Goal: Task Accomplishment & Management: Manage account settings

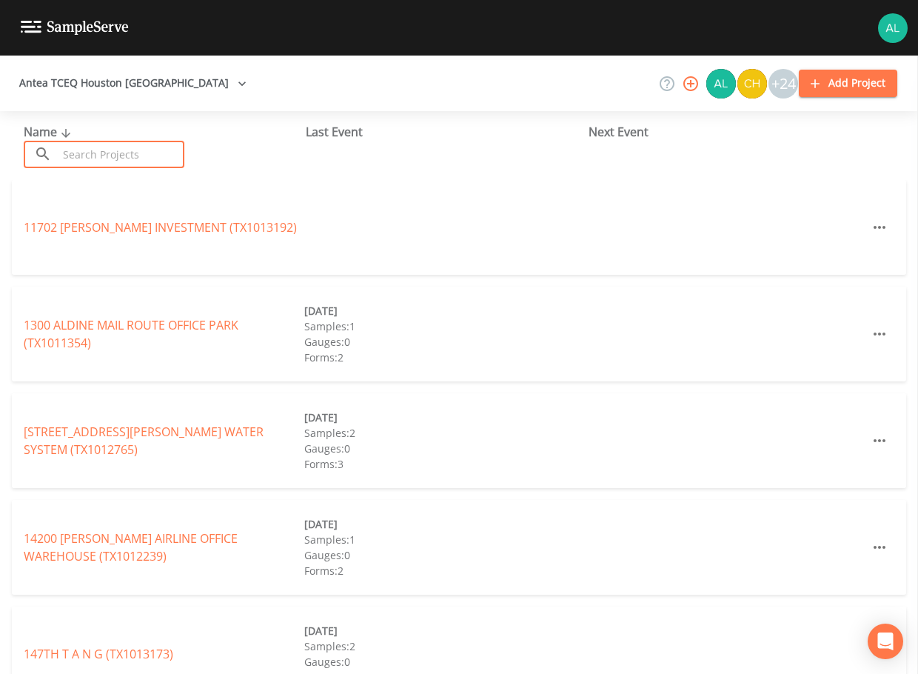
click at [179, 154] on input "text" at bounding box center [121, 154] width 127 height 27
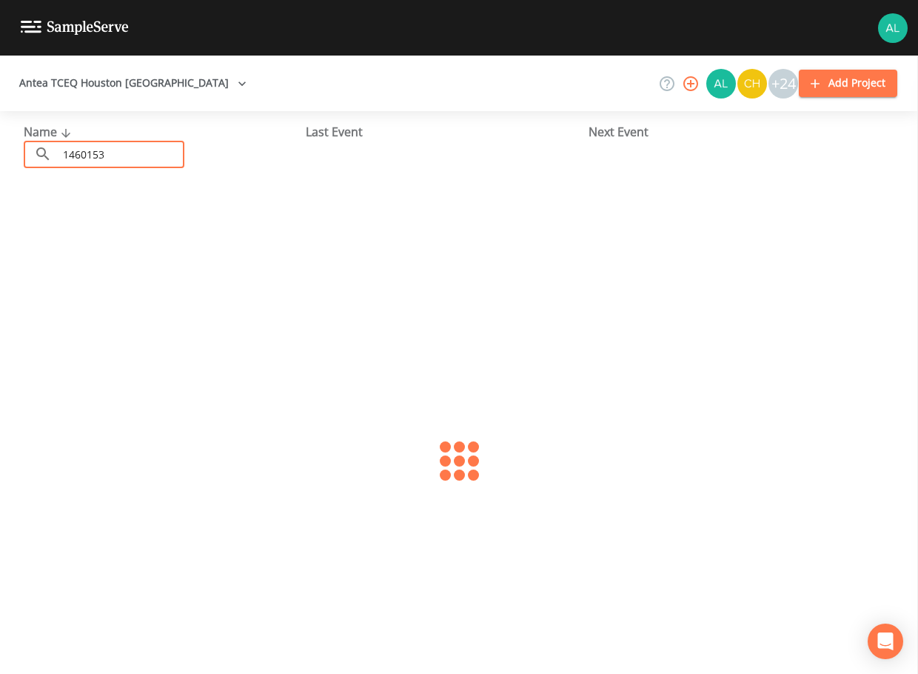
type input "1460153"
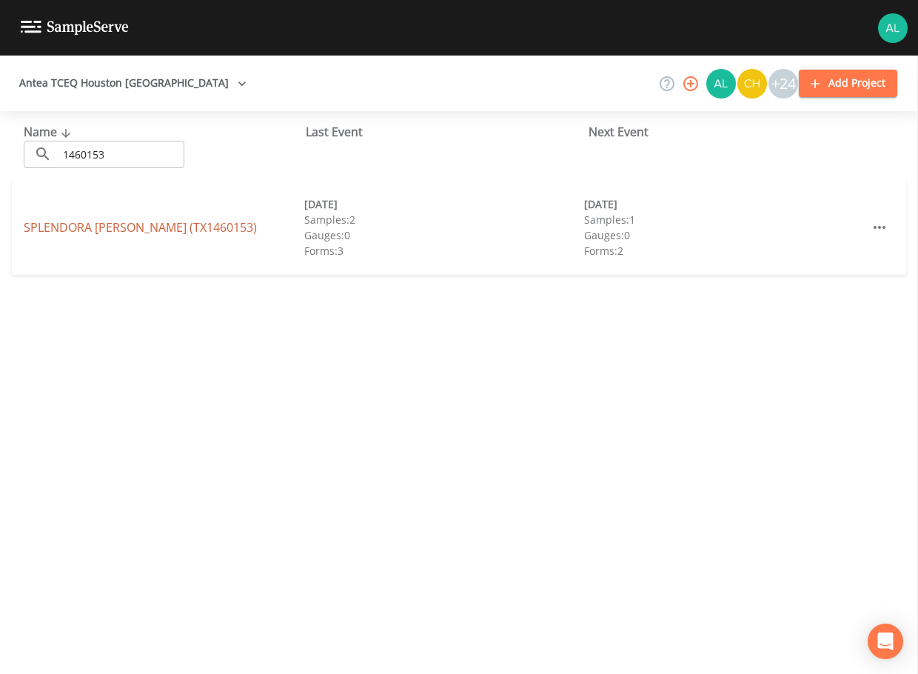
click at [31, 229] on link "SPLENDORA [PERSON_NAME] (TX1460153)" at bounding box center [140, 227] width 233 height 16
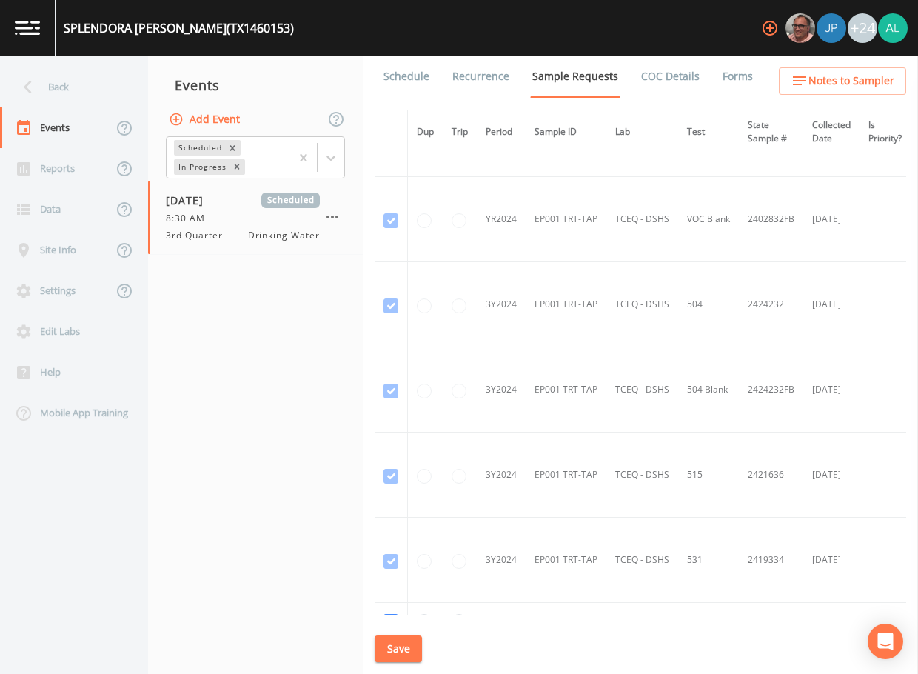
scroll to position [592, 0]
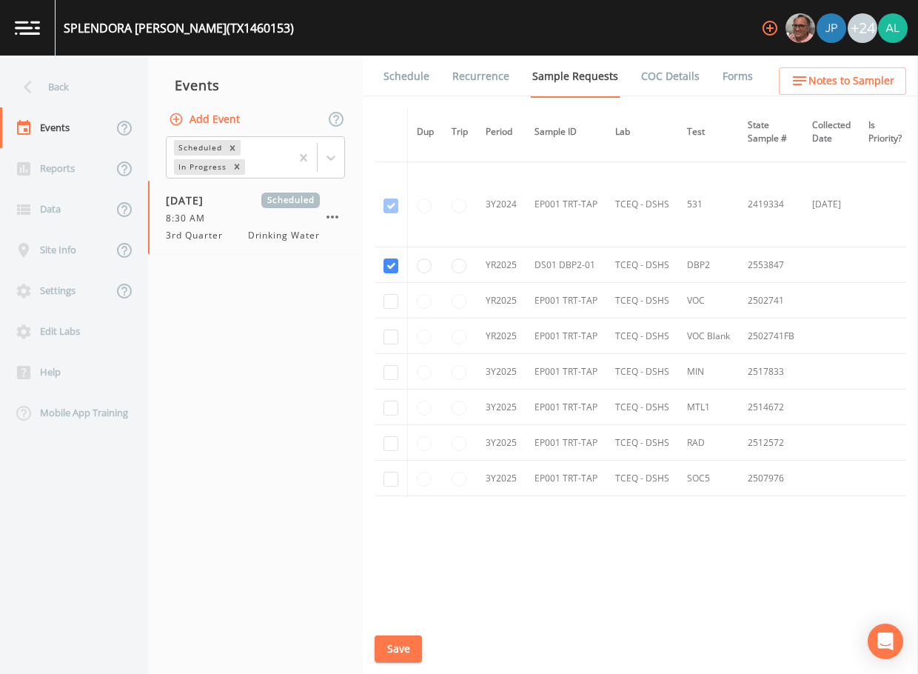
click at [415, 79] on link "Schedule" at bounding box center [406, 76] width 50 height 41
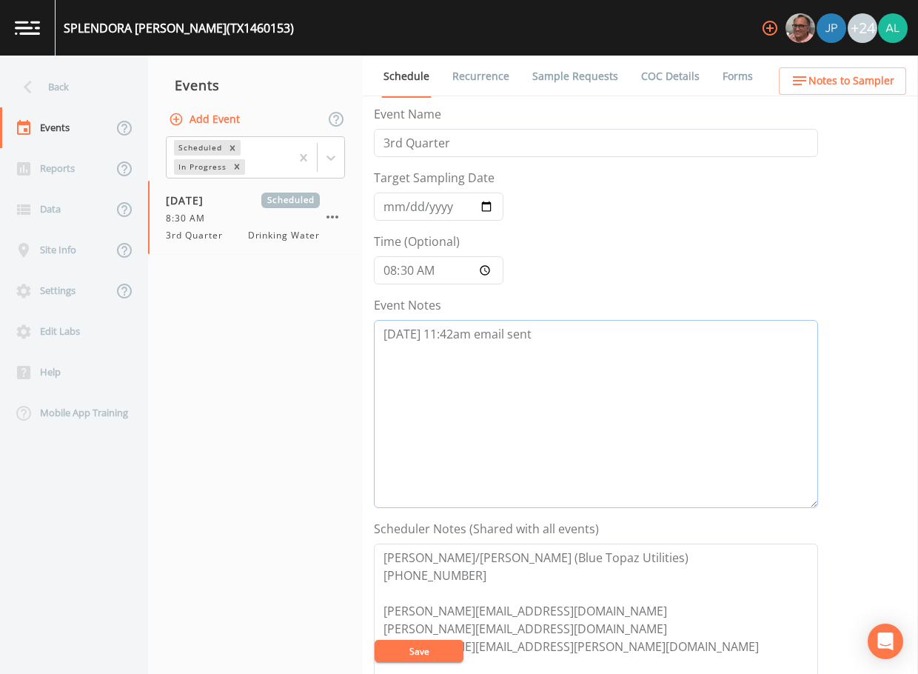
click at [578, 355] on textarea "[DATE] 11:42am email sent" at bounding box center [596, 414] width 444 height 188
drag, startPoint x: 675, startPoint y: 397, endPoint x: 261, endPoint y: 334, distance: 418.8
click at [263, 334] on div "Back Events Reports Data Site Info Settings Edit Labs Help Mobile App Training …" at bounding box center [459, 365] width 918 height 618
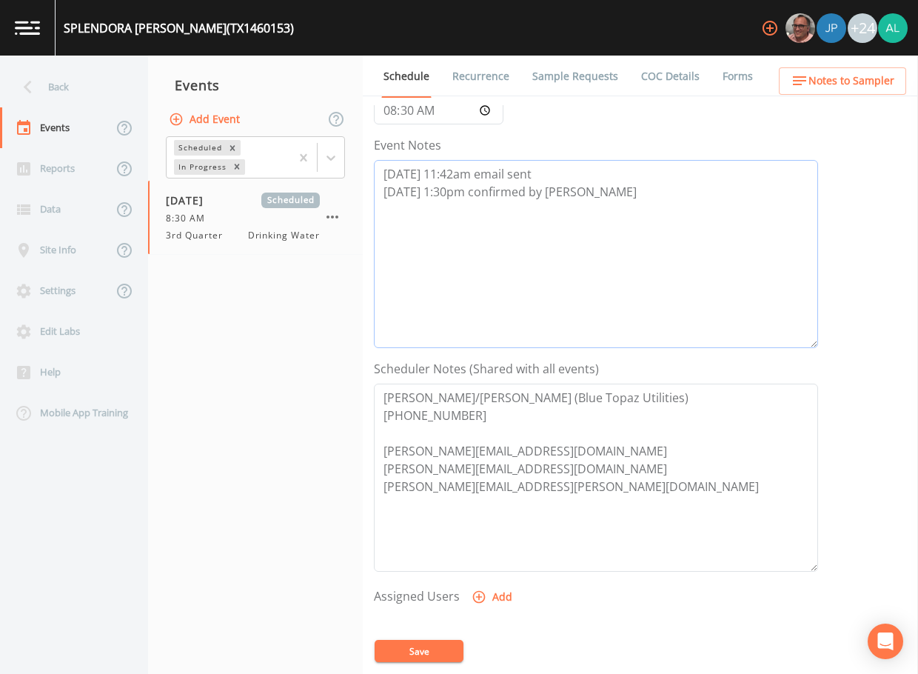
scroll to position [296, 0]
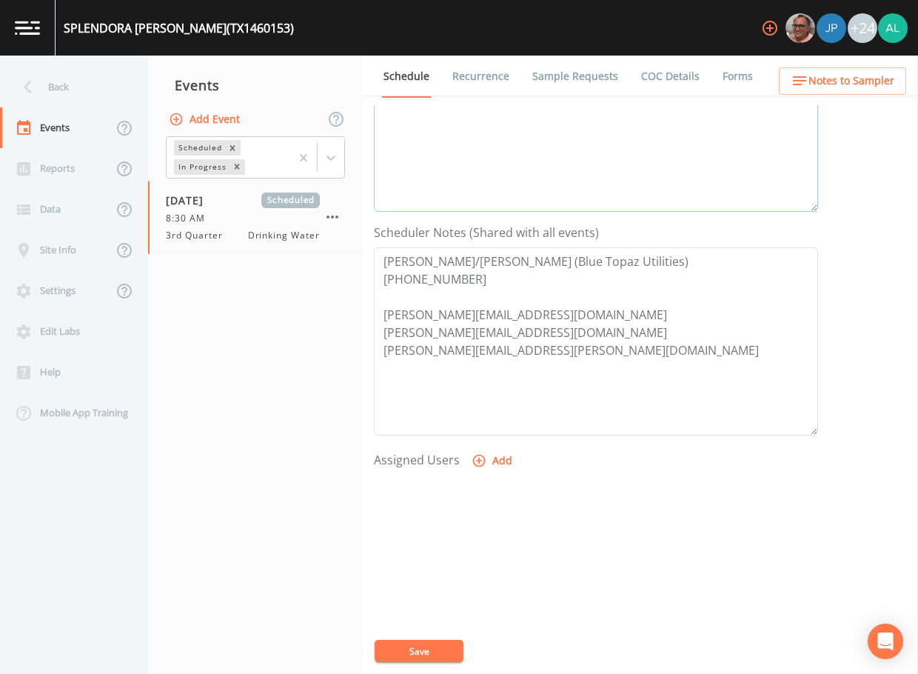
type textarea "[DATE] 11:42am email sent [DATE] 1:30pm confirmed by [PERSON_NAME]"
click at [477, 472] on button "Add" at bounding box center [494, 460] width 50 height 27
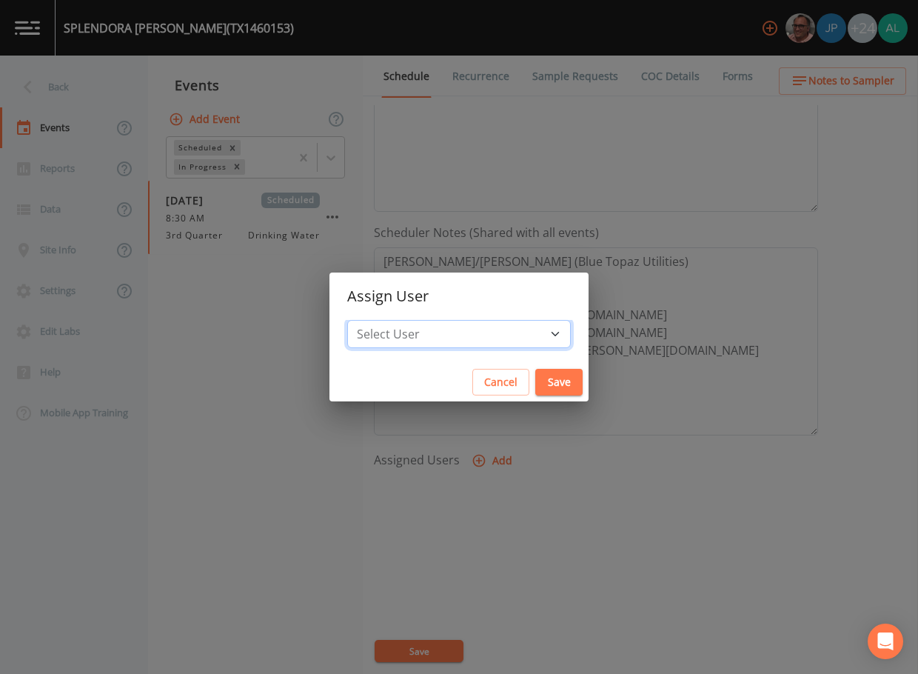
click at [468, 338] on select "Select User [PERSON_NAME] [PERSON_NAME] [PERSON_NAME] [PERSON_NAME] [PERSON_NAM…" at bounding box center [459, 334] width 224 height 28
select select "1051c3a1-6c84-4a22-a0dd-c999b59f2b39"
click at [381, 320] on select "Select User [PERSON_NAME] [PERSON_NAME] [PERSON_NAME] [PERSON_NAME] [PERSON_NAM…" at bounding box center [459, 334] width 224 height 28
click at [527, 396] on div "Cancel Save" at bounding box center [459, 382] width 259 height 39
click at [535, 376] on button "Save" at bounding box center [558, 382] width 47 height 27
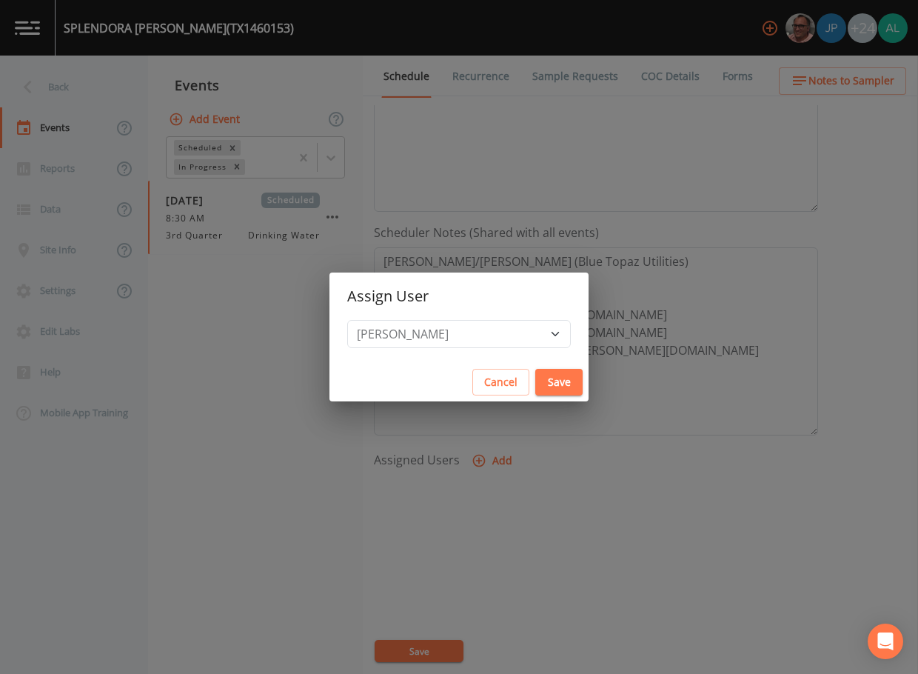
select select
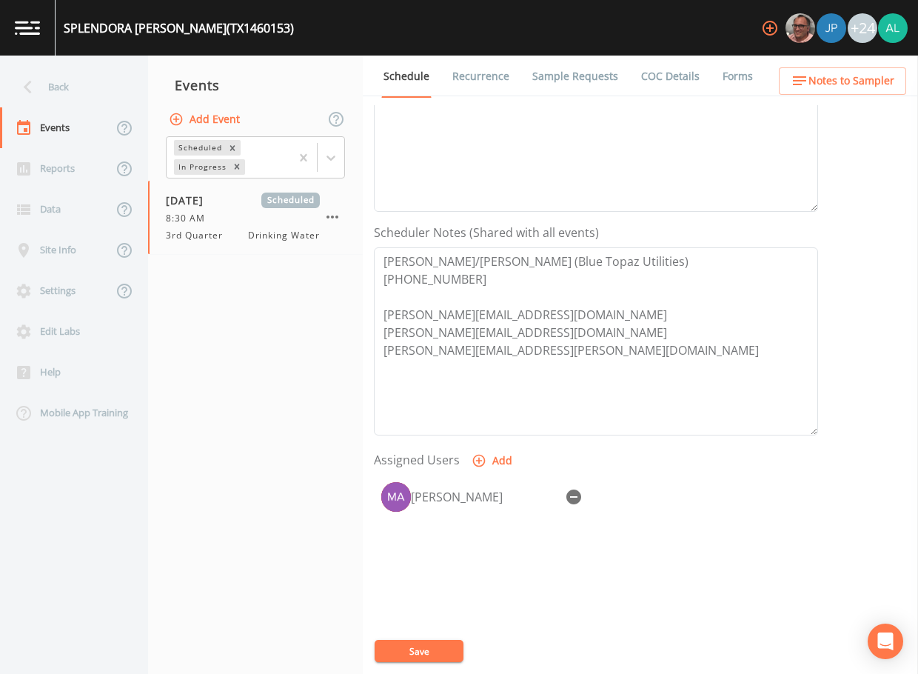
drag, startPoint x: 407, startPoint y: 663, endPoint x: 405, endPoint y: 670, distance: 7.6
click at [407, 662] on div "Event Name 3rd Quarter Target Sampling Date [DATE] Time (Optional) 08:30:00 Eve…" at bounding box center [646, 389] width 544 height 569
click at [404, 658] on button "Save" at bounding box center [419, 651] width 89 height 22
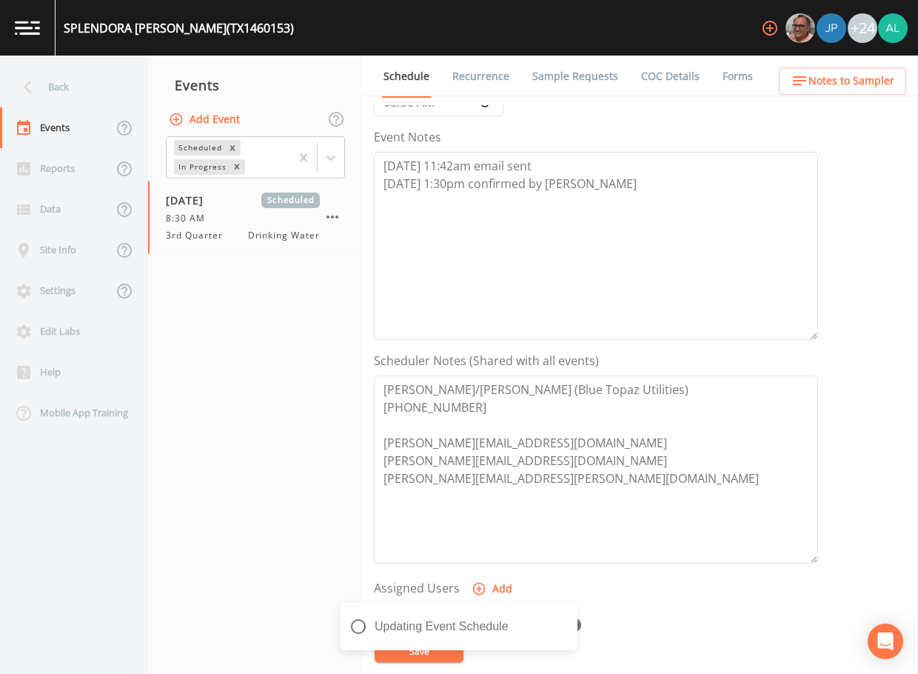
scroll to position [0, 0]
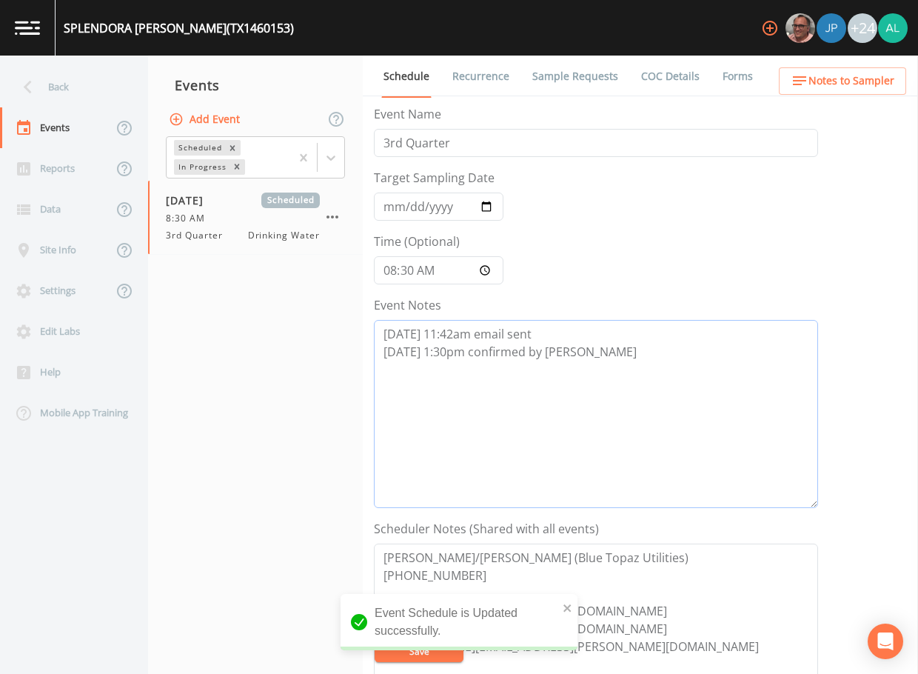
drag, startPoint x: 578, startPoint y: 351, endPoint x: 294, endPoint y: 351, distance: 284.4
click at [301, 330] on div "Back Events Reports Data Site Info Settings Edit Labs Help Mobile App Training …" at bounding box center [459, 365] width 918 height 618
click at [806, 77] on icon "button" at bounding box center [799, 80] width 13 height 9
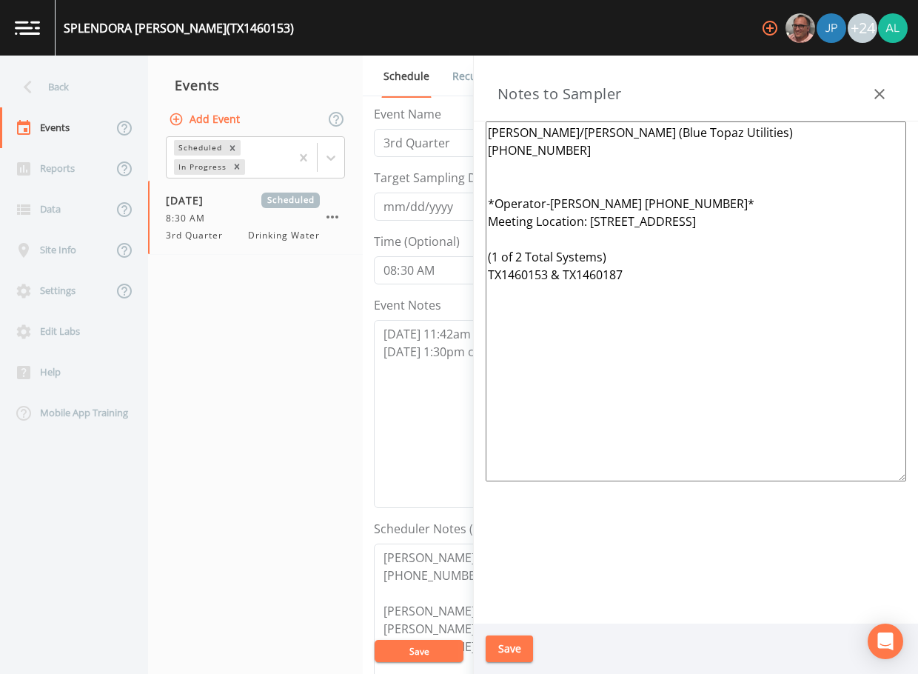
click at [524, 253] on textarea "[PERSON_NAME]/[PERSON_NAME] (Blue Topaz Utilities) [PHONE_NUMBER] *Operator-[PE…" at bounding box center [696, 301] width 421 height 360
click at [623, 253] on textarea "[PERSON_NAME]/[PERSON_NAME] (Blue Topaz Utilities) [PHONE_NUMBER] *Operator-[PE…" at bounding box center [696, 301] width 421 height 360
click at [494, 261] on textarea "[PERSON_NAME]/[PERSON_NAME] (Blue Topaz Utilities) [PHONE_NUMBER] *Operator-[PE…" at bounding box center [696, 301] width 421 height 360
click at [561, 266] on textarea "[PERSON_NAME]/[PERSON_NAME] (Blue Topaz Utilities) [PHONE_NUMBER] *Operator-[PE…" at bounding box center [696, 301] width 421 height 360
click at [664, 218] on textarea "[PERSON_NAME]/[PERSON_NAME] (Blue Topaz Utilities) [PHONE_NUMBER] *Operator-[PE…" at bounding box center [696, 301] width 421 height 360
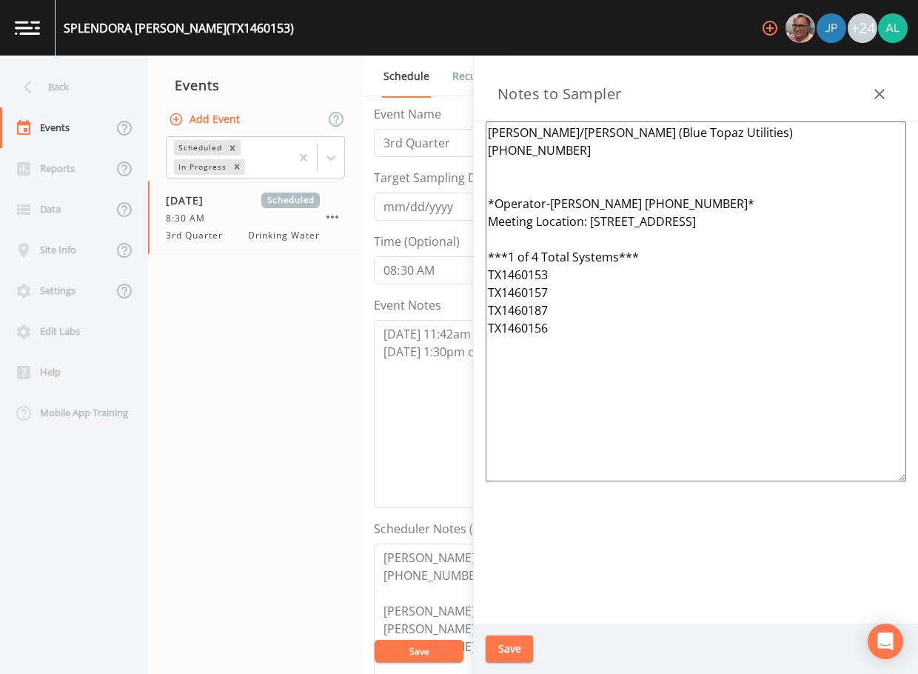
drag, startPoint x: 621, startPoint y: 221, endPoint x: 590, endPoint y: 230, distance: 32.2
click at [590, 230] on textarea "[PERSON_NAME]/[PERSON_NAME] (Blue Topaz Utilities) [PHONE_NUMBER] *Operator-[PE…" at bounding box center [696, 301] width 421 height 360
drag, startPoint x: 621, startPoint y: 361, endPoint x: 458, endPoint y: 131, distance: 282.0
click at [458, 131] on div "Back Events Reports Data Site Info Settings Edit Labs Help Mobile App Training …" at bounding box center [459, 365] width 918 height 618
type textarea "[PERSON_NAME]/[PERSON_NAME] (Blue Topaz Utilities) [PHONE_NUMBER] *Operator-[PE…"
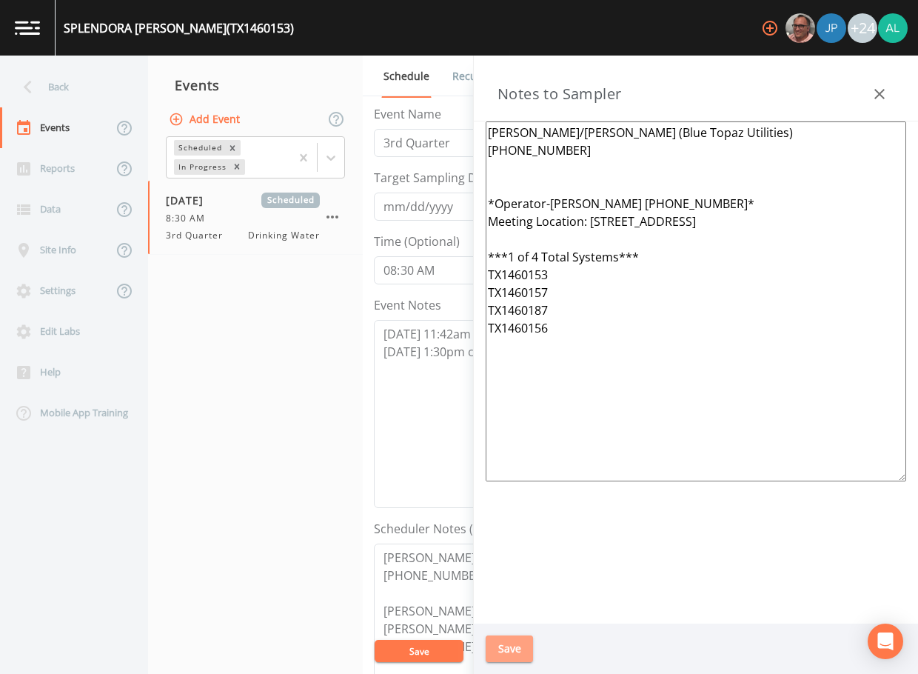
click at [513, 646] on button "Save" at bounding box center [509, 648] width 47 height 27
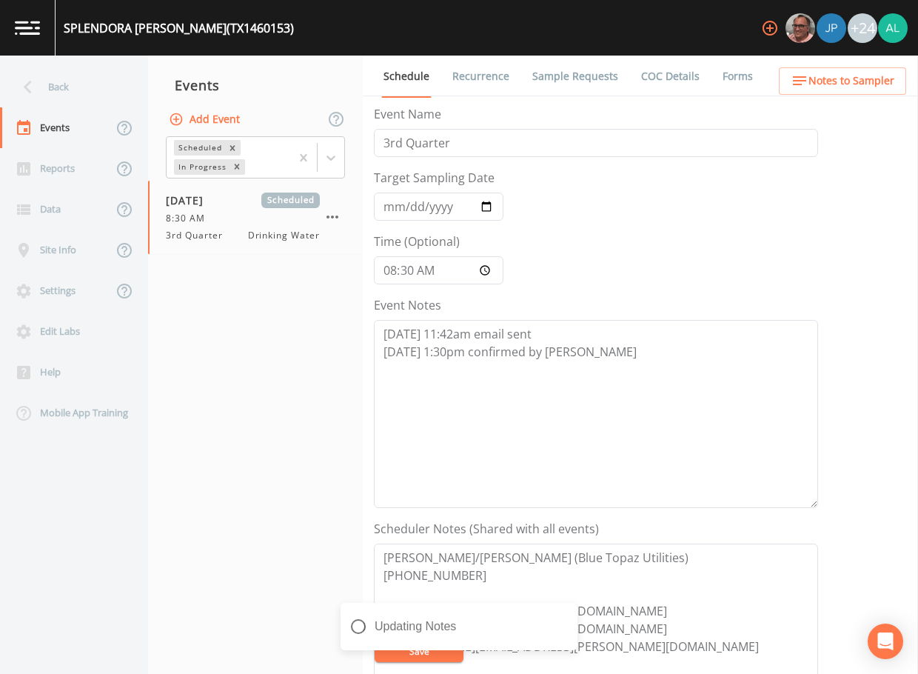
drag, startPoint x: 370, startPoint y: 660, endPoint x: 398, endPoint y: 655, distance: 28.6
click at [378, 655] on div "Updating Notes" at bounding box center [459, 632] width 237 height 59
click at [562, 615] on div "Notes Updated" at bounding box center [459, 626] width 237 height 47
drag, startPoint x: 442, startPoint y: 662, endPoint x: 553, endPoint y: 615, distance: 120.8
click at [442, 661] on div "SPLENDORA [PERSON_NAME] (TX1460153) +24 Back Events Reports Data Site Info Sett…" at bounding box center [459, 337] width 918 height 674
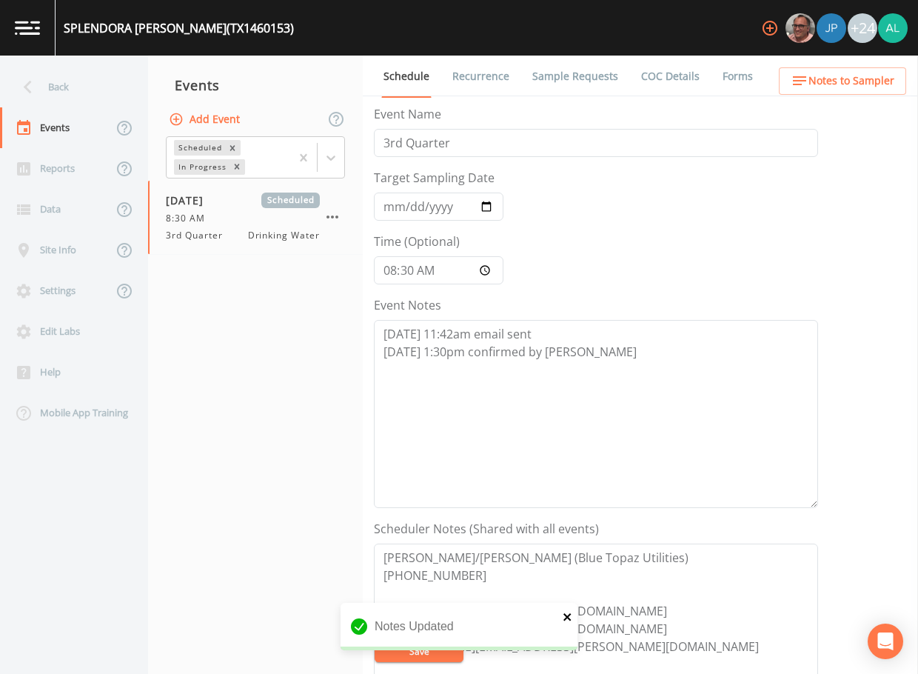
click at [565, 623] on div "Notes Updated" at bounding box center [459, 626] width 237 height 47
drag, startPoint x: 565, startPoint y: 623, endPoint x: 574, endPoint y: 618, distance: 10.3
click at [574, 618] on div "Notes Updated" at bounding box center [459, 626] width 237 height 47
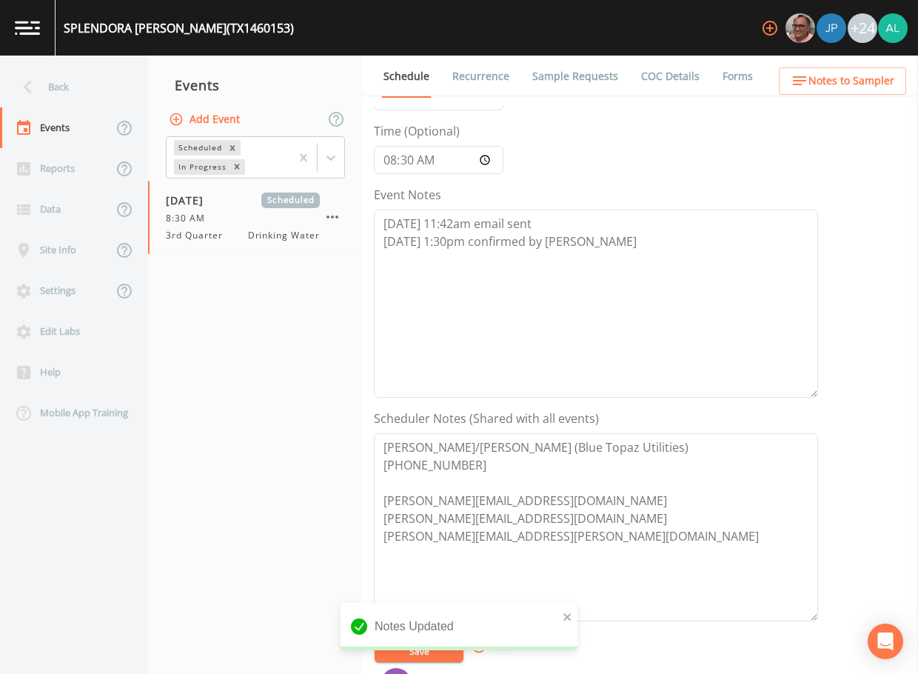
scroll to position [222, 0]
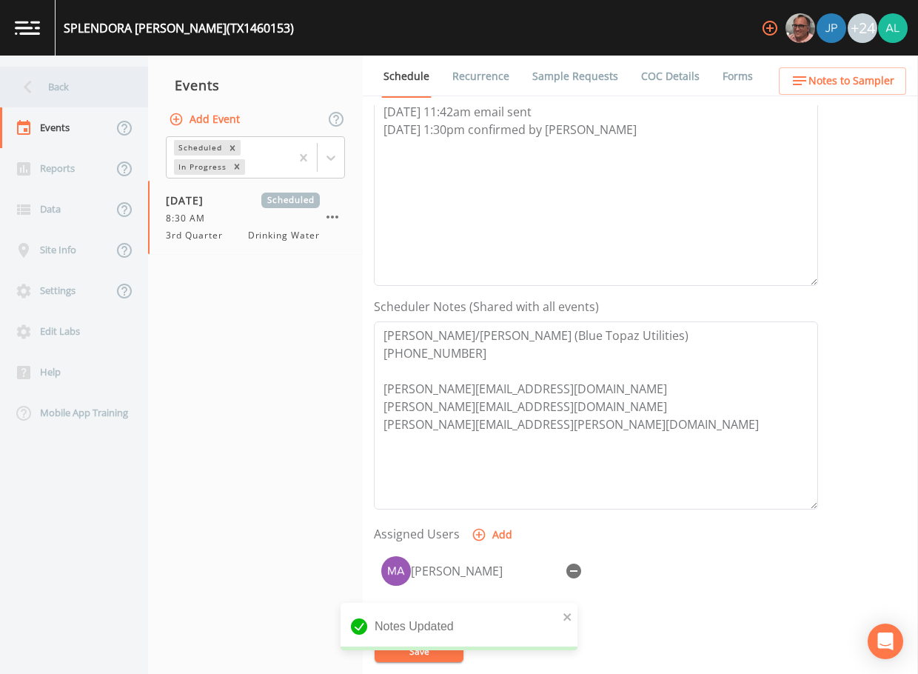
click at [66, 93] on div "Back" at bounding box center [66, 87] width 133 height 41
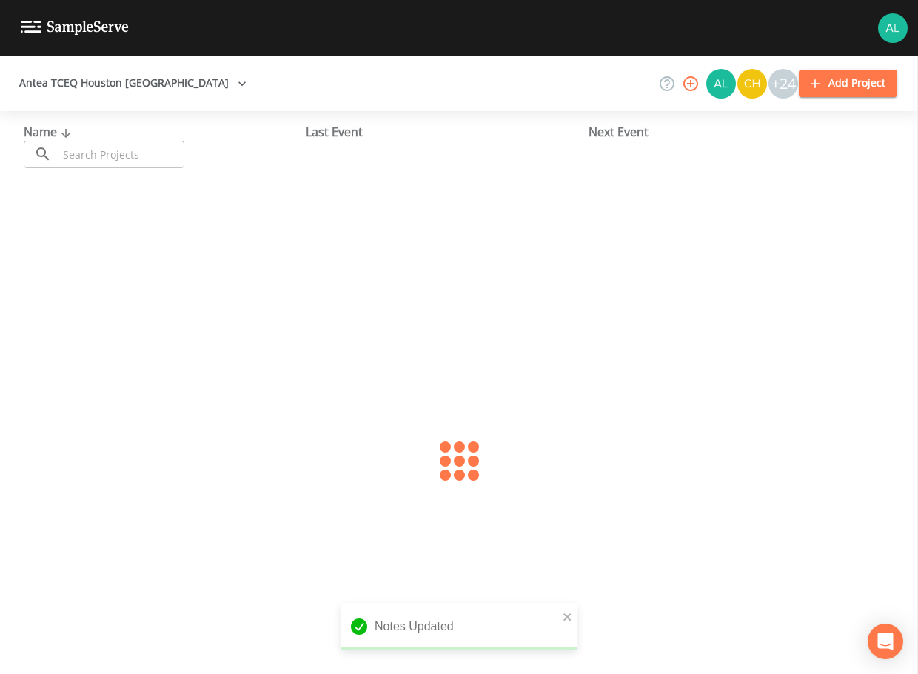
click at [113, 138] on div "Name ​ ​" at bounding box center [165, 145] width 282 height 45
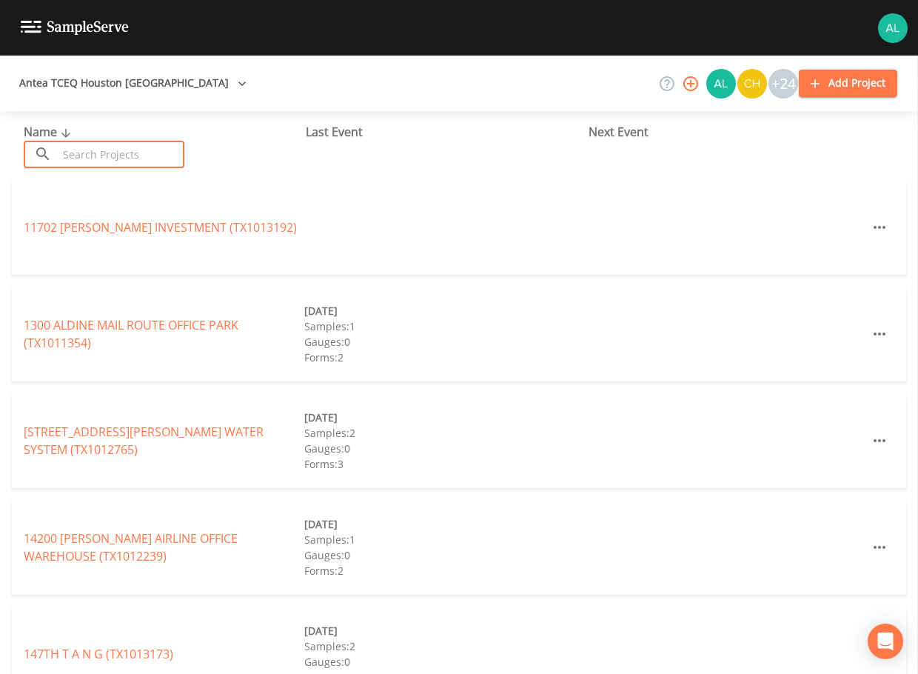
click at [96, 150] on input "text" at bounding box center [121, 154] width 127 height 27
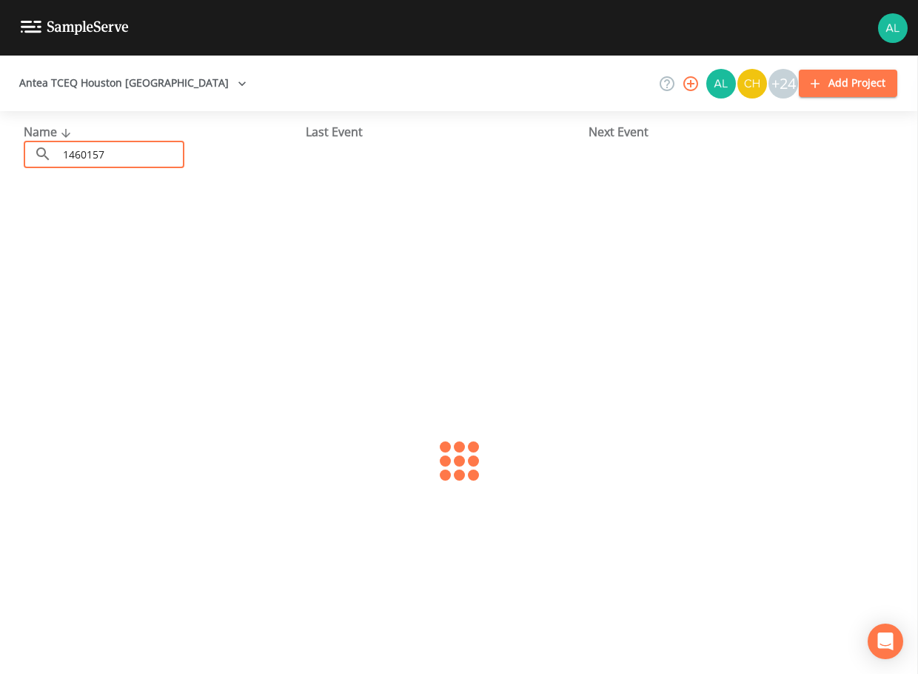
type input "1460157"
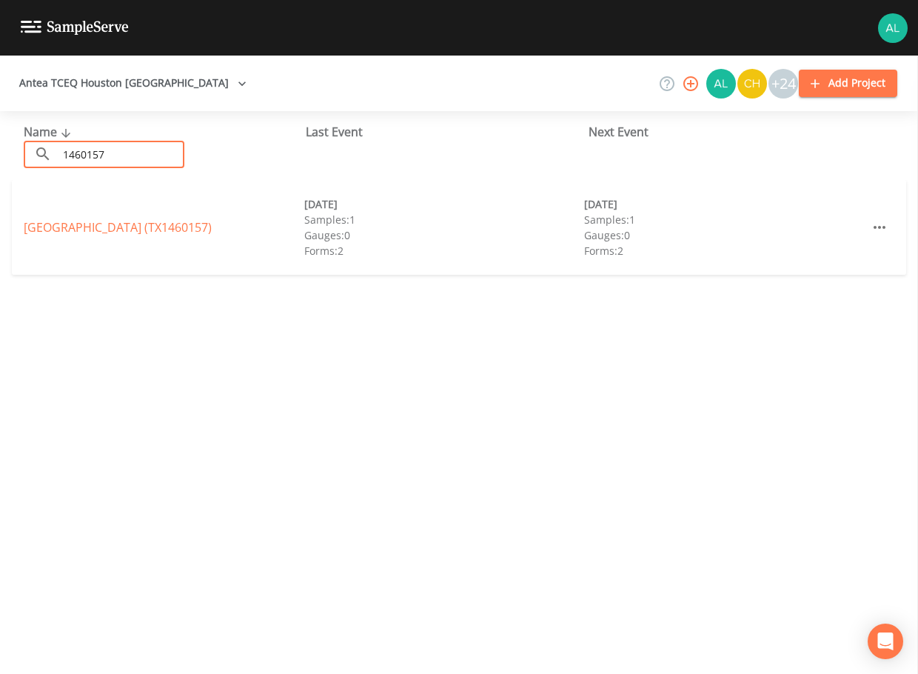
click at [100, 216] on div "[GEOGRAPHIC_DATA] (TX1460157) [DATE] Samples: 1 Gauges: 0 Forms: 2 [DATE] Sampl…" at bounding box center [459, 227] width 895 height 95
click at [95, 227] on link "[GEOGRAPHIC_DATA] (TX1460157)" at bounding box center [118, 227] width 188 height 16
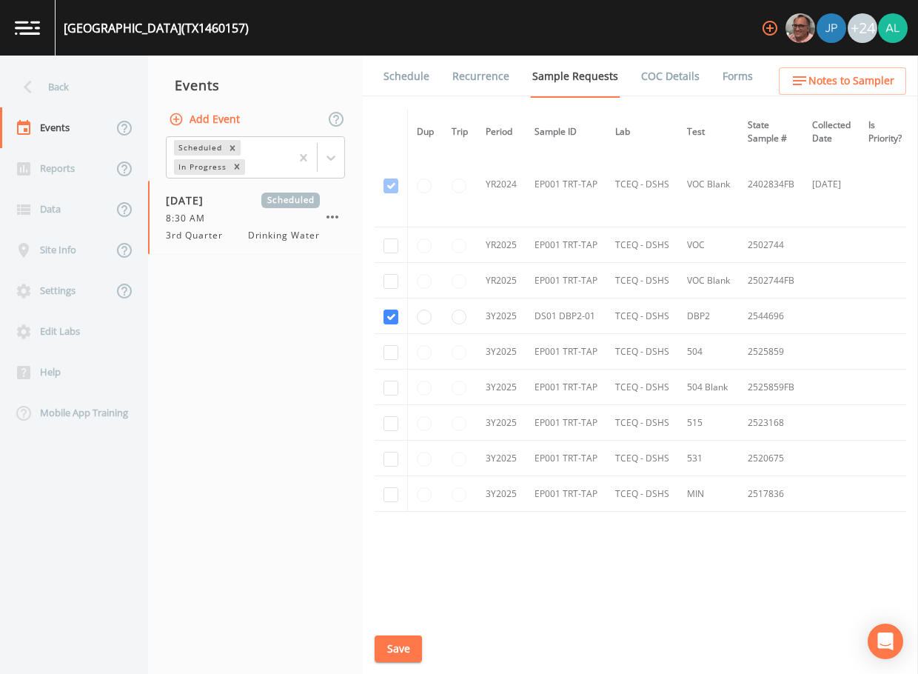
scroll to position [202, 0]
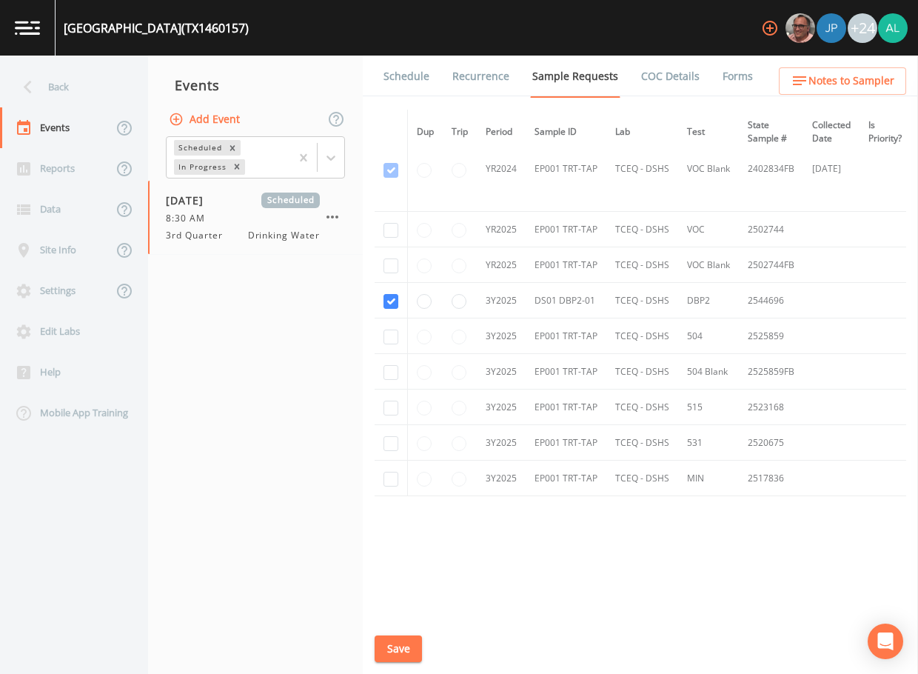
click at [413, 646] on button "Save" at bounding box center [398, 648] width 47 height 27
click at [416, 81] on link "Schedule" at bounding box center [406, 76] width 50 height 41
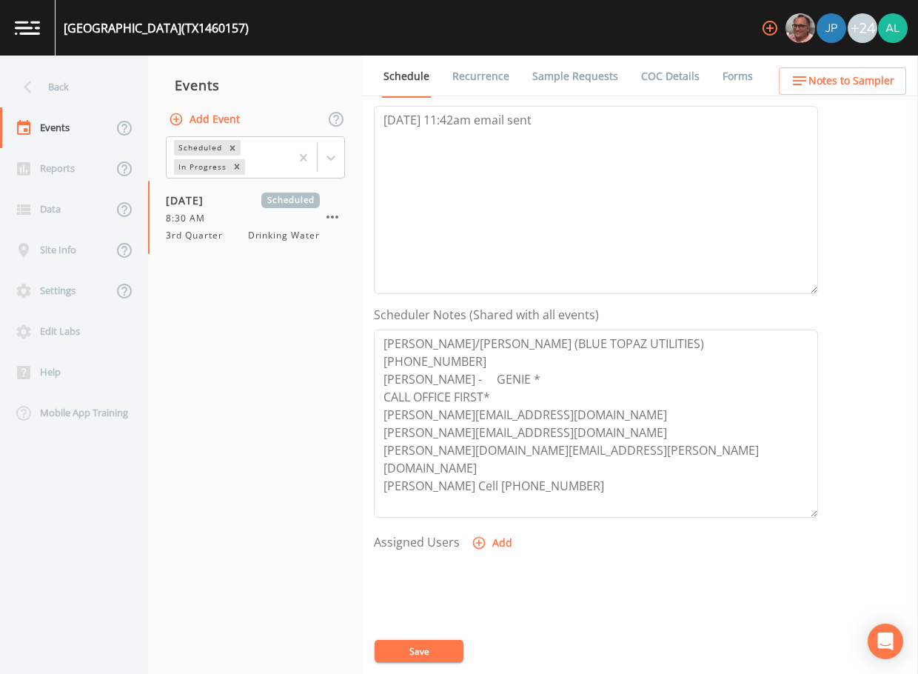
scroll to position [370, 0]
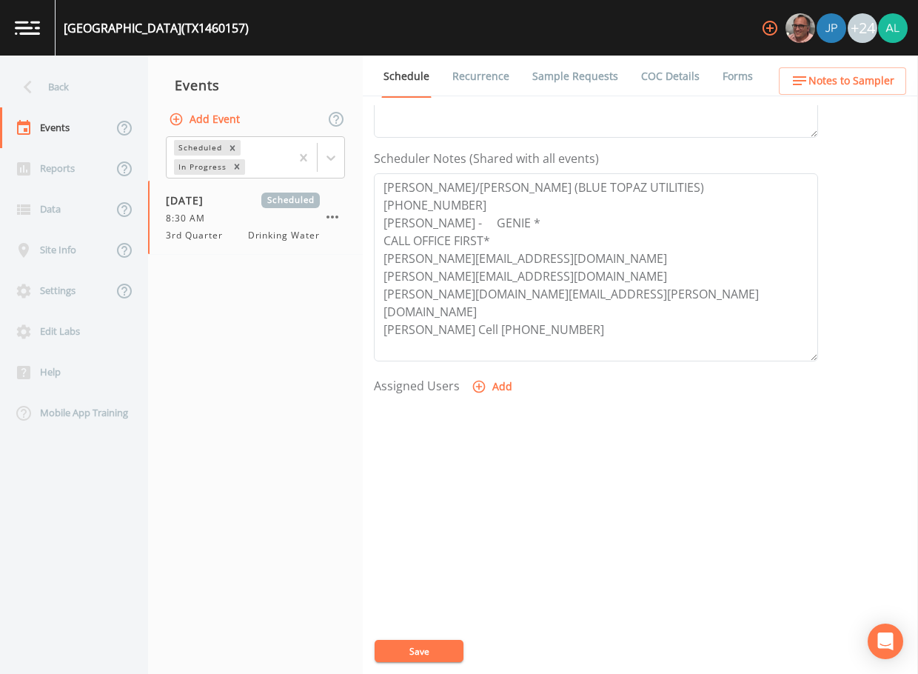
click at [472, 390] on icon "button" at bounding box center [479, 386] width 15 height 15
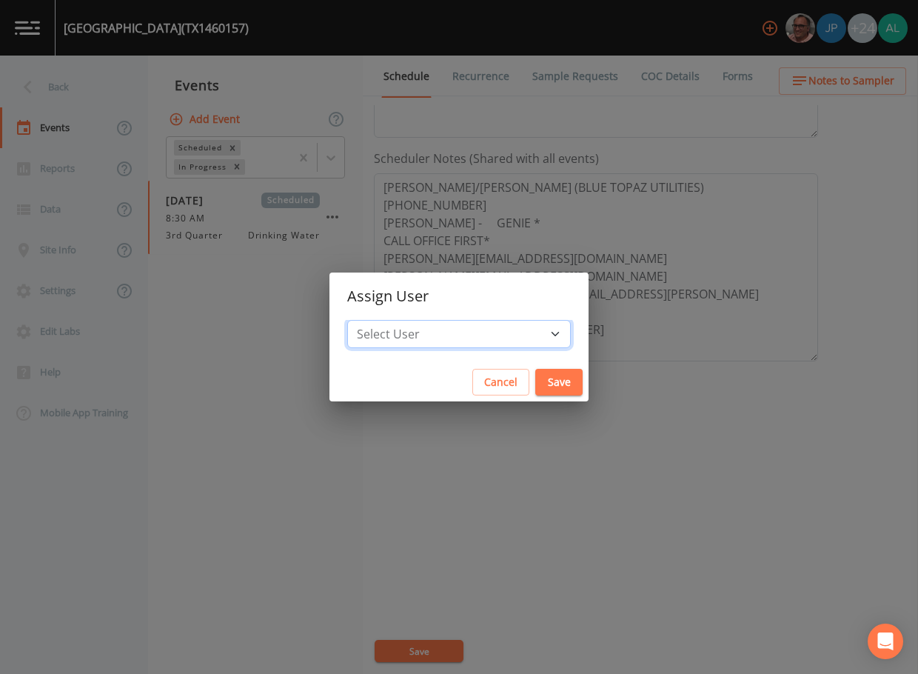
click at [430, 340] on select "Select User [PERSON_NAME] [PERSON_NAME] [PERSON_NAME] [PERSON_NAME] [PERSON_NAM…" at bounding box center [459, 334] width 224 height 28
select select "1051c3a1-6c84-4a22-a0dd-c999b59f2b39"
click at [381, 320] on select "Select User [PERSON_NAME] [PERSON_NAME] [PERSON_NAME] [PERSON_NAME] [PERSON_NAM…" at bounding box center [459, 334] width 224 height 28
click at [535, 374] on button "Save" at bounding box center [558, 382] width 47 height 27
select select
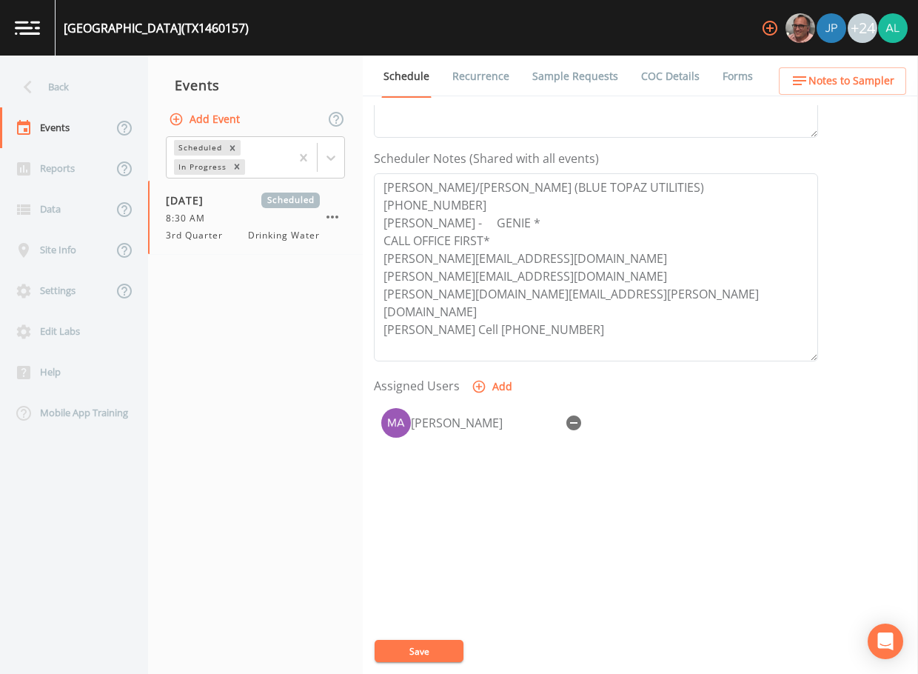
click at [430, 649] on button "Save" at bounding box center [419, 651] width 89 height 22
click at [855, 79] on span "Notes to Sampler" at bounding box center [852, 81] width 86 height 19
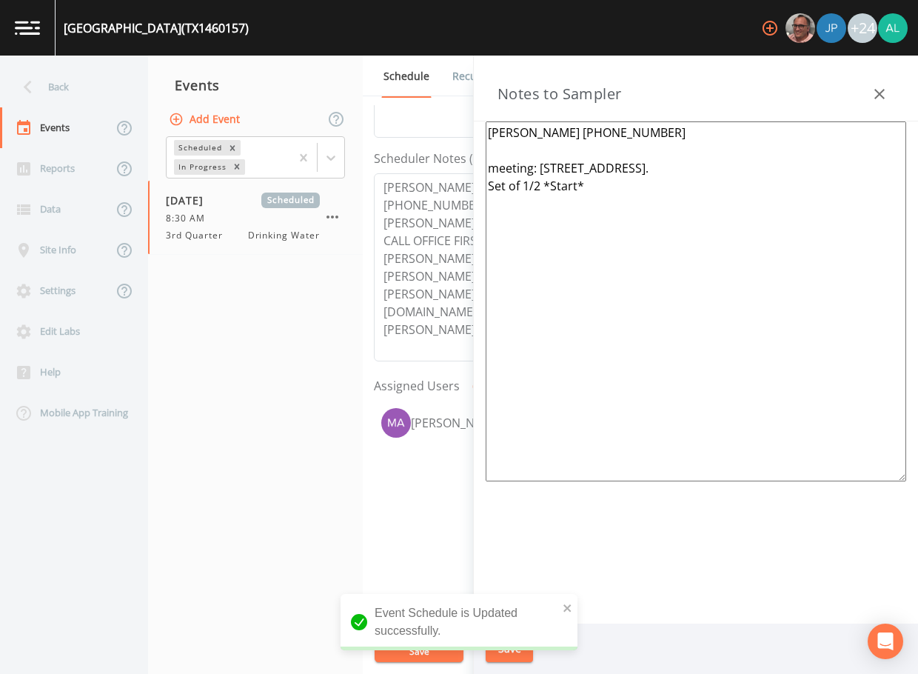
drag, startPoint x: 635, startPoint y: 205, endPoint x: 393, endPoint y: 118, distance: 257.9
click at [393, 118] on div "Back Events Reports Data Site Info Settings Edit Labs Help Mobile App Training …" at bounding box center [459, 365] width 918 height 618
paste textarea "[PERSON_NAME]/[PERSON_NAME] (Blue Topaz Utilities) [PHONE_NUMBER] *Operator-[PE…"
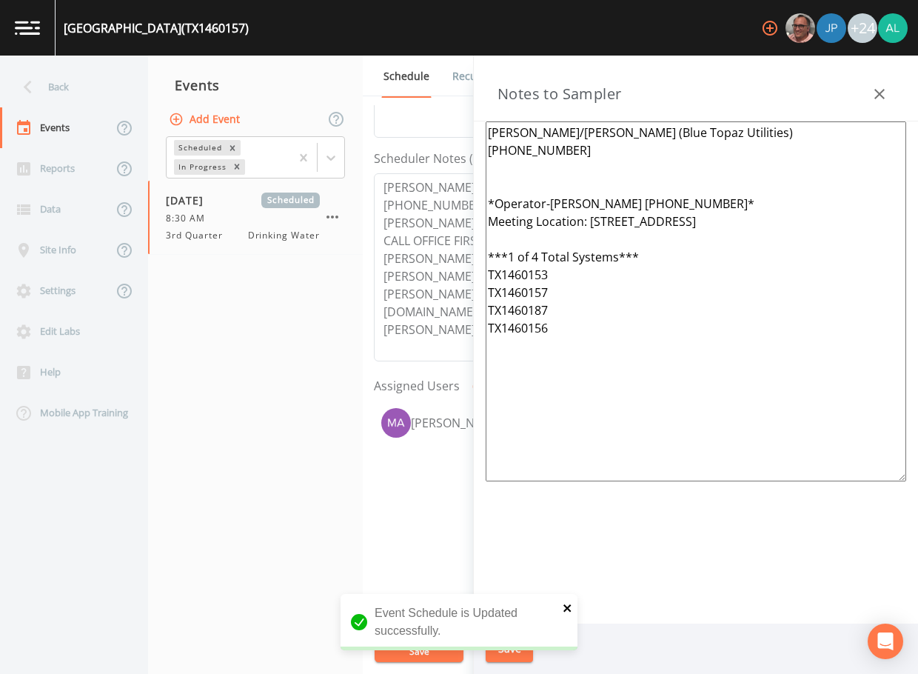
type textarea "[PERSON_NAME]/[PERSON_NAME] (Blue Topaz Utilities) [PHONE_NUMBER] *Operator-[PE…"
click at [566, 610] on icon "close" at bounding box center [567, 607] width 7 height 7
click at [508, 653] on button "Save" at bounding box center [509, 648] width 47 height 27
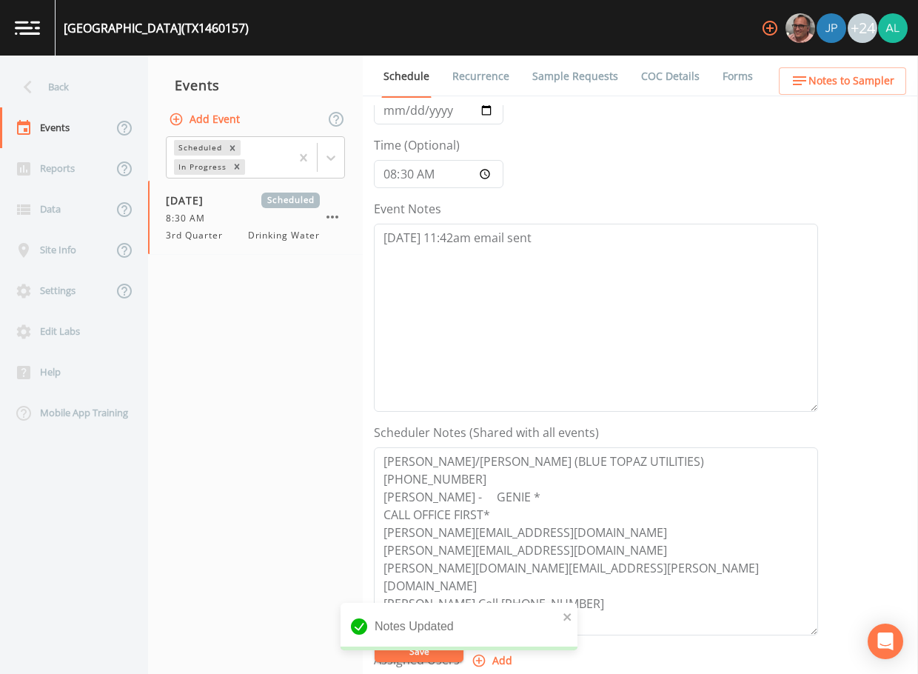
scroll to position [74, 0]
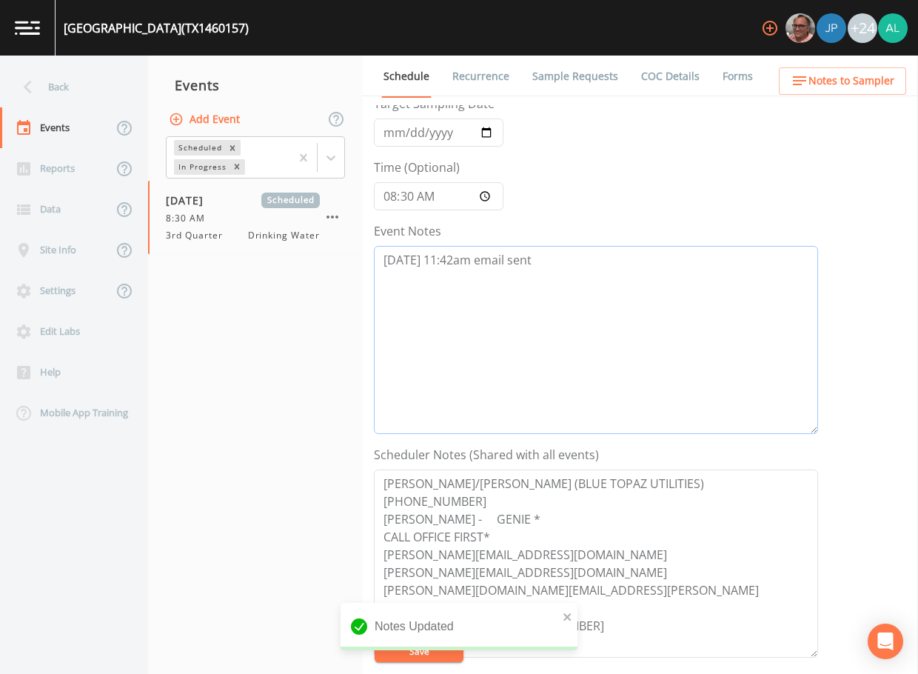
click at [540, 262] on textarea "[DATE] 11:42am email sent" at bounding box center [596, 340] width 444 height 188
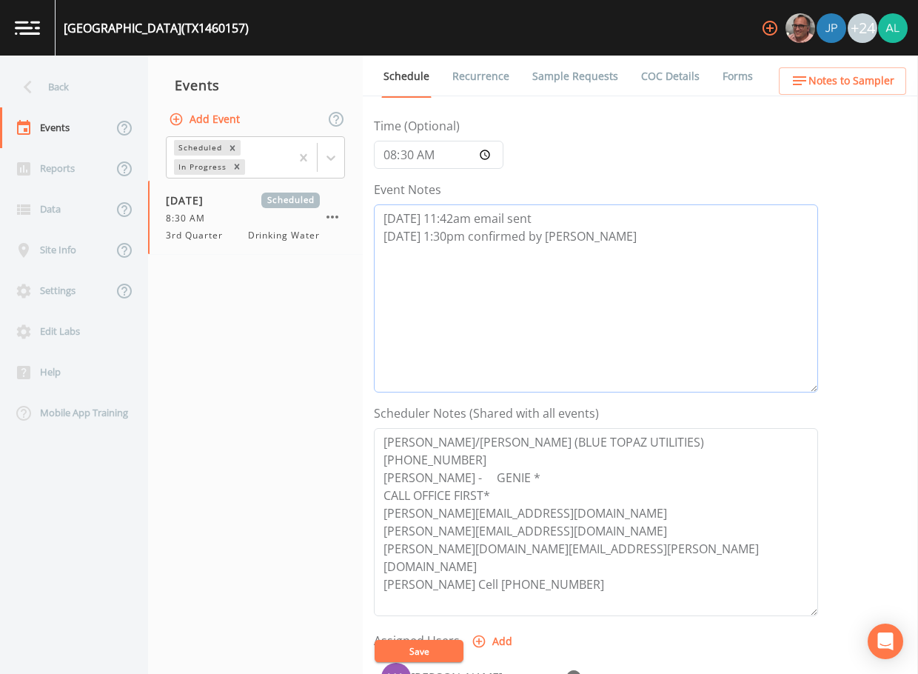
scroll to position [296, 0]
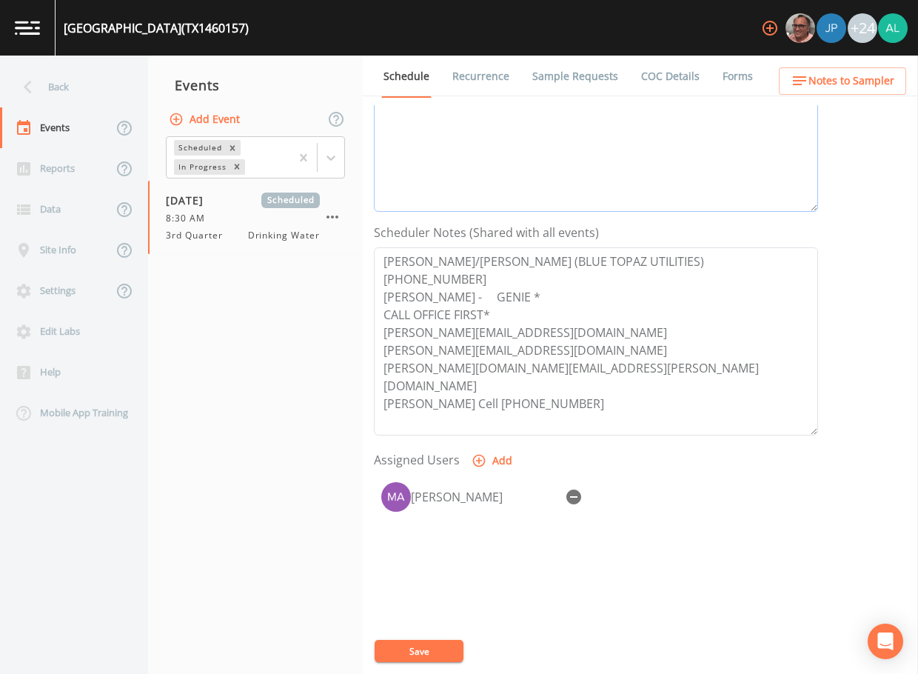
type textarea "[DATE] 11:42am email sent [DATE] 1:30pm confirmed by [PERSON_NAME]"
click at [408, 650] on button "Save" at bounding box center [419, 651] width 89 height 22
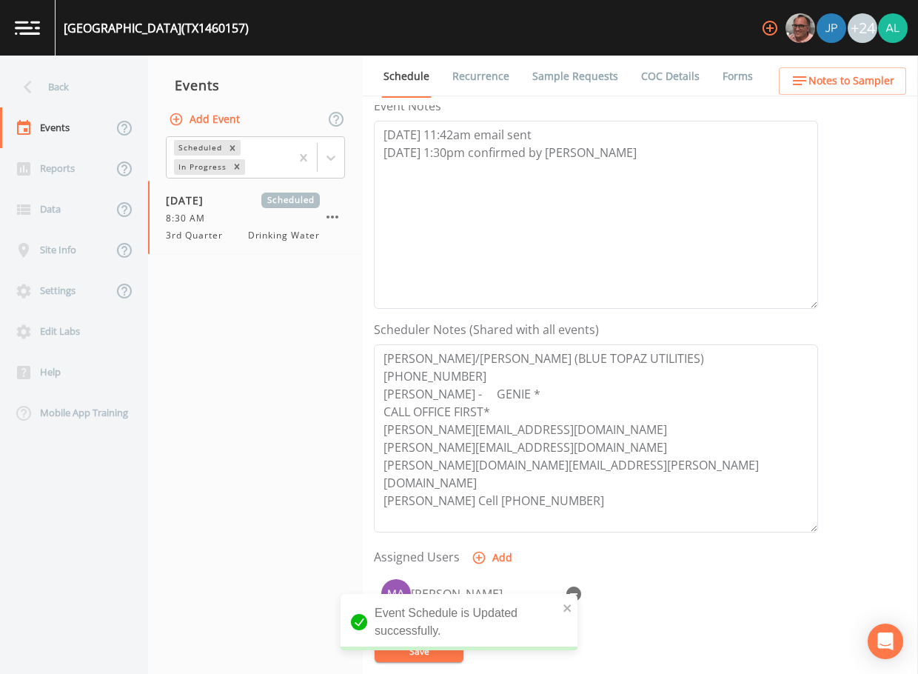
scroll to position [0, 0]
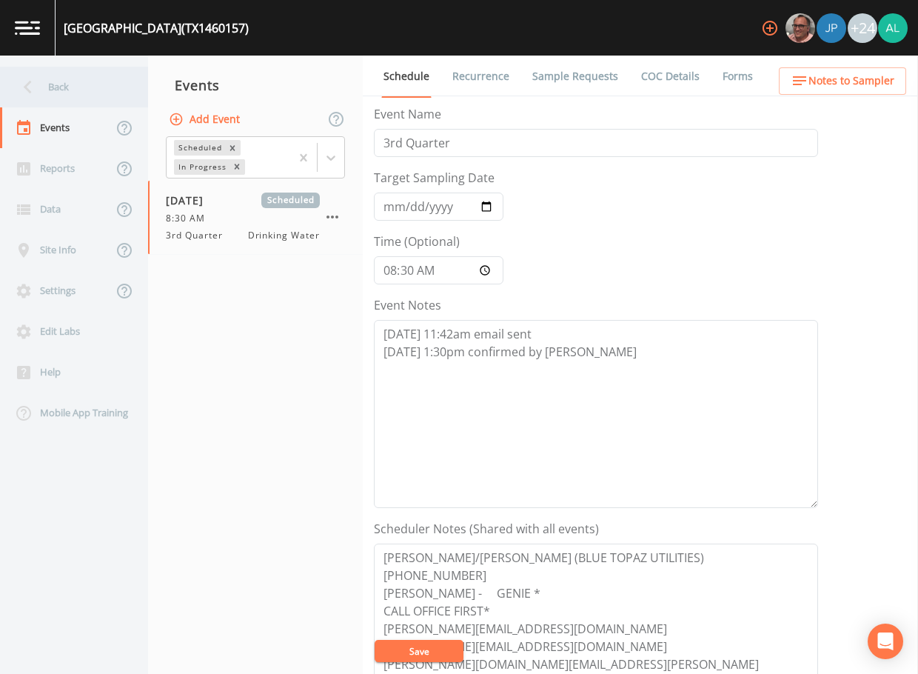
click at [75, 85] on div "Back" at bounding box center [66, 87] width 133 height 41
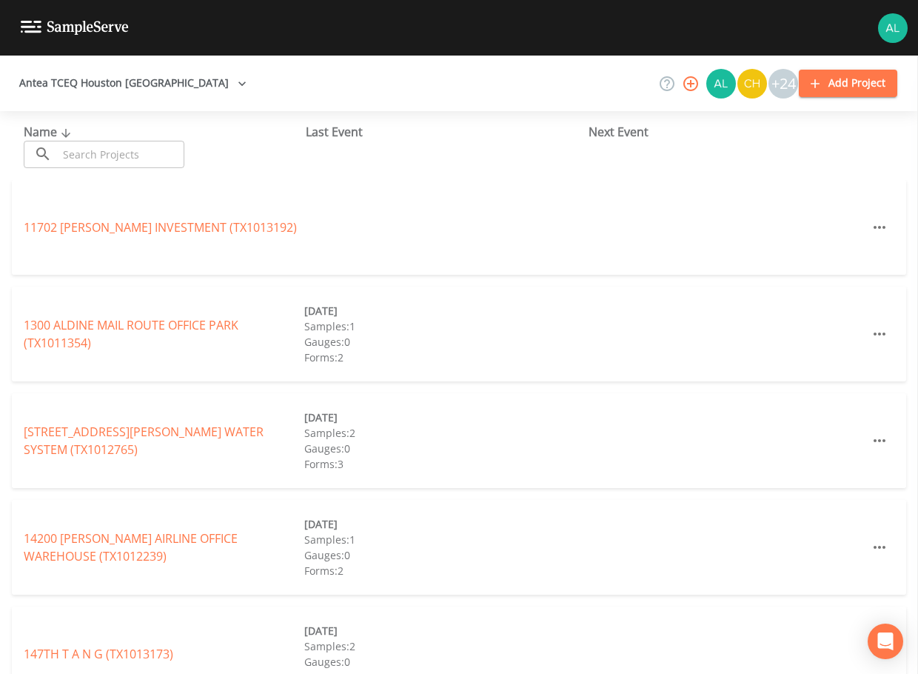
click at [150, 156] on input "text" at bounding box center [121, 154] width 127 height 27
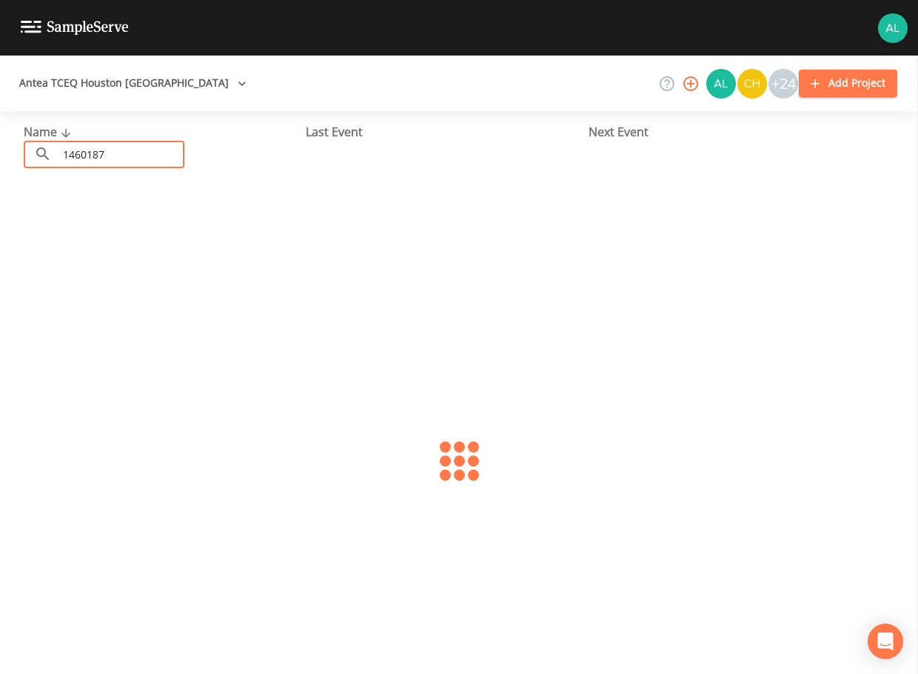
type input "1460187"
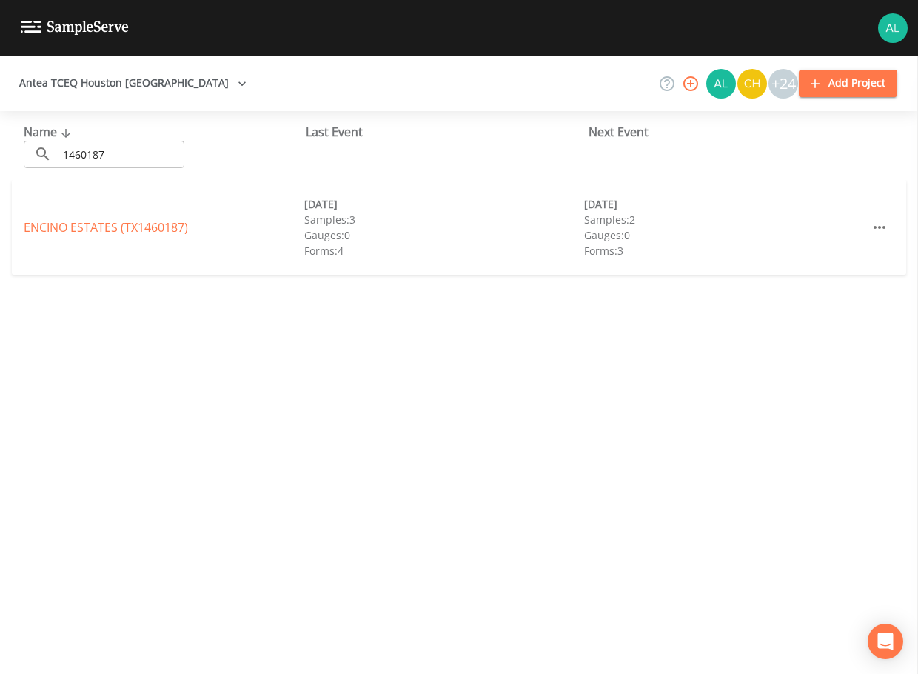
click at [70, 238] on div "[GEOGRAPHIC_DATA] (TX1460187) [DATE] Samples: 3 Gauges: 0 Forms: 4 [DATE] Sampl…" at bounding box center [459, 227] width 895 height 95
click at [82, 227] on link "[GEOGRAPHIC_DATA] (TX1460187)" at bounding box center [106, 227] width 164 height 16
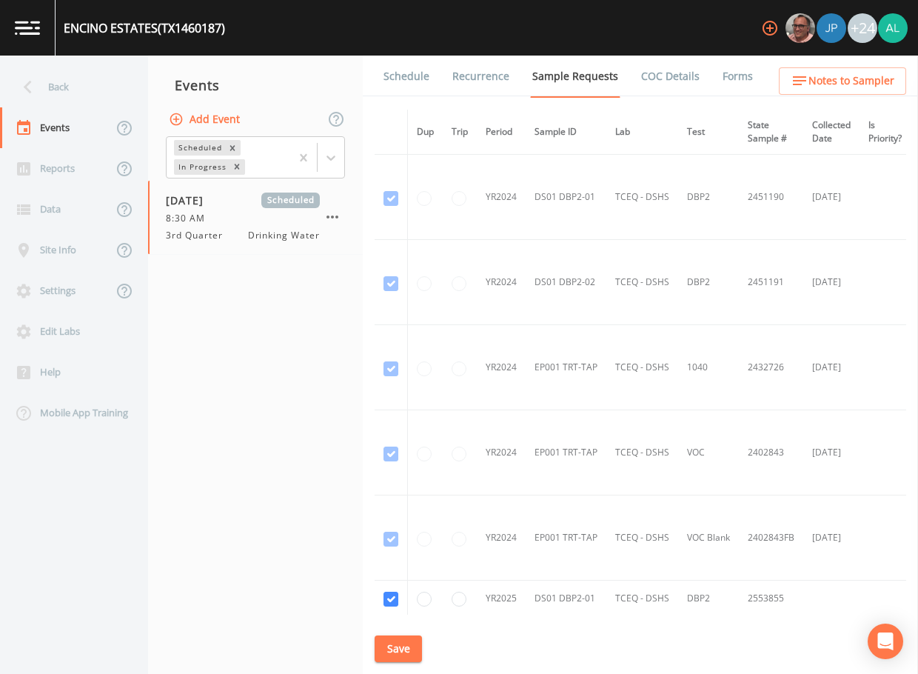
scroll to position [373, 0]
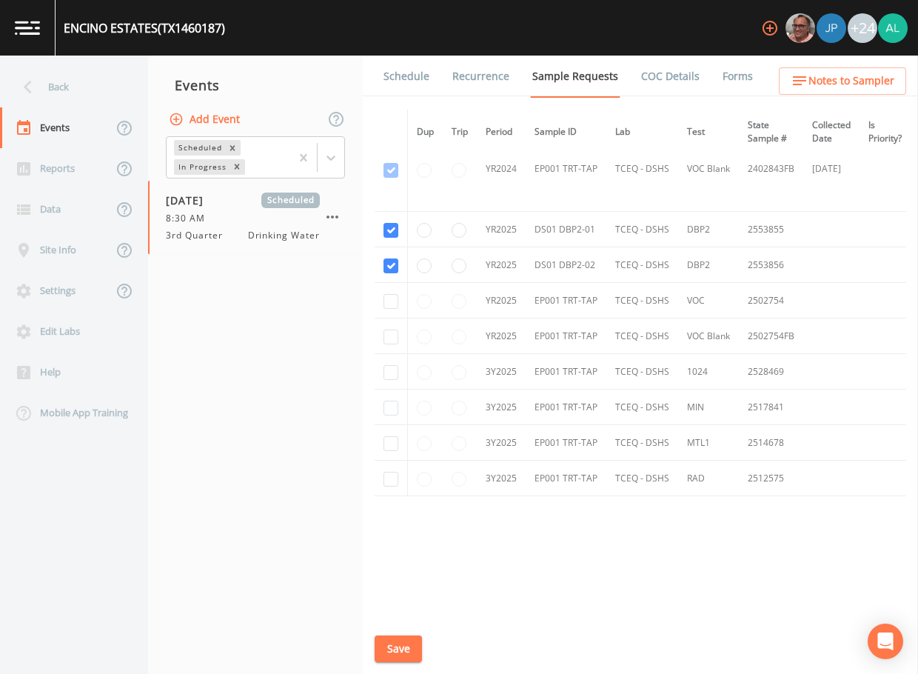
click at [400, 67] on link "Schedule" at bounding box center [406, 76] width 50 height 41
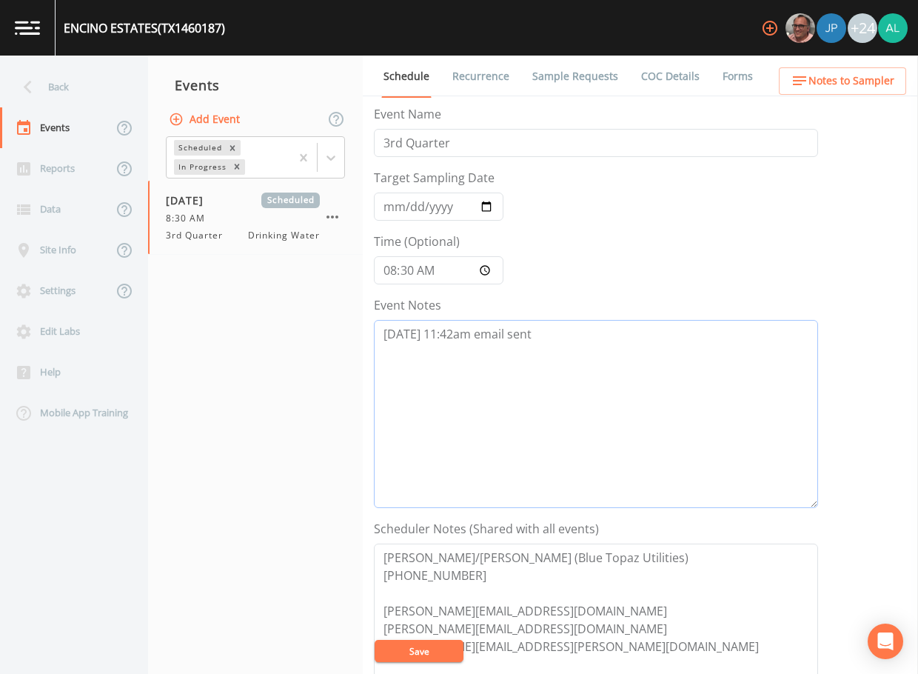
drag, startPoint x: 601, startPoint y: 358, endPoint x: 642, endPoint y: 382, distance: 48.1
click at [601, 358] on textarea "[DATE] 11:42am email sent" at bounding box center [596, 414] width 444 height 188
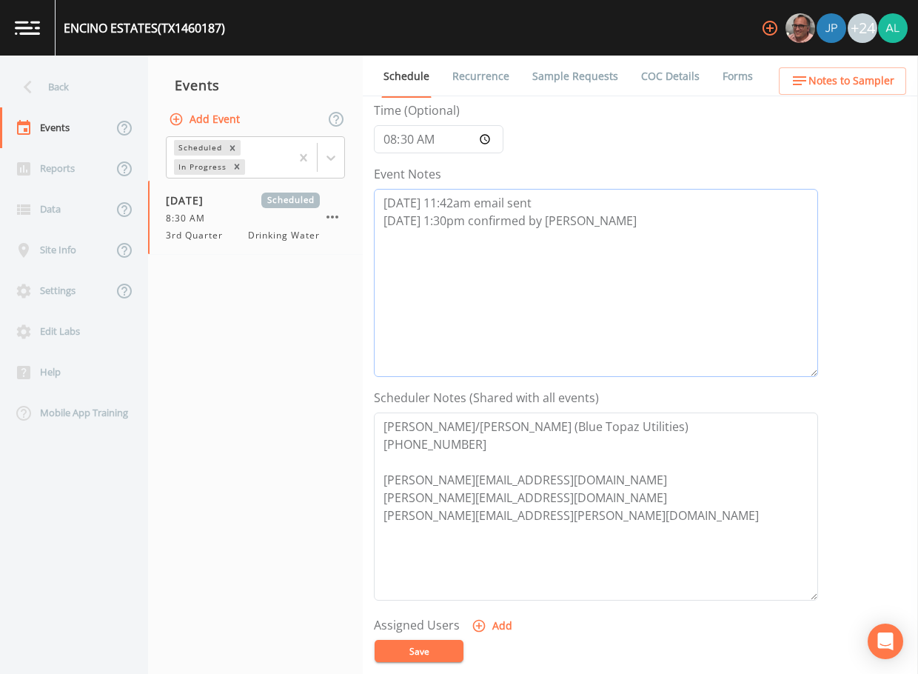
scroll to position [370, 0]
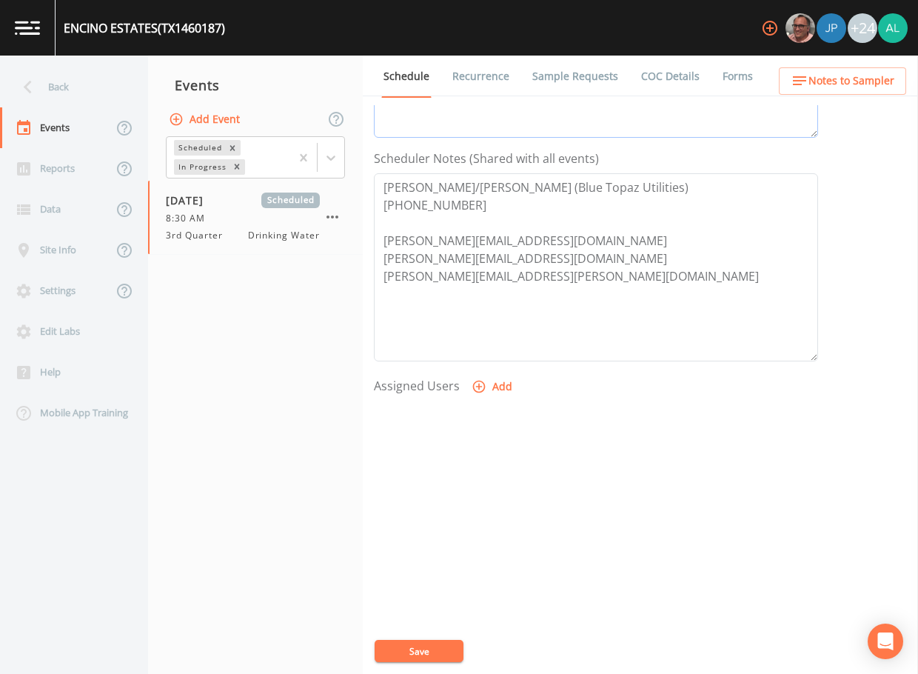
type textarea "[DATE] 11:42am email sent [DATE] 1:30pm confirmed by [PERSON_NAME]"
click at [490, 398] on button "Add" at bounding box center [494, 386] width 50 height 27
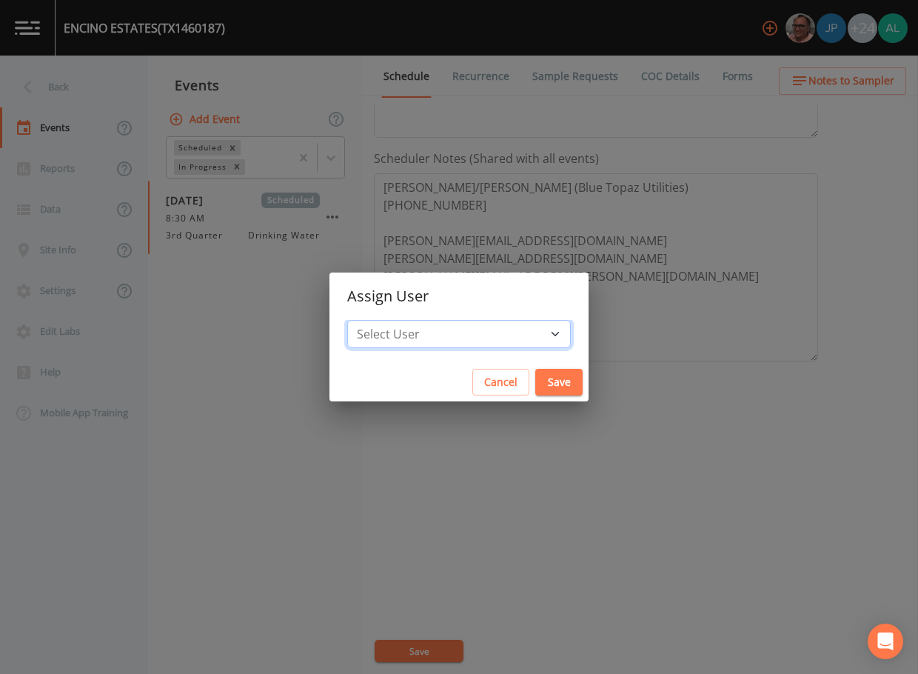
click at [430, 321] on select "Select User [PERSON_NAME] [PERSON_NAME] [PERSON_NAME] [PERSON_NAME] [PERSON_NAM…" at bounding box center [459, 334] width 224 height 28
select select "1051c3a1-6c84-4a22-a0dd-c999b59f2b39"
click at [381, 320] on select "Select User [PERSON_NAME] [PERSON_NAME] [PERSON_NAME] [PERSON_NAME] [PERSON_NAM…" at bounding box center [459, 334] width 224 height 28
click at [535, 388] on button "Save" at bounding box center [558, 382] width 47 height 27
select select
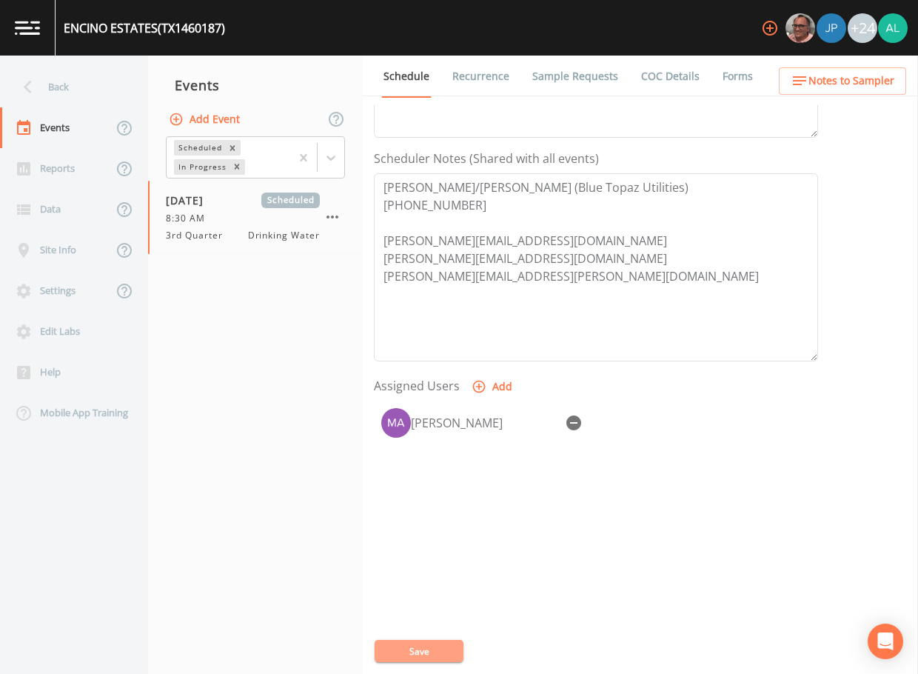
click at [433, 650] on button "Save" at bounding box center [419, 651] width 89 height 22
click at [809, 104] on div "Schedule Recurrence Sample Requests COC Details Forms Event Name 3rd Quarter Ta…" at bounding box center [640, 365] width 555 height 618
click at [828, 68] on button "Notes to Sampler" at bounding box center [842, 80] width 127 height 27
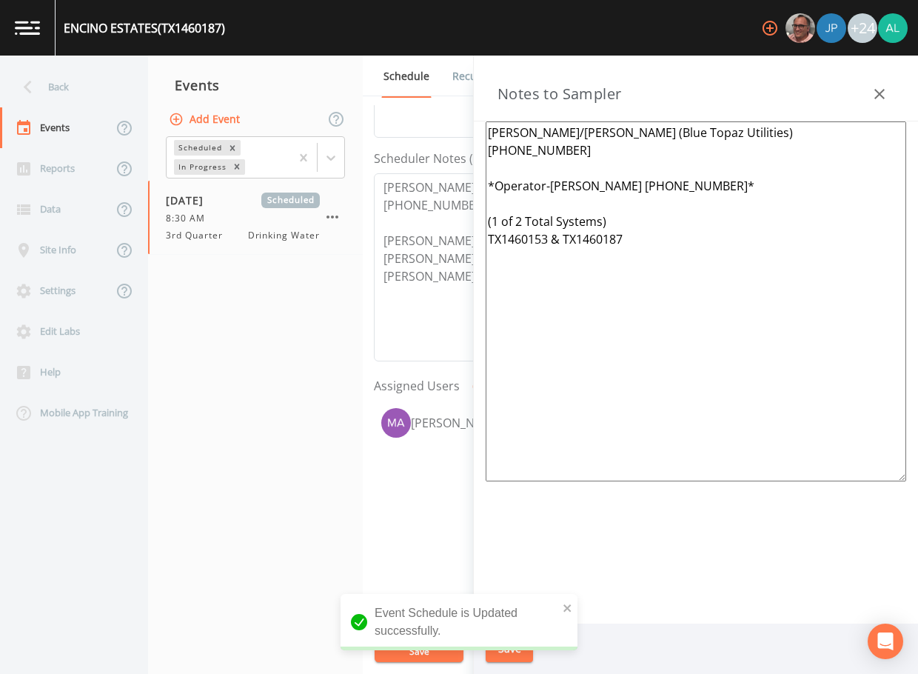
drag, startPoint x: 613, startPoint y: 204, endPoint x: 451, endPoint y: 109, distance: 187.9
click at [451, 109] on div "Back Events Reports Data Site Info Settings Edit Labs Help Mobile App Training …" at bounding box center [459, 365] width 918 height 618
paste textarea "*Operator-[PERSON_NAME] [PHONE_NUMBER]* Meeting Location: [STREET_ADDRESS] ***1…"
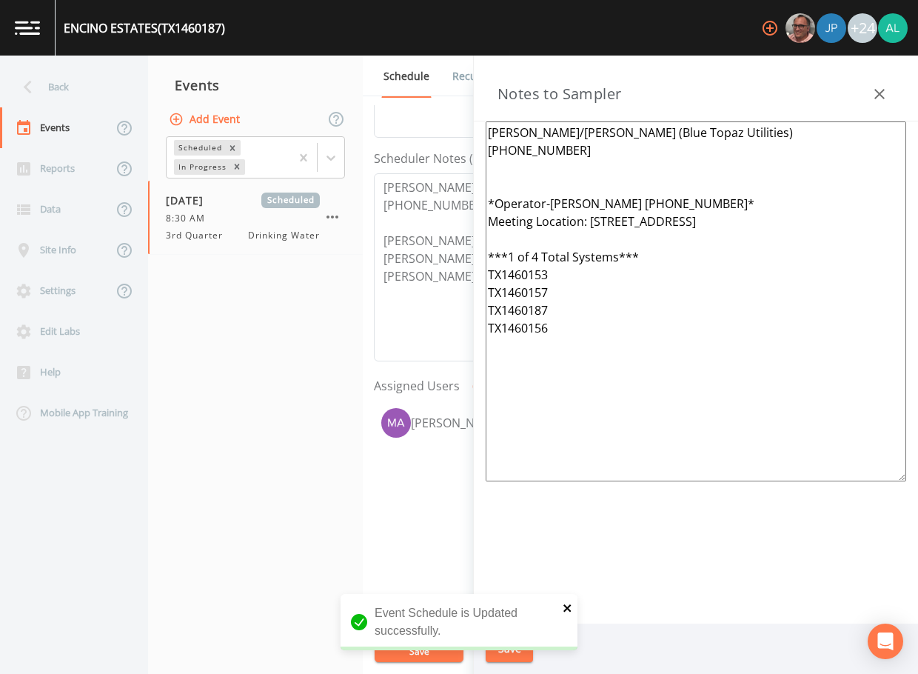
type textarea "[PERSON_NAME]/[PERSON_NAME] (Blue Topaz Utilities) [PHONE_NUMBER] *Operator-[PE…"
click at [564, 610] on icon "close" at bounding box center [568, 608] width 10 height 12
click at [521, 653] on div "Event Schedule is Updated successfully." at bounding box center [459, 628] width 237 height 68
click at [521, 653] on div "[GEOGRAPHIC_DATA] (TX1460187) +24 Back Events Reports Data Site Info Settings E…" at bounding box center [459, 337] width 918 height 674
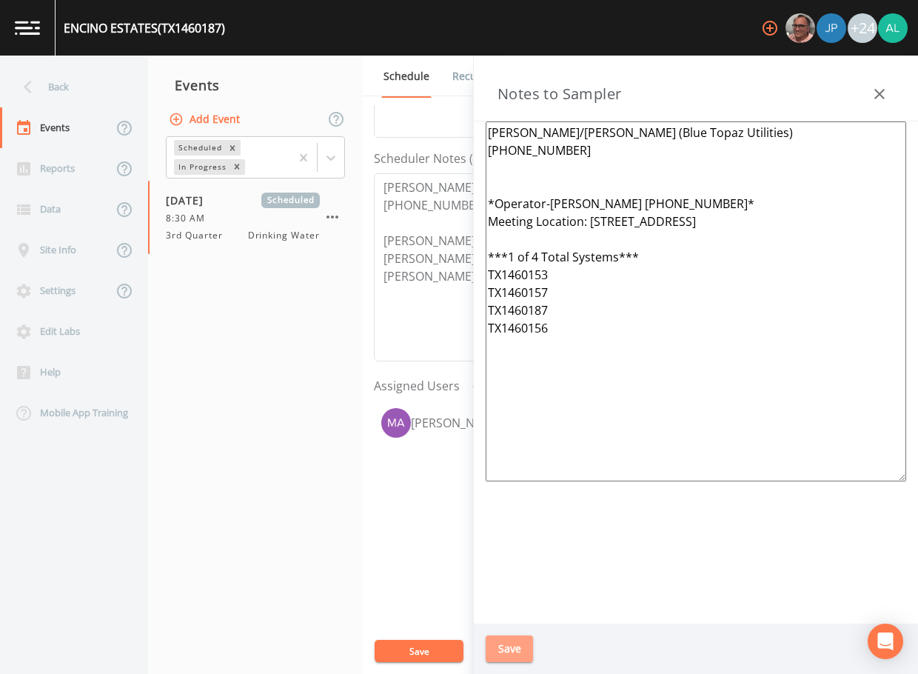
drag, startPoint x: 521, startPoint y: 653, endPoint x: 496, endPoint y: 655, distance: 25.3
click at [496, 655] on button "Save" at bounding box center [509, 648] width 47 height 27
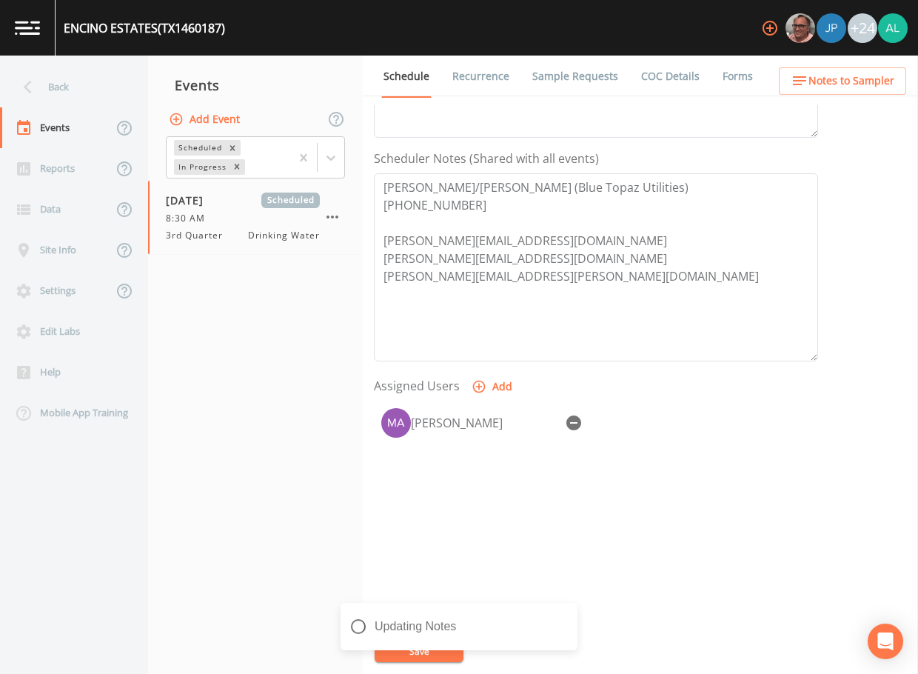
click at [413, 645] on div "Updating Notes" at bounding box center [459, 632] width 237 height 59
click at [566, 619] on icon "close" at bounding box center [567, 616] width 7 height 7
click at [401, 658] on button "Save" at bounding box center [419, 651] width 89 height 22
click at [59, 96] on div "Back" at bounding box center [66, 87] width 133 height 41
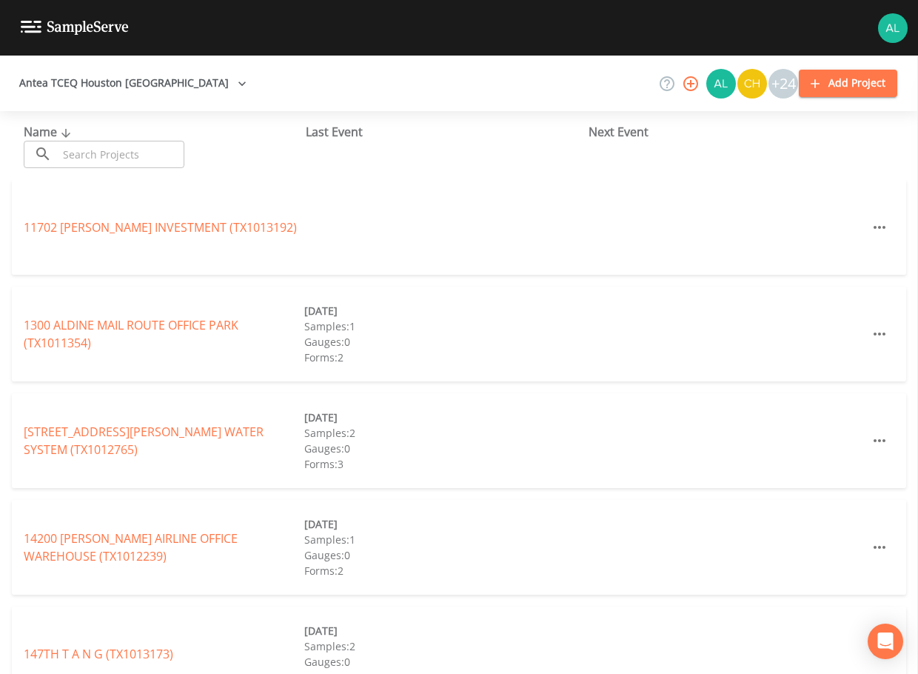
drag, startPoint x: 107, startPoint y: 160, endPoint x: 98, endPoint y: 160, distance: 8.1
click at [107, 160] on input "text" at bounding box center [121, 154] width 127 height 27
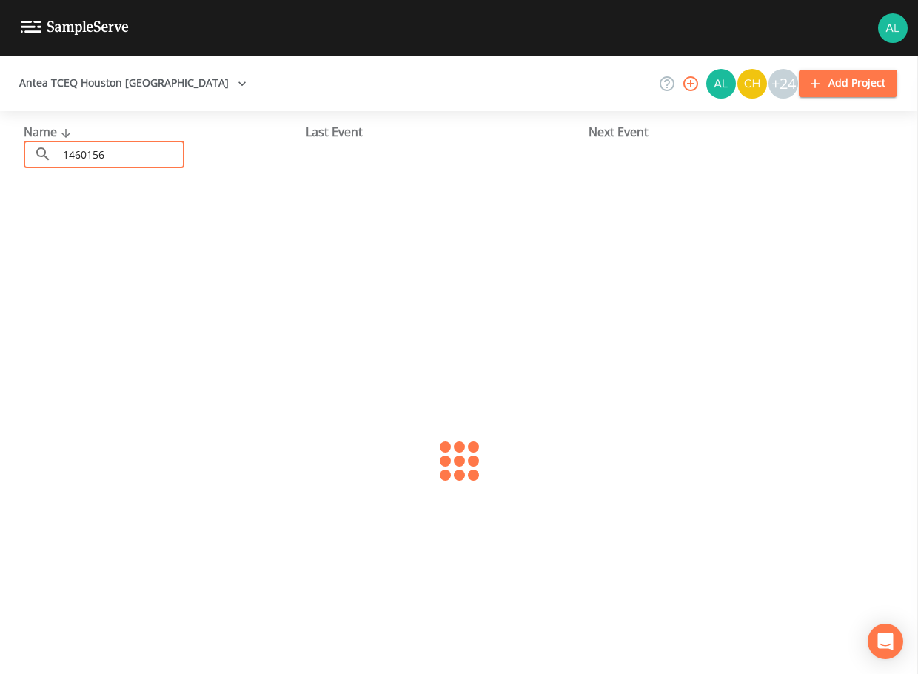
type input "1460156"
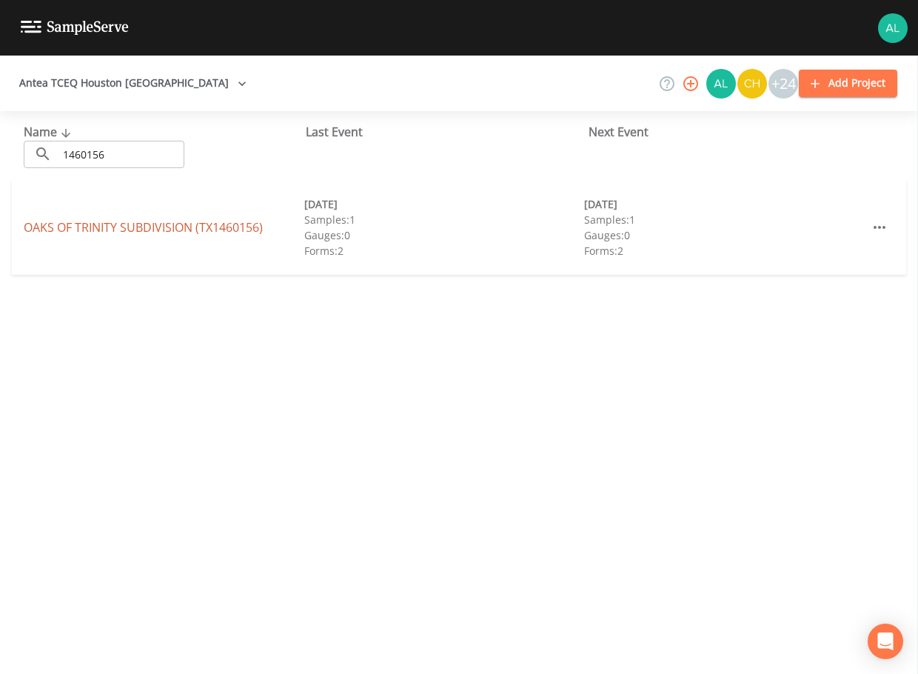
click at [168, 232] on link "[GEOGRAPHIC_DATA] (TX1460156)" at bounding box center [143, 227] width 239 height 16
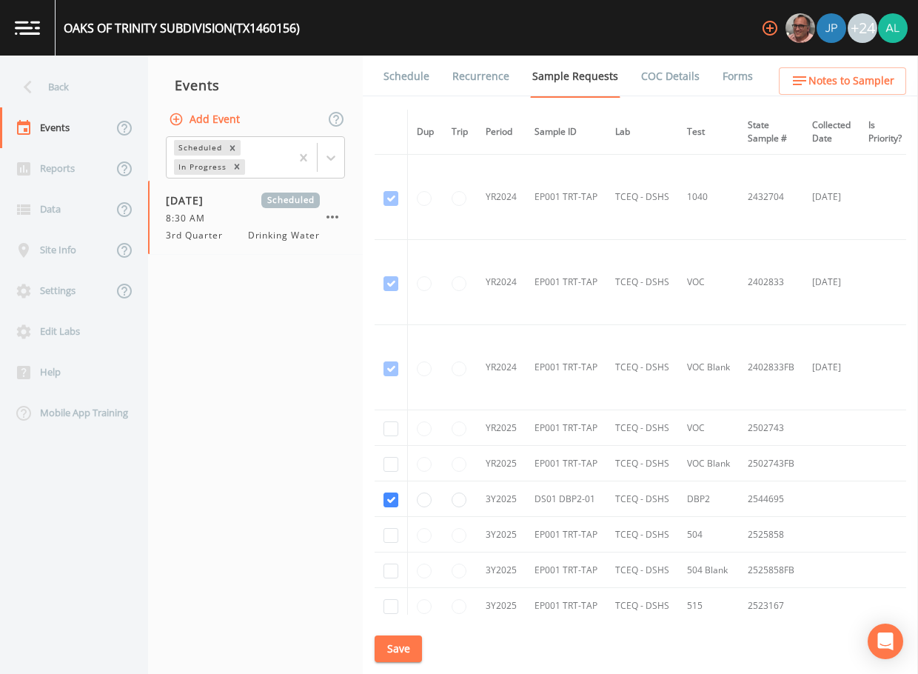
click at [853, 87] on span "Notes to Sampler" at bounding box center [852, 81] width 86 height 19
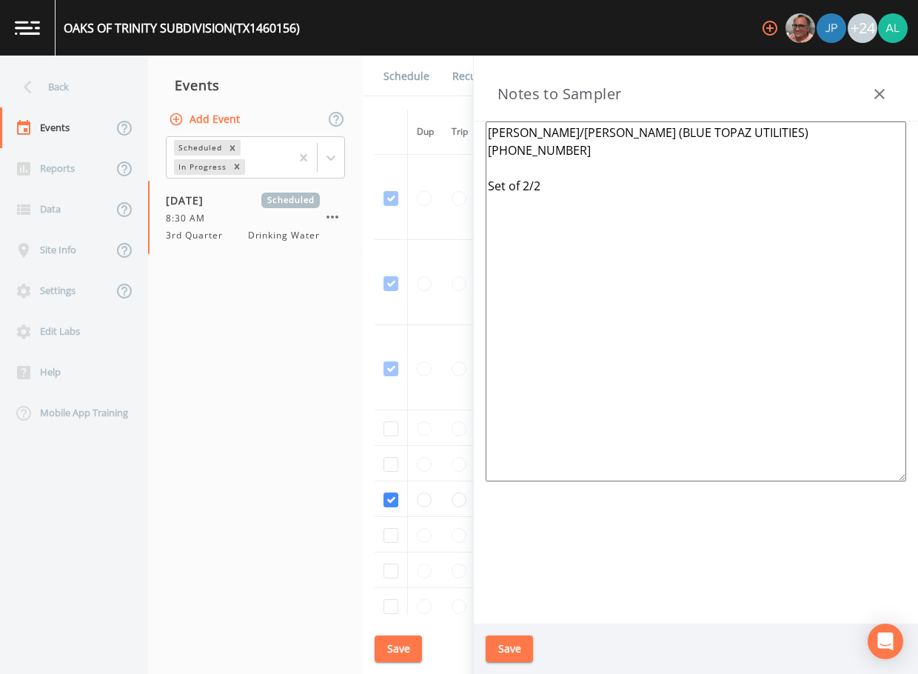
drag, startPoint x: 655, startPoint y: 321, endPoint x: 435, endPoint y: 61, distance: 340.0
click at [435, 61] on div "Back Events Reports Data Site Info Settings Edit Labs Help Mobile App Training …" at bounding box center [459, 365] width 918 height 618
paste textarea "eanna/[PERSON_NAME] (Blue Topaz Utilities) [PHONE_NUMBER] *Operator-[PERSON_NAM…"
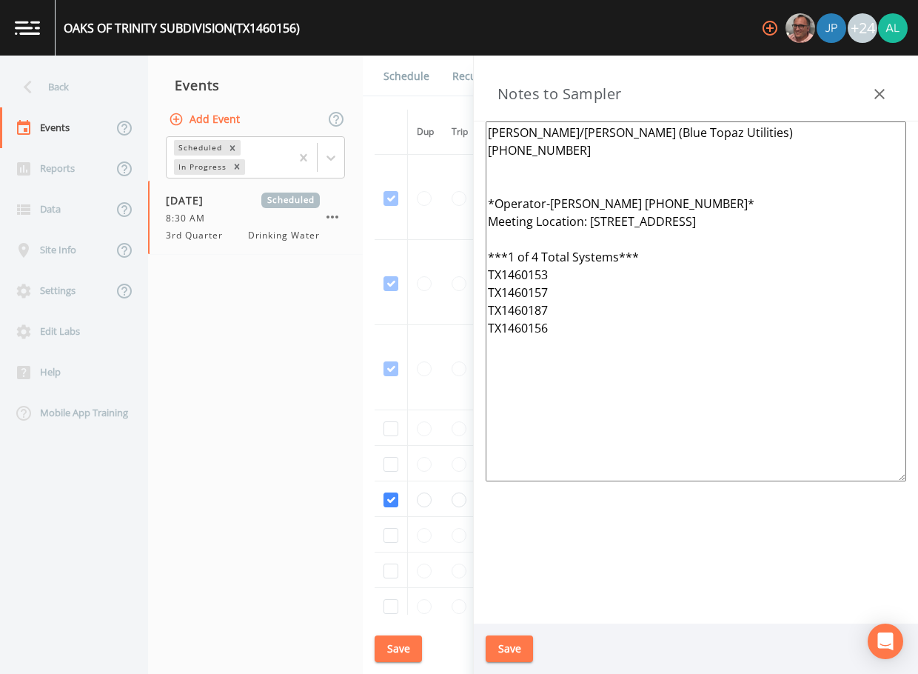
type textarea "[PERSON_NAME]/[PERSON_NAME] (Blue Topaz Utilities) [PHONE_NUMBER] *Operator-[PE…"
click at [515, 659] on button "Save" at bounding box center [509, 648] width 47 height 27
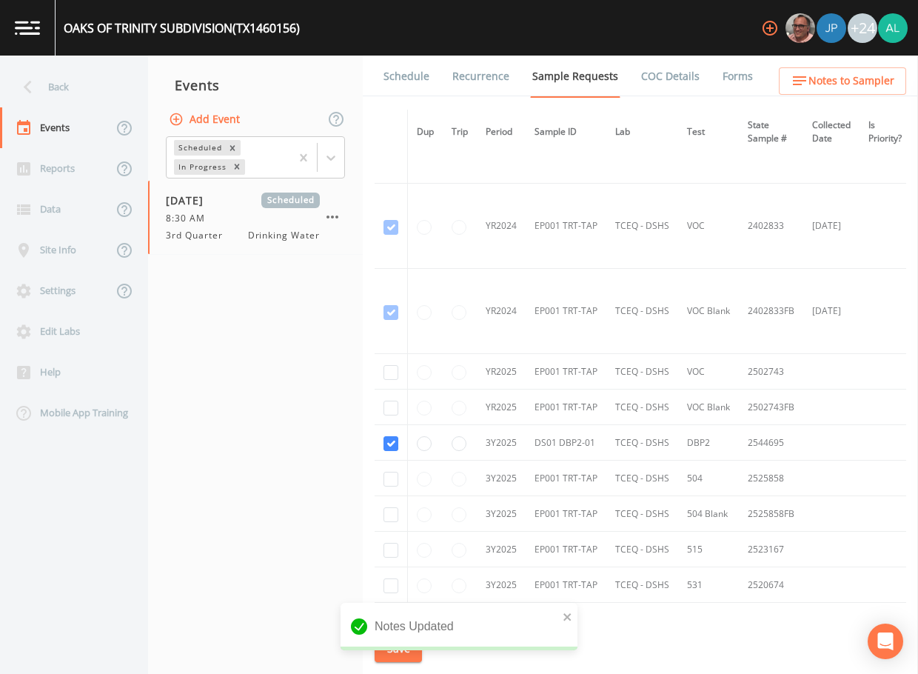
scroll to position [238, 0]
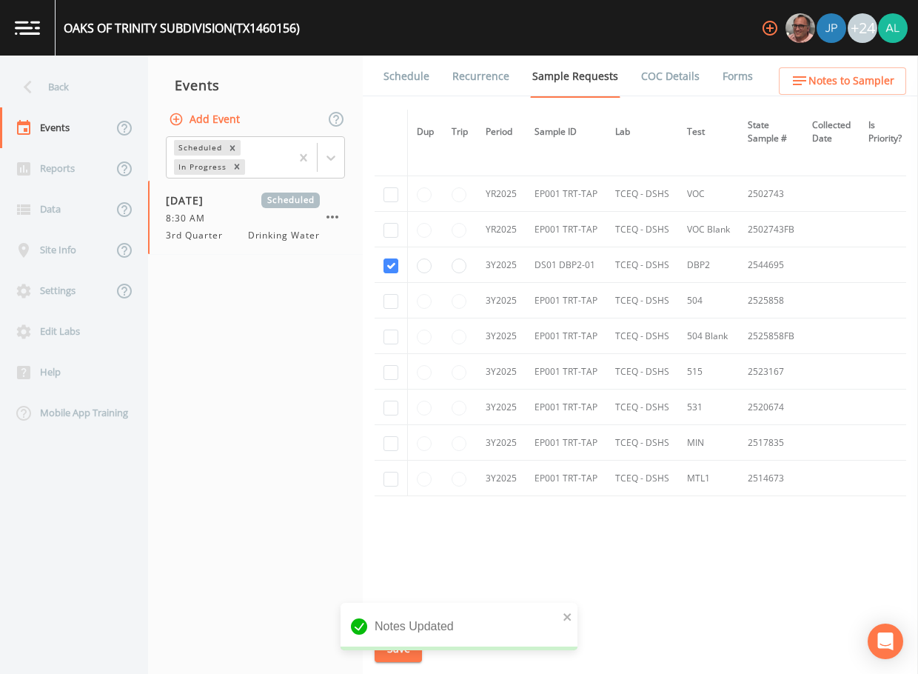
click at [426, 64] on link "Schedule" at bounding box center [406, 76] width 50 height 41
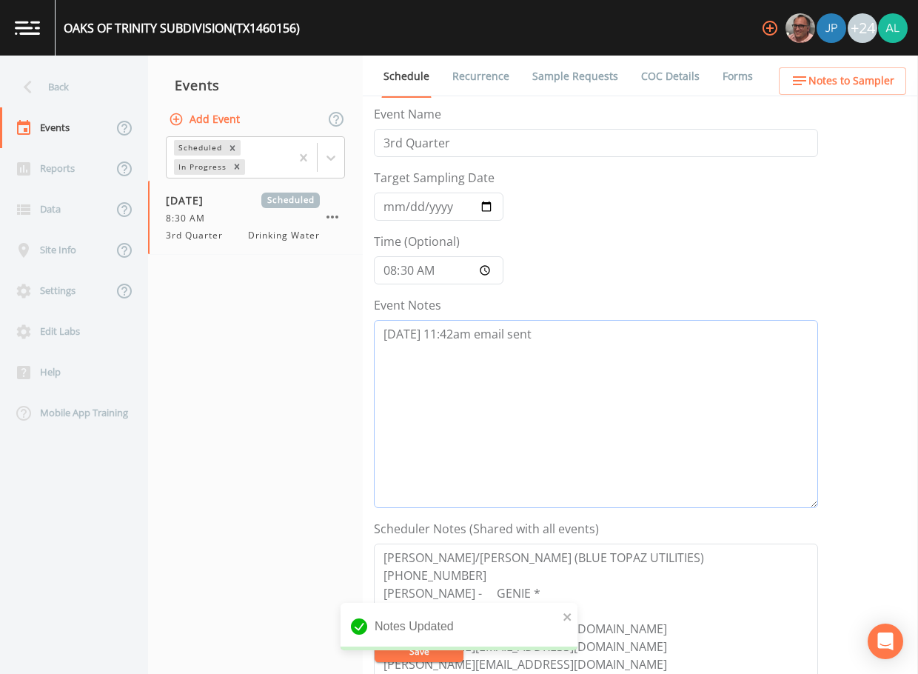
click at [571, 344] on textarea "[DATE] 11:42am email sent" at bounding box center [596, 414] width 444 height 188
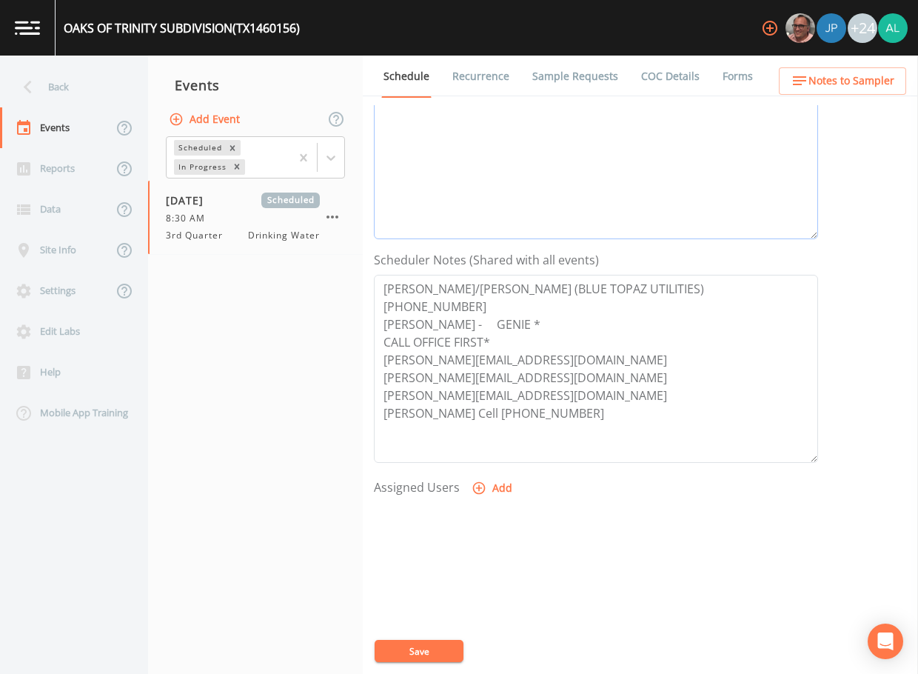
scroll to position [296, 0]
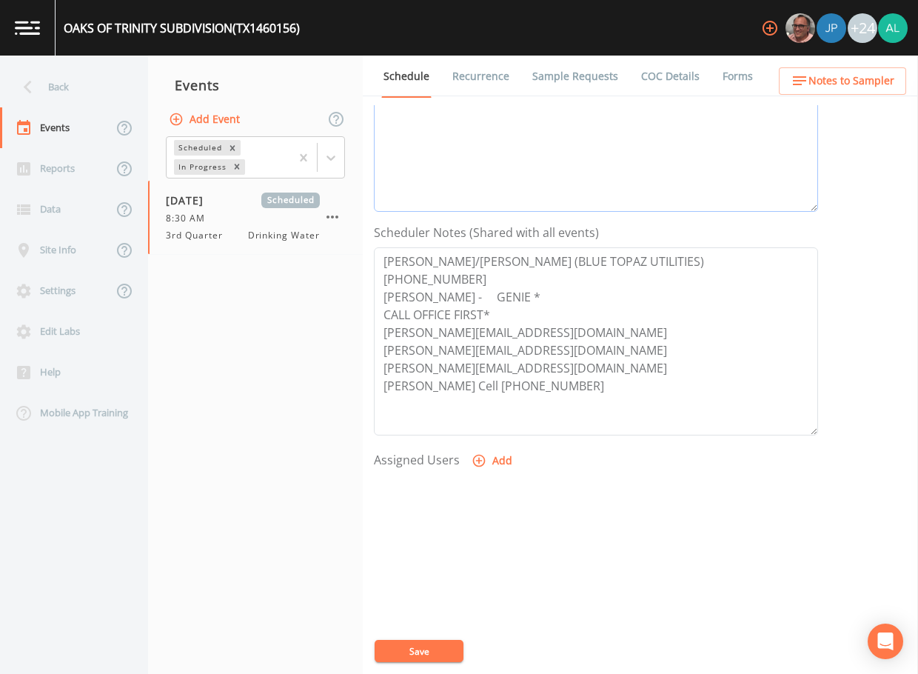
type textarea "[DATE] 11:42am email sent [DATE] 1:30pm confirmed by [PERSON_NAME]"
click at [512, 454] on button "Add" at bounding box center [494, 460] width 50 height 27
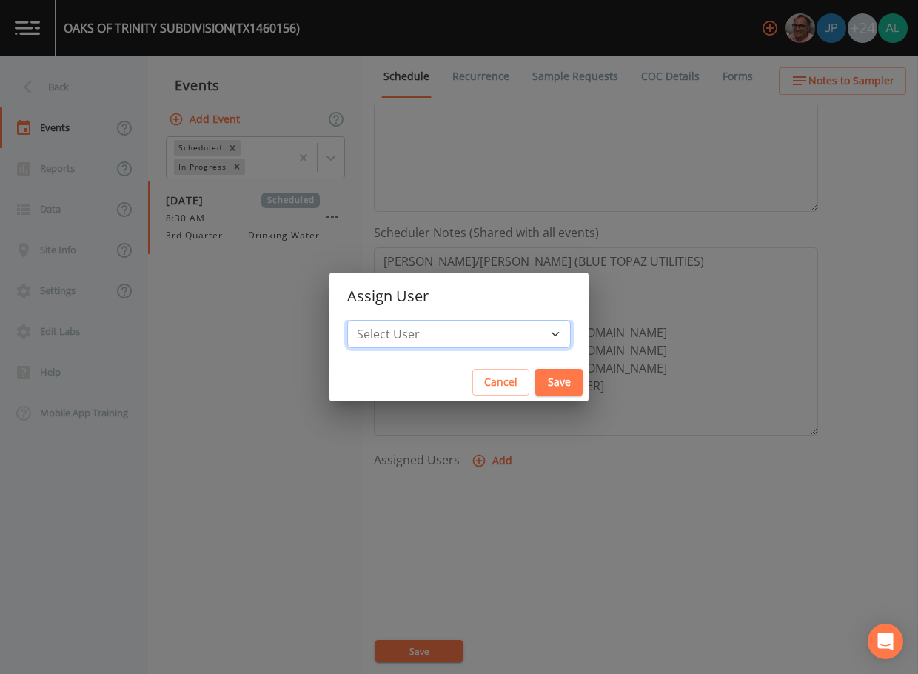
click at [495, 334] on select "Select User [PERSON_NAME] [PERSON_NAME] [PERSON_NAME] [PERSON_NAME] [PERSON_NAM…" at bounding box center [459, 334] width 224 height 28
select select "1051c3a1-6c84-4a22-a0dd-c999b59f2b39"
click at [381, 320] on select "Select User [PERSON_NAME] [PERSON_NAME] [PERSON_NAME] [PERSON_NAME] [PERSON_NAM…" at bounding box center [459, 334] width 224 height 28
click at [540, 382] on button "Save" at bounding box center [558, 382] width 47 height 27
select select
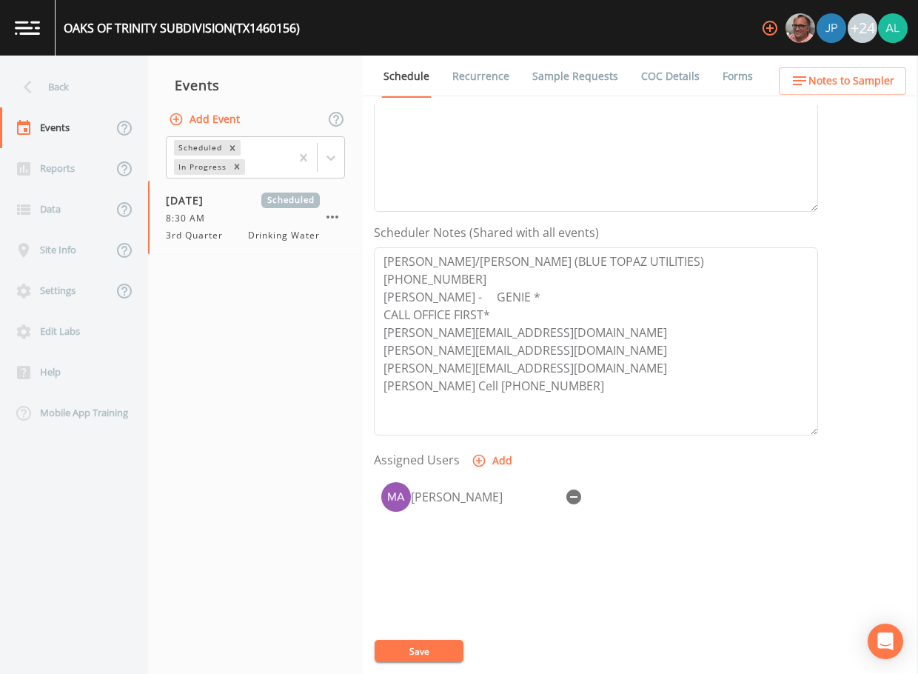
click at [445, 660] on button "Save" at bounding box center [419, 651] width 89 height 22
click at [109, 109] on div "Events" at bounding box center [74, 127] width 148 height 41
click at [114, 84] on div "Back" at bounding box center [66, 87] width 133 height 41
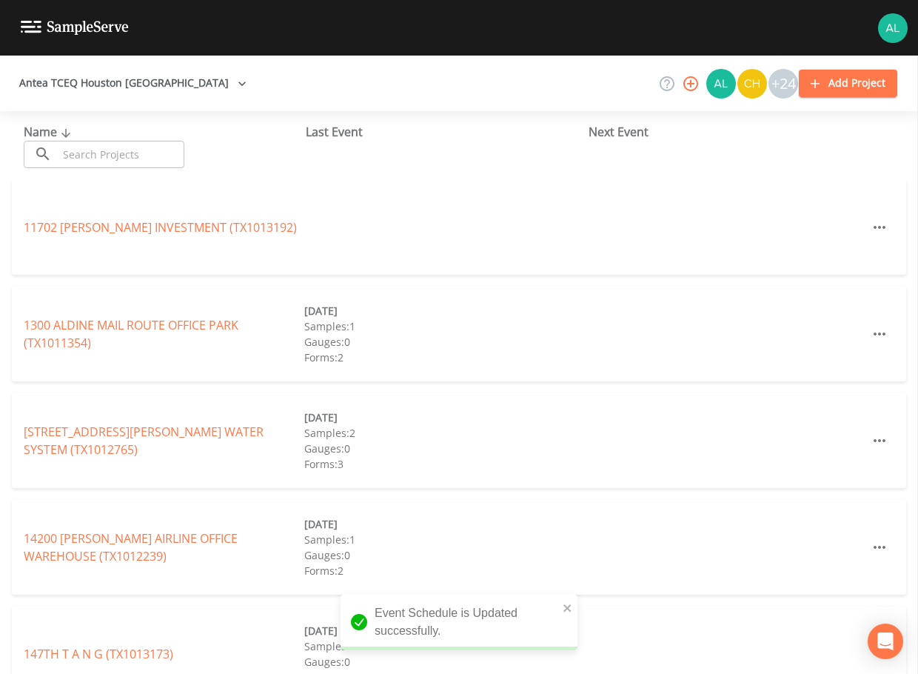
click at [107, 138] on div "Name ​ ​" at bounding box center [165, 145] width 282 height 45
click at [110, 156] on input "text" at bounding box center [121, 154] width 127 height 27
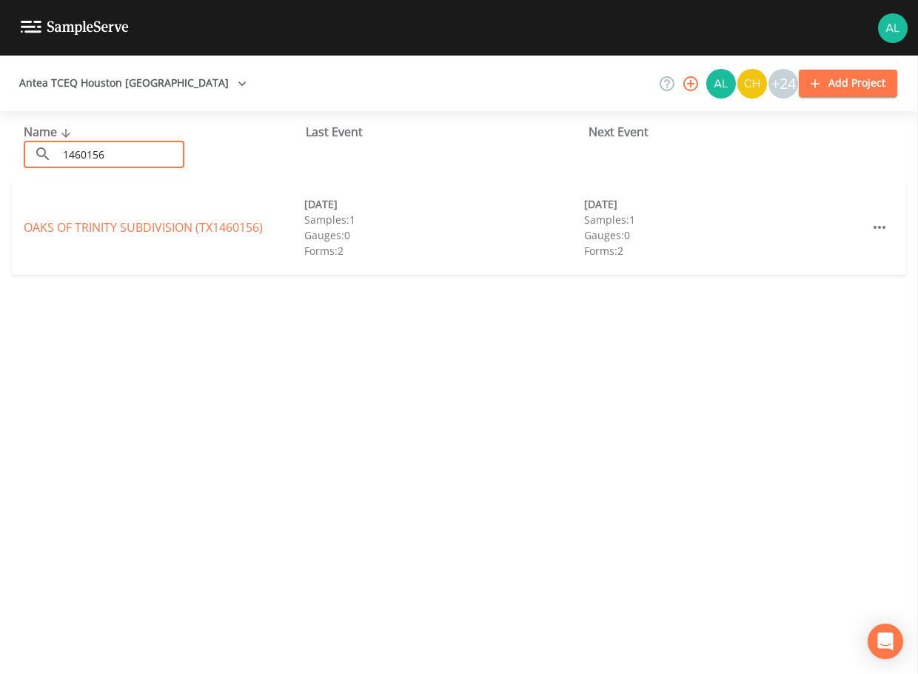
type input "1460156"
click at [185, 227] on link "[GEOGRAPHIC_DATA] (TX1460156)" at bounding box center [143, 227] width 239 height 16
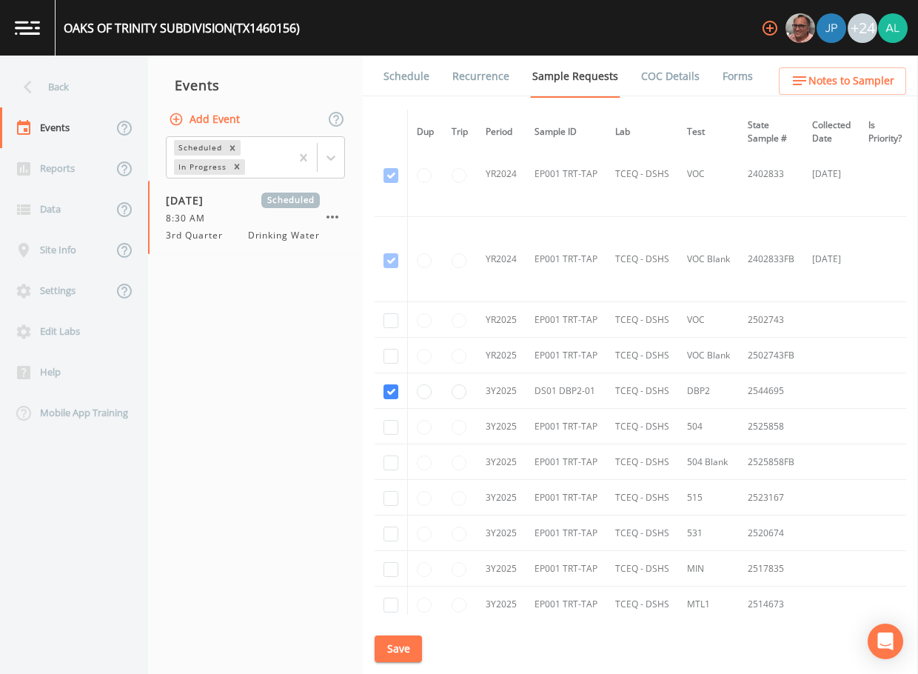
scroll to position [238, 0]
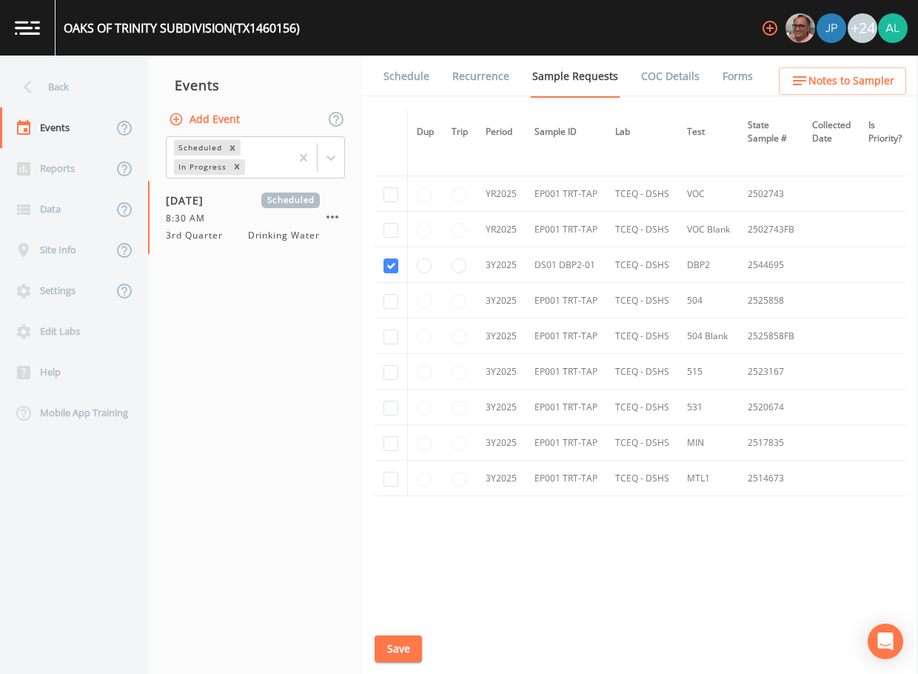
click at [404, 72] on link "Schedule" at bounding box center [406, 76] width 50 height 41
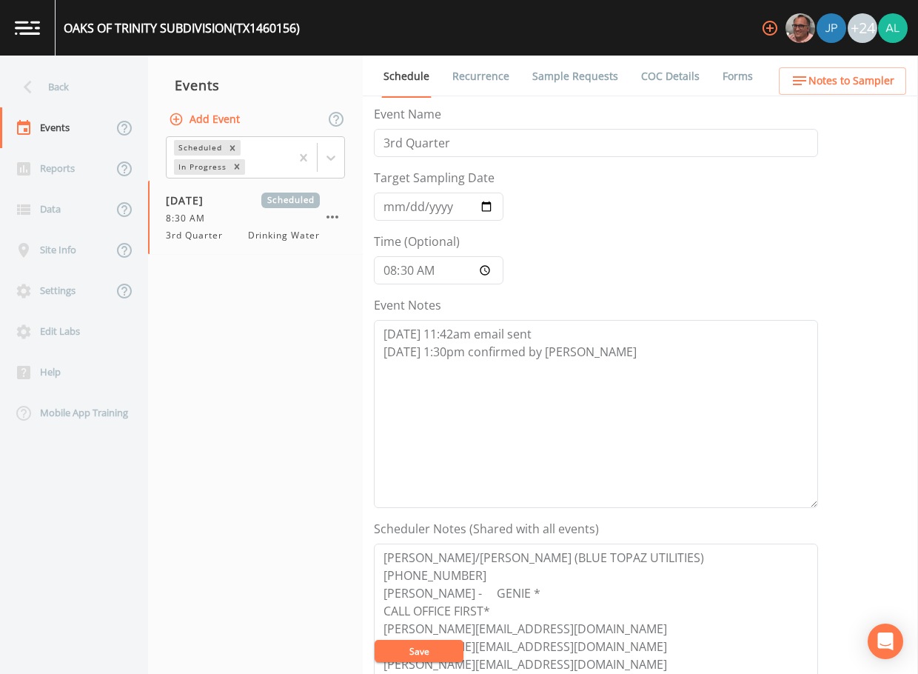
scroll to position [370, 0]
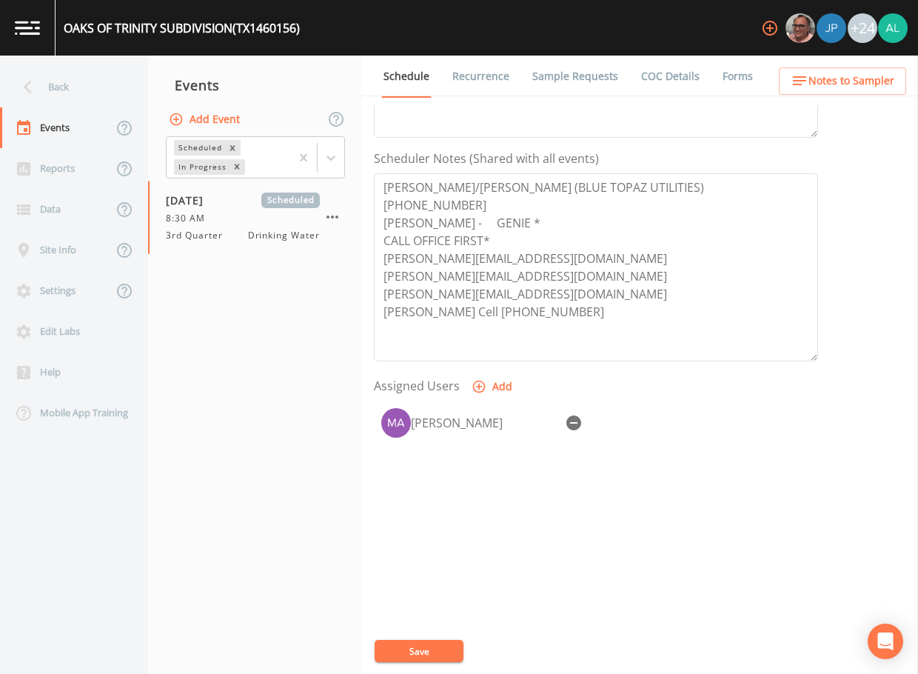
click at [798, 65] on ul "Schedule Recurrence Sample Requests COC Details Forms" at bounding box center [640, 76] width 555 height 41
click at [798, 69] on button "Notes to Sampler" at bounding box center [842, 80] width 127 height 27
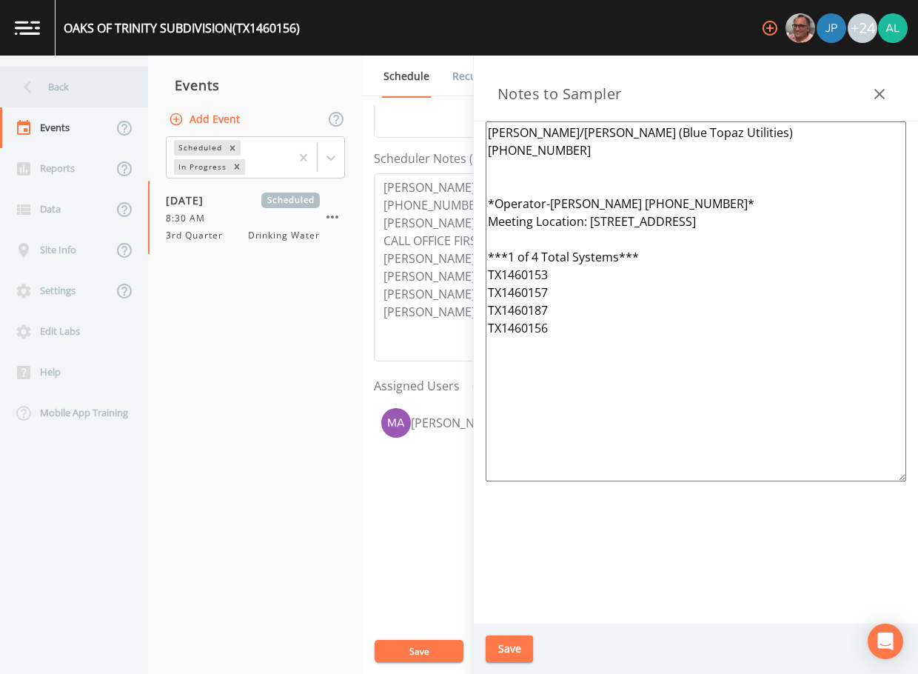
click at [70, 74] on div "Back" at bounding box center [66, 87] width 133 height 41
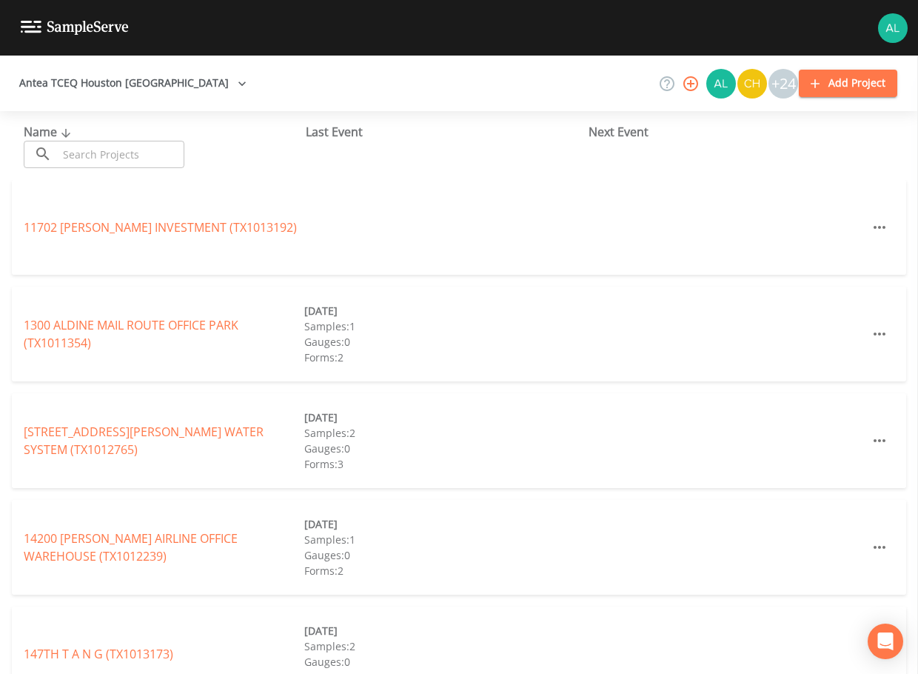
click at [98, 150] on input "text" at bounding box center [121, 154] width 127 height 27
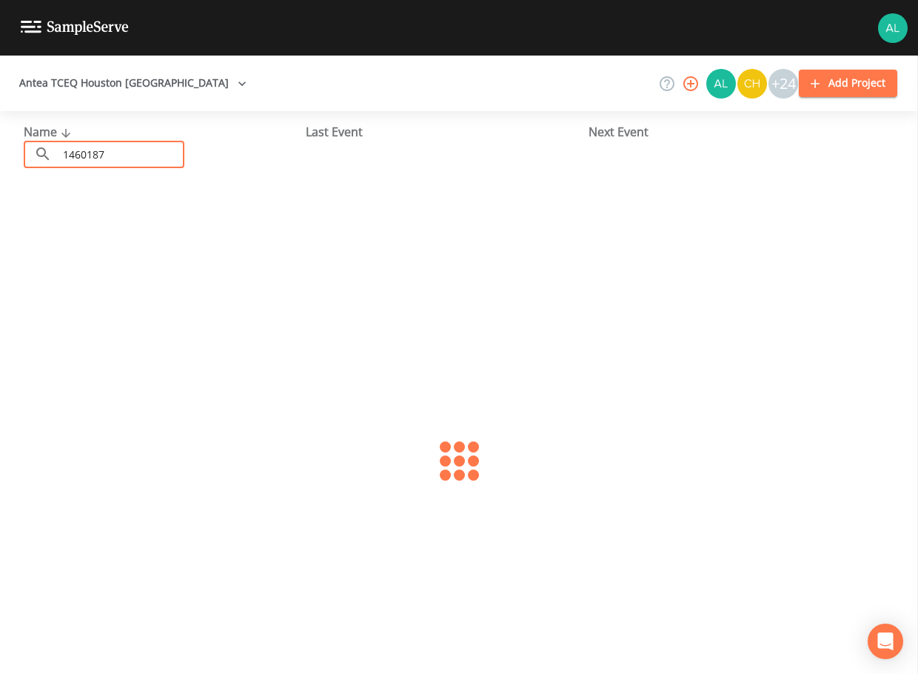
type input "1460187"
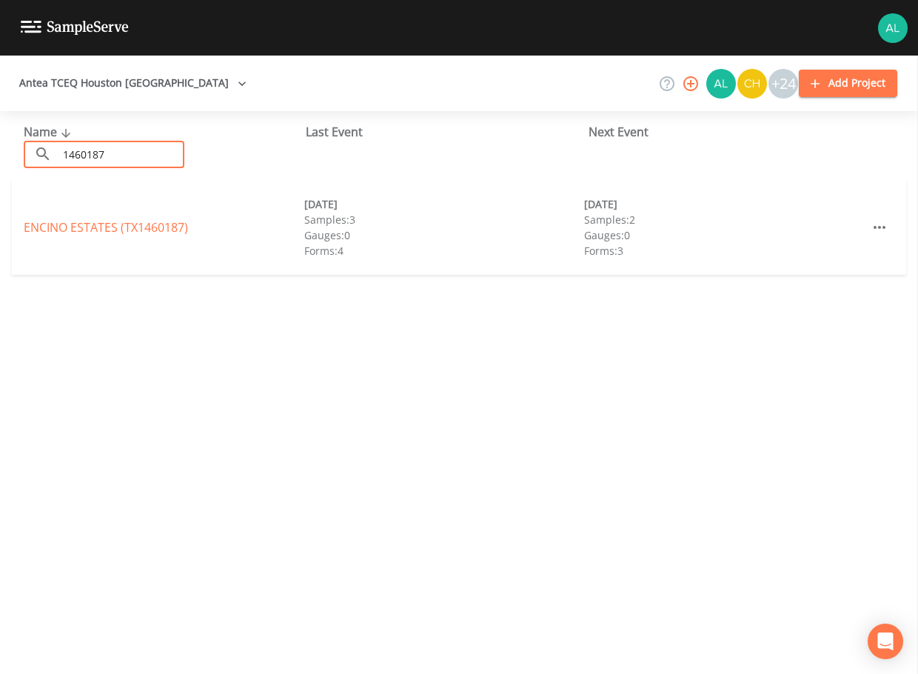
click at [53, 231] on link "[GEOGRAPHIC_DATA] (TX1460187)" at bounding box center [106, 227] width 164 height 16
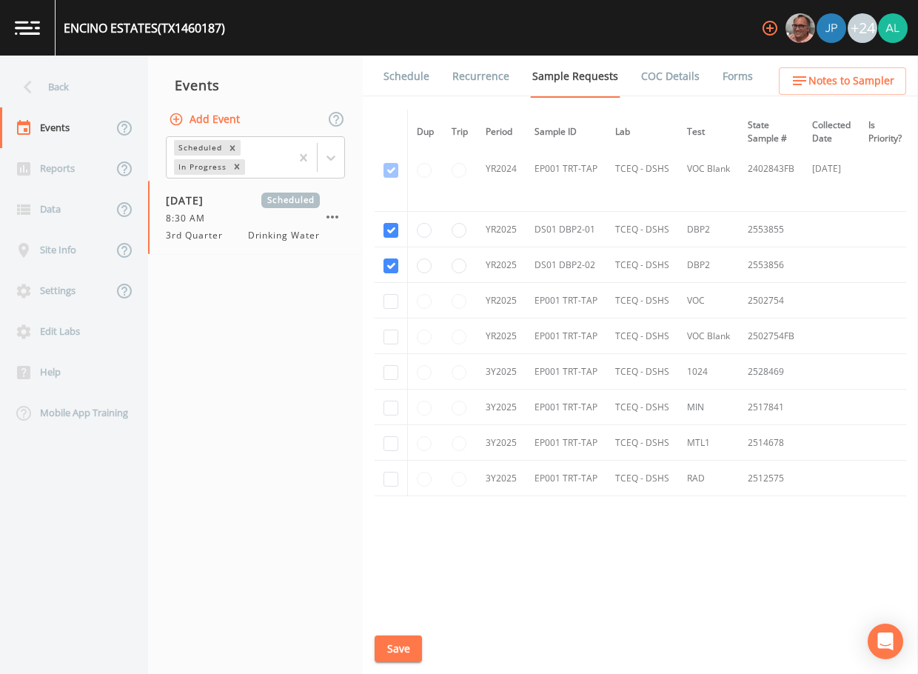
scroll to position [373, 0]
click at [420, 73] on link "Schedule" at bounding box center [406, 76] width 50 height 41
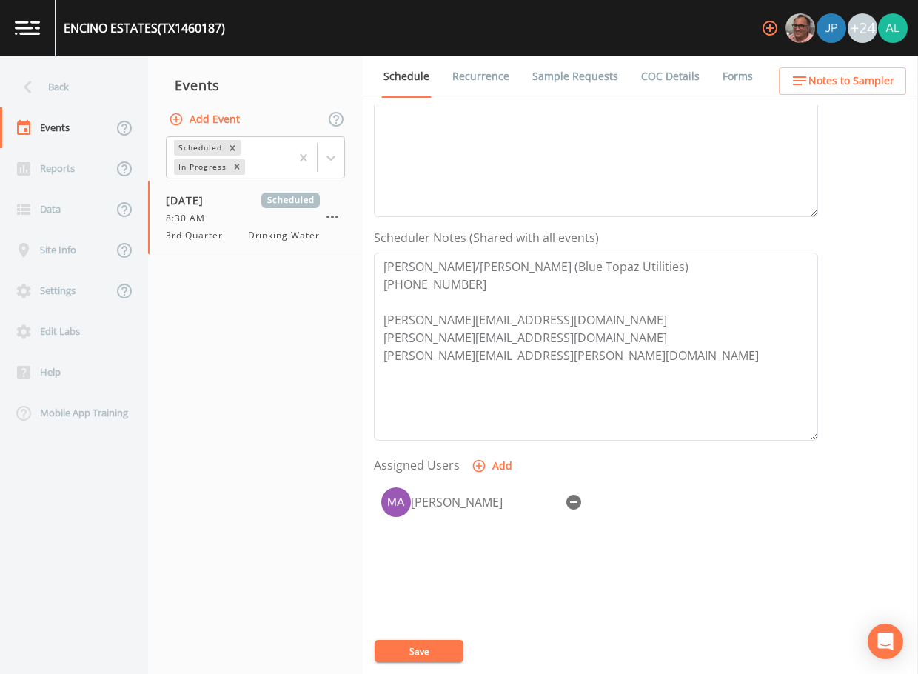
scroll to position [296, 0]
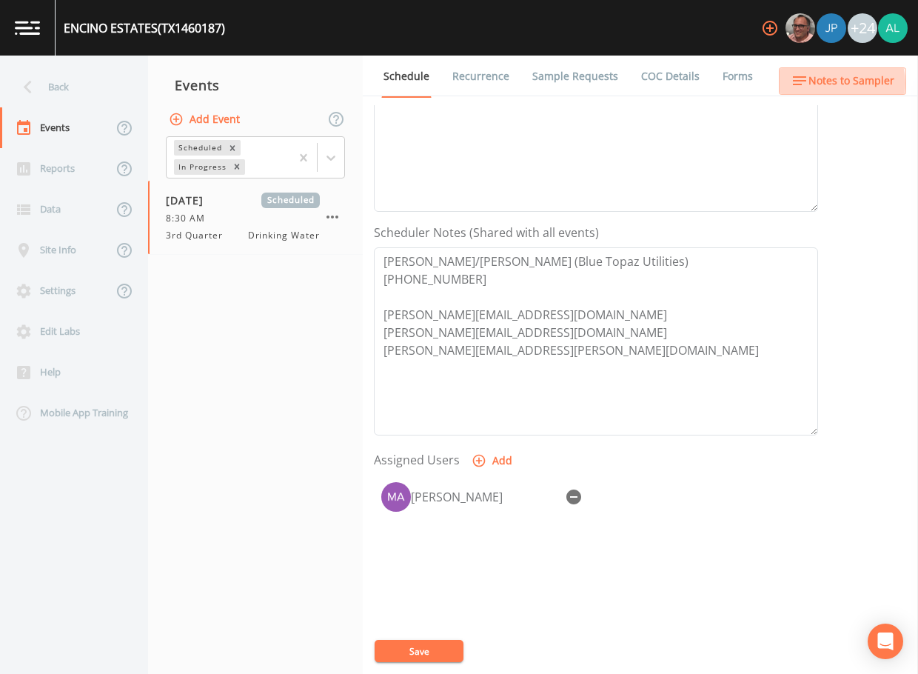
click at [834, 83] on span "Notes to Sampler" at bounding box center [852, 81] width 86 height 19
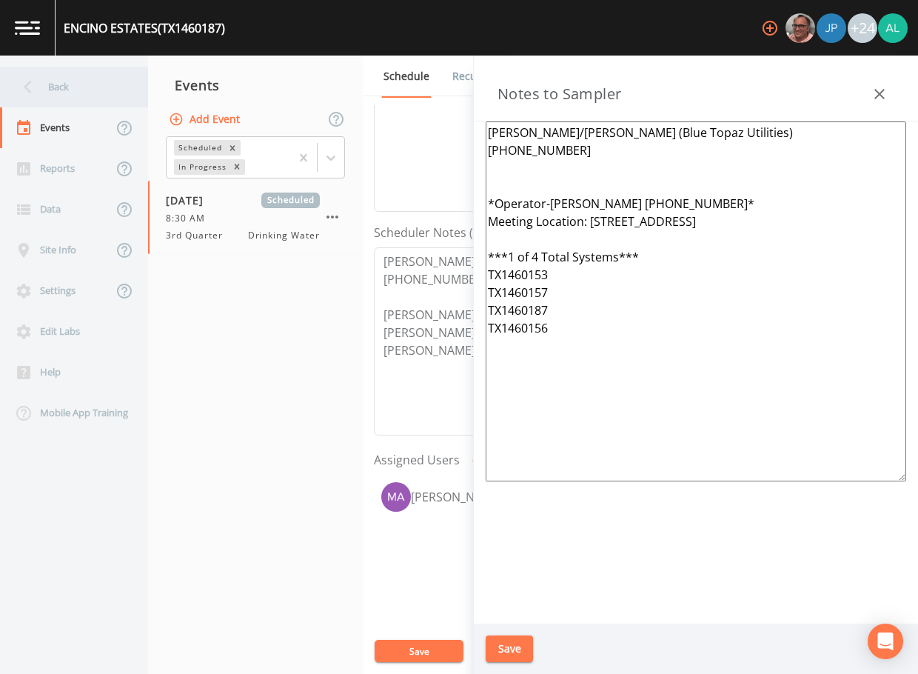
click at [16, 90] on icon at bounding box center [28, 87] width 26 height 26
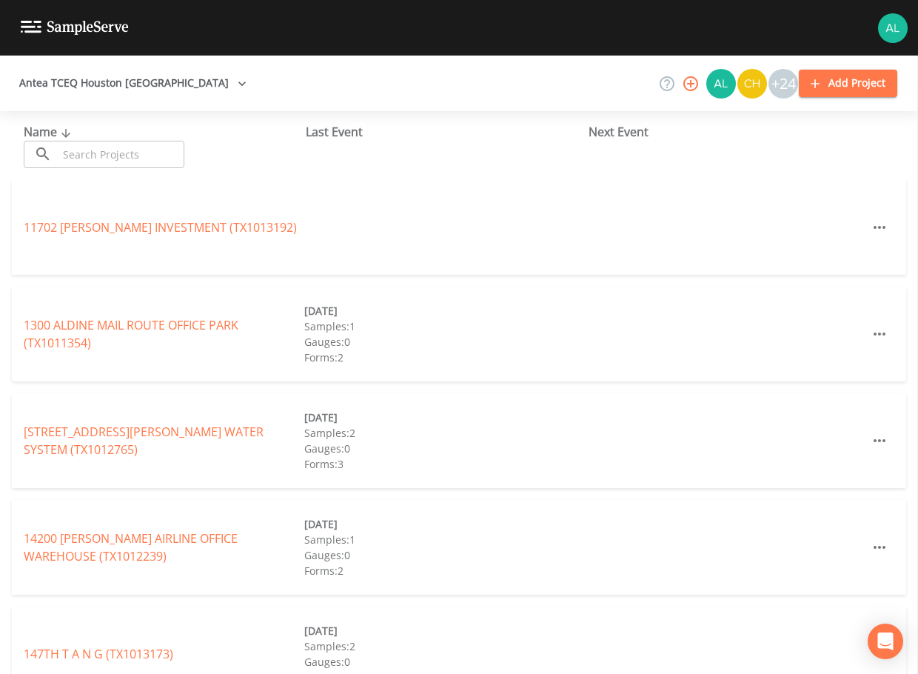
click at [84, 165] on input "text" at bounding box center [121, 154] width 127 height 27
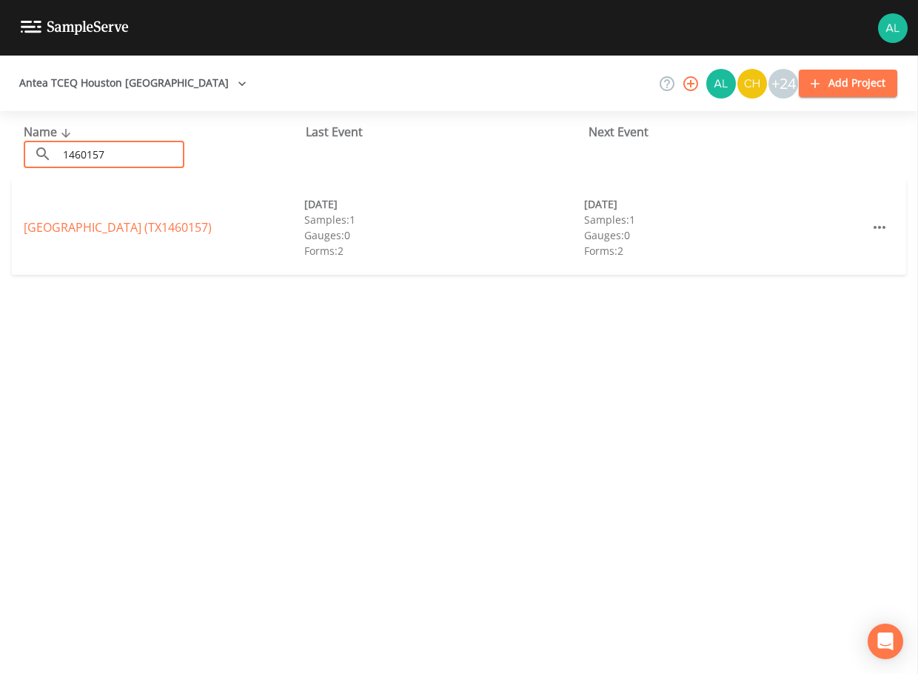
type input "1460157"
click at [50, 218] on div "[GEOGRAPHIC_DATA] (TX1460157) [DATE] Samples: 1 Gauges: 0 Forms: 2 [DATE] Sampl…" at bounding box center [459, 227] width 895 height 95
drag, startPoint x: 50, startPoint y: 218, endPoint x: 59, endPoint y: 228, distance: 13.2
click at [59, 228] on link "[GEOGRAPHIC_DATA] (TX1460157)" at bounding box center [118, 227] width 188 height 16
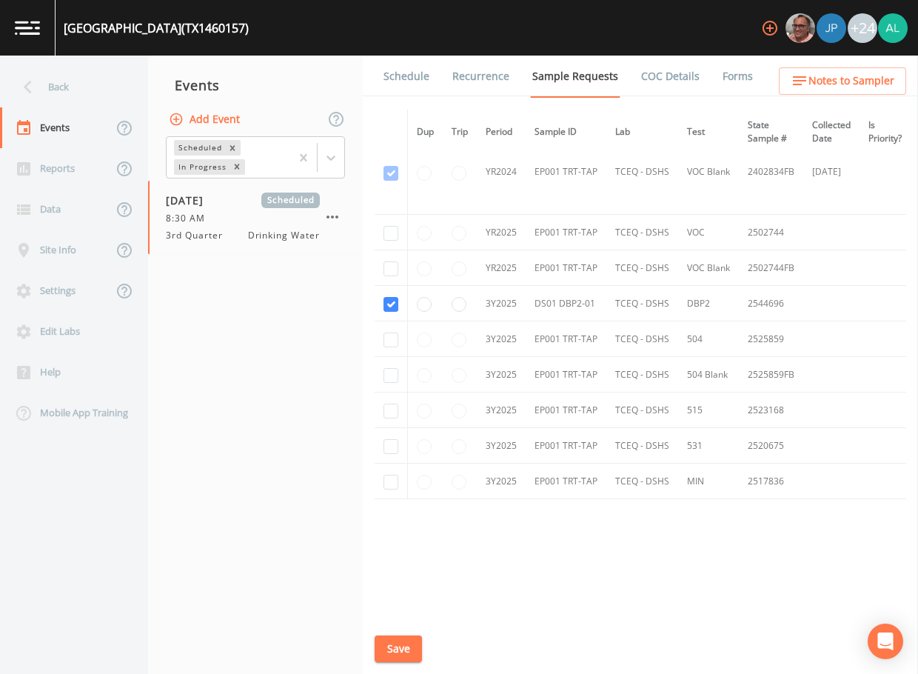
scroll to position [202, 0]
click at [410, 90] on link "Schedule" at bounding box center [406, 76] width 50 height 41
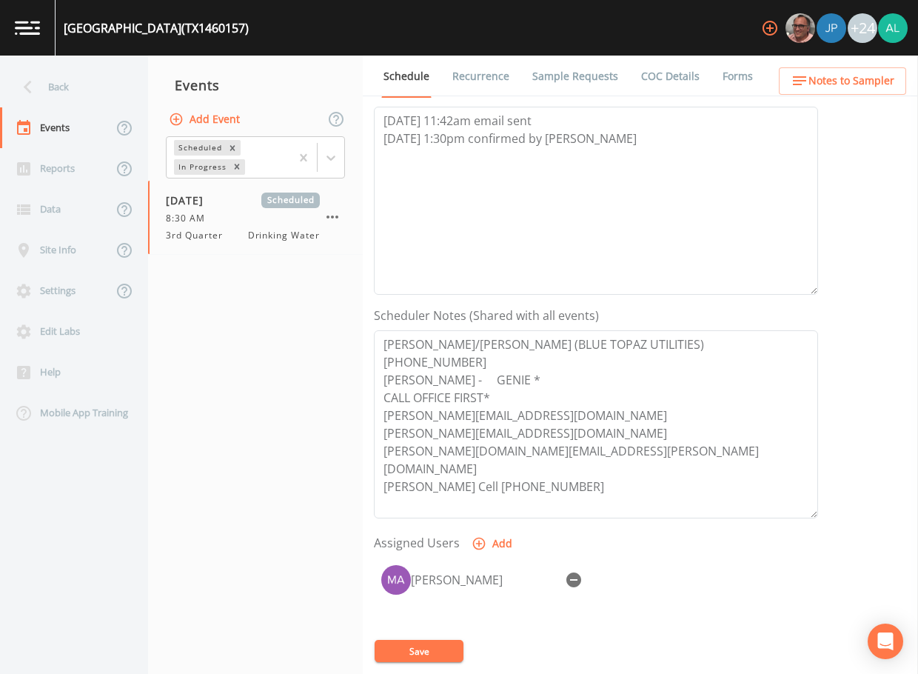
scroll to position [222, 0]
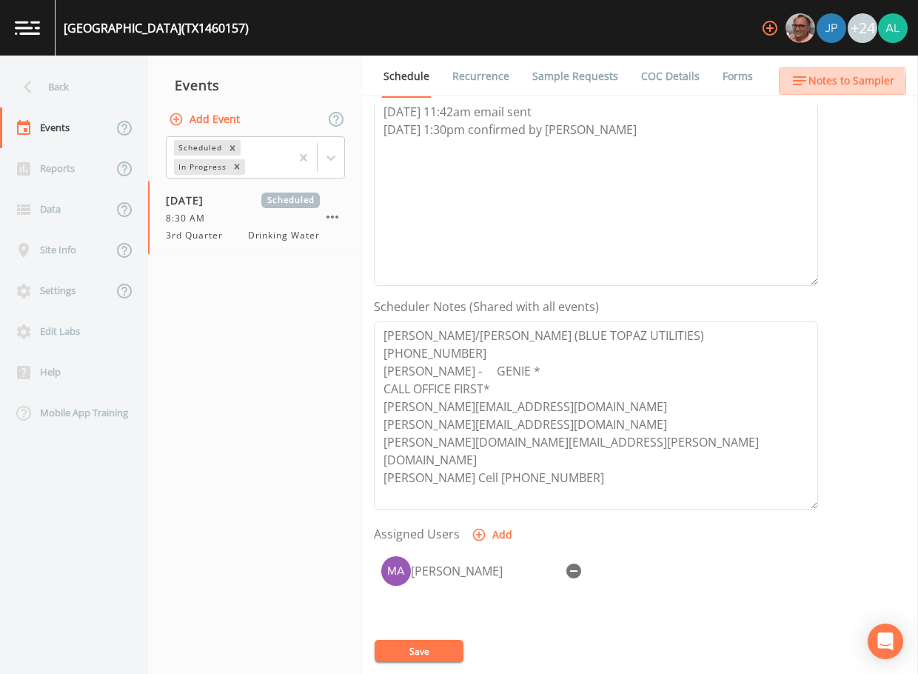
click at [818, 84] on span "Notes to Sampler" at bounding box center [852, 81] width 86 height 19
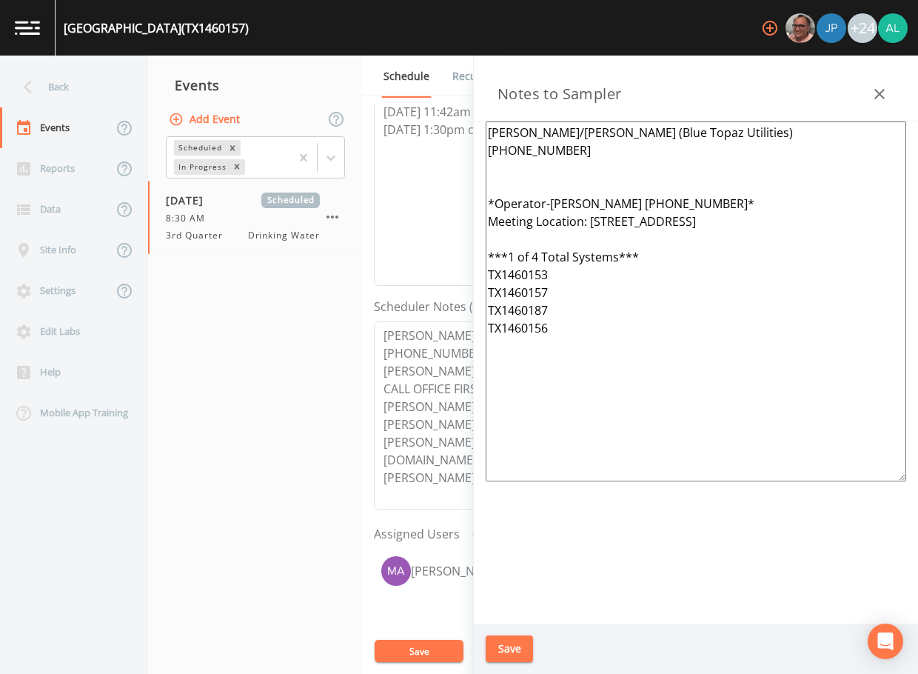
drag, startPoint x: 881, startPoint y: 89, endPoint x: 861, endPoint y: 87, distance: 20.1
click at [880, 88] on icon "button" at bounding box center [880, 94] width 18 height 18
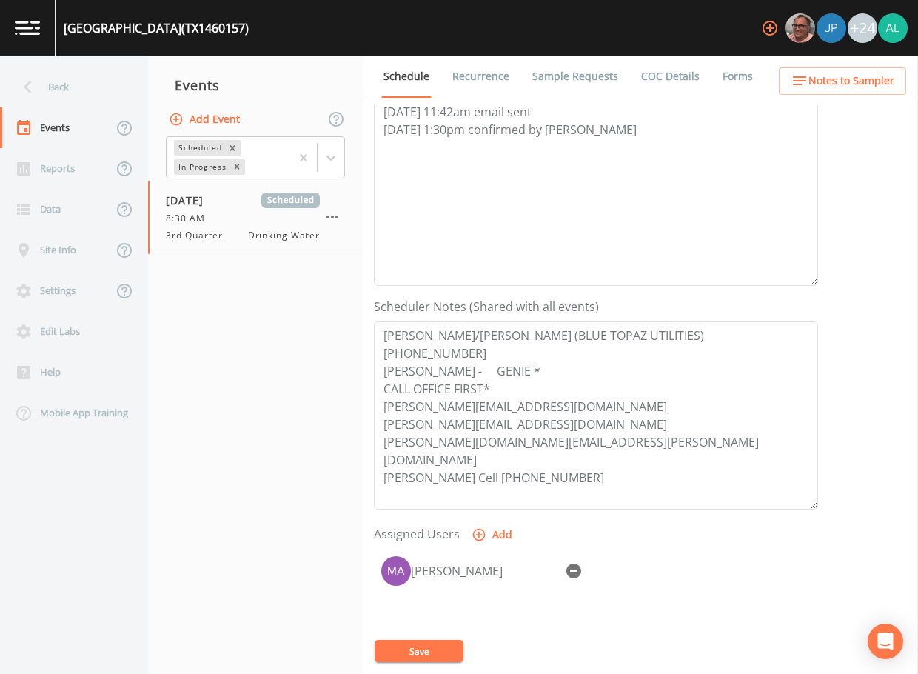
click at [541, 85] on link "Sample Requests" at bounding box center [575, 76] width 90 height 41
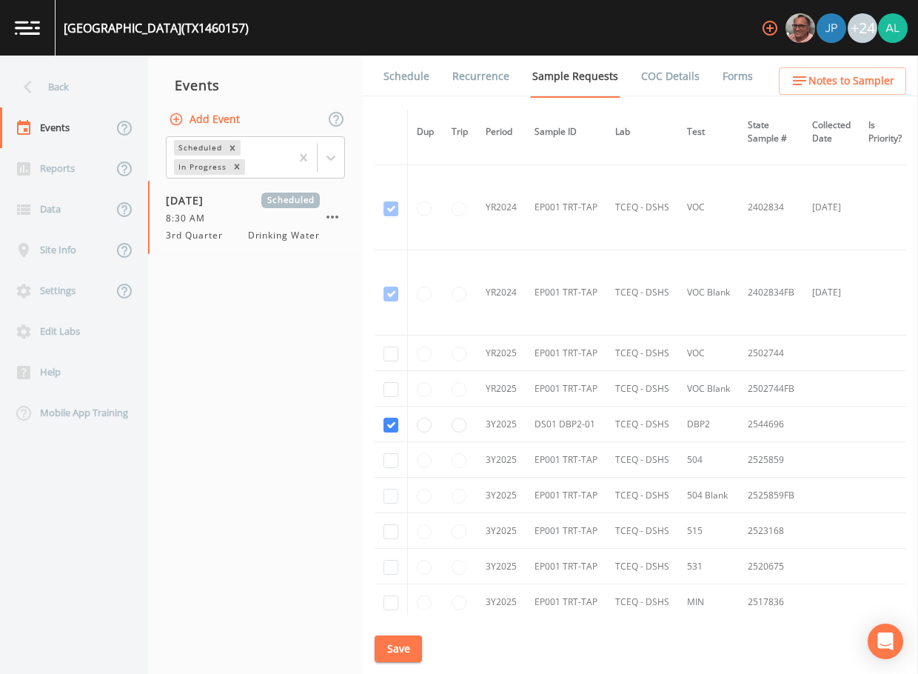
scroll to position [202, 0]
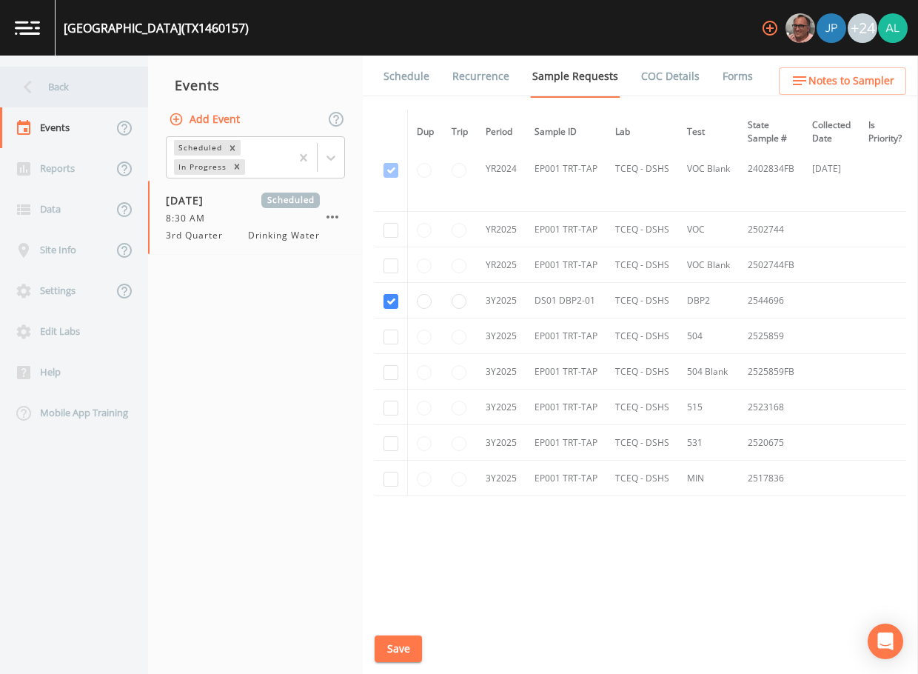
click at [103, 80] on div "Back" at bounding box center [66, 87] width 133 height 41
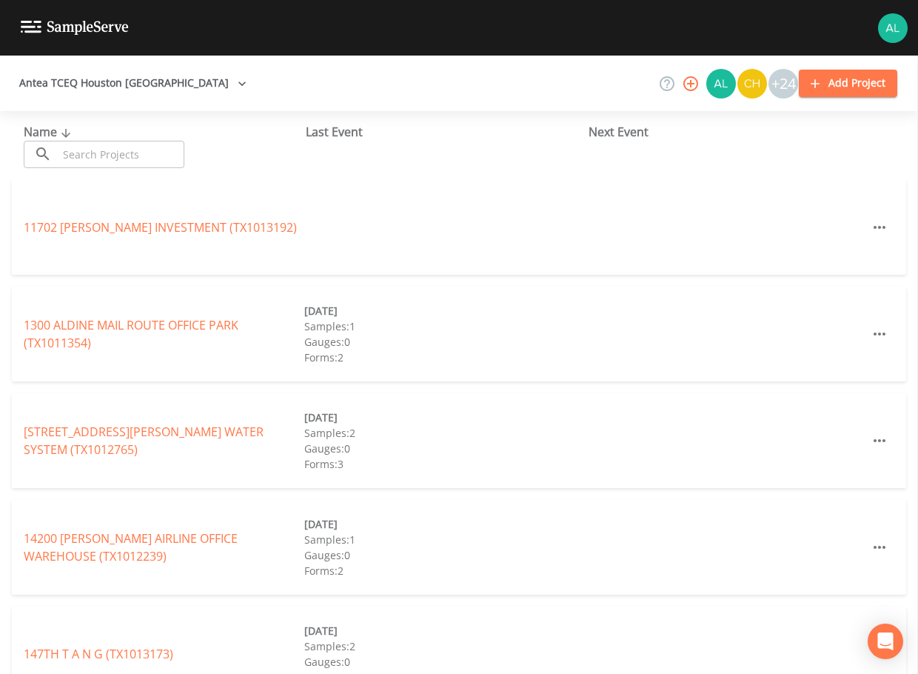
click at [111, 162] on input "text" at bounding box center [121, 154] width 127 height 27
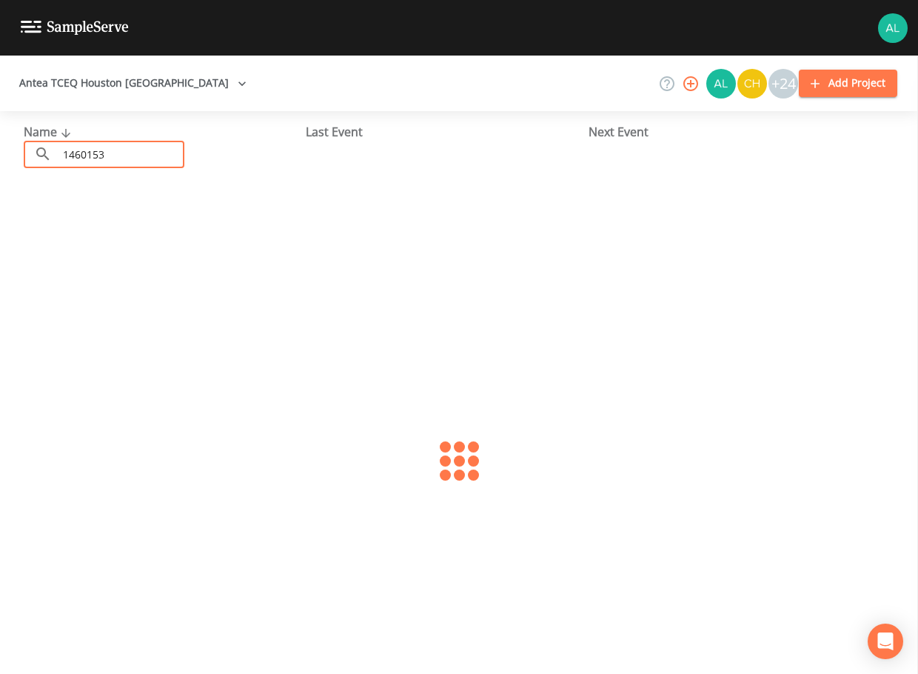
type input "1460153"
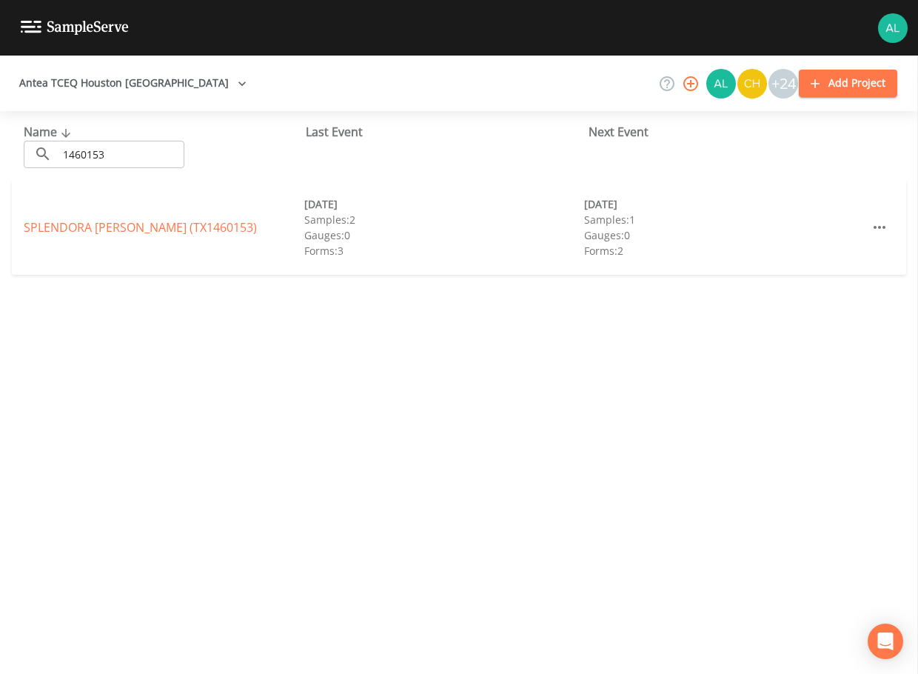
click at [34, 214] on div "SPLENDORA [PERSON_NAME] (TX1460153) [DATE] Samples: 2 Gauges: 0 Forms: 3 [DATE]…" at bounding box center [459, 227] width 895 height 95
click at [49, 234] on link "SPLENDORA [PERSON_NAME] (TX1460153)" at bounding box center [140, 227] width 233 height 16
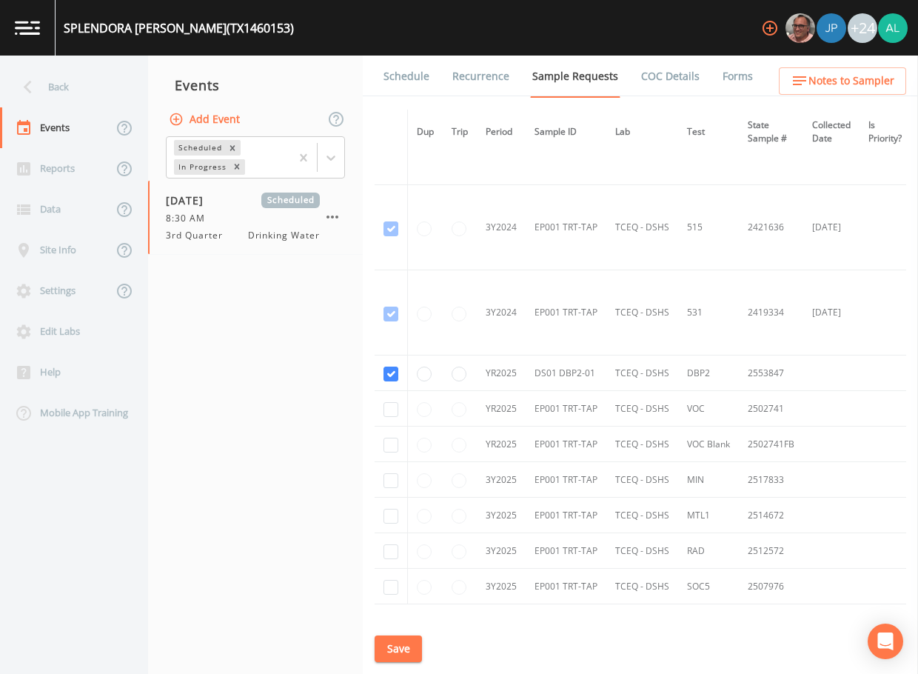
scroll to position [592, 0]
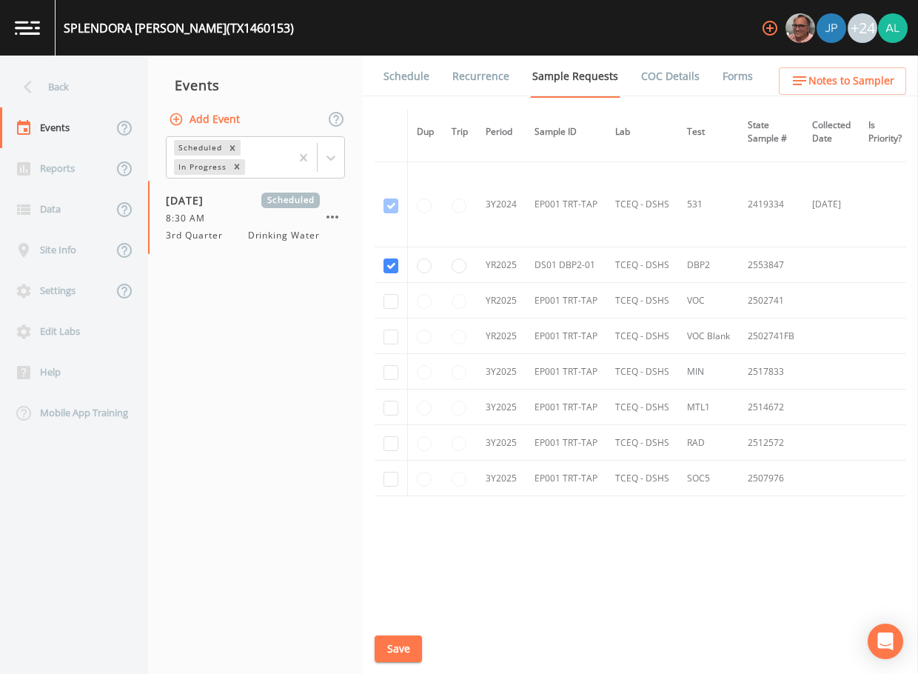
click at [424, 66] on link "Schedule" at bounding box center [406, 76] width 50 height 41
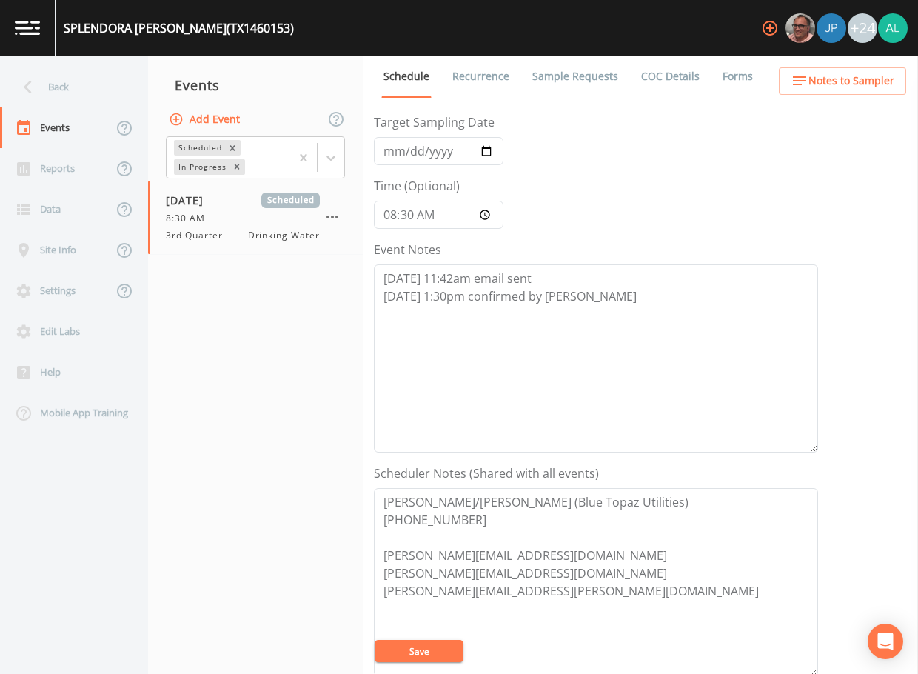
scroll to position [370, 0]
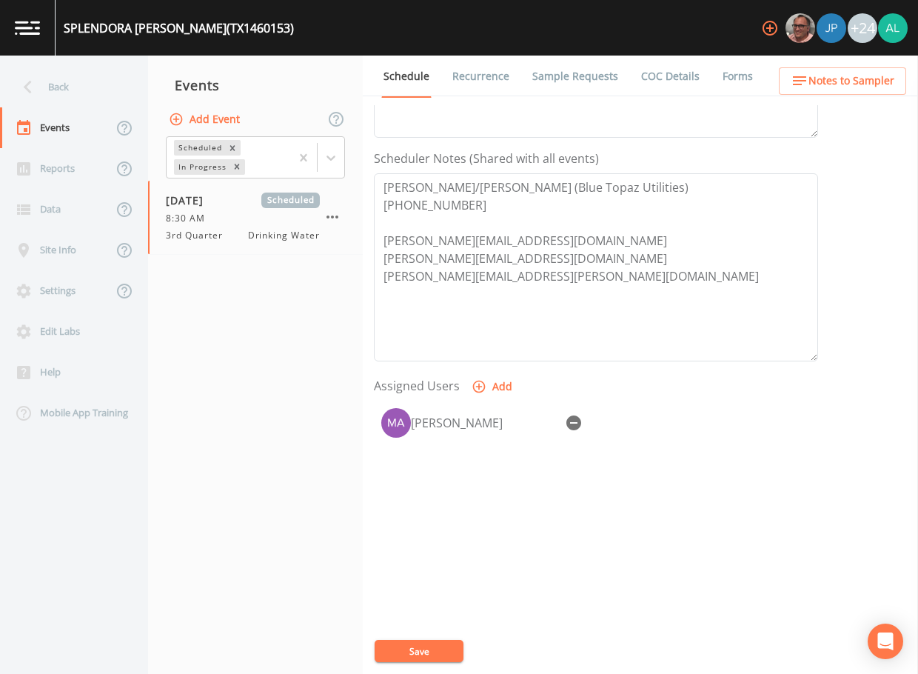
click at [844, 74] on span "Notes to Sampler" at bounding box center [852, 81] width 86 height 19
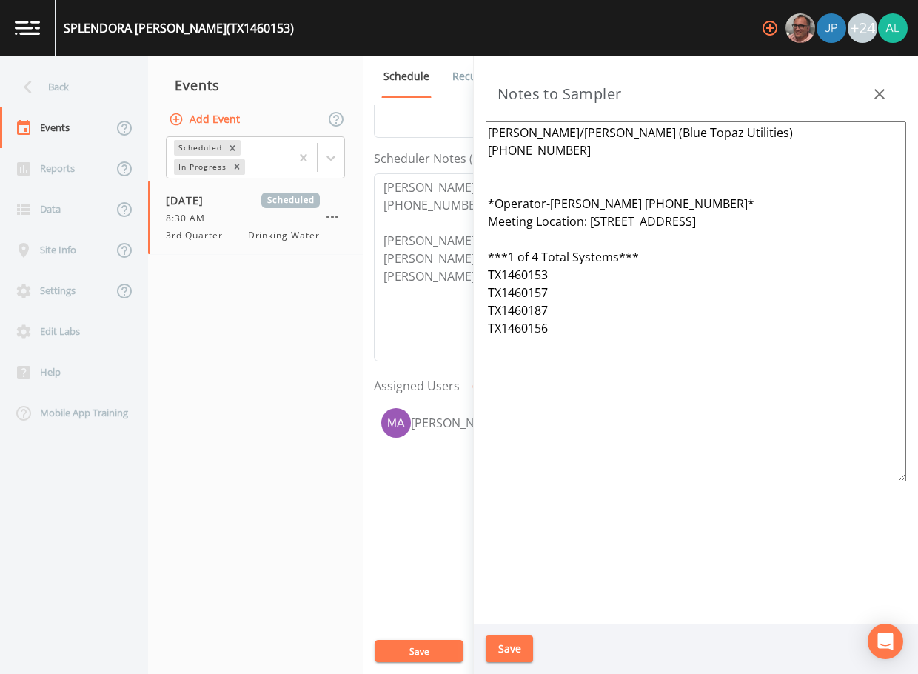
click at [512, 647] on button "Save" at bounding box center [509, 648] width 47 height 27
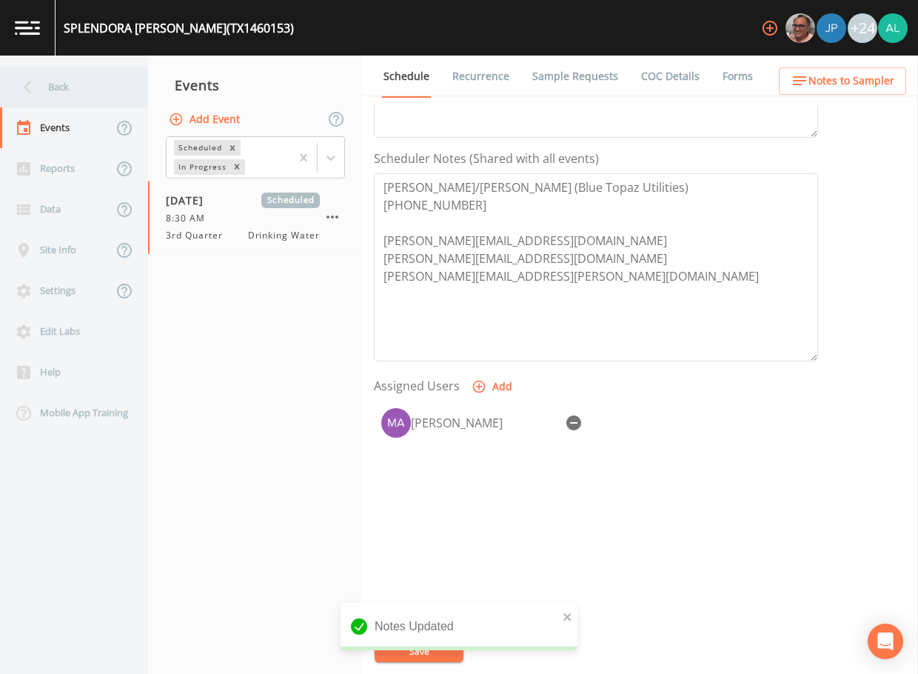
click at [67, 99] on div "Back" at bounding box center [66, 87] width 133 height 41
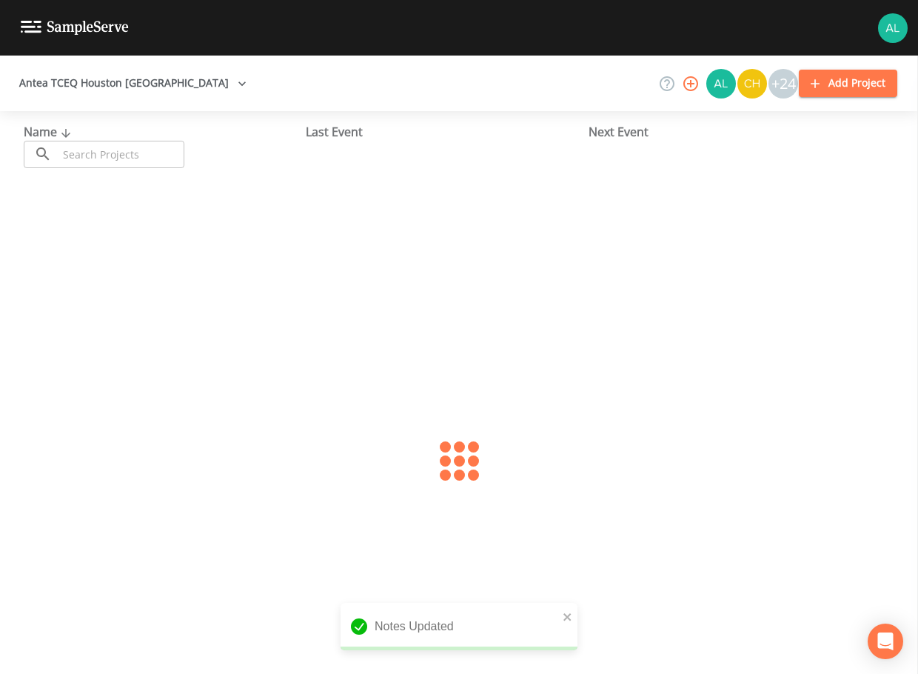
click at [120, 148] on input "text" at bounding box center [121, 154] width 127 height 27
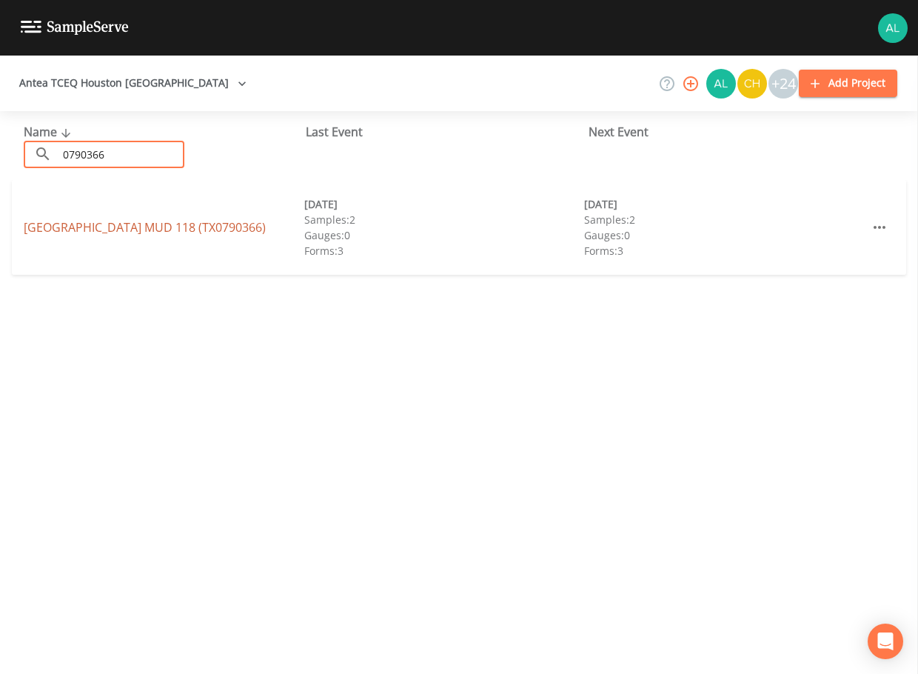
type input "0790366"
click at [54, 229] on link "[GEOGRAPHIC_DATA] (TX0790366)" at bounding box center [145, 227] width 242 height 16
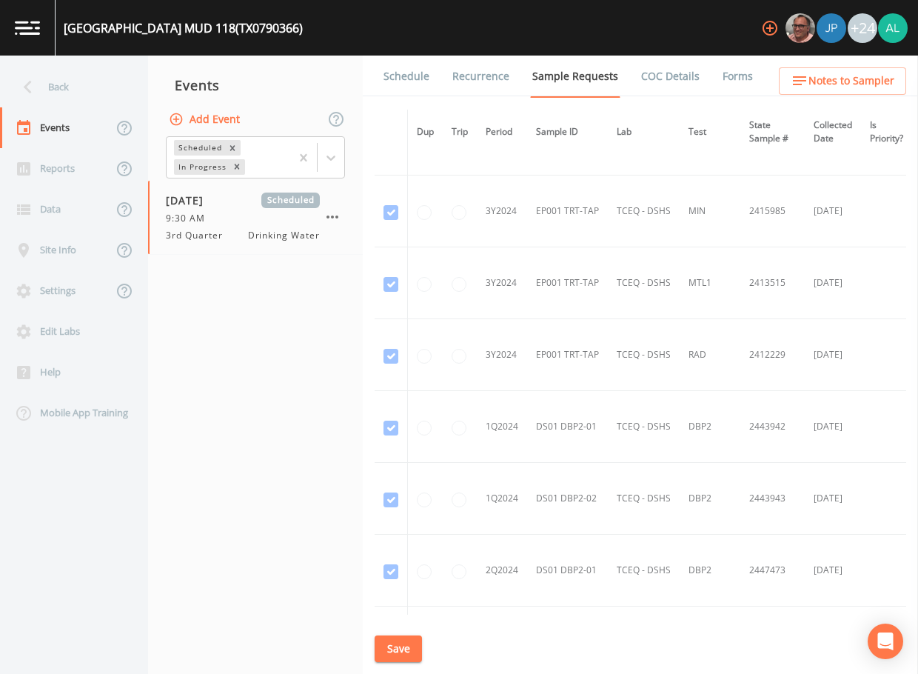
scroll to position [518, 0]
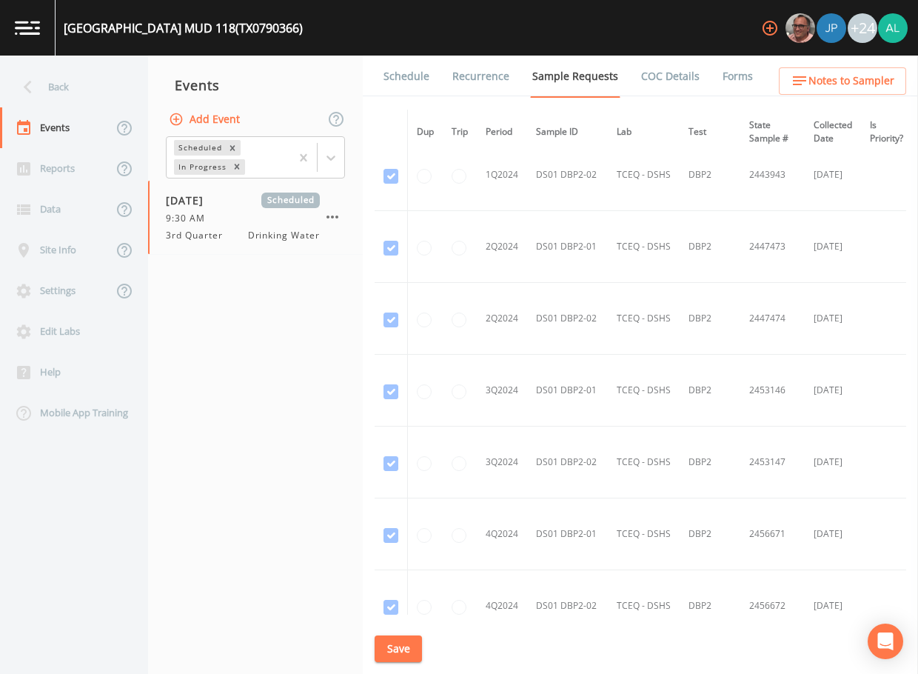
click at [407, 61] on link "Schedule" at bounding box center [406, 76] width 50 height 41
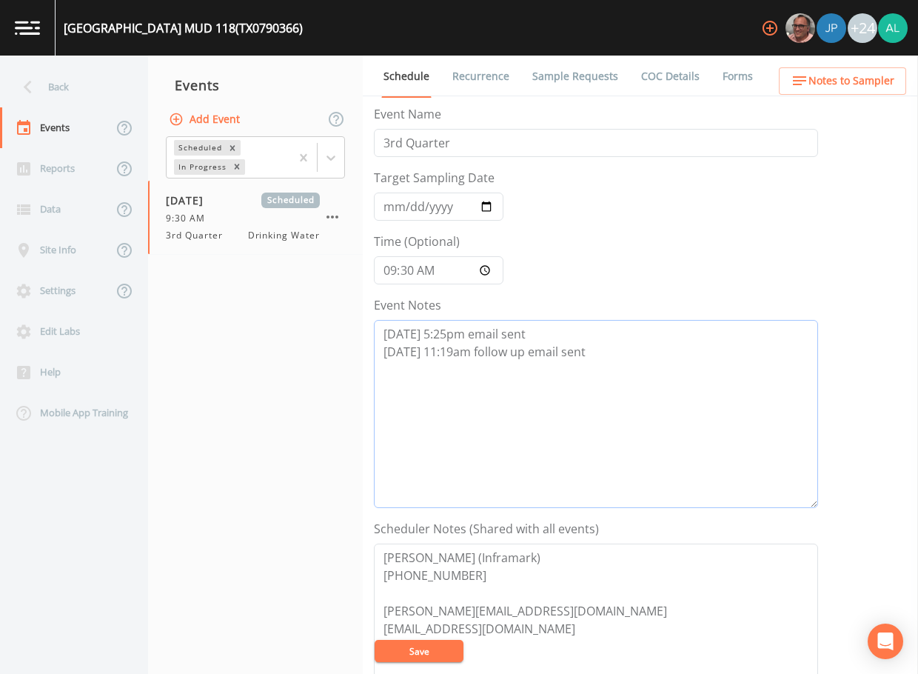
click at [595, 357] on textarea "[DATE] 5:25pm email sent [DATE] 11:19am follow up email sent" at bounding box center [596, 414] width 444 height 188
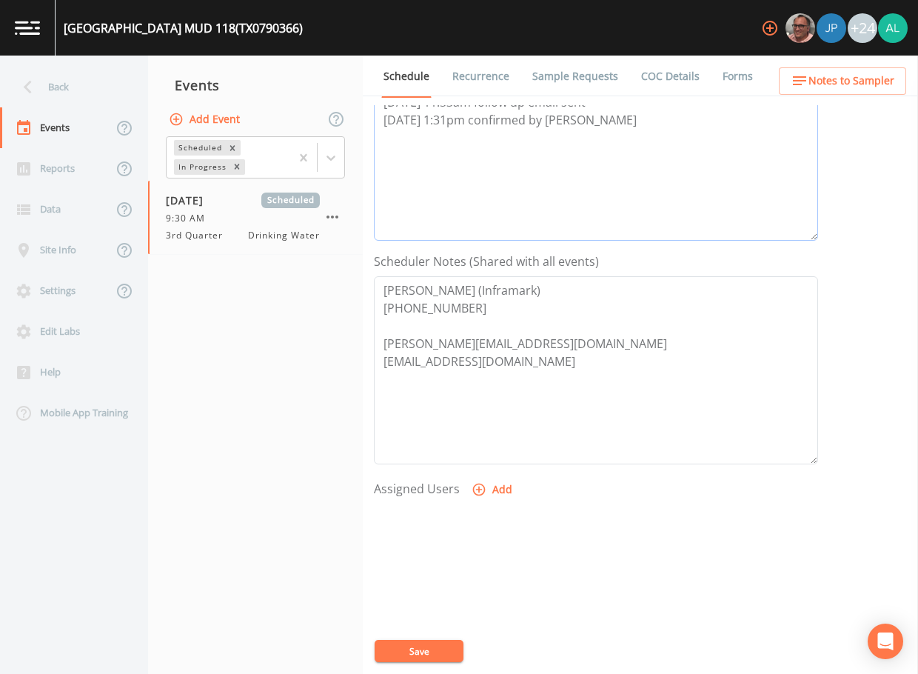
scroll to position [296, 0]
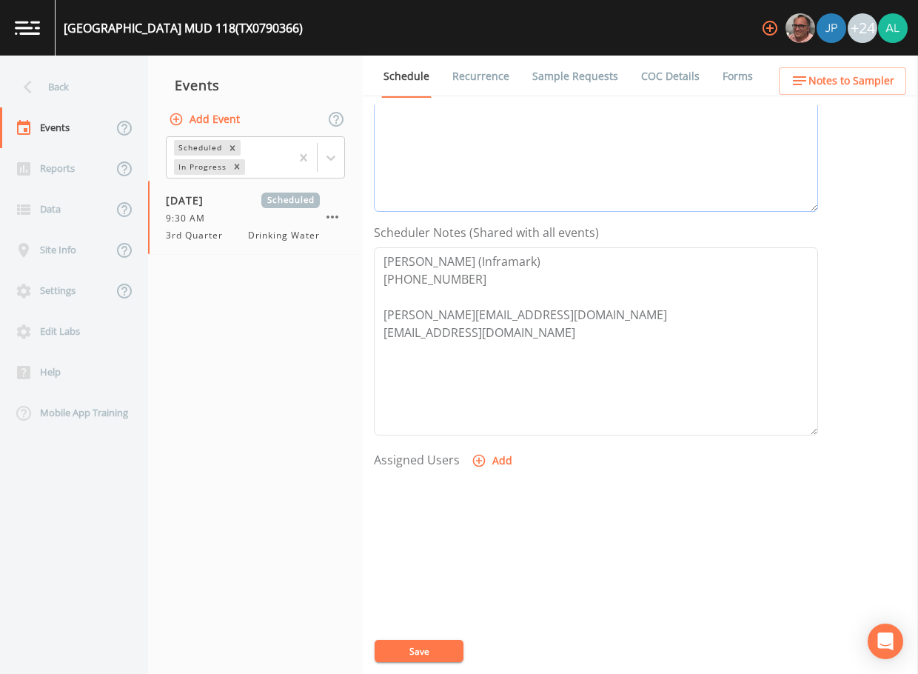
type textarea "[DATE] 5:25pm email sent [DATE] 11:19am follow up email sent [DATE] 11:53am fol…"
click at [498, 461] on button "Add" at bounding box center [494, 460] width 50 height 27
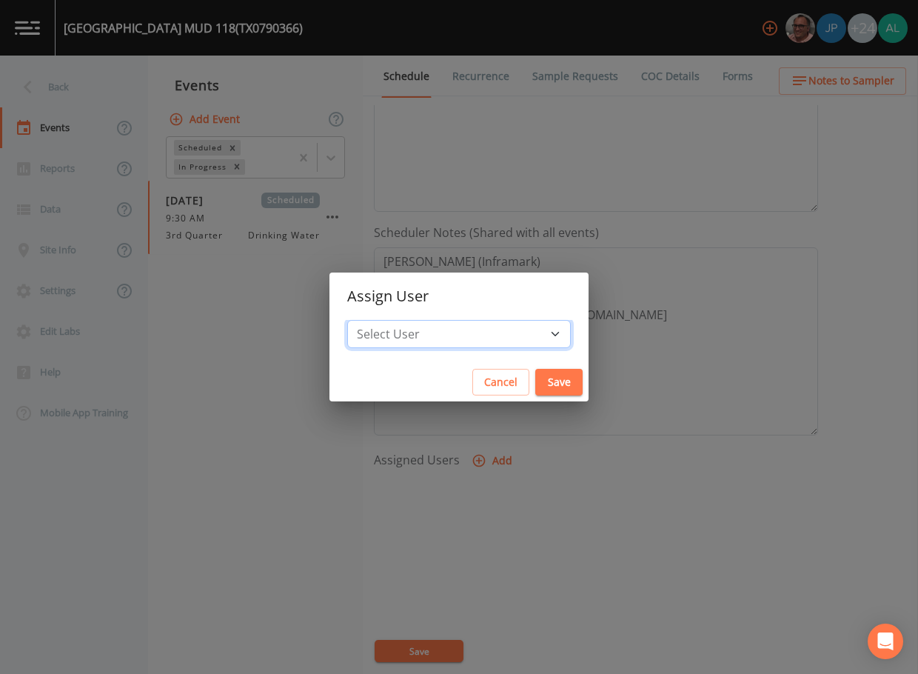
click at [429, 320] on select "Select User [PERSON_NAME] [PERSON_NAME] [PERSON_NAME] [PERSON_NAME] [PERSON_NAM…" at bounding box center [459, 334] width 224 height 28
select select "af93318b-11dc-4776-bee1-f4056f560a61"
click at [381, 320] on select "Select User [PERSON_NAME] [PERSON_NAME] [PERSON_NAME] [PERSON_NAME] [PERSON_NAM…" at bounding box center [459, 334] width 224 height 28
click at [538, 387] on button "Save" at bounding box center [558, 382] width 47 height 27
select select
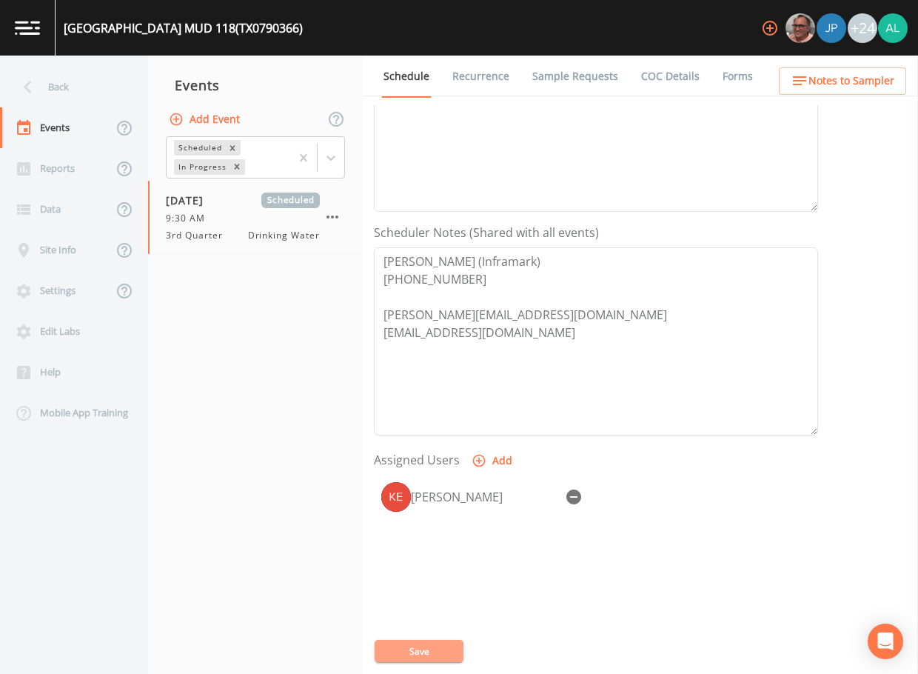
click at [421, 650] on button "Save" at bounding box center [419, 651] width 89 height 22
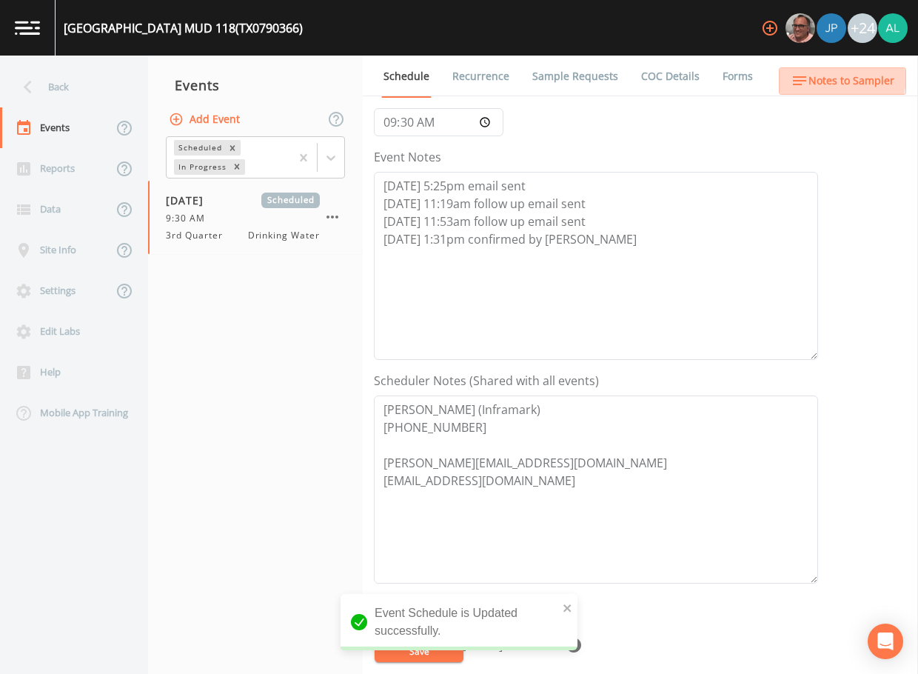
click at [812, 75] on span "Notes to Sampler" at bounding box center [852, 81] width 86 height 19
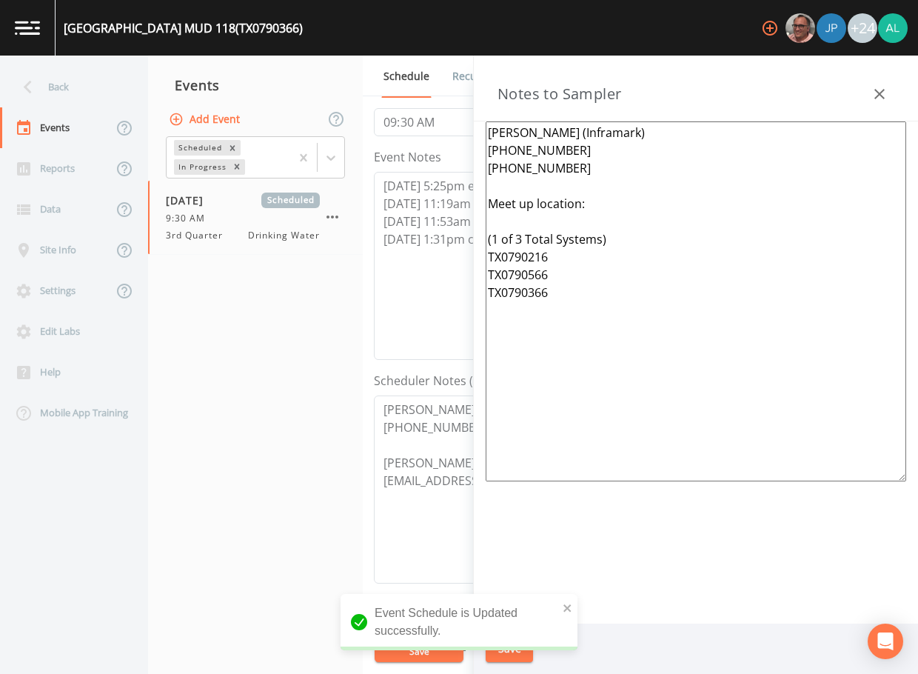
drag, startPoint x: 554, startPoint y: 295, endPoint x: 458, endPoint y: 291, distance: 95.6
click at [455, 293] on div "Back Events Reports Data Site Info Settings Edit Labs Help Mobile App Training …" at bounding box center [459, 365] width 918 height 618
drag, startPoint x: 557, startPoint y: 294, endPoint x: 474, endPoint y: 297, distance: 83.0
click at [474, 297] on div "[PERSON_NAME] (Inframark) [PHONE_NUMBER] [PHONE_NUMBER] Meet up location: (1 of…" at bounding box center [696, 372] width 444 height 502
drag, startPoint x: 617, startPoint y: 238, endPoint x: 436, endPoint y: 242, distance: 180.7
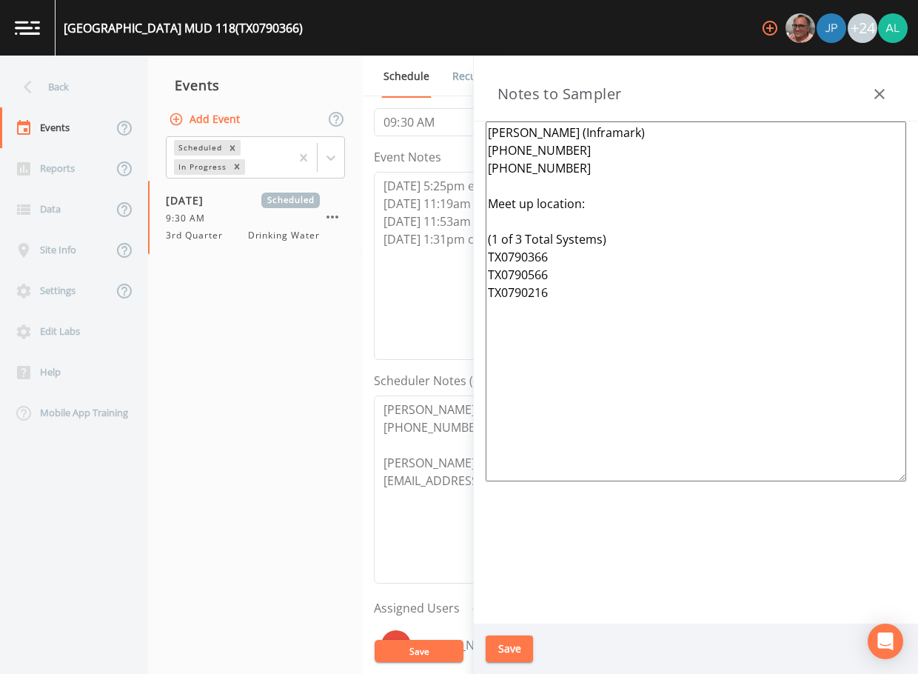
click at [427, 246] on div "Back Events Reports Data Site Info Settings Edit Labs Help Mobile App Training …" at bounding box center [459, 365] width 918 height 618
click at [562, 170] on textarea "[PERSON_NAME] (Inframark) [PHONE_NUMBER] [PHONE_NUMBER] (1 of 3 Total Systems) …" at bounding box center [696, 301] width 421 height 360
click at [618, 201] on textarea "[PERSON_NAME] (Inframark) [PHONE_NUMBER] [PHONE_NUMBER] (1 of 3 Total Systems) …" at bounding box center [696, 301] width 421 height 360
click at [486, 270] on textarea "[PERSON_NAME] (Inframark) [PHONE_NUMBER] [PHONE_NUMBER] (1 of 3 Total Systems) …" at bounding box center [696, 301] width 421 height 360
drag, startPoint x: 599, startPoint y: 235, endPoint x: 477, endPoint y: 225, distance: 122.6
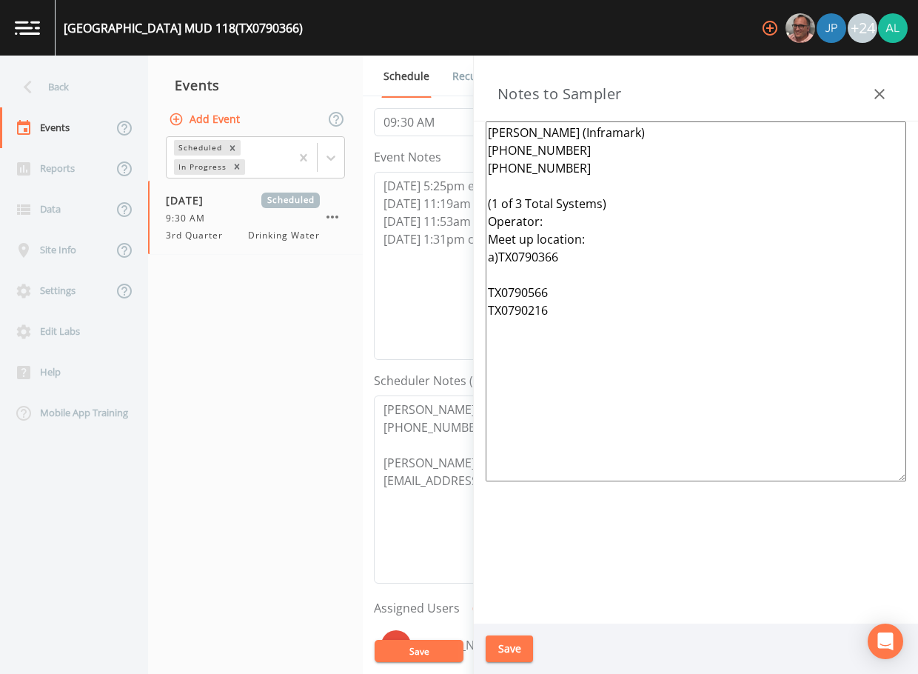
click at [477, 225] on div "[PERSON_NAME] (Inframark) [PHONE_NUMBER] [PHONE_NUMBER] (1 of 3 Total Systems) …" at bounding box center [696, 372] width 444 height 502
click at [514, 280] on textarea "[PERSON_NAME] (Inframark) [PHONE_NUMBER] [PHONE_NUMBER] (1 of 3 Total Systems) …" at bounding box center [696, 301] width 421 height 360
paste textarea "Operator: Meet up location:"
click at [560, 311] on textarea "[PERSON_NAME] (Inframark) [PHONE_NUMBER] [PHONE_NUMBER] (1 of 3 Total Systems) …" at bounding box center [696, 301] width 421 height 360
paste textarea "Operator: Meet up location:"
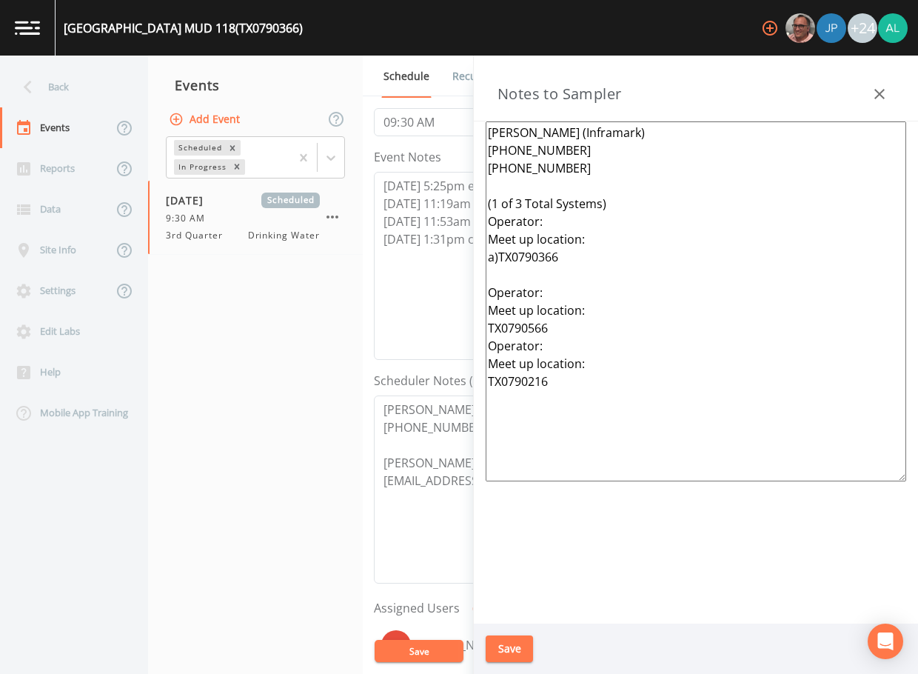
click at [564, 326] on textarea "[PERSON_NAME] (Inframark) [PHONE_NUMBER] [PHONE_NUMBER] (1 of 3 Total Systems) …" at bounding box center [696, 301] width 421 height 360
click at [488, 326] on textarea "[PERSON_NAME] (Inframark) [PHONE_NUMBER] [PHONE_NUMBER] (1 of 3 Total Systems) …" at bounding box center [696, 301] width 421 height 360
click at [488, 395] on textarea "[PERSON_NAME] (Inframark) [PHONE_NUMBER] [PHONE_NUMBER] (1 of 3 Total Systems) …" at bounding box center [696, 301] width 421 height 360
click at [644, 207] on textarea "[PERSON_NAME] (Inframark) [PHONE_NUMBER] [PHONE_NUMBER] (1 of 3 Total Systems) …" at bounding box center [696, 301] width 421 height 360
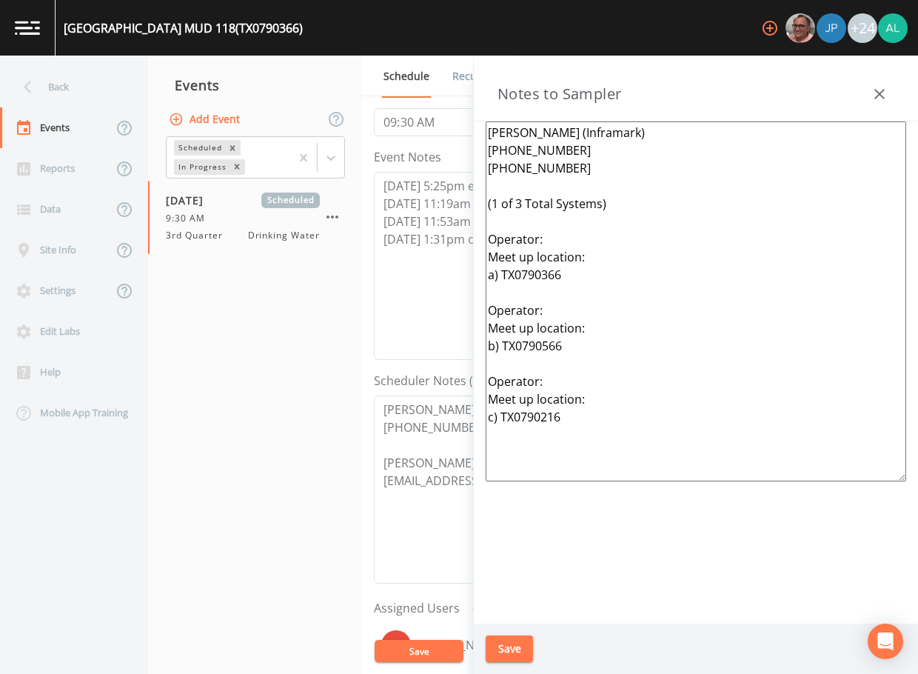
click at [577, 236] on textarea "[PERSON_NAME] (Inframark) [PHONE_NUMBER] [PHONE_NUMBER] (1 of 3 Total Systems) …" at bounding box center [696, 301] width 421 height 360
click at [553, 316] on textarea "[PERSON_NAME] (Inframark) [PHONE_NUMBER] [PHONE_NUMBER] (1 of 3 Total Systems) …" at bounding box center [696, 301] width 421 height 360
click at [547, 384] on textarea "[PERSON_NAME] (Inframark) [PHONE_NUMBER] [PHONE_NUMBER] (1 of 3 Total Systems) …" at bounding box center [696, 301] width 421 height 360
click at [602, 258] on textarea "[PERSON_NAME] (Inframark) [PHONE_NUMBER] [PHONE_NUMBER] (1 of 3 Total Systems) …" at bounding box center [696, 301] width 421 height 360
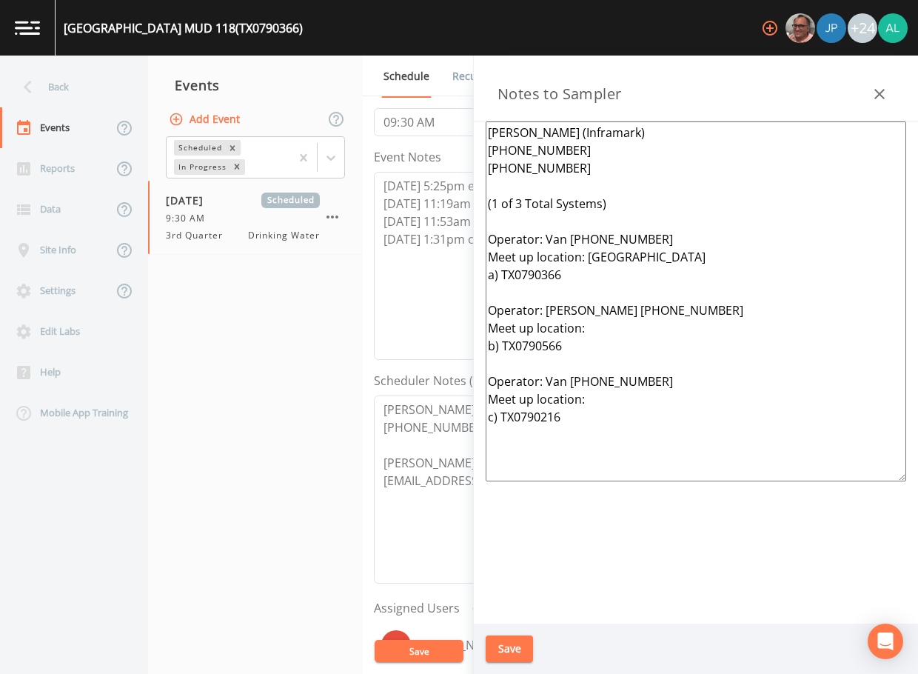
drag, startPoint x: 699, startPoint y: 253, endPoint x: 586, endPoint y: 262, distance: 113.7
click at [586, 262] on textarea "[PERSON_NAME] (Inframark) [PHONE_NUMBER] [PHONE_NUMBER] (1 of 3 Total Systems) …" at bounding box center [696, 301] width 421 height 360
click at [715, 261] on textarea "[PERSON_NAME] (Inframark) [PHONE_NUMBER] [PHONE_NUMBER] (1 of 3 Total Systems) …" at bounding box center [696, 301] width 421 height 360
drag, startPoint x: 702, startPoint y: 258, endPoint x: 590, endPoint y: 258, distance: 111.8
click at [590, 258] on textarea "[PERSON_NAME] (Inframark) [PHONE_NUMBER] [PHONE_NUMBER] (1 of 3 Total Systems) …" at bounding box center [696, 301] width 421 height 360
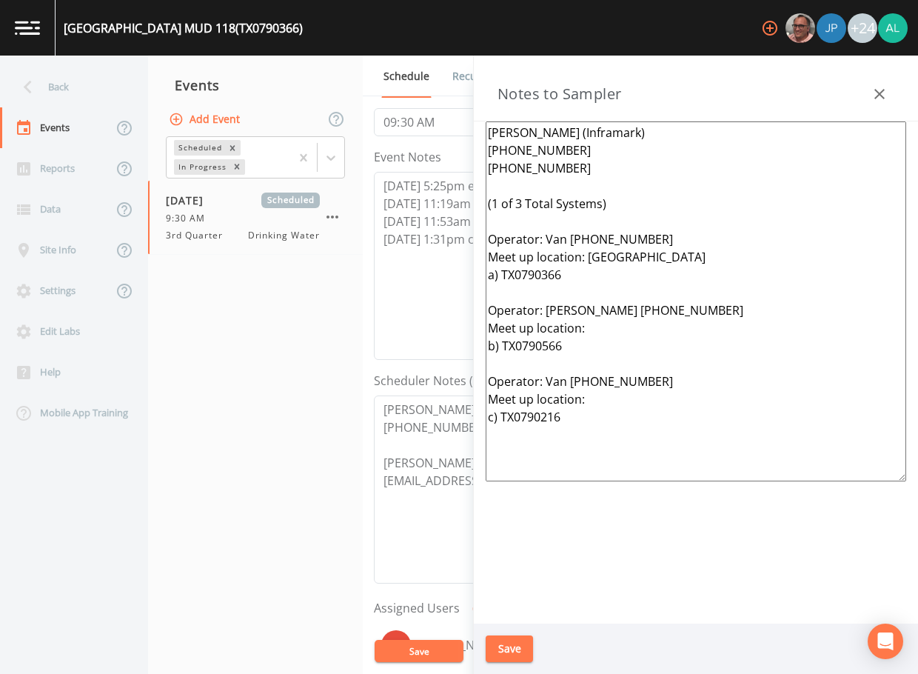
paste textarea "[GEOGRAPHIC_DATA]"
click at [606, 337] on textarea "[PERSON_NAME] (Inframark) [PHONE_NUMBER] [PHONE_NUMBER] (1 of 3 Total Systems) …" at bounding box center [696, 301] width 421 height 360
click at [601, 319] on textarea "[PERSON_NAME] (Inframark) [PHONE_NUMBER] [PHONE_NUMBER] (1 of 3 Total Systems) …" at bounding box center [696, 301] width 421 height 360
paste textarea "[STREET_ADDRESS] | Zillow"
click at [587, 327] on textarea "[PERSON_NAME] (Inframark) [PHONE_NUMBER] [PHONE_NUMBER] (1 of 3 Total Systems) …" at bounding box center [696, 301] width 421 height 360
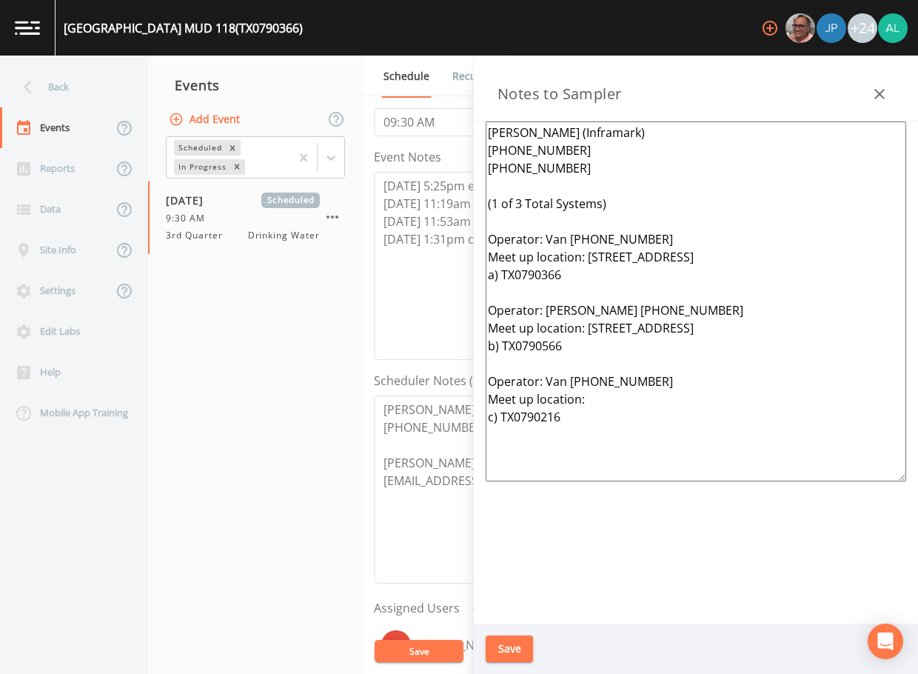
click at [587, 401] on textarea "[PERSON_NAME] (Inframark) [PHONE_NUMBER] [PHONE_NUMBER] (1 of 3 Total Systems) …" at bounding box center [696, 301] width 421 height 360
drag, startPoint x: 625, startPoint y: 403, endPoint x: 590, endPoint y: 403, distance: 34.8
click at [590, 403] on textarea "[PERSON_NAME] (Inframark) [PHONE_NUMBER] [PHONE_NUMBER] (1 of 3 Total Systems) …" at bounding box center [696, 301] width 421 height 360
paste textarea "[STREET_ADDRESS]"
drag, startPoint x: 638, startPoint y: 401, endPoint x: 444, endPoint y: 110, distance: 349.8
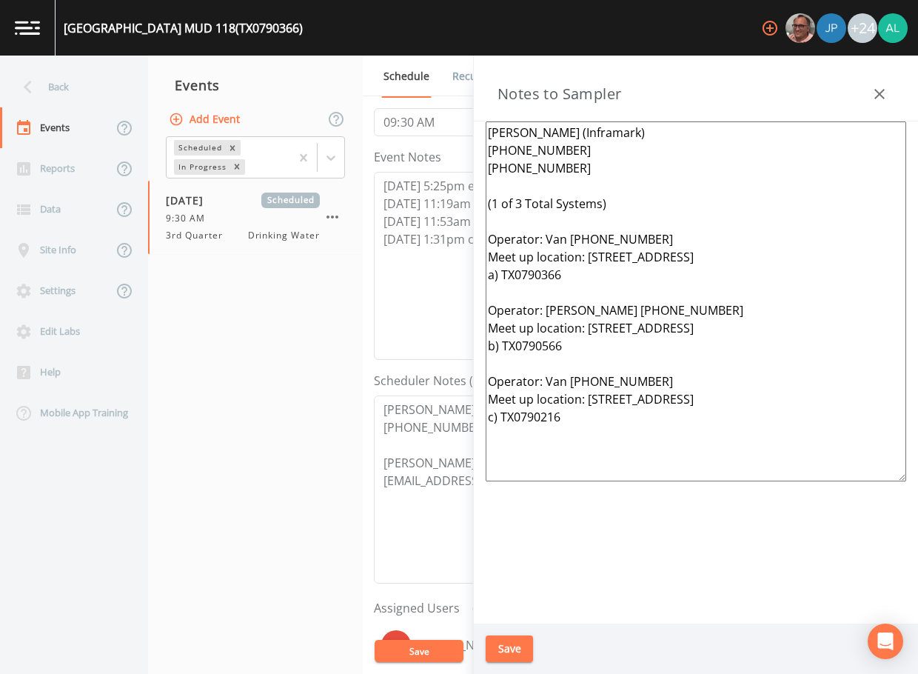
click at [444, 110] on div "Back Events Reports Data Site Info Settings Edit Labs Help Mobile App Training …" at bounding box center [459, 365] width 918 height 618
click at [596, 453] on textarea "[PERSON_NAME] (Inframark) [PHONE_NUMBER] [PHONE_NUMBER] (1 of 3 Total Systems) …" at bounding box center [696, 301] width 421 height 360
drag, startPoint x: 596, startPoint y: 452, endPoint x: 403, endPoint y: 130, distance: 375.1
click at [403, 130] on div "Back Events Reports Data Site Info Settings Edit Labs Help Mobile App Training …" at bounding box center [459, 365] width 918 height 618
type textarea "[PERSON_NAME] (Inframark) [PHONE_NUMBER] [PHONE_NUMBER] (1 of 3 Total Systems) …"
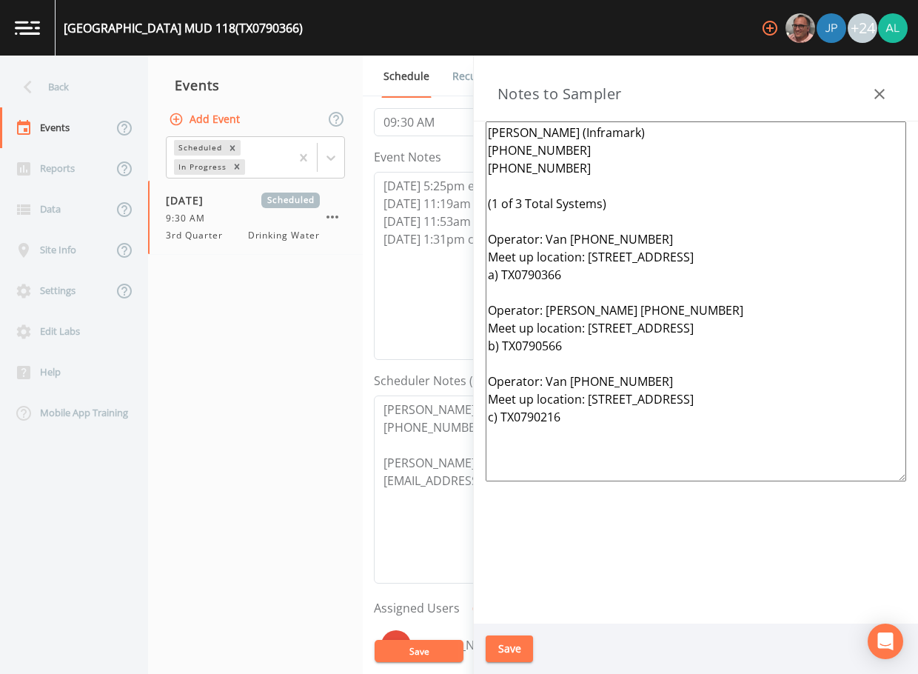
drag, startPoint x: 481, startPoint y: 157, endPoint x: 654, endPoint y: 464, distance: 351.8
click at [654, 464] on textarea "[PERSON_NAME] (Inframark) [PHONE_NUMBER] [PHONE_NUMBER] (1 of 3 Total Systems) …" at bounding box center [696, 301] width 421 height 360
drag, startPoint x: 654, startPoint y: 452, endPoint x: 464, endPoint y: 117, distance: 384.7
click at [464, 117] on div "Back Events Reports Data Site Info Settings Edit Labs Help Mobile App Training …" at bounding box center [459, 365] width 918 height 618
click at [499, 645] on button "Save" at bounding box center [509, 648] width 47 height 27
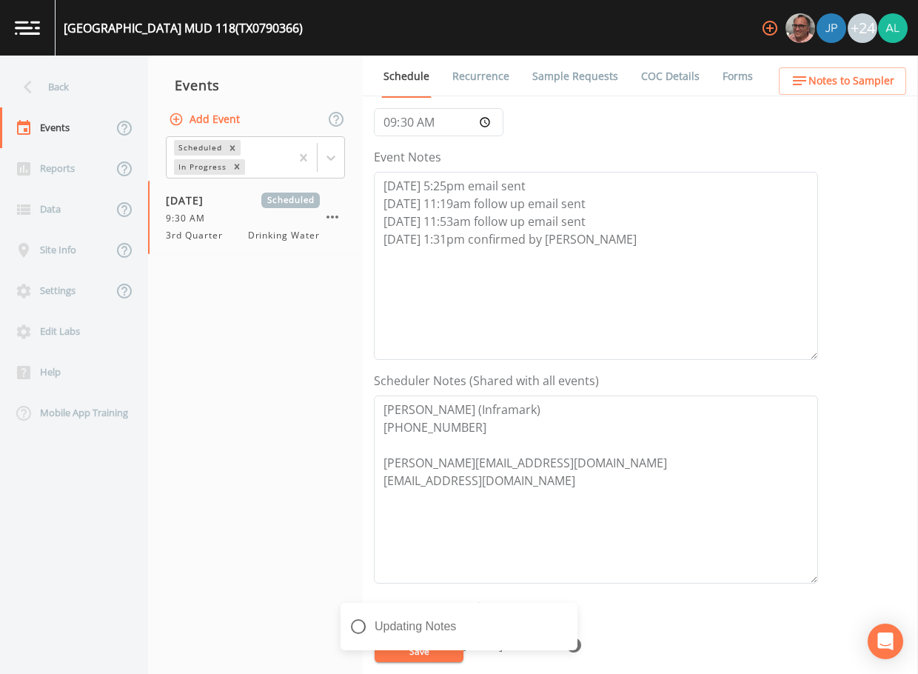
drag, startPoint x: 413, startPoint y: 659, endPoint x: 409, endPoint y: 652, distance: 8.0
click at [410, 655] on div "Updating Notes" at bounding box center [459, 632] width 237 height 59
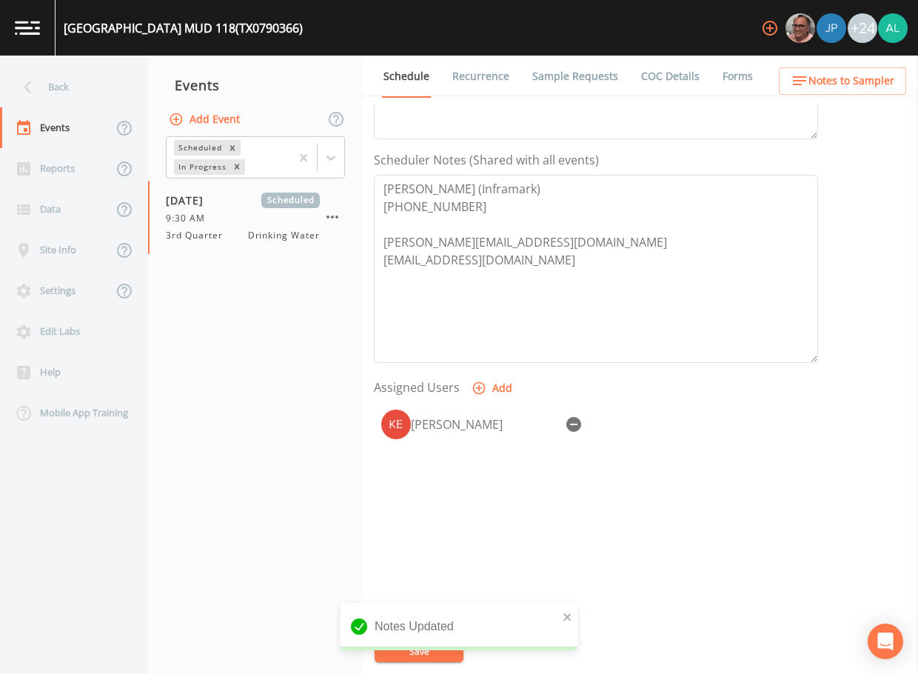
scroll to position [371, 0]
click at [566, 616] on icon "close" at bounding box center [568, 617] width 10 height 12
click at [566, 615] on icon "close" at bounding box center [567, 616] width 7 height 7
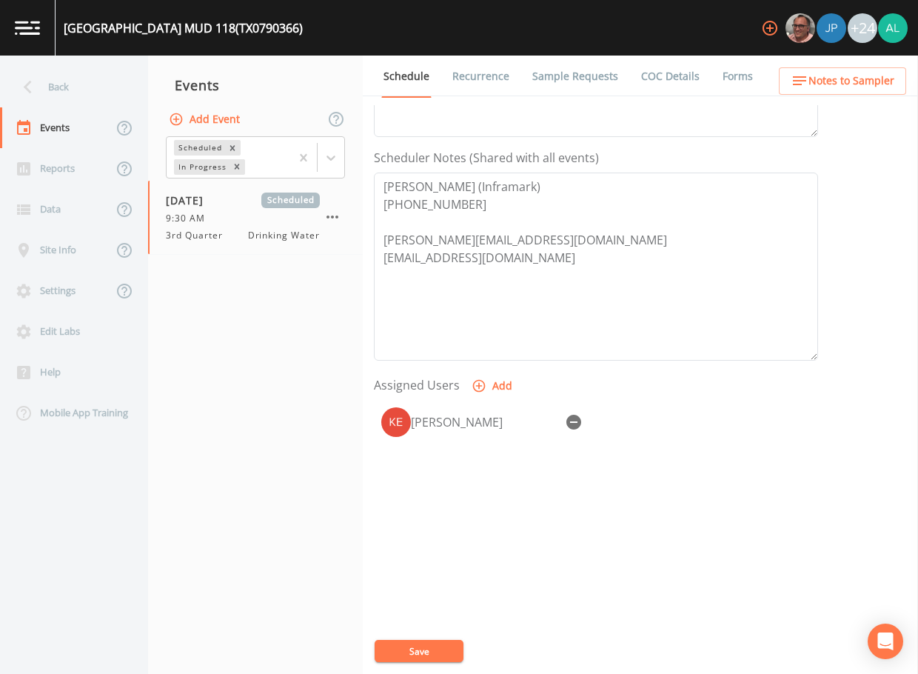
click at [434, 653] on button "Save" at bounding box center [419, 651] width 89 height 22
click at [432, 652] on div "Updating Event Schedule" at bounding box center [459, 632] width 237 height 59
click at [84, 90] on div "Back" at bounding box center [66, 87] width 133 height 41
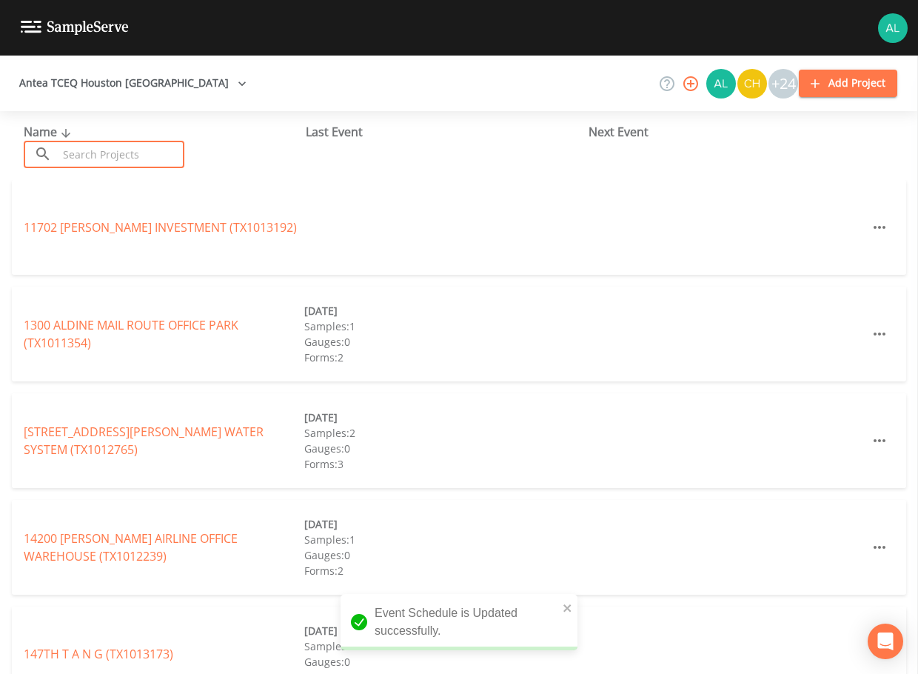
click at [112, 154] on input "text" at bounding box center [121, 154] width 127 height 27
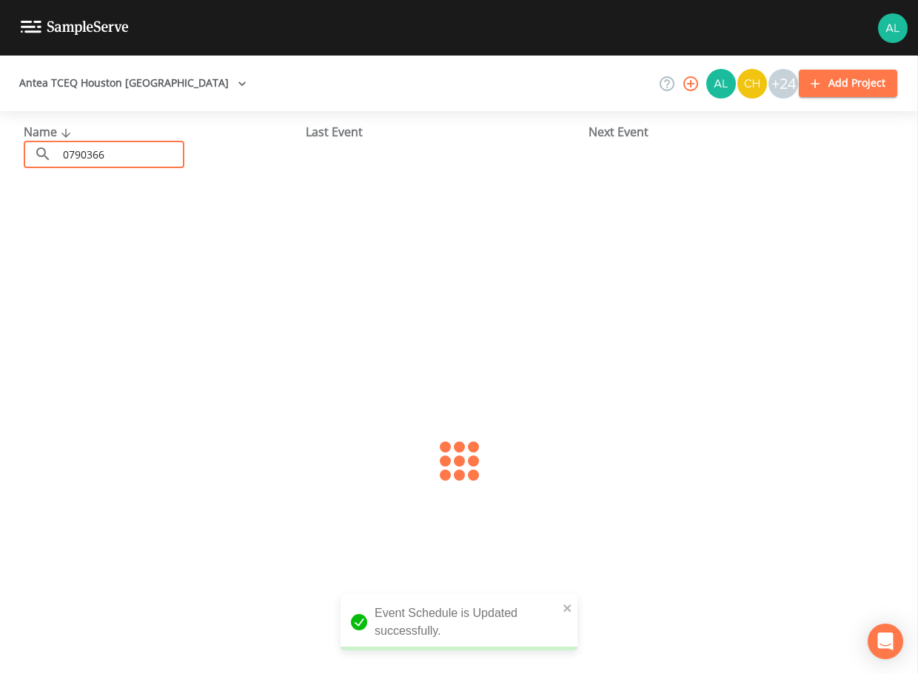
type input "0790366"
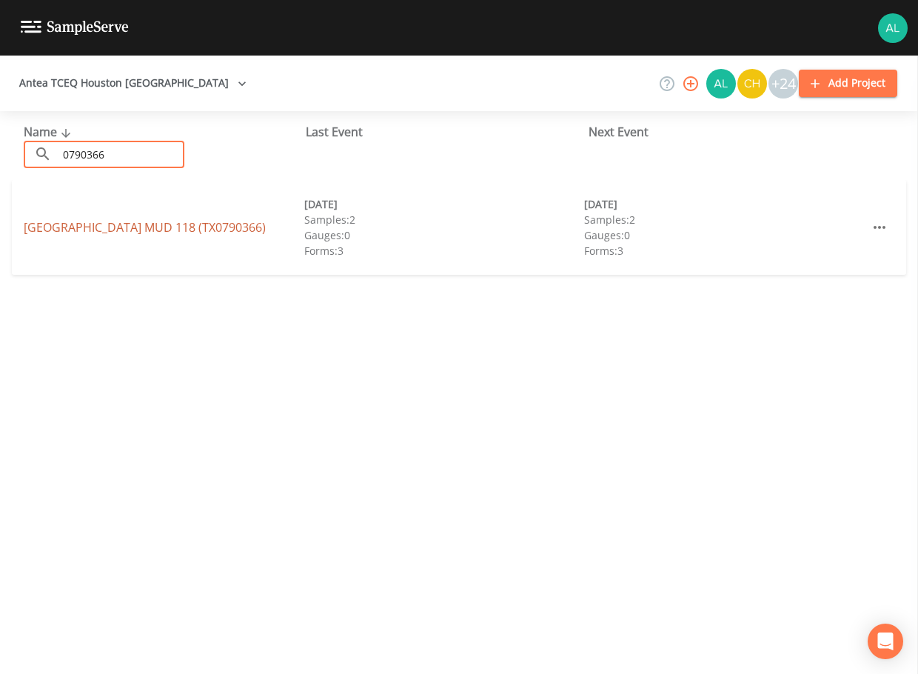
click at [75, 233] on link "[GEOGRAPHIC_DATA] (TX0790366)" at bounding box center [145, 227] width 242 height 16
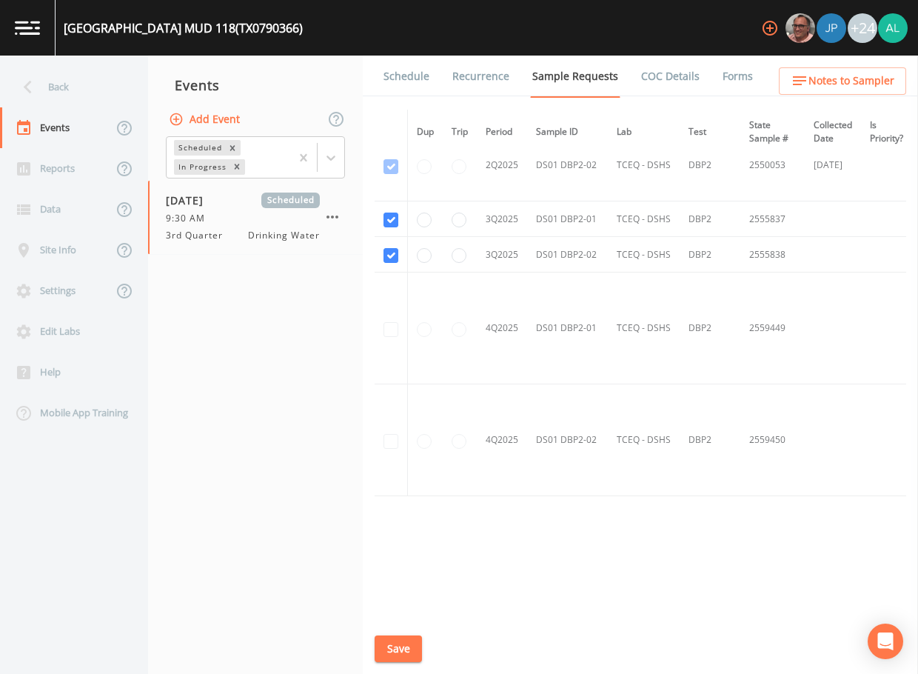
scroll to position [1537, 0]
click at [398, 72] on link "Schedule" at bounding box center [406, 76] width 50 height 41
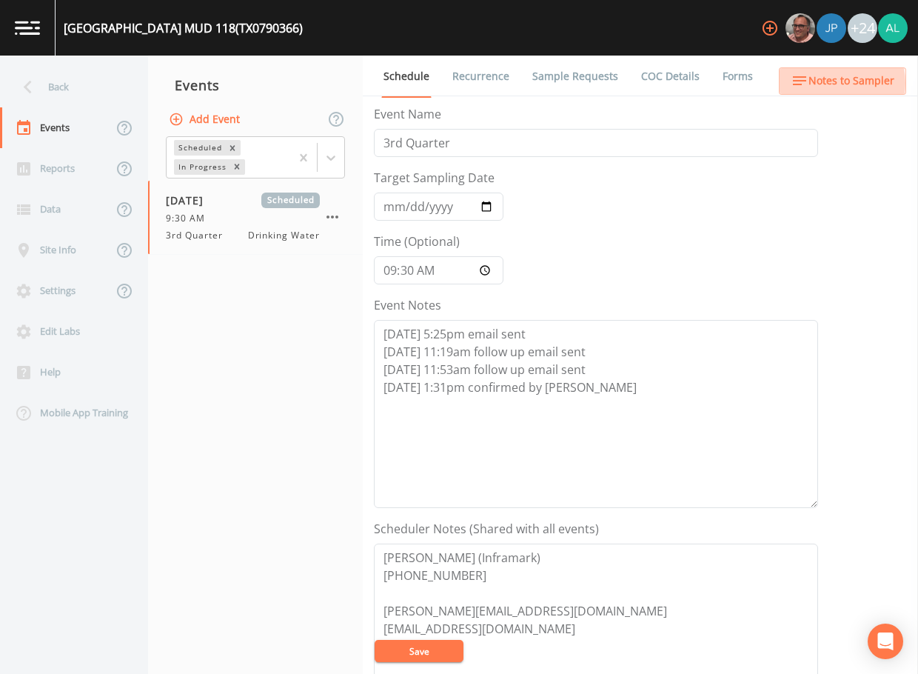
click at [829, 83] on span "Notes to Sampler" at bounding box center [852, 81] width 86 height 19
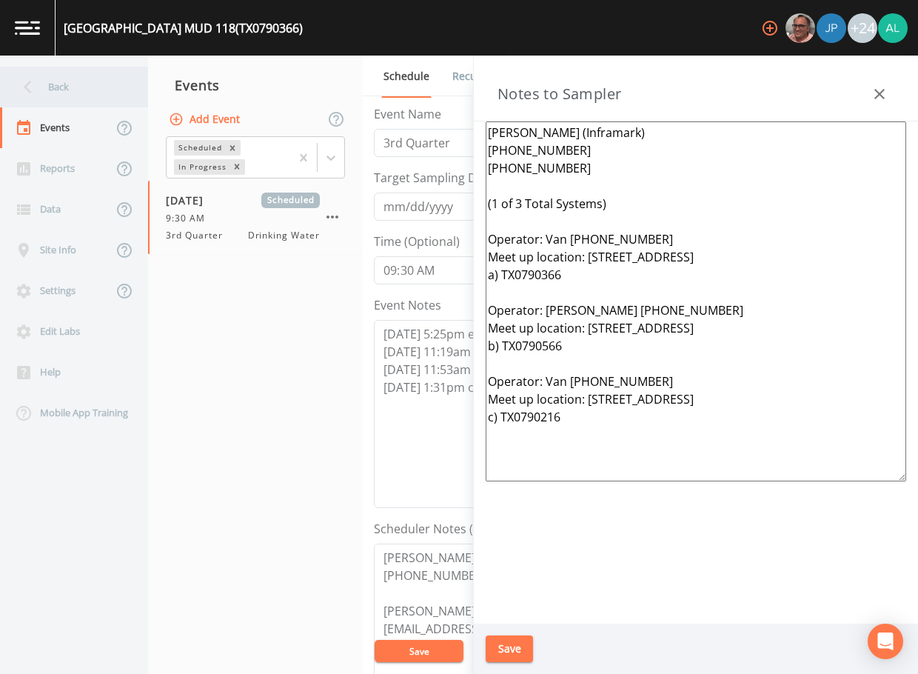
click at [61, 96] on div "Back" at bounding box center [66, 87] width 133 height 41
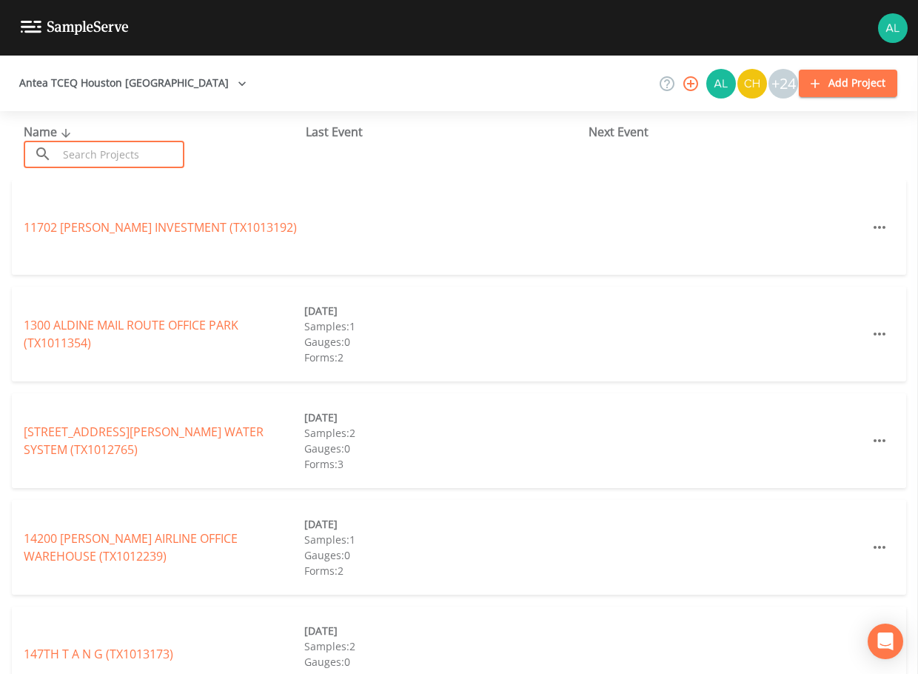
click at [122, 157] on input "text" at bounding box center [121, 154] width 127 height 27
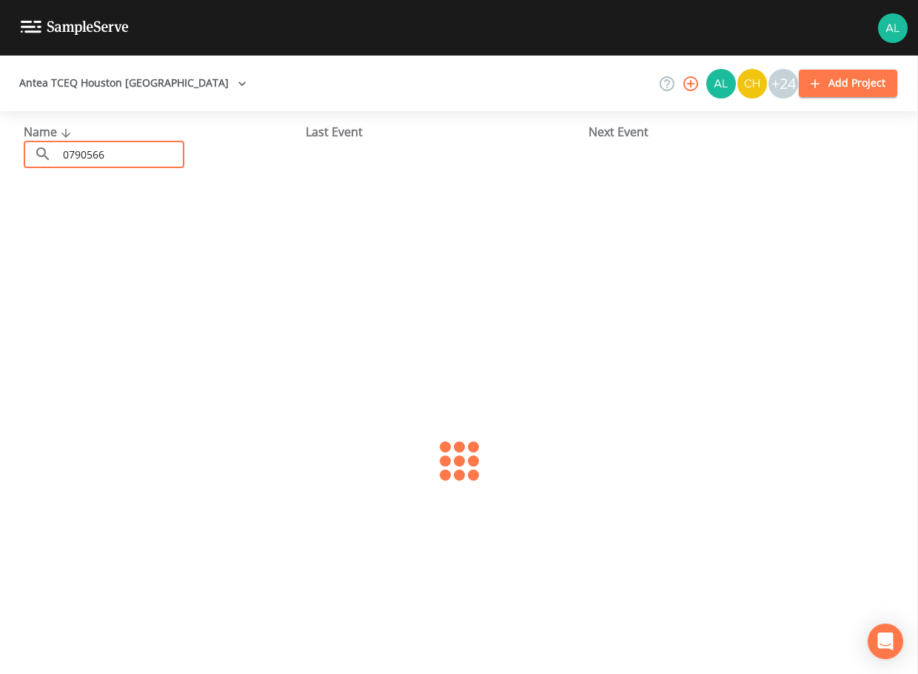
type input "0790566"
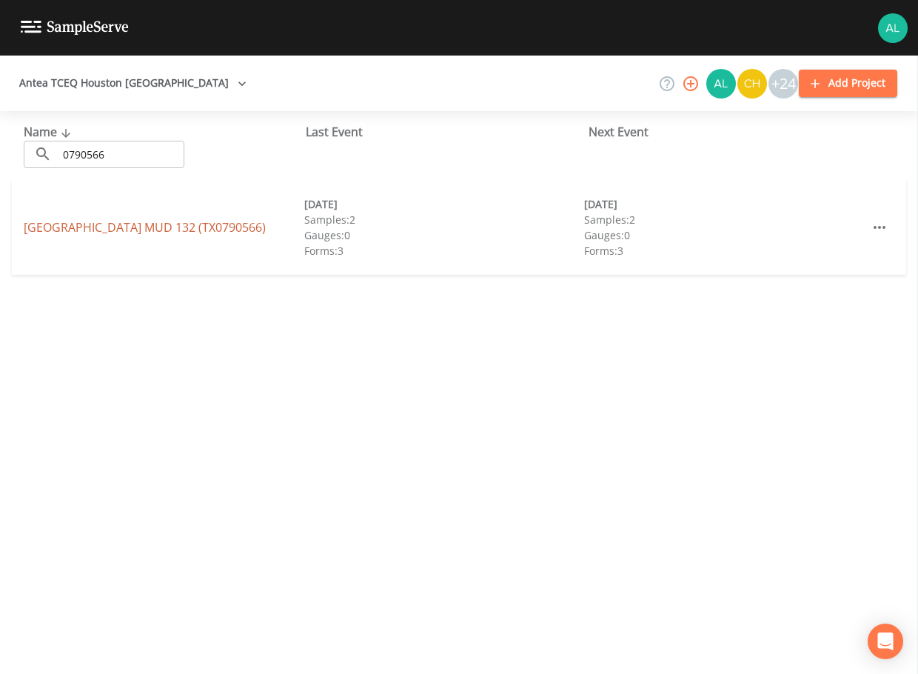
click at [85, 230] on link "[GEOGRAPHIC_DATA] 132 (TX0790566)" at bounding box center [145, 227] width 242 height 16
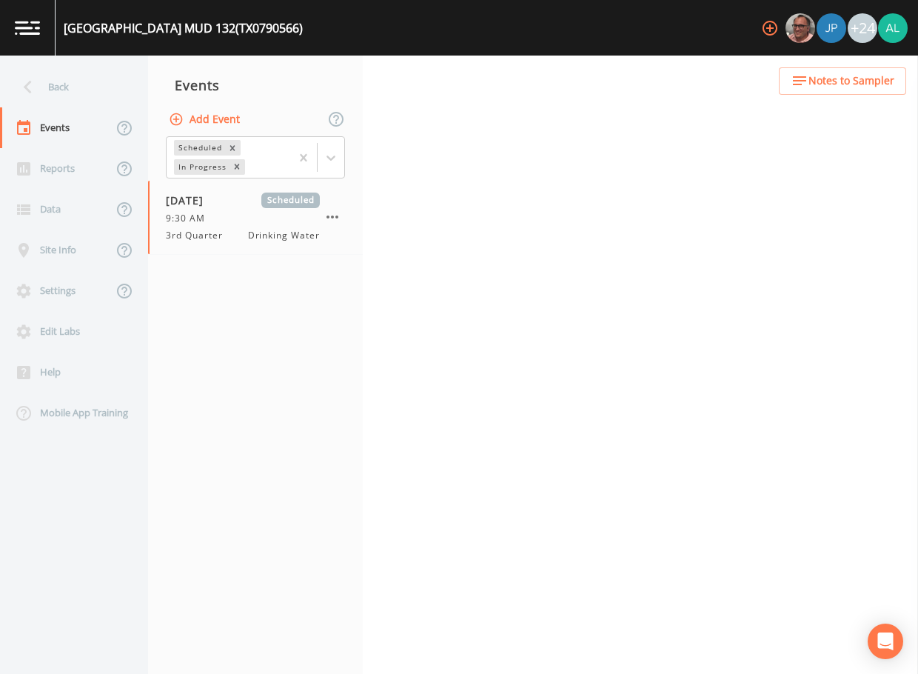
click at [818, 82] on span "Notes to Sampler" at bounding box center [852, 81] width 86 height 19
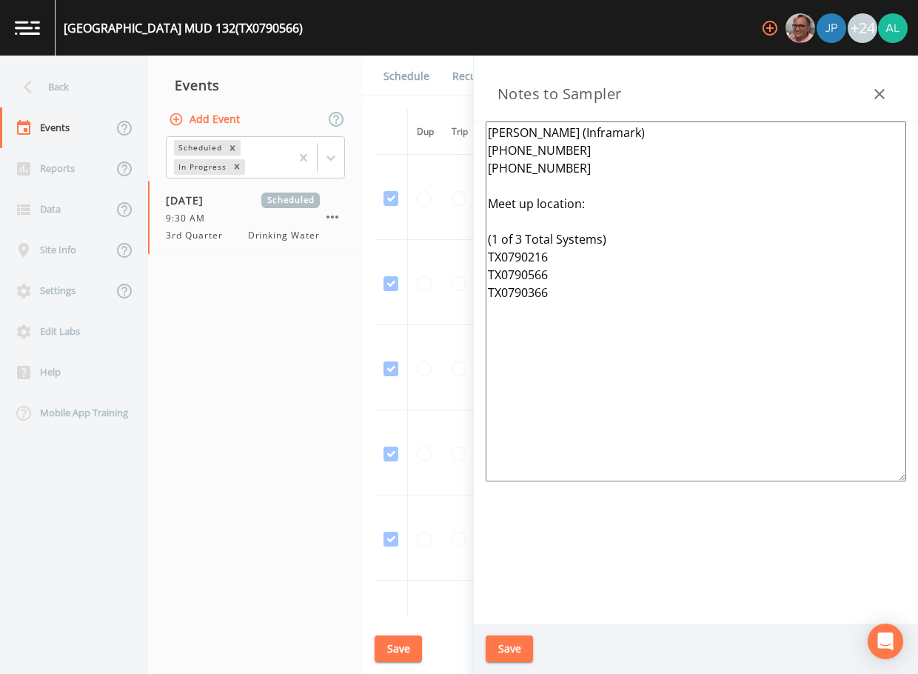
drag, startPoint x: 644, startPoint y: 364, endPoint x: 427, endPoint y: 79, distance: 357.9
click at [427, 79] on div "Back Events Reports Data Site Info Settings Edit Labs Help Mobile App Training …" at bounding box center [459, 365] width 918 height 618
paste textarea "(1 of 3 Total Systems) Operator: Van [PHONE_NUMBER] Meet up location: [STREET_A…"
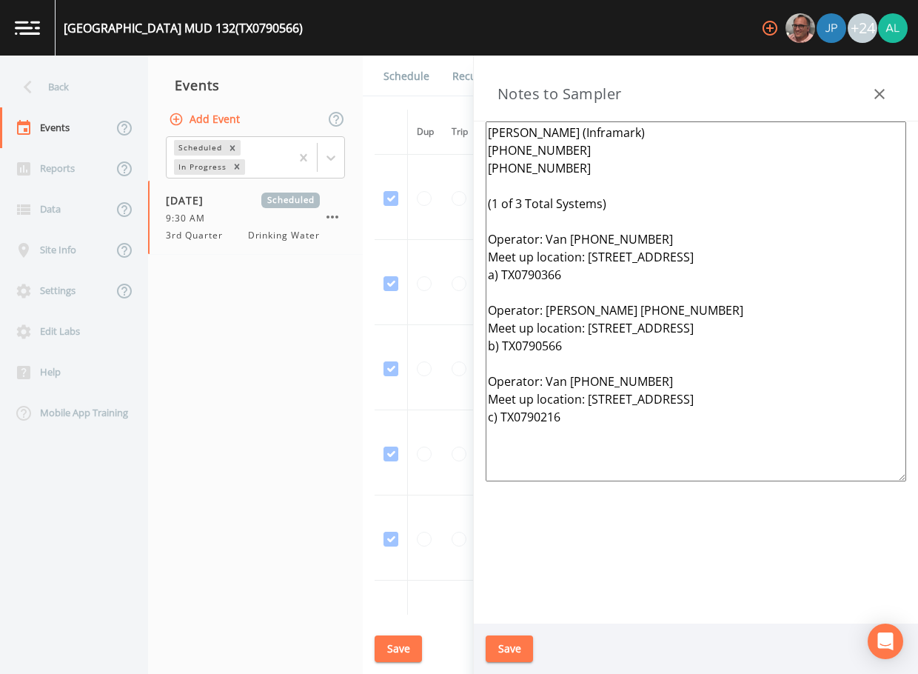
type textarea "[PERSON_NAME] (Inframark) [PHONE_NUMBER] [PHONE_NUMBER] (1 of 3 Total Systems) …"
click at [497, 649] on button "Save" at bounding box center [509, 648] width 47 height 27
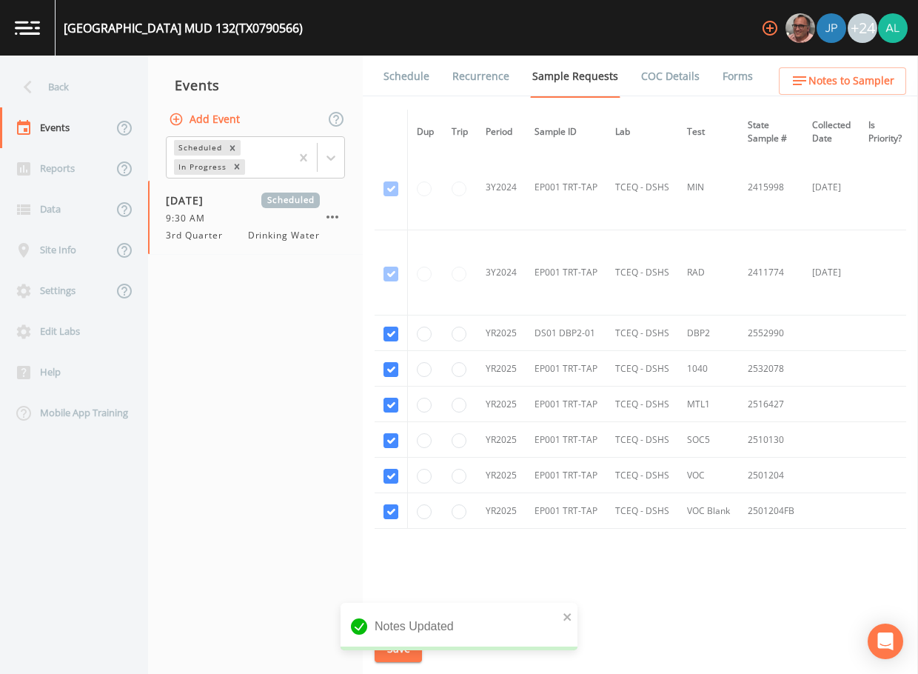
scroll to position [898, 0]
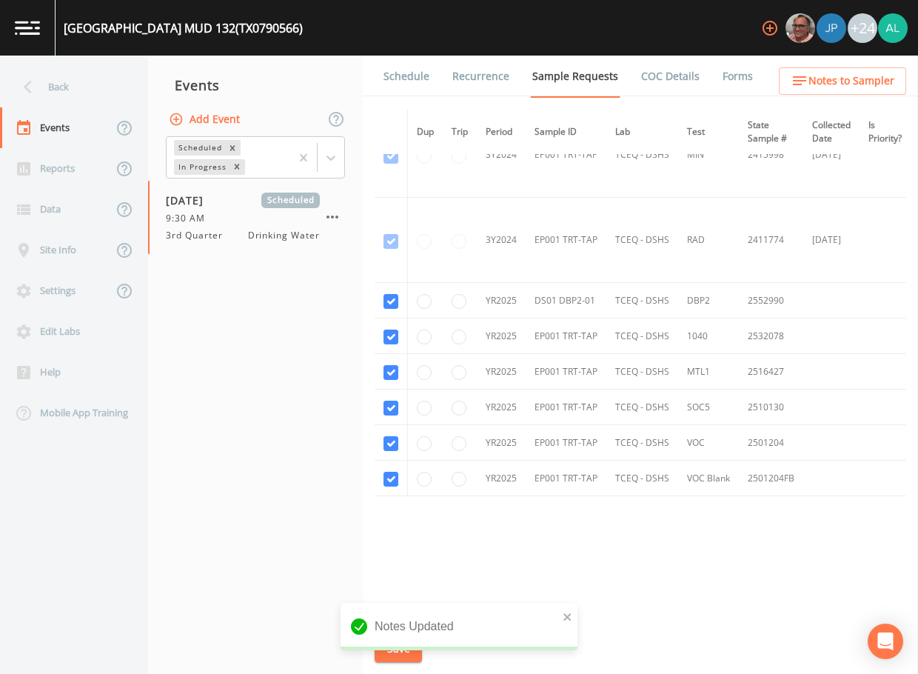
click at [411, 82] on link "Schedule" at bounding box center [406, 76] width 50 height 41
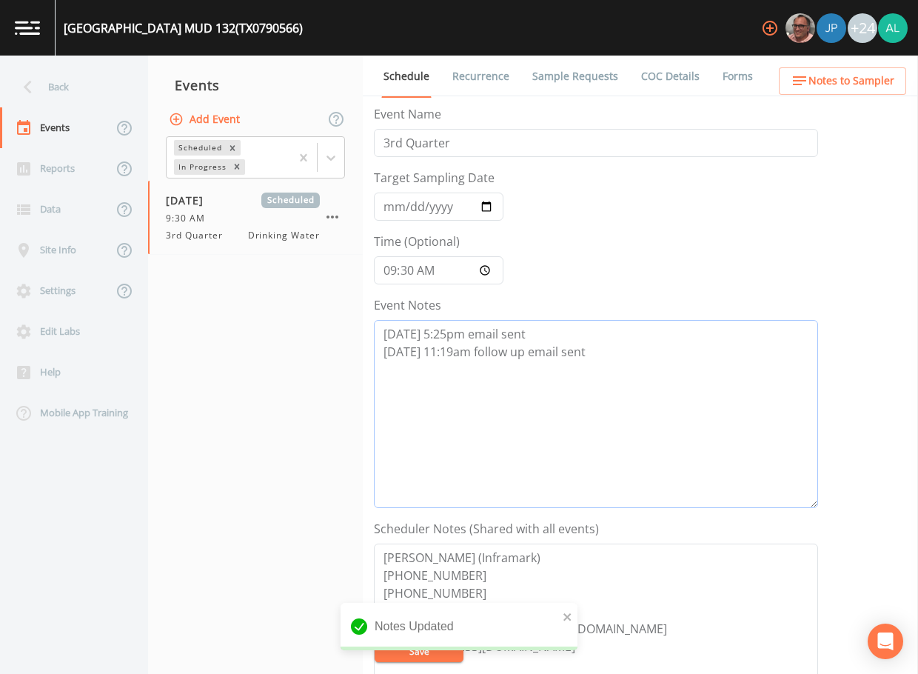
click at [607, 367] on textarea "[DATE] 5:25pm email sent [DATE] 11:19am follow up email sent" at bounding box center [596, 414] width 444 height 188
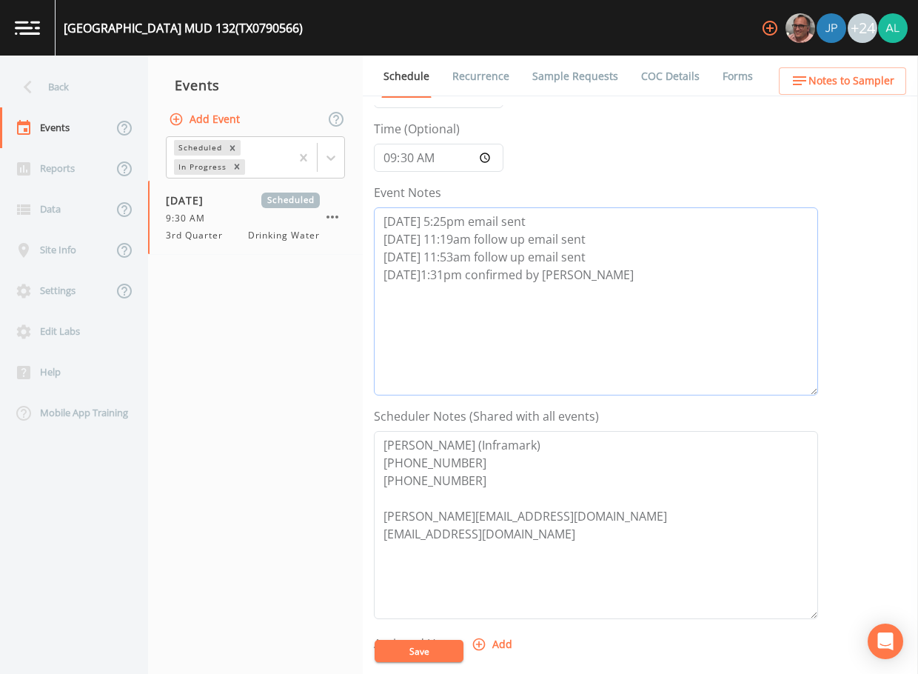
scroll to position [370, 0]
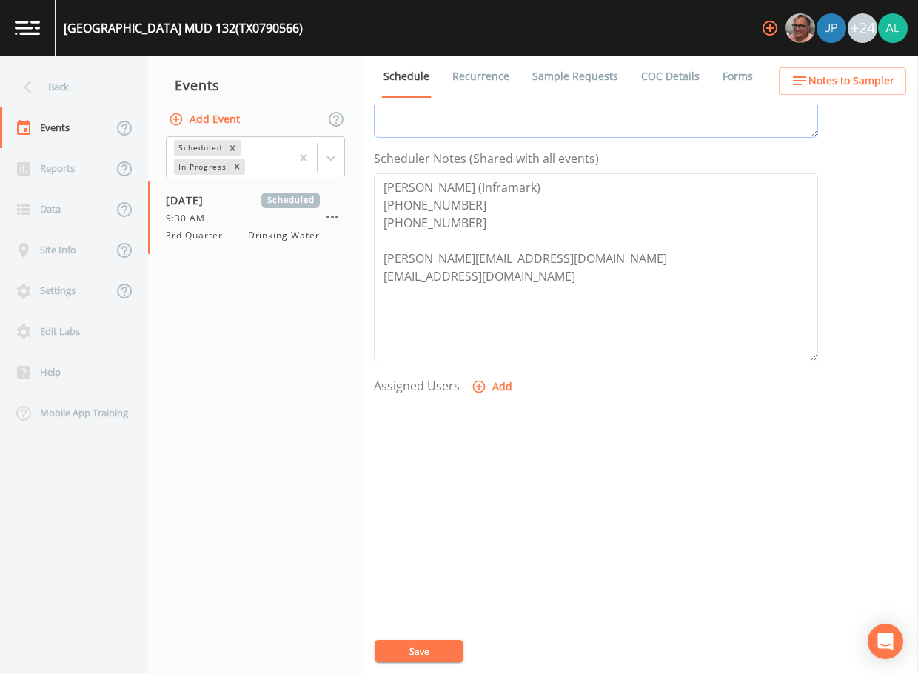
type textarea "[DATE] 5:25pm email sent [DATE] 11:19am follow up email sent [DATE] 11:53am fol…"
click at [495, 386] on button "Add" at bounding box center [494, 386] width 50 height 27
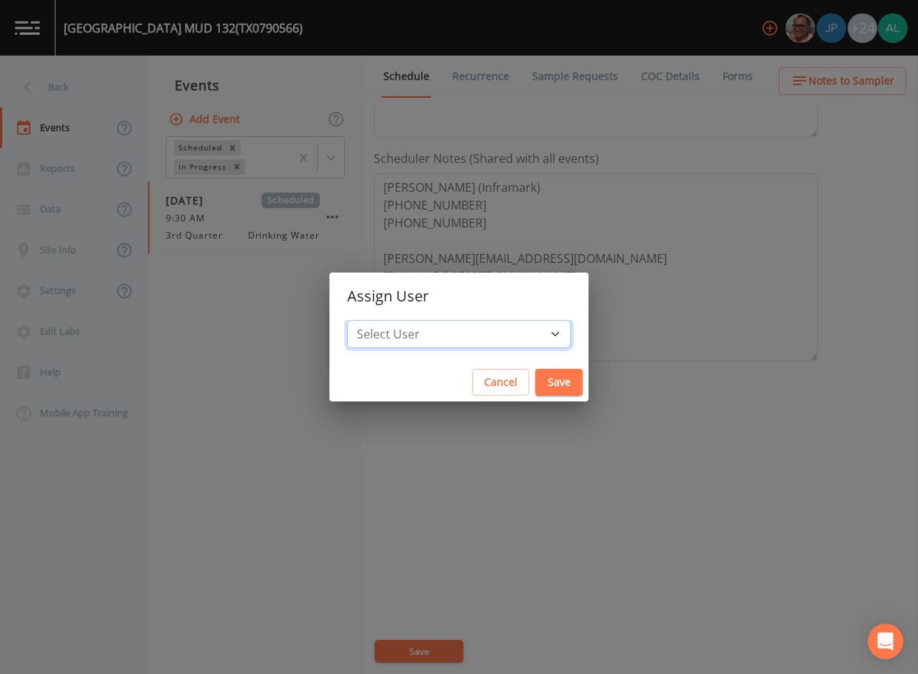
click at [475, 324] on select "Select User [PERSON_NAME] [PERSON_NAME] [PERSON_NAME] [PERSON_NAME] [PERSON_NAM…" at bounding box center [459, 334] width 224 height 28
select select "af93318b-11dc-4776-bee1-f4056f560a61"
click at [381, 320] on select "Select User [PERSON_NAME] [PERSON_NAME] [PERSON_NAME] [PERSON_NAME] [PERSON_NAM…" at bounding box center [459, 334] width 224 height 28
click at [535, 379] on button "Save" at bounding box center [558, 382] width 47 height 27
select select
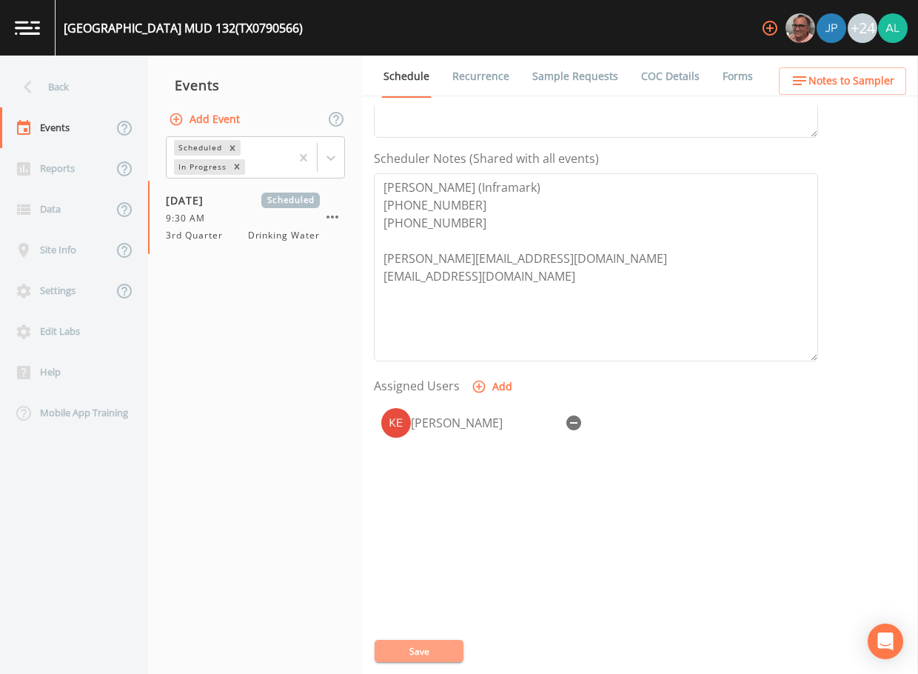
click at [423, 641] on button "Save" at bounding box center [419, 651] width 89 height 22
click at [424, 645] on div "Updating Event Schedule" at bounding box center [459, 632] width 237 height 59
click at [842, 81] on span "Notes to Sampler" at bounding box center [852, 81] width 86 height 19
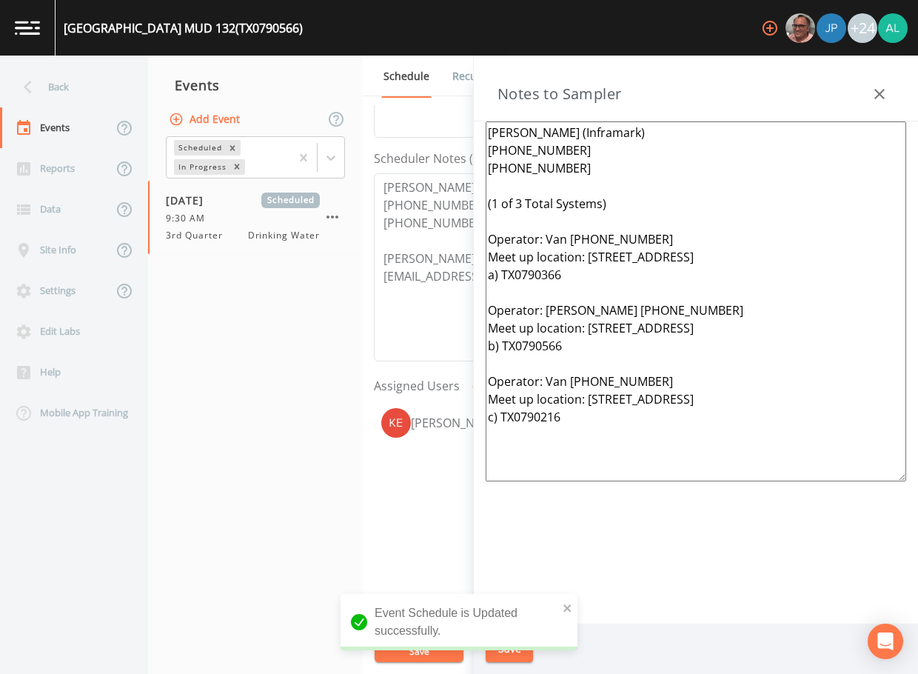
click at [70, 55] on div "[GEOGRAPHIC_DATA] 132 (TX0790566)" at bounding box center [179, 28] width 247 height 56
click at [67, 76] on div "Back" at bounding box center [66, 87] width 133 height 41
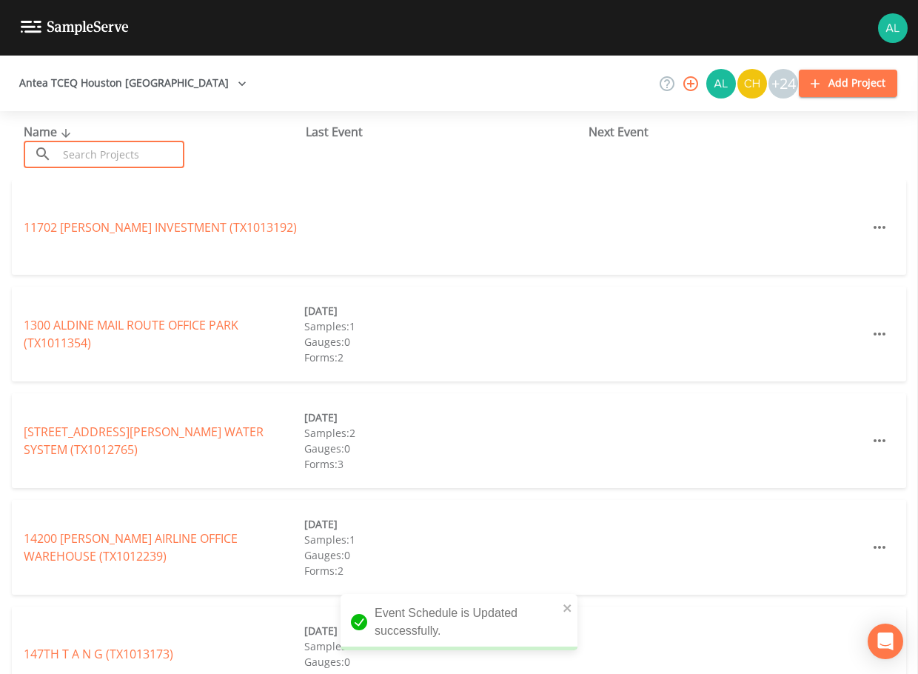
click at [84, 150] on input "text" at bounding box center [121, 154] width 127 height 27
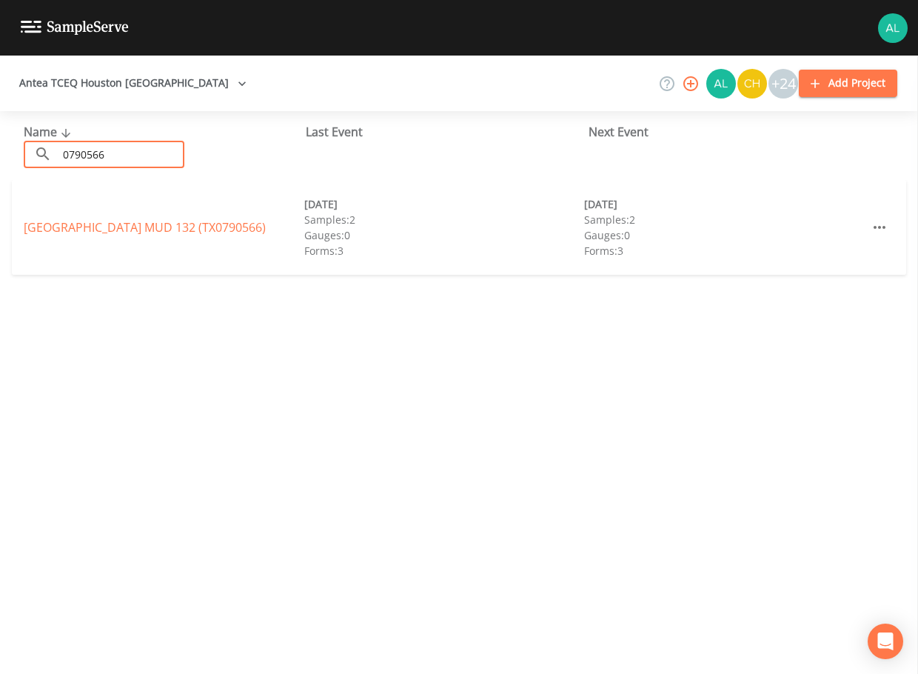
type input "0790566"
click at [42, 207] on div "[GEOGRAPHIC_DATA] 132 (TX0790566) [DATE] Samples: 2 Gauges: 0 Forms: 3 [DATE] S…" at bounding box center [459, 227] width 895 height 95
drag, startPoint x: 42, startPoint y: 207, endPoint x: 45, endPoint y: 227, distance: 19.5
click at [45, 227] on link "[GEOGRAPHIC_DATA] 132 (TX0790566)" at bounding box center [145, 227] width 242 height 16
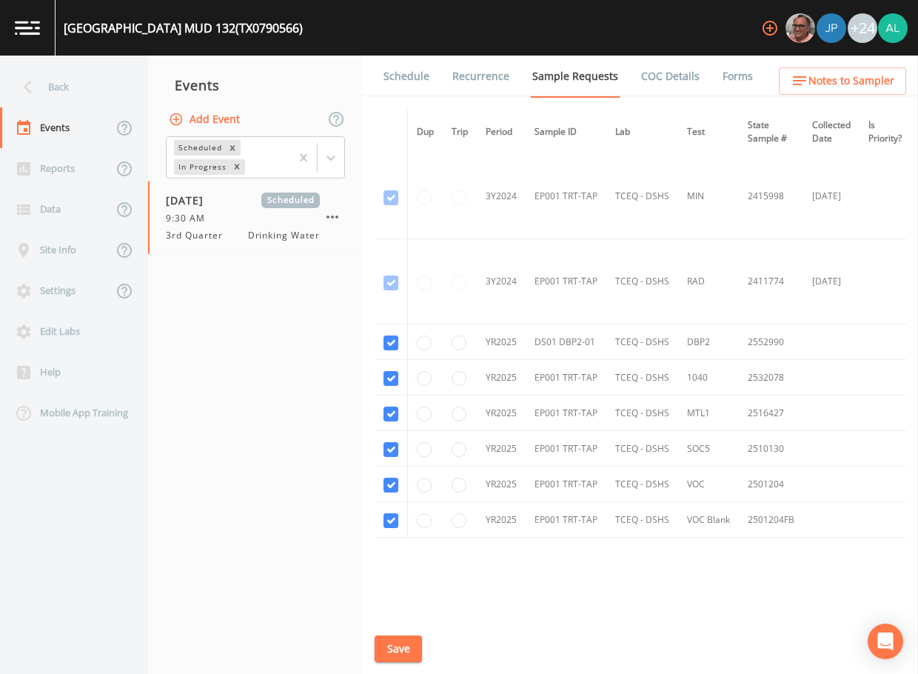
scroll to position [898, 0]
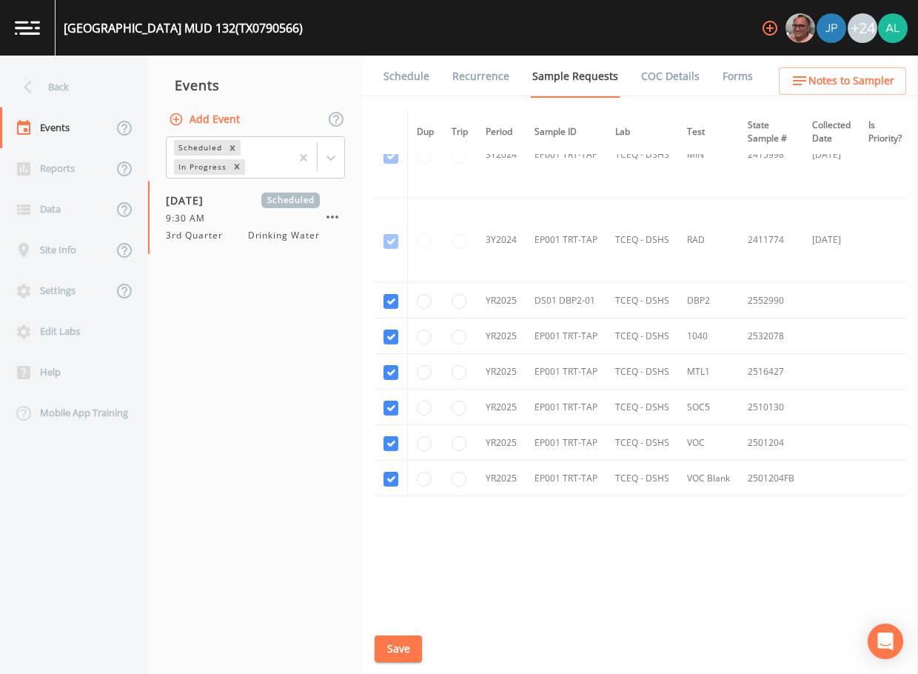
click at [414, 73] on link "Schedule" at bounding box center [406, 76] width 50 height 41
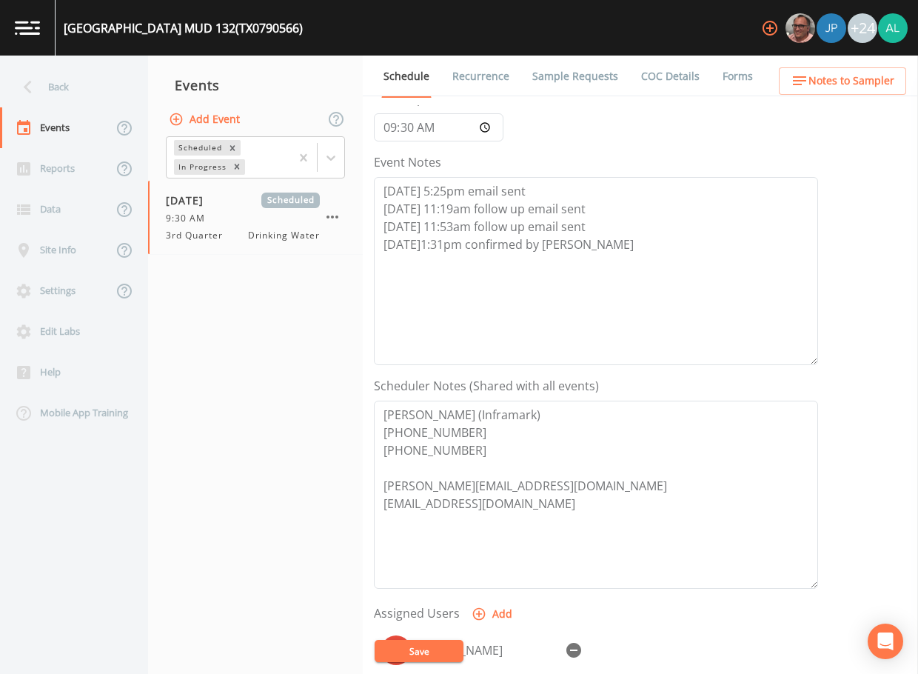
scroll to position [296, 0]
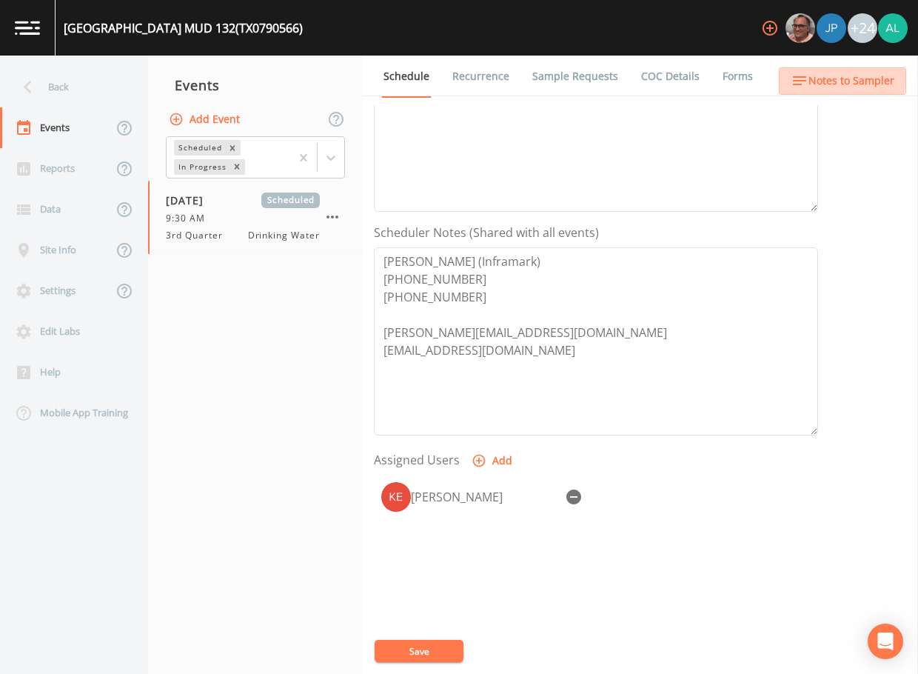
click at [811, 70] on button "Notes to Sampler" at bounding box center [842, 80] width 127 height 27
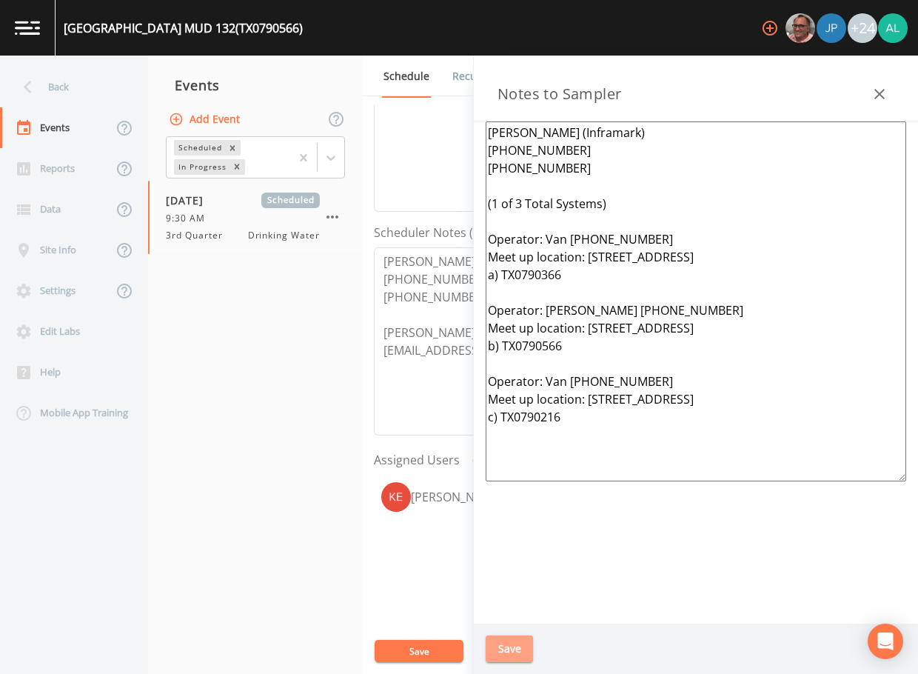
click at [515, 650] on button "Save" at bounding box center [509, 648] width 47 height 27
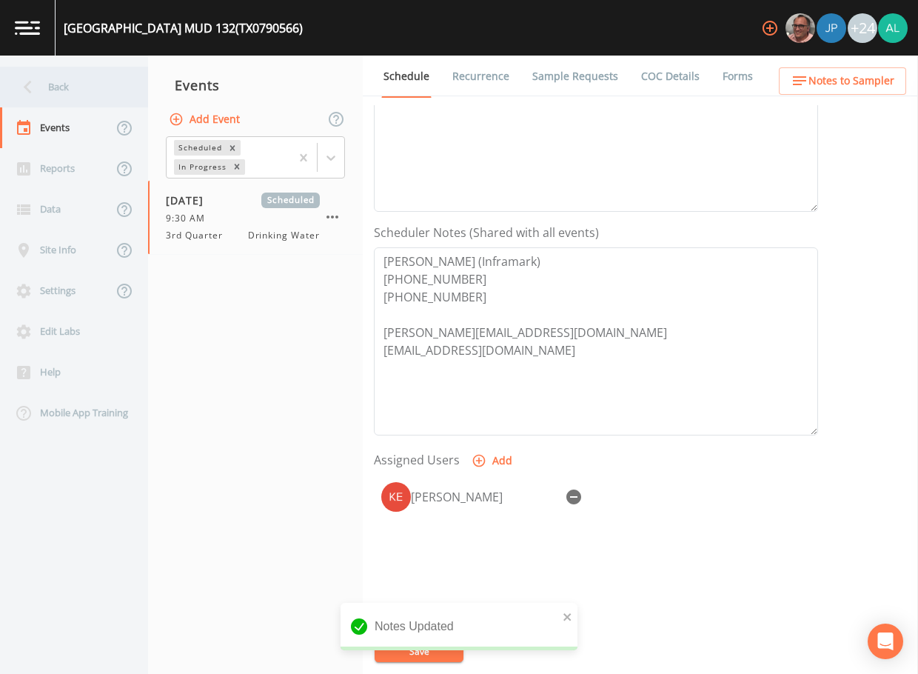
click at [102, 93] on div "Back" at bounding box center [66, 87] width 133 height 41
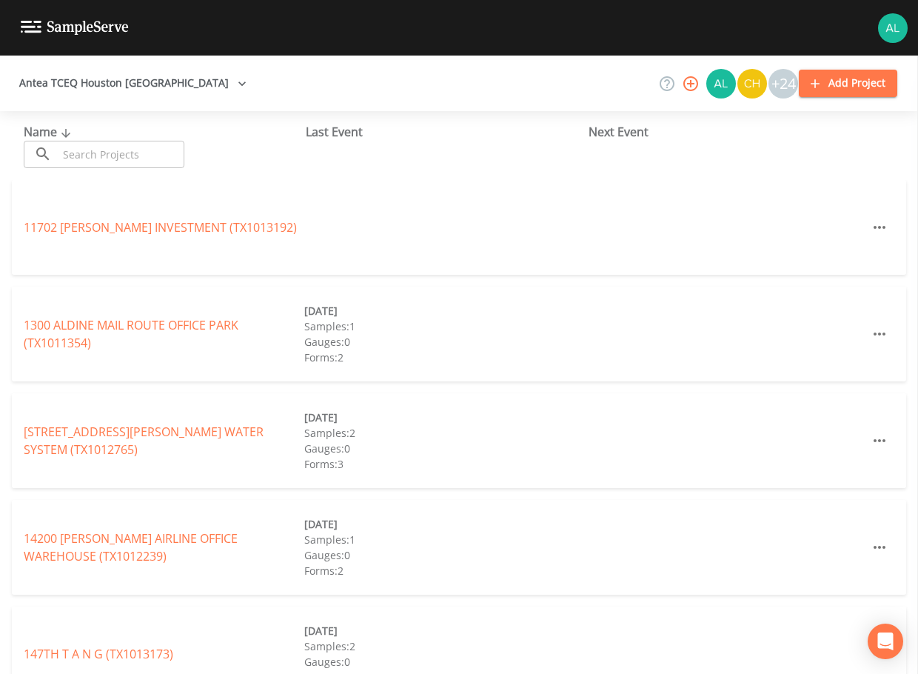
click at [81, 170] on div "Name ​ ​ Last Event Next Event" at bounding box center [459, 145] width 918 height 69
click at [92, 153] on input "text" at bounding box center [121, 154] width 127 height 27
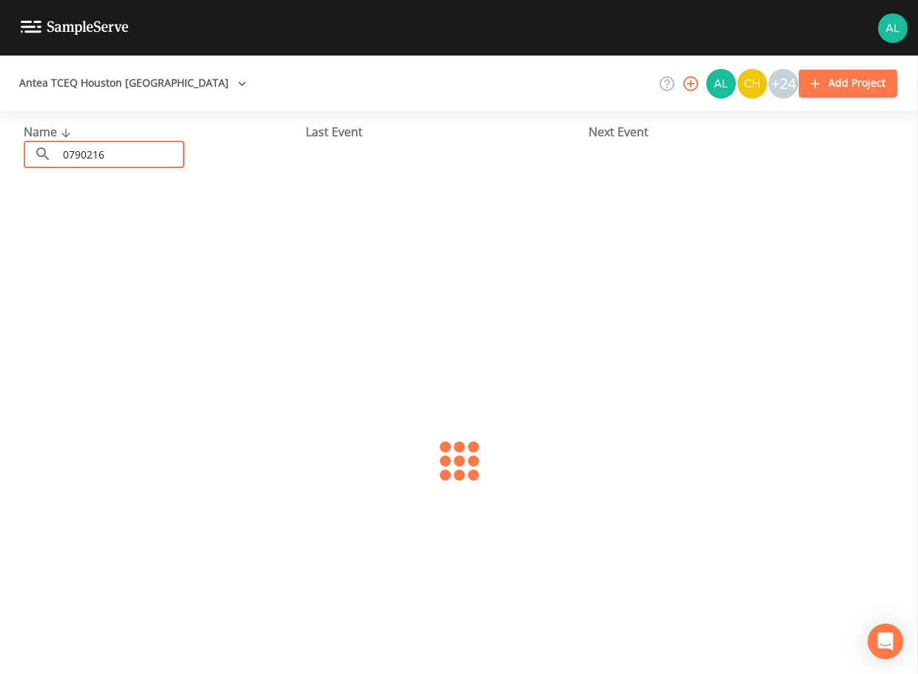
type input "0790216"
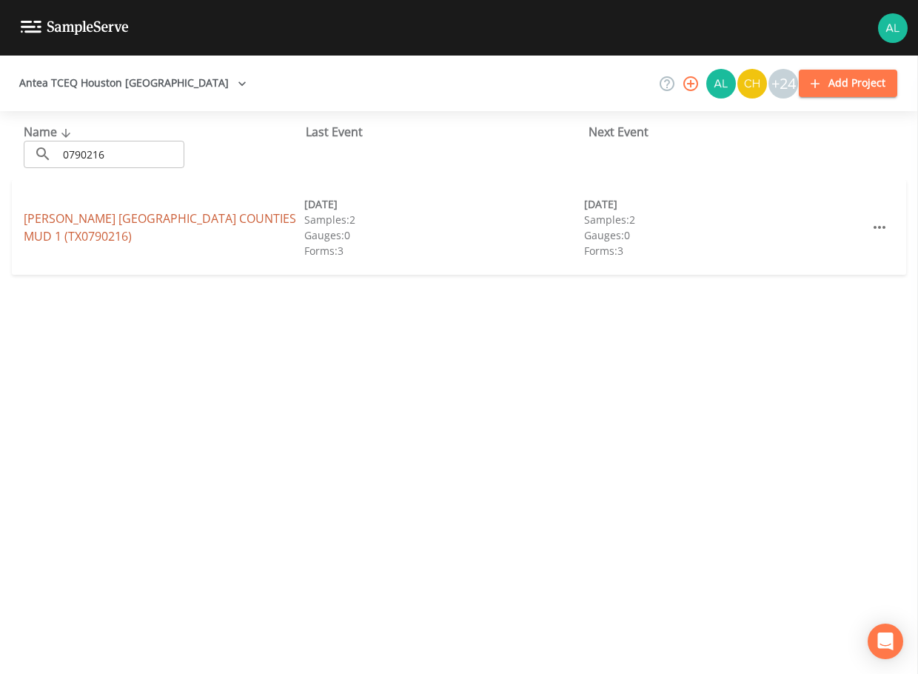
click at [82, 244] on link "[PERSON_NAME] [GEOGRAPHIC_DATA] 1 (TX0790216)" at bounding box center [160, 227] width 273 height 34
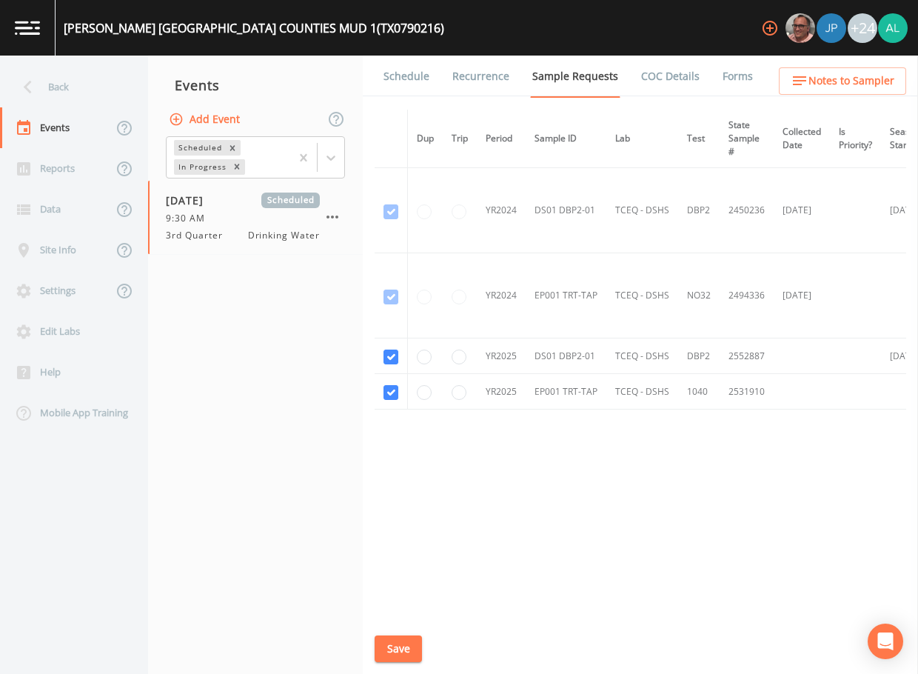
click at [401, 70] on link "Schedule" at bounding box center [406, 76] width 50 height 41
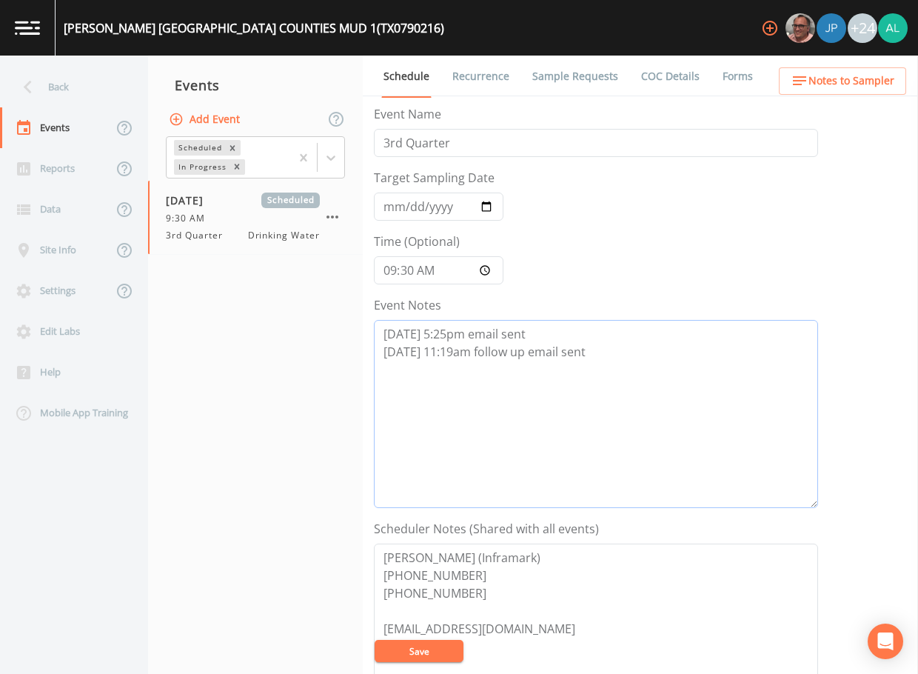
click at [624, 355] on textarea "[DATE] 5:25pm email sent [DATE] 11:19am follow up email sent" at bounding box center [596, 414] width 444 height 188
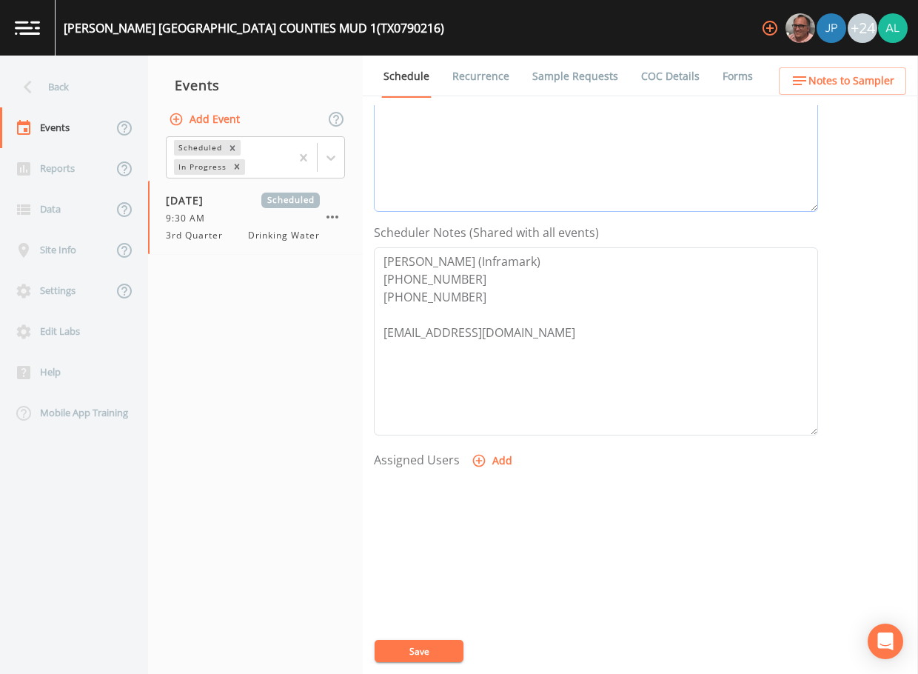
type textarea "[DATE] 5:25pm email sent [DATE] 11:19am follow up email sent [DATE] 11:53am fol…"
click at [501, 452] on button "Add" at bounding box center [494, 460] width 50 height 27
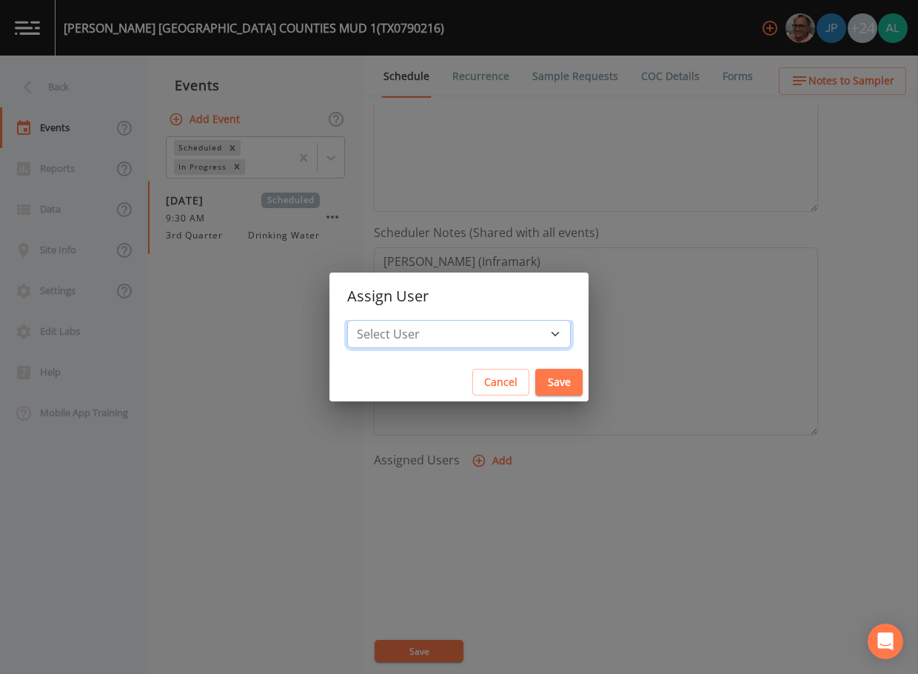
click at [452, 347] on select "Select User [PERSON_NAME] [PERSON_NAME] [PERSON_NAME] [PERSON_NAME] [PERSON_NAM…" at bounding box center [459, 334] width 224 height 28
select select "af93318b-11dc-4776-bee1-f4056f560a61"
click at [381, 320] on select "Select User [PERSON_NAME] [PERSON_NAME] [PERSON_NAME] [PERSON_NAME] [PERSON_NAM…" at bounding box center [459, 334] width 224 height 28
click at [535, 378] on button "Save" at bounding box center [558, 382] width 47 height 27
select select
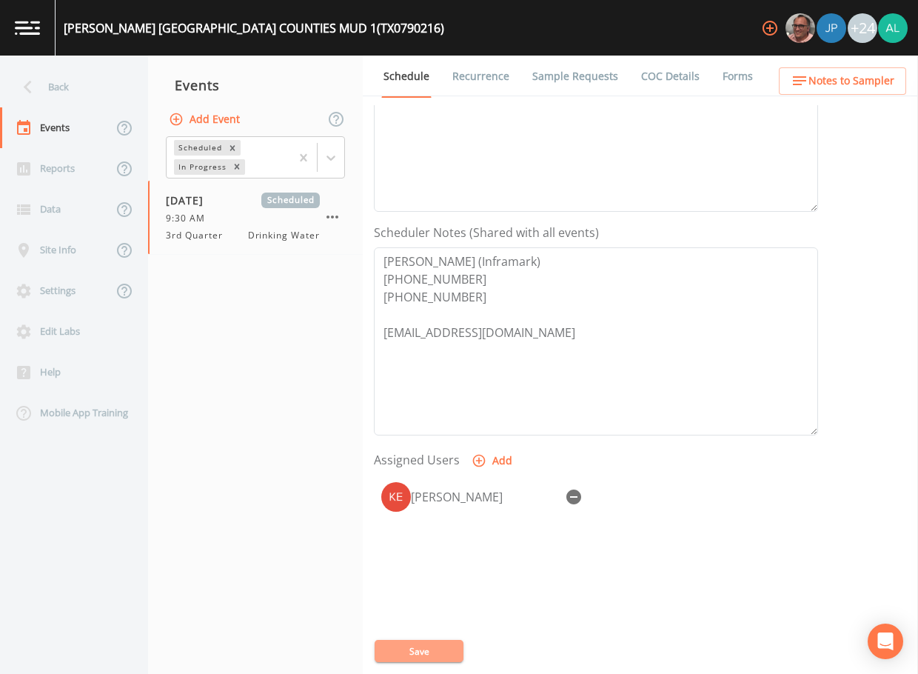
click at [424, 642] on button "Save" at bounding box center [419, 651] width 89 height 22
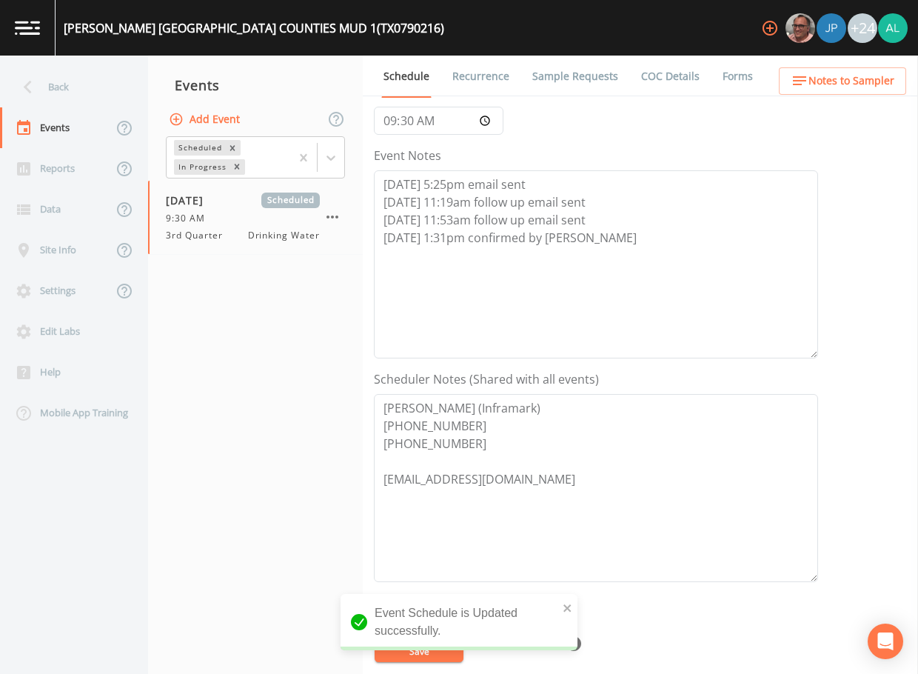
scroll to position [148, 0]
click at [860, 78] on span "Notes to Sampler" at bounding box center [852, 81] width 86 height 19
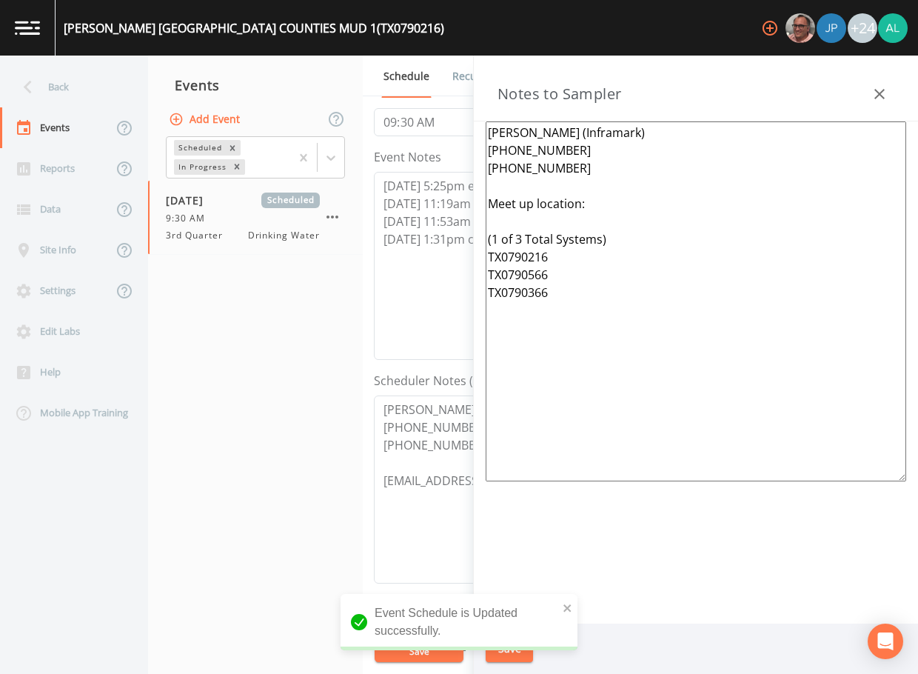
drag, startPoint x: 650, startPoint y: 330, endPoint x: 475, endPoint y: 73, distance: 311.2
click at [475, 73] on div "Notes to Sampler [PERSON_NAME] (Inframark) [PHONE_NUMBER] [PHONE_NUMBER] Meet u…" at bounding box center [696, 365] width 444 height 618
paste textarea "(1 of 3 Total Systems) Operator: Van [PHONE_NUMBER] Meet up location: [STREET_A…"
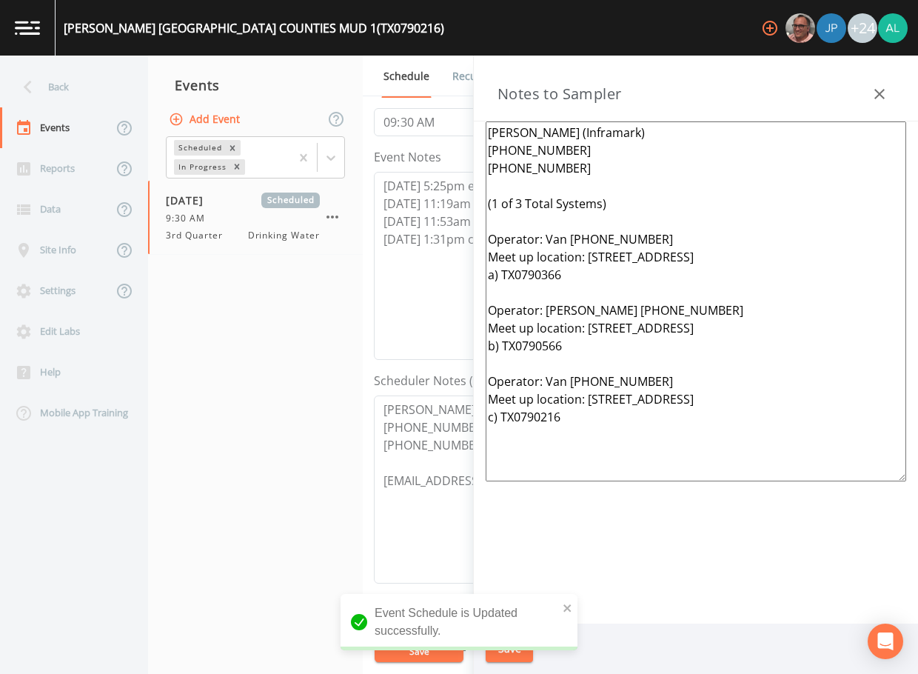
type textarea "[PERSON_NAME] (Inframark) [PHONE_NUMBER] [PHONE_NUMBER] (1 of 3 Total Systems) …"
drag, startPoint x: 575, startPoint y: 610, endPoint x: 568, endPoint y: 604, distance: 10.0
click at [575, 610] on div "Event Schedule is Updated successfully." at bounding box center [459, 622] width 237 height 56
click at [568, 604] on icon "close" at bounding box center [568, 608] width 10 height 12
click at [504, 638] on div "Event Schedule is Updated successfully." at bounding box center [459, 628] width 237 height 68
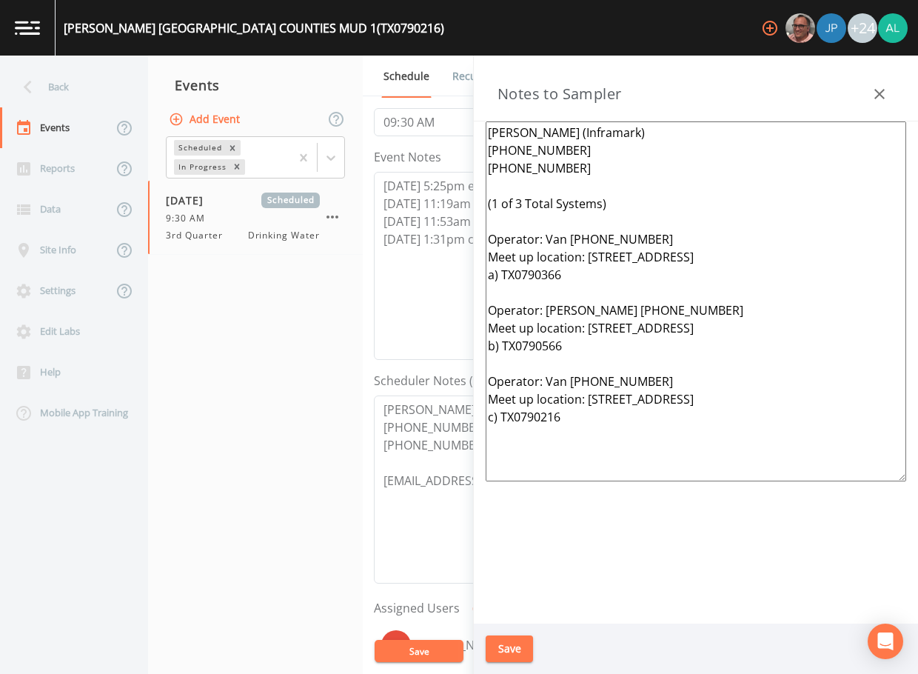
click at [505, 642] on button "Save" at bounding box center [509, 648] width 47 height 27
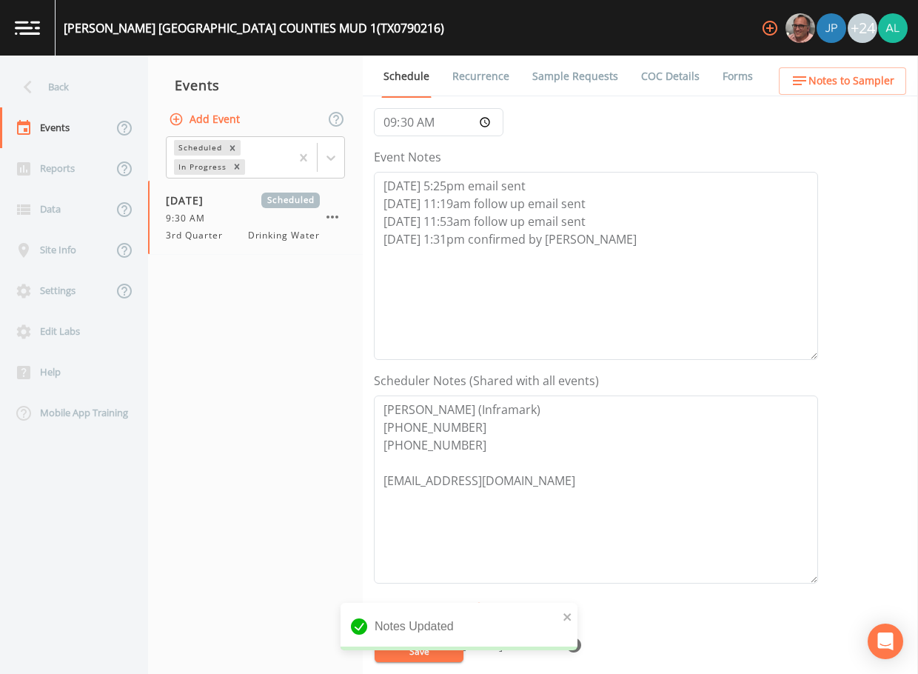
click at [413, 661] on div "Notes Updated" at bounding box center [459, 632] width 237 height 59
click at [562, 623] on div "Notes Updated" at bounding box center [459, 626] width 237 height 47
click at [570, 615] on icon "close" at bounding box center [567, 616] width 7 height 7
click at [424, 650] on button "Save" at bounding box center [419, 651] width 89 height 22
click at [107, 84] on div "Back" at bounding box center [66, 87] width 133 height 41
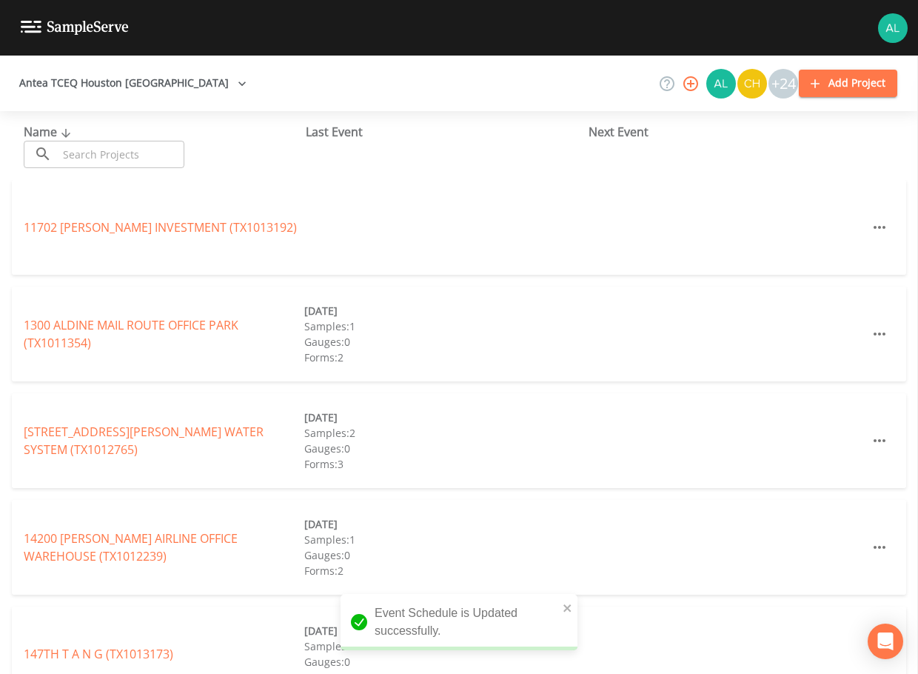
click at [113, 166] on input "text" at bounding box center [121, 154] width 127 height 27
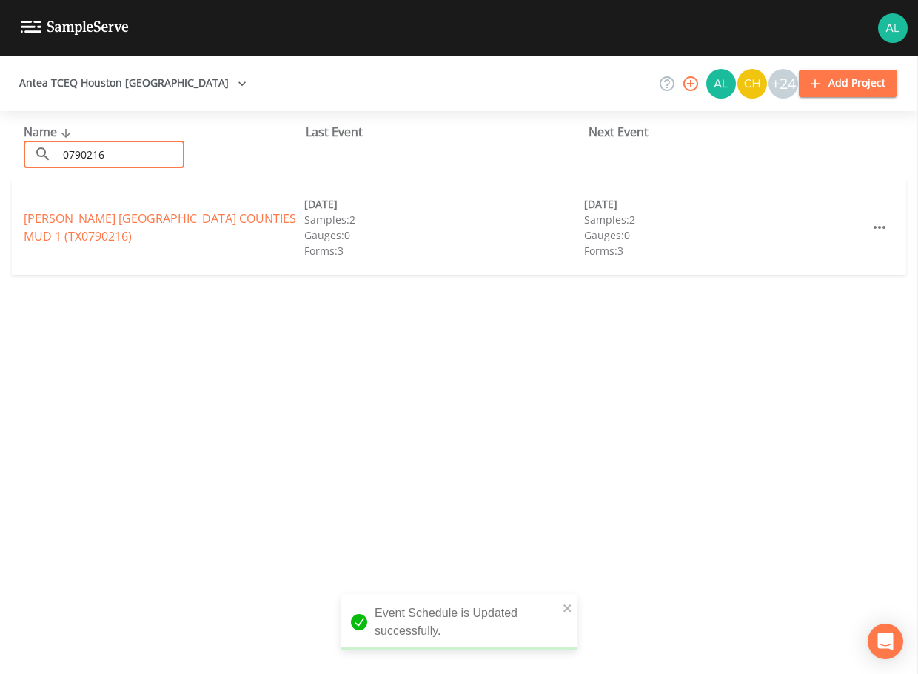
type input "0790216"
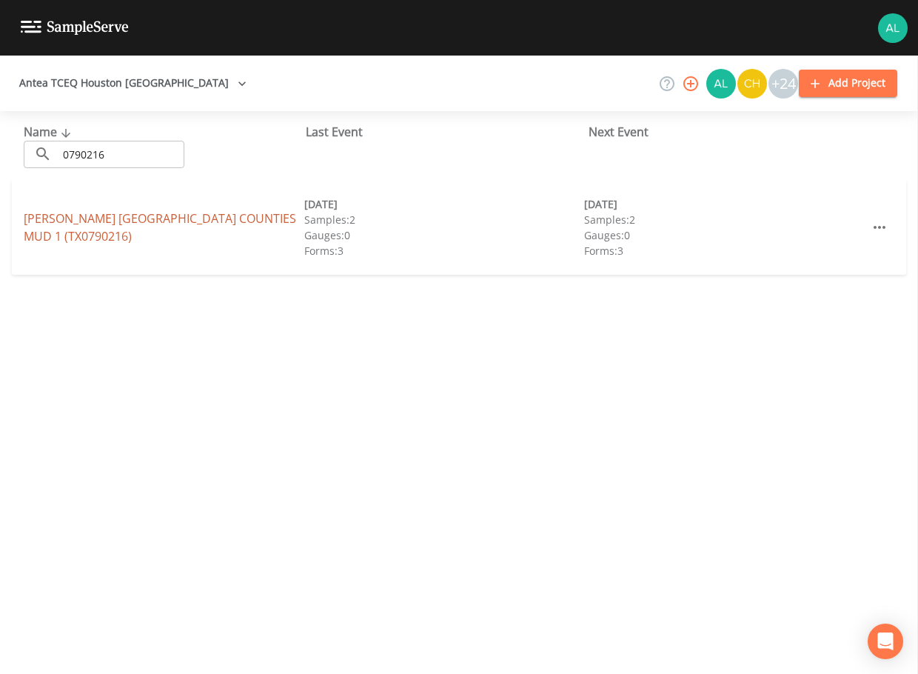
click at [79, 221] on link "[PERSON_NAME] [GEOGRAPHIC_DATA] 1 (TX0790216)" at bounding box center [160, 227] width 273 height 34
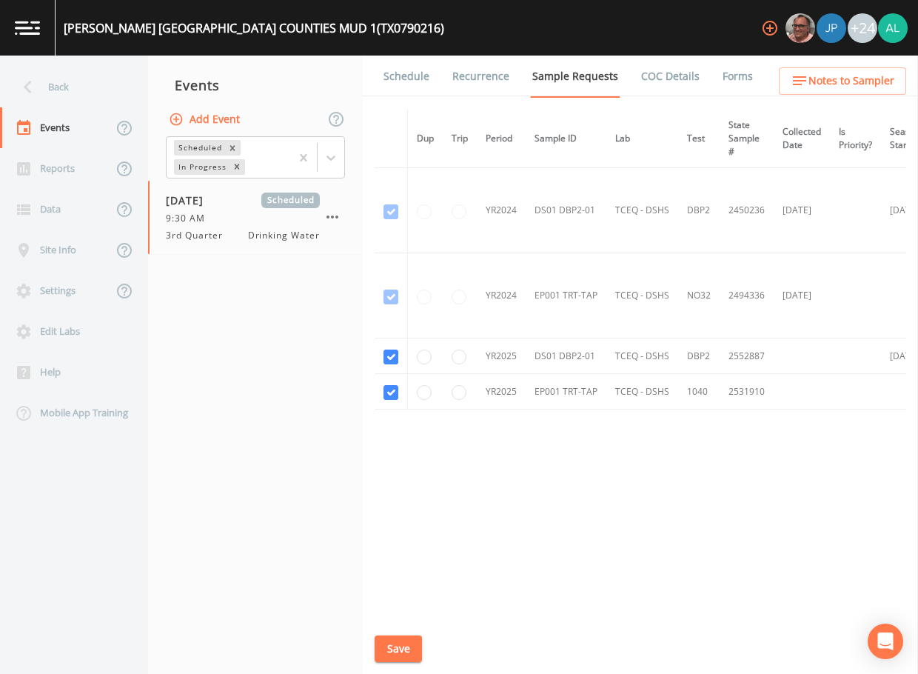
click at [393, 38] on div "[PERSON_NAME] [GEOGRAPHIC_DATA] 1 (TX0790216) +24" at bounding box center [459, 28] width 918 height 56
click at [406, 84] on link "Schedule" at bounding box center [406, 76] width 50 height 41
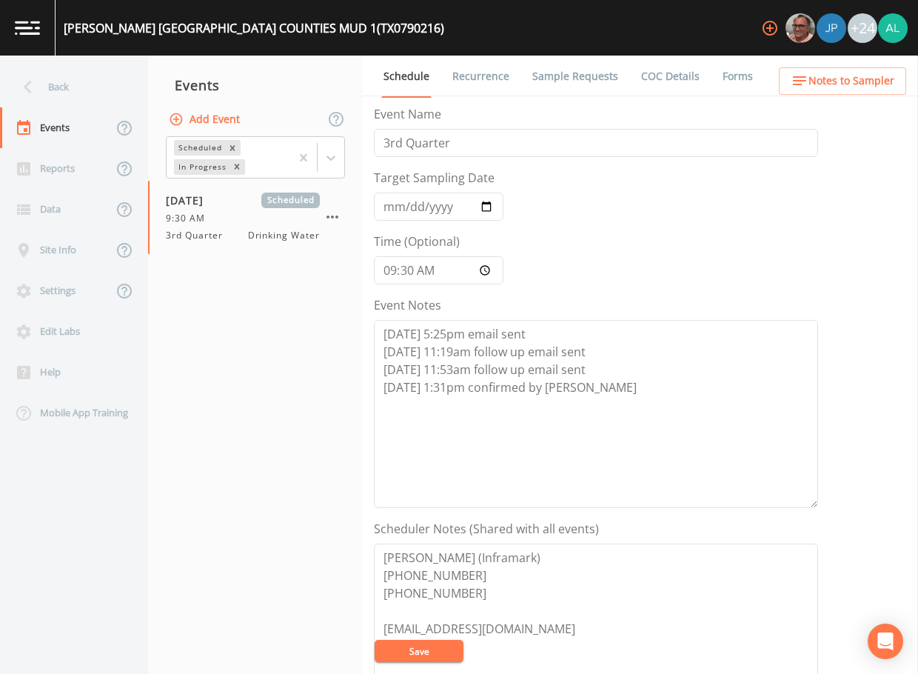
scroll to position [370, 0]
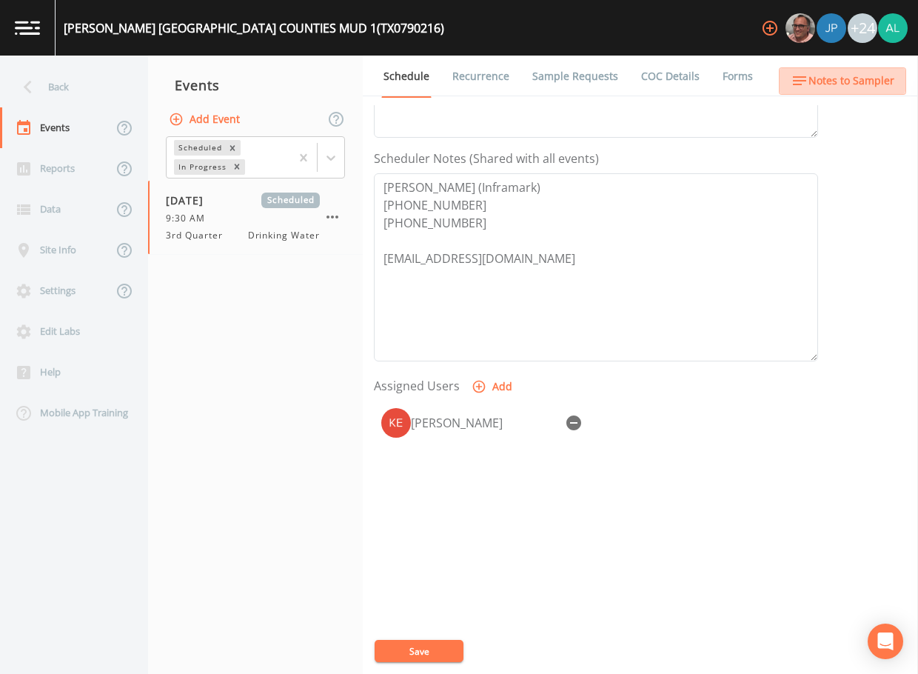
click at [817, 67] on button "Notes to Sampler" at bounding box center [842, 80] width 127 height 27
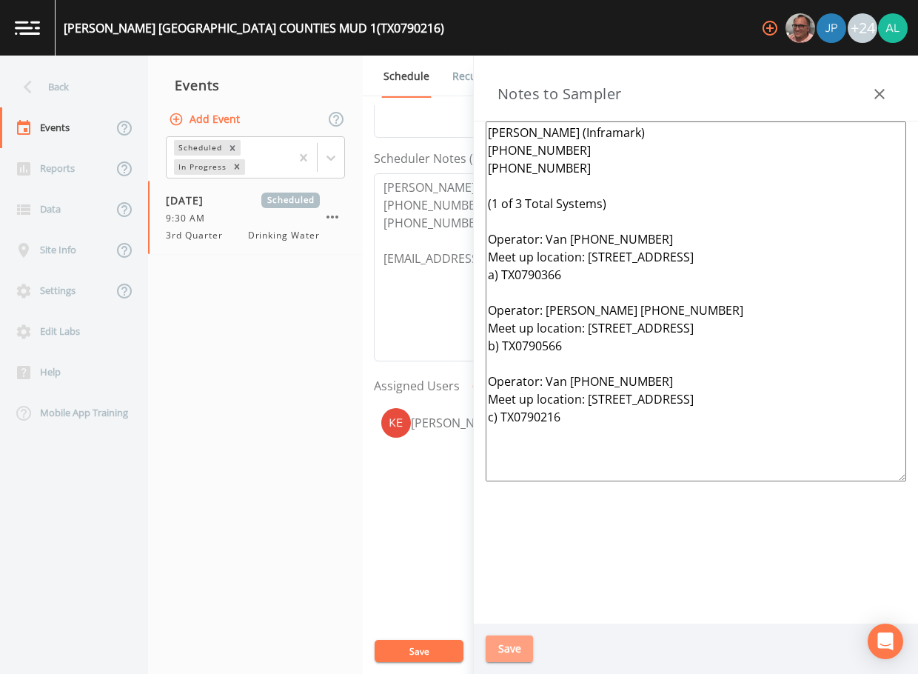
click at [510, 646] on button "Save" at bounding box center [509, 648] width 47 height 27
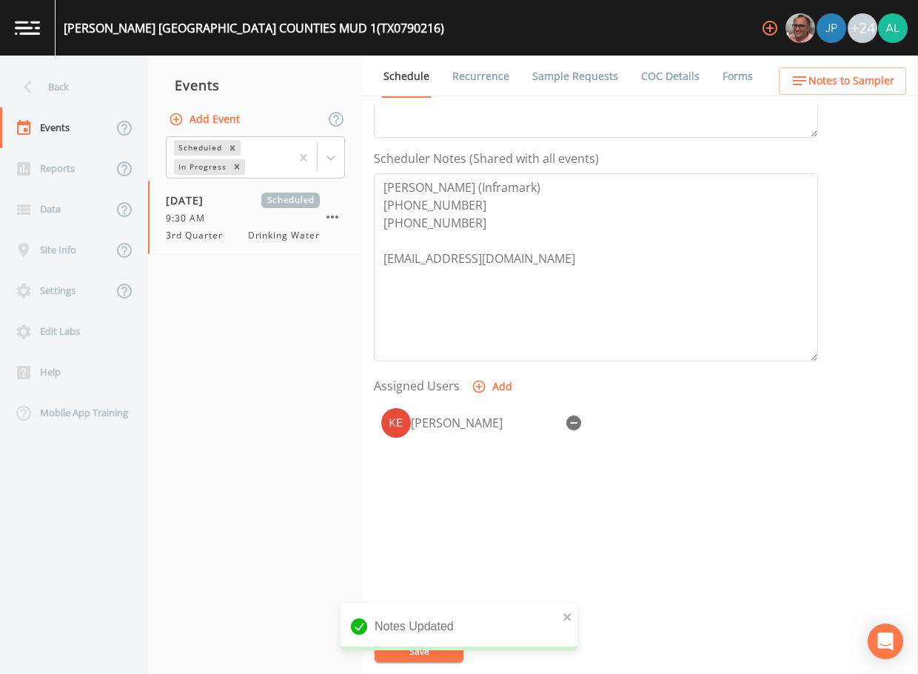
click at [429, 644] on div "Notes Updated" at bounding box center [459, 626] width 237 height 47
click at [75, 79] on div "Back" at bounding box center [66, 87] width 133 height 41
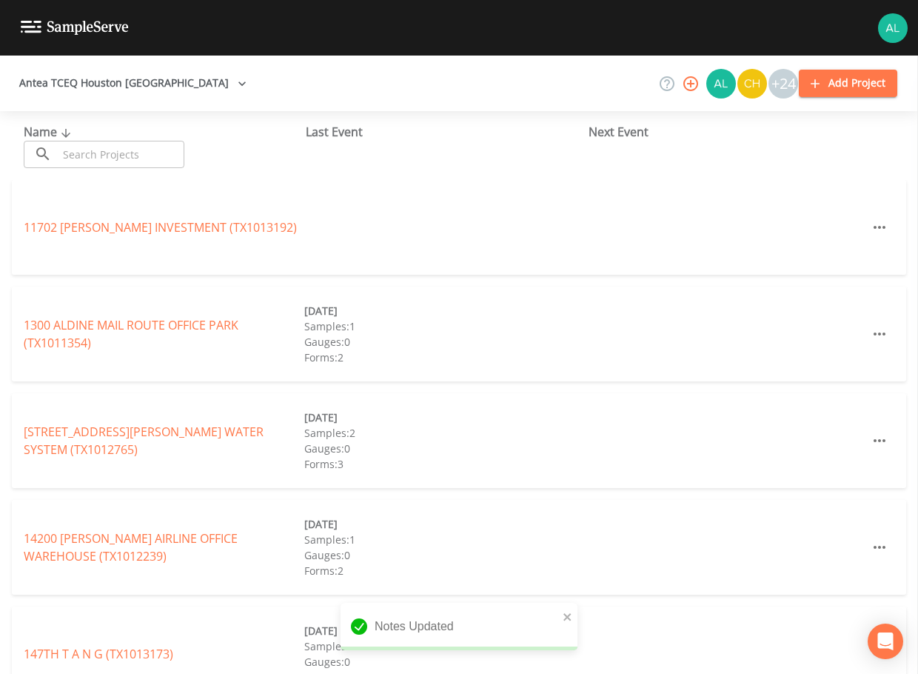
drag, startPoint x: 85, startPoint y: 149, endPoint x: 81, endPoint y: 128, distance: 21.2
click at [85, 149] on input "text" at bounding box center [121, 154] width 127 height 27
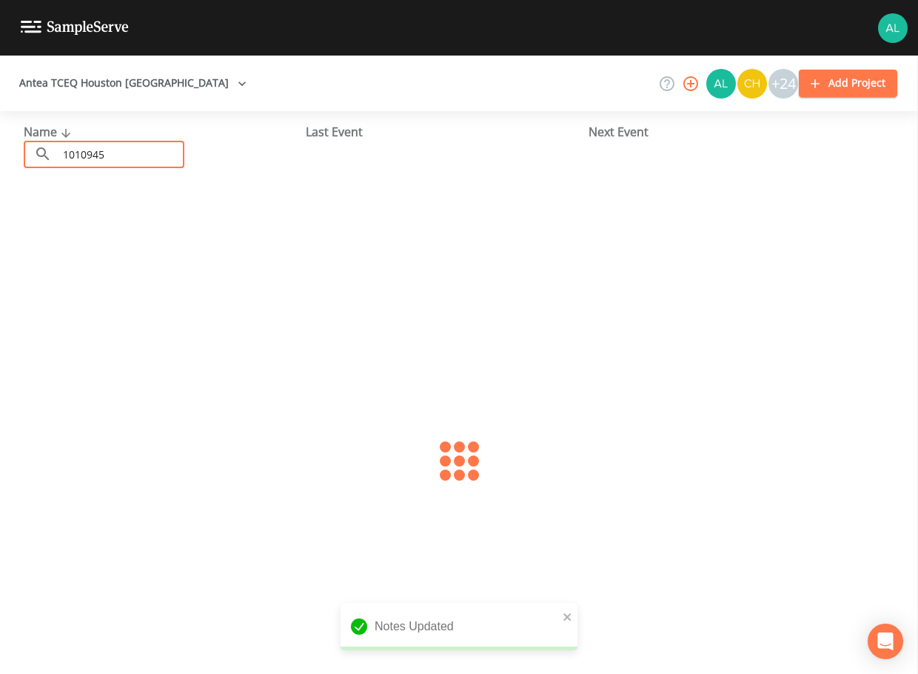
type input "1010945"
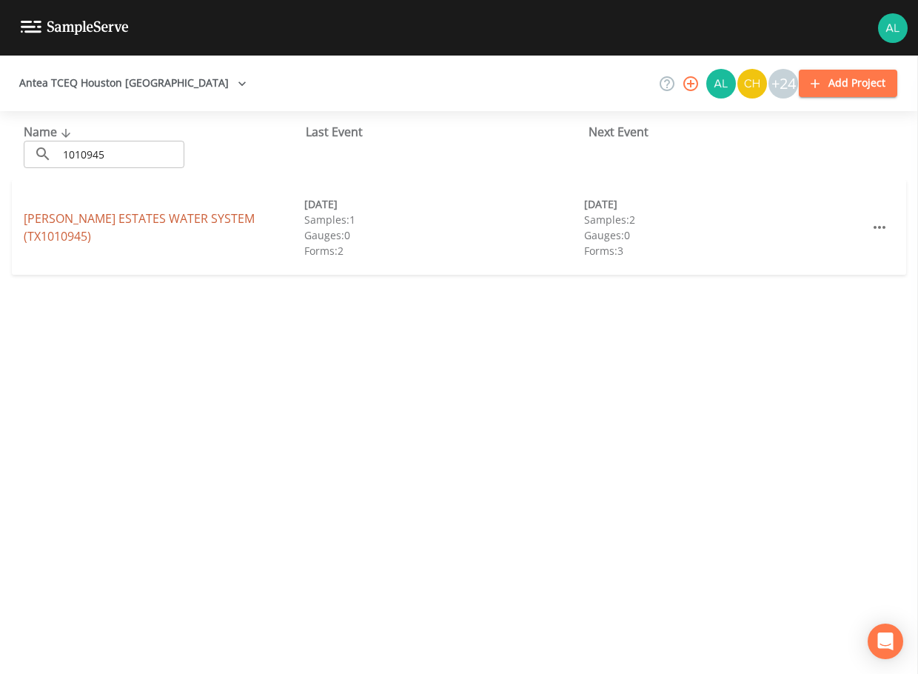
click at [161, 221] on link "[PERSON_NAME] ESTATES WATER SYSTEM (TX1010945)" at bounding box center [139, 227] width 231 height 34
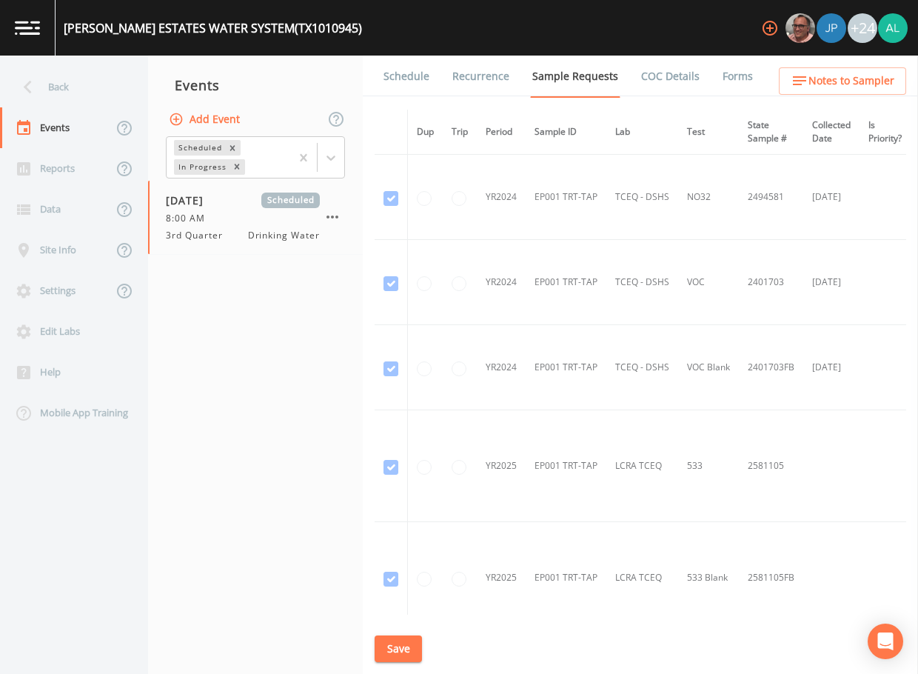
click at [419, 80] on link "Schedule" at bounding box center [406, 76] width 50 height 41
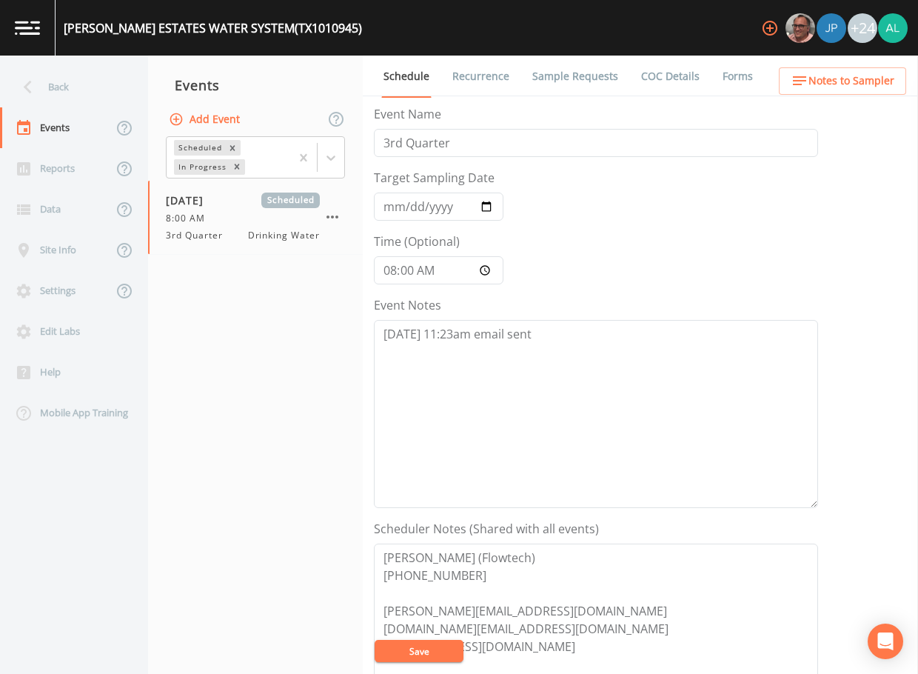
click at [545, 80] on link "Sample Requests" at bounding box center [575, 76] width 90 height 41
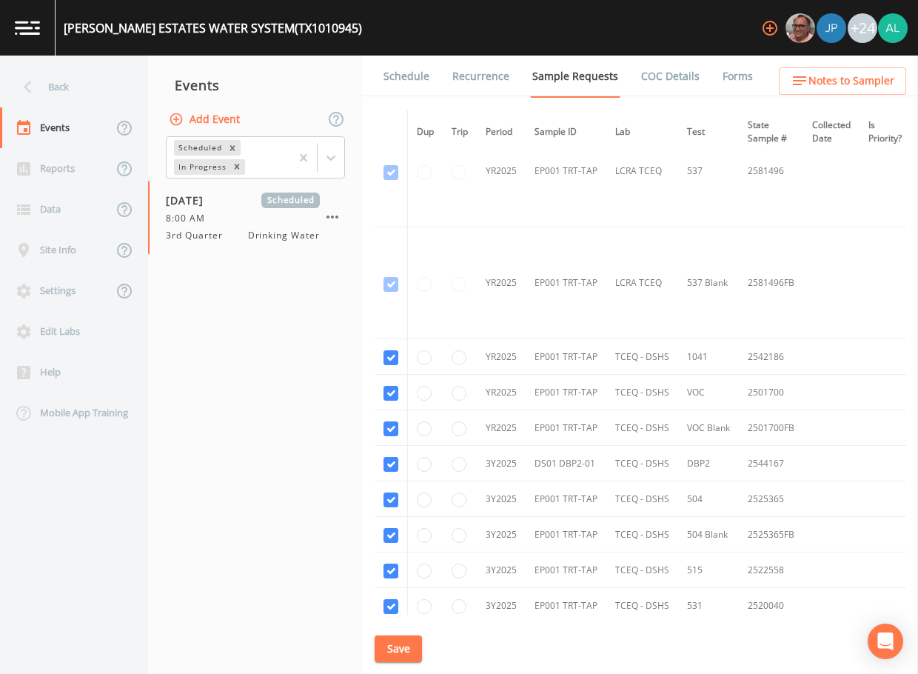
scroll to position [756, 0]
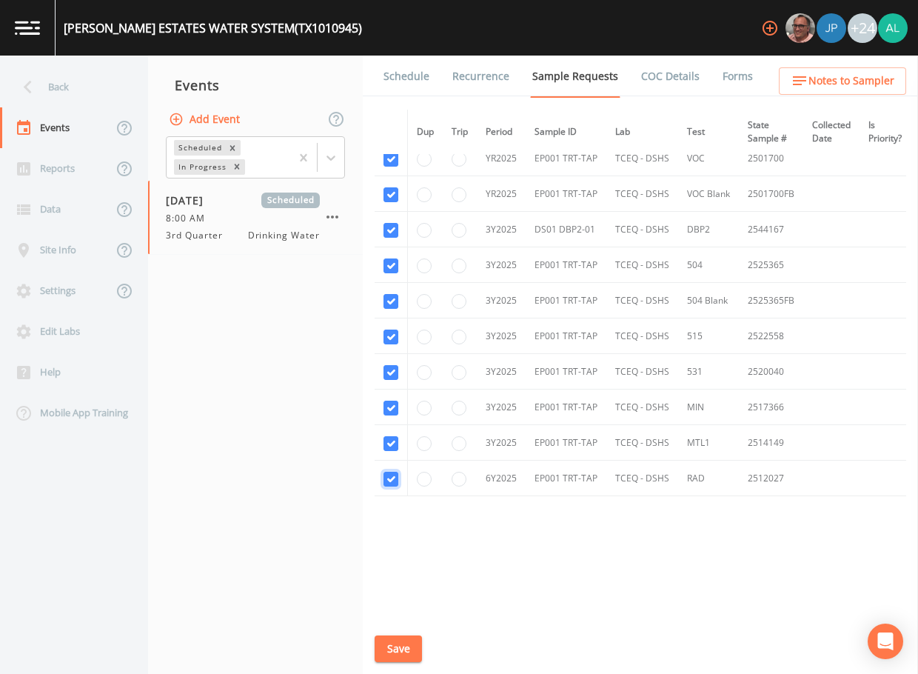
click at [385, 476] on input "checkbox" at bounding box center [391, 479] width 15 height 15
checkbox input "false"
click at [390, 436] on input "checkbox" at bounding box center [391, 443] width 15 height 15
checkbox input "false"
drag, startPoint x: 390, startPoint y: 404, endPoint x: 393, endPoint y: 378, distance: 25.4
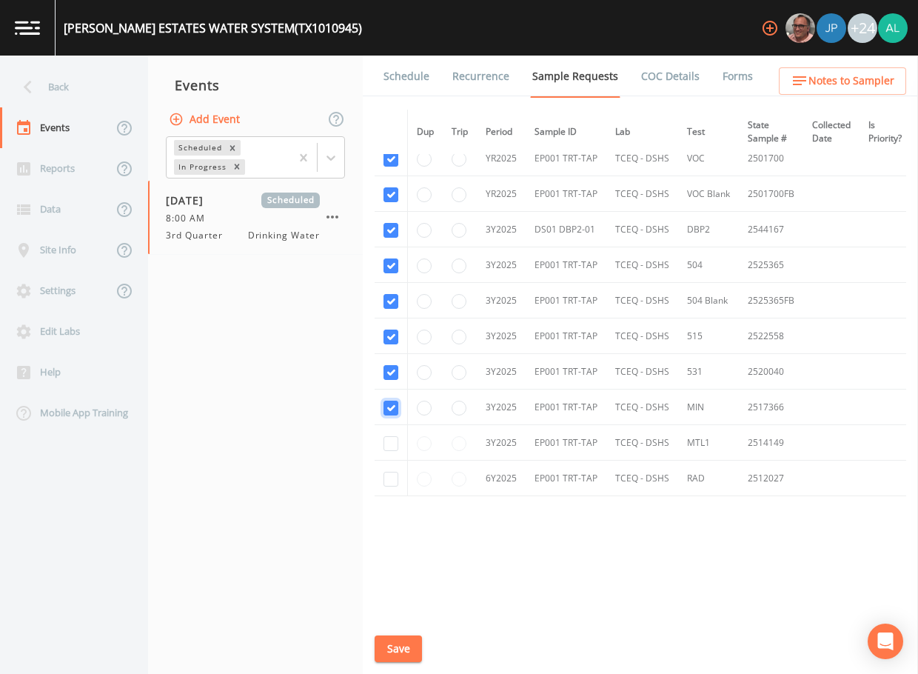
click at [390, 401] on input "checkbox" at bounding box center [391, 408] width 15 height 15
checkbox input "false"
drag, startPoint x: 393, startPoint y: 364, endPoint x: 392, endPoint y: 343, distance: 20.7
click at [393, 361] on td at bounding box center [391, 372] width 33 height 36
click at [393, 335] on input "checkbox" at bounding box center [391, 337] width 15 height 15
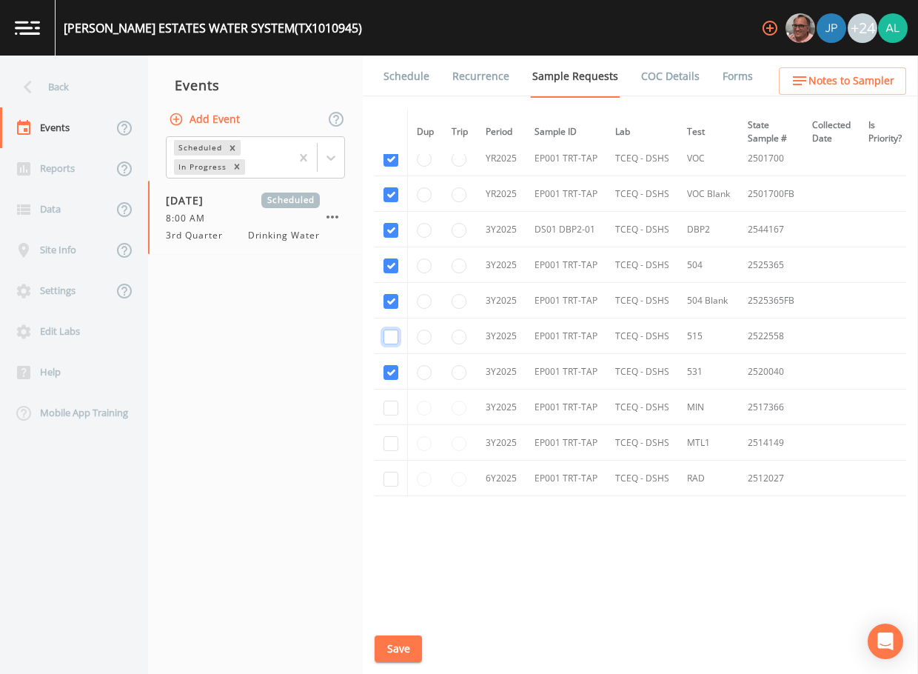
checkbox input "false"
click at [397, 301] on input "checkbox" at bounding box center [391, 301] width 15 height 15
checkbox input "false"
click at [393, 366] on input "checkbox" at bounding box center [391, 372] width 15 height 15
checkbox input "false"
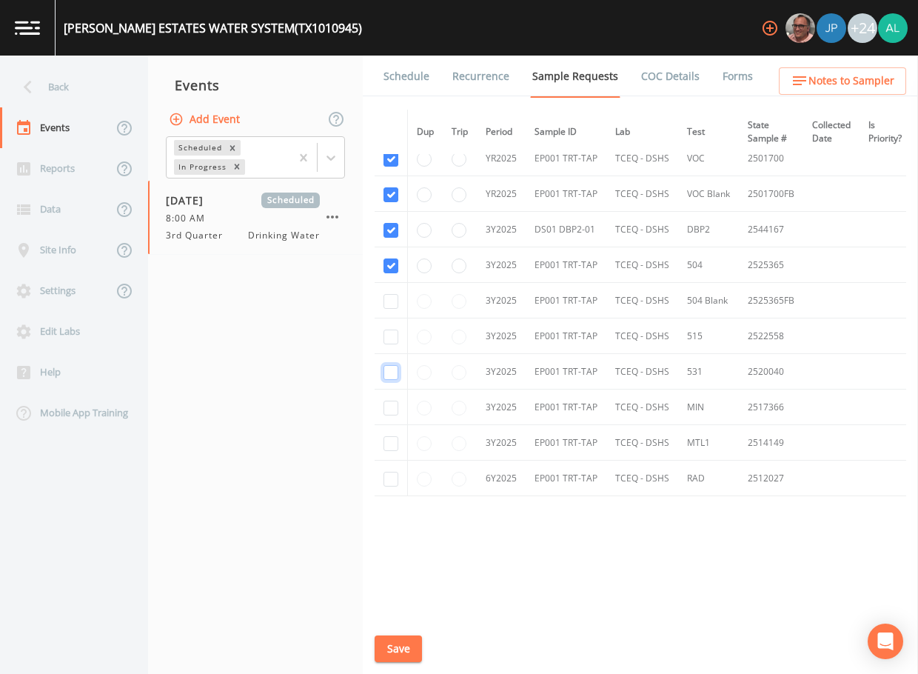
scroll to position [608, 0]
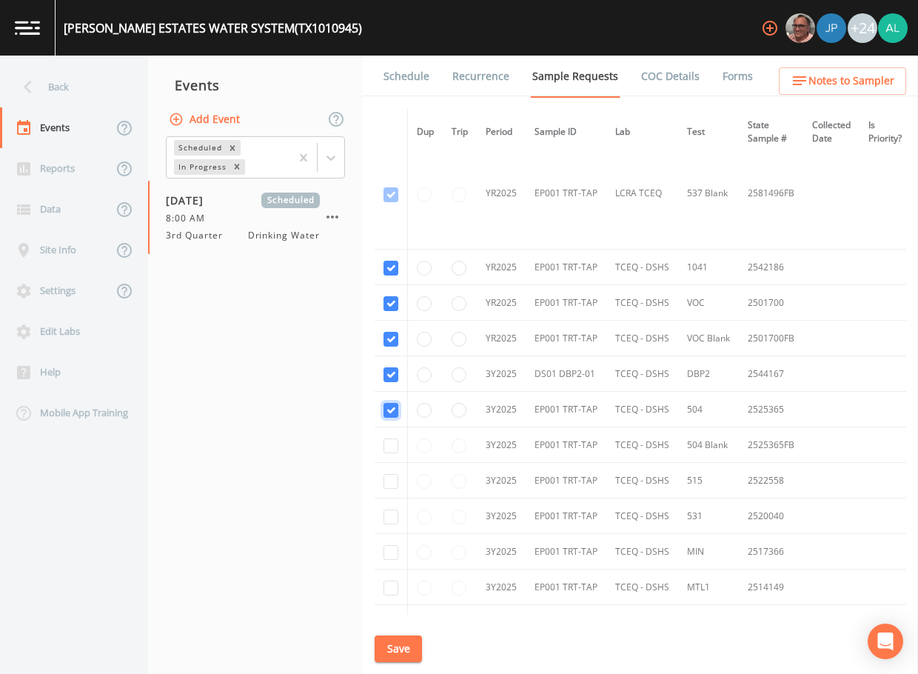
click at [391, 407] on input "checkbox" at bounding box center [391, 410] width 15 height 15
checkbox input "false"
drag, startPoint x: 383, startPoint y: 304, endPoint x: 393, endPoint y: 295, distance: 13.1
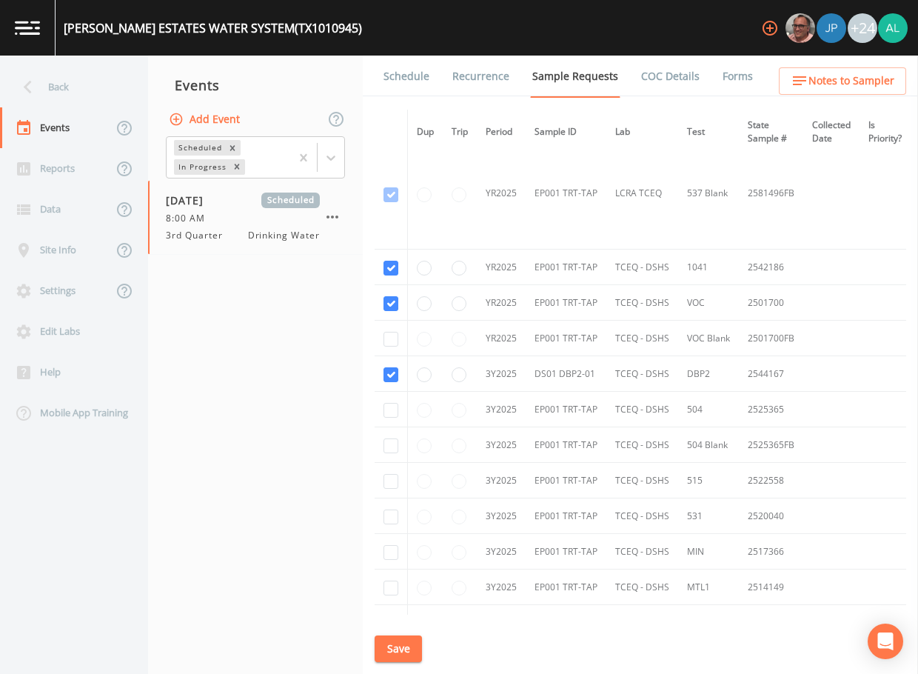
click at [384, 303] on td at bounding box center [391, 303] width 33 height 36
click at [394, 256] on td at bounding box center [391, 268] width 33 height 36
click at [391, 270] on input "checkbox" at bounding box center [391, 268] width 15 height 15
checkbox input "false"
click at [391, 315] on td at bounding box center [391, 303] width 33 height 36
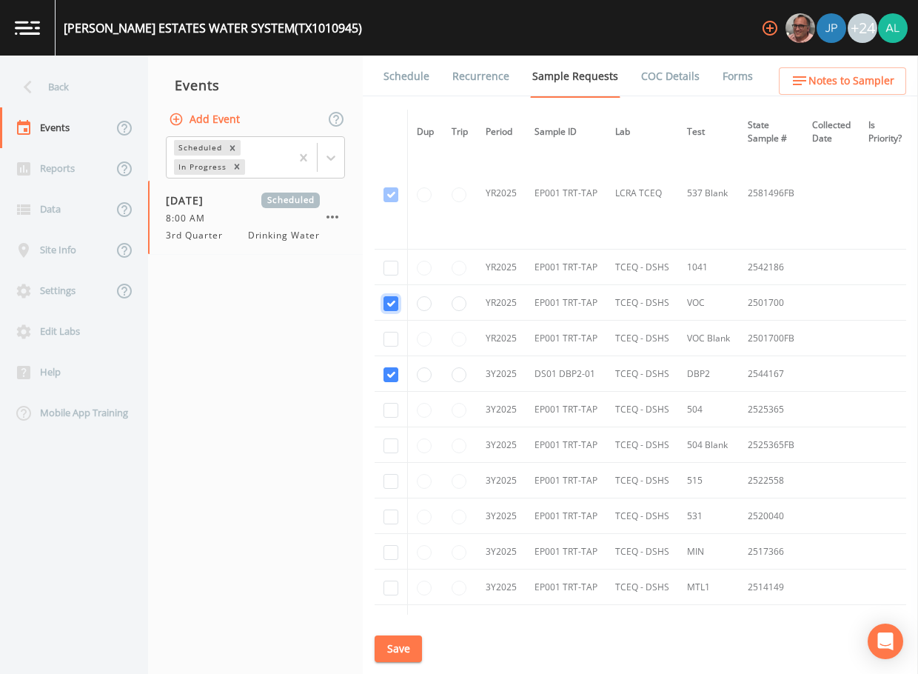
checkbox input "false"
click at [410, 650] on button "Save" at bounding box center [398, 648] width 47 height 27
click at [409, 638] on button "Save" at bounding box center [398, 648] width 47 height 27
click at [71, 98] on div "Back" at bounding box center [66, 87] width 133 height 41
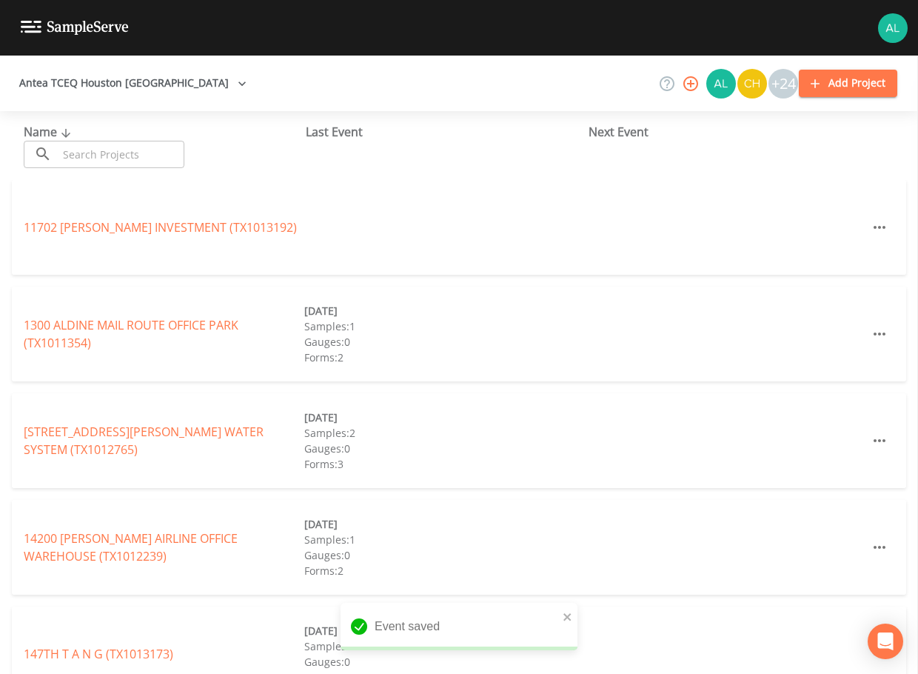
click at [89, 173] on div "Name ​ ​ Last Event Next Event" at bounding box center [459, 145] width 918 height 69
click at [98, 165] on input "text" at bounding box center [121, 154] width 127 height 27
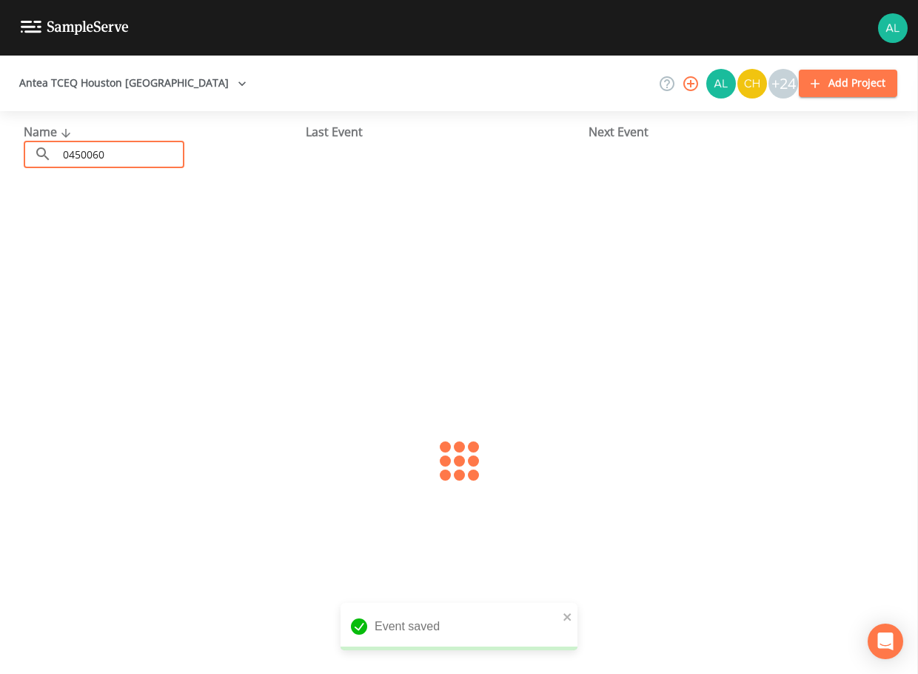
type input "0450060"
click at [70, 233] on link "TFT UTILITIES (TX0450060)" at bounding box center [95, 227] width 143 height 16
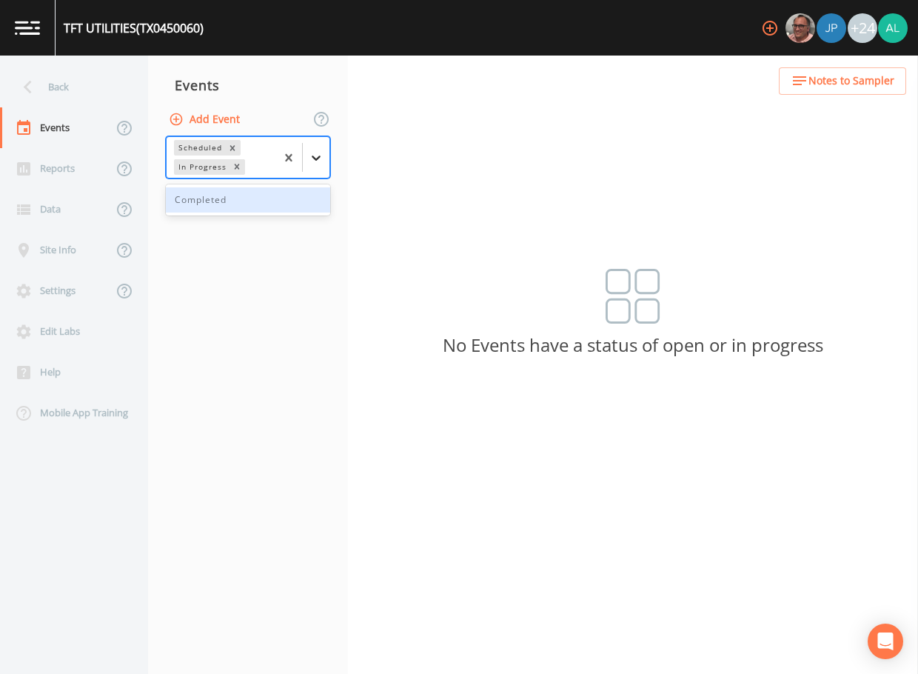
click at [310, 157] on icon at bounding box center [316, 157] width 15 height 15
click at [236, 191] on div "Completed" at bounding box center [248, 199] width 164 height 25
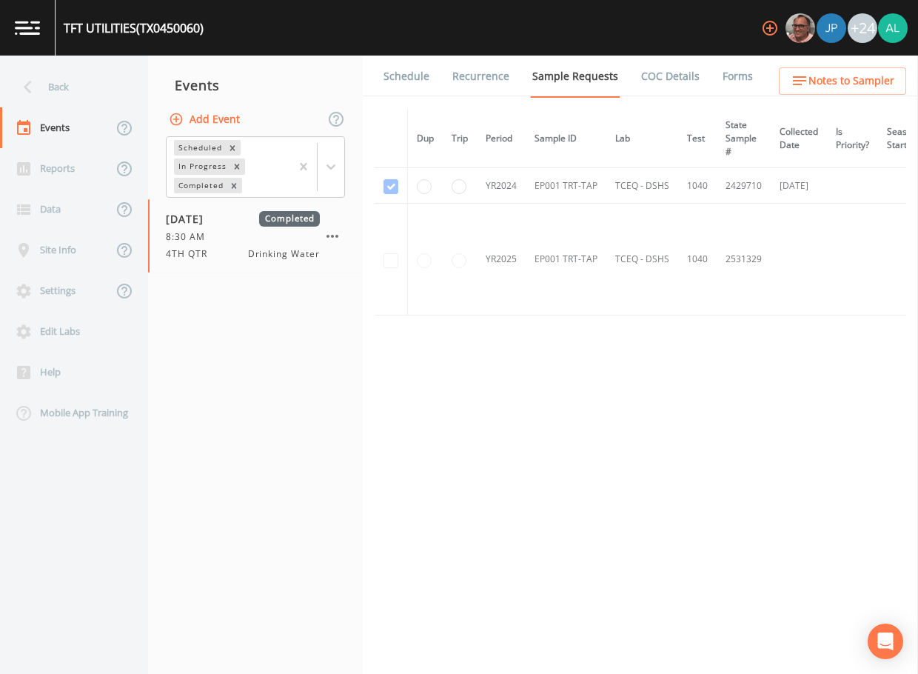
click at [384, 265] on td at bounding box center [391, 260] width 33 height 112
click at [189, 124] on button "Add Event" at bounding box center [206, 119] width 80 height 27
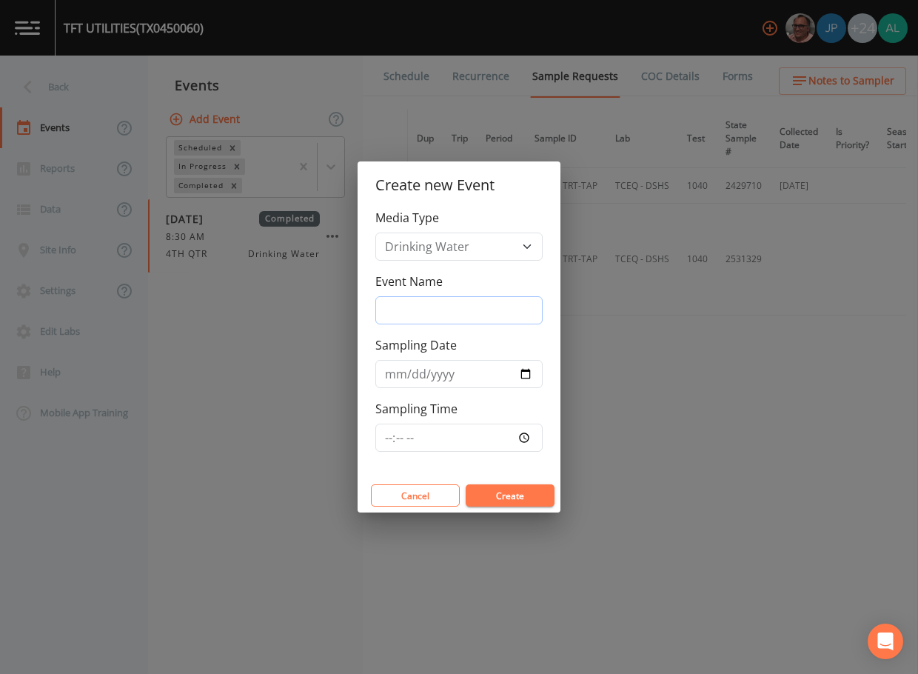
drag, startPoint x: 396, startPoint y: 302, endPoint x: 395, endPoint y: 310, distance: 8.3
click at [396, 301] on input "Event Name" at bounding box center [458, 310] width 167 height 28
type input "3rd Quarter"
type input "[DATE]"
click at [389, 436] on input "Sampling Time" at bounding box center [458, 438] width 167 height 28
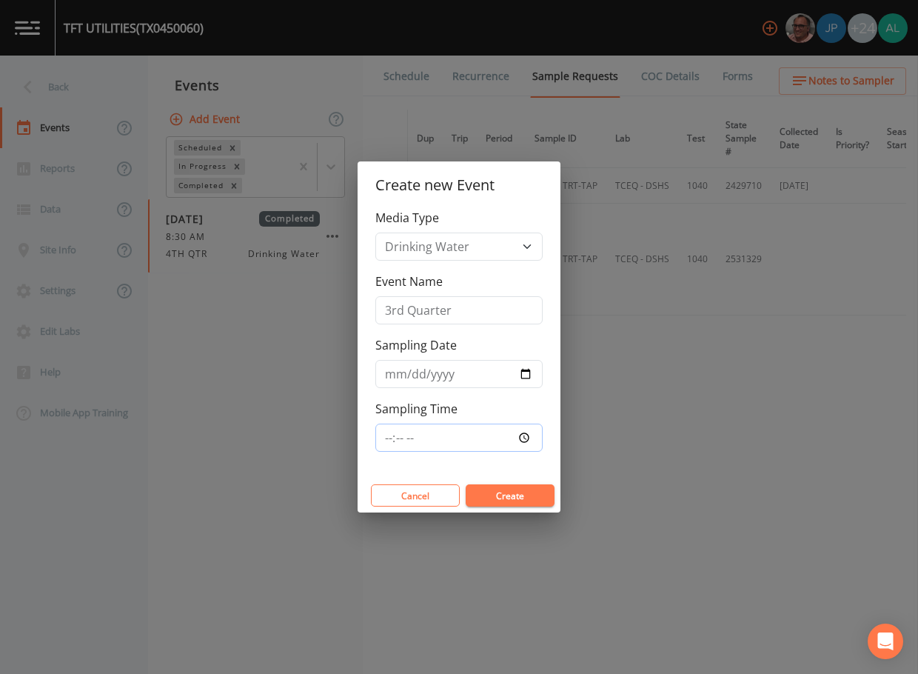
type input "10:00"
click at [466, 484] on button "Create" at bounding box center [510, 495] width 89 height 22
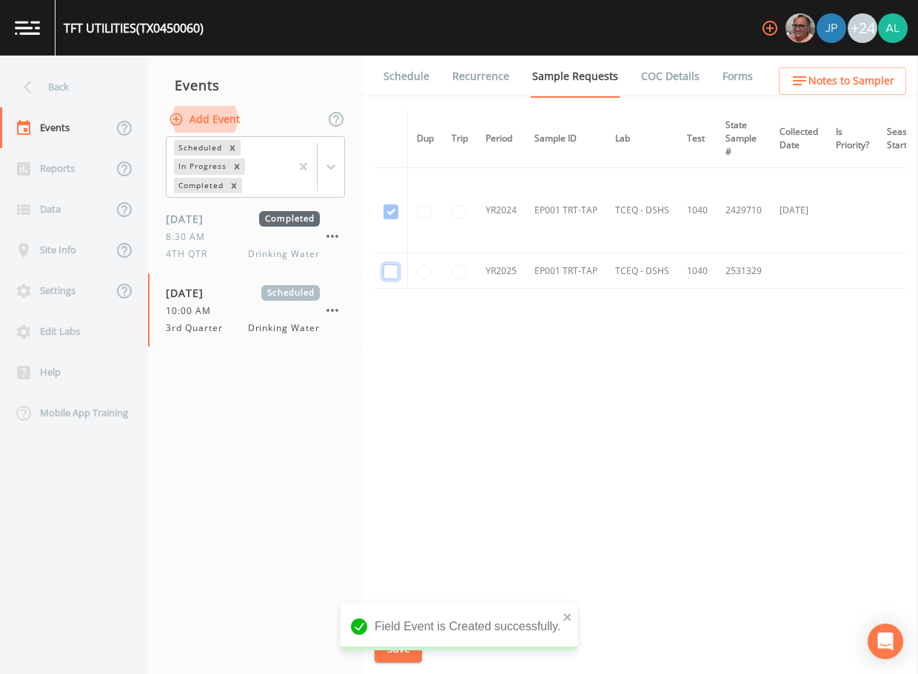
click at [398, 219] on input "checkbox" at bounding box center [391, 211] width 15 height 15
checkbox input "true"
click at [566, 615] on icon "close" at bounding box center [567, 616] width 7 height 7
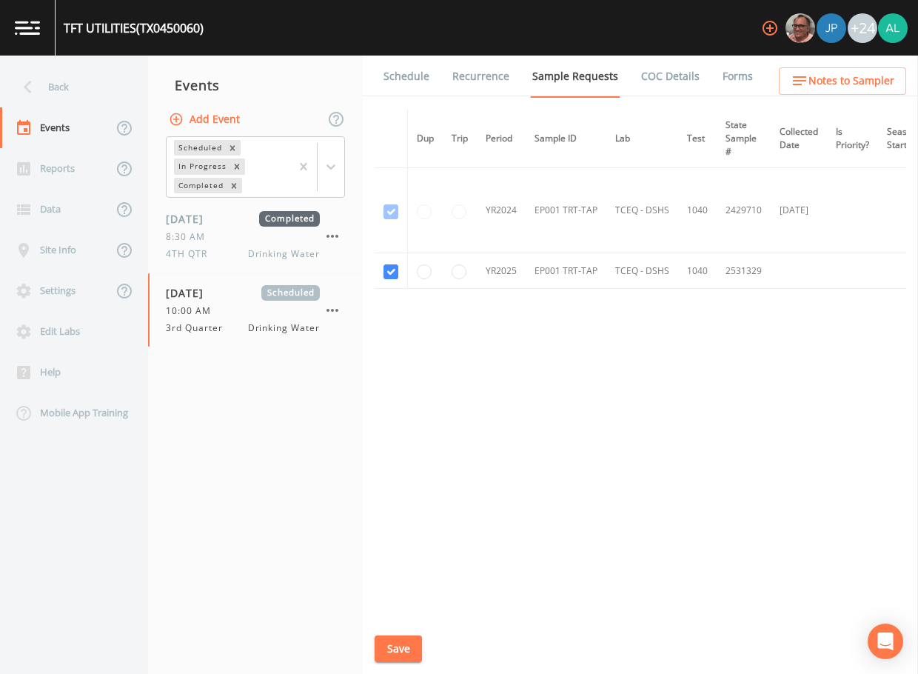
click at [398, 662] on div "Field Event is Created successfully." at bounding box center [459, 662] width 237 height 0
click at [398, 650] on button "Save" at bounding box center [398, 648] width 47 height 27
click at [413, 80] on link "Schedule" at bounding box center [406, 76] width 50 height 41
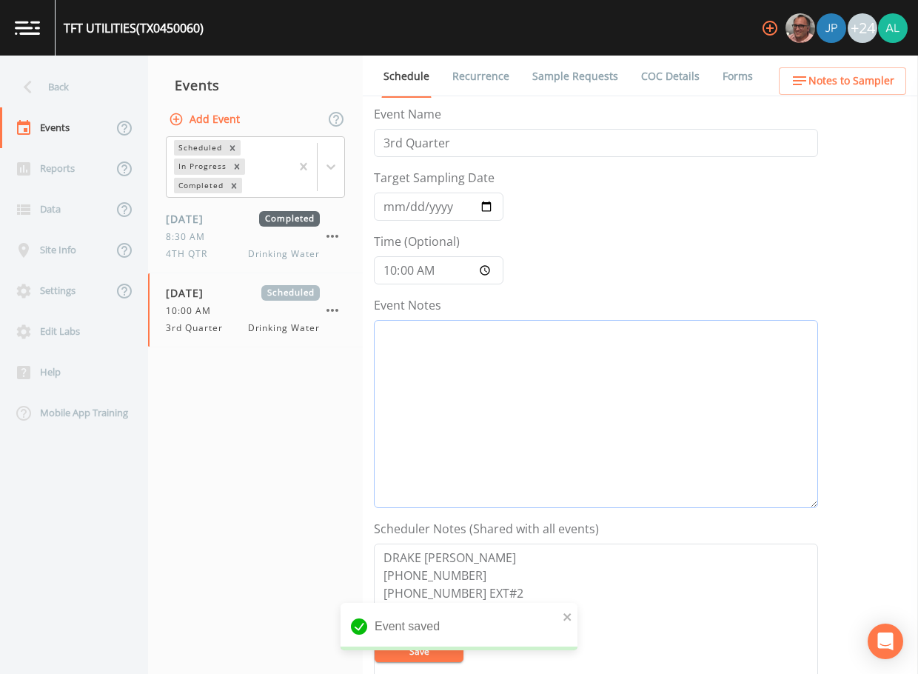
drag, startPoint x: 435, startPoint y: 427, endPoint x: 443, endPoint y: 432, distance: 9.3
click at [435, 433] on textarea "Event Notes" at bounding box center [596, 414] width 444 height 188
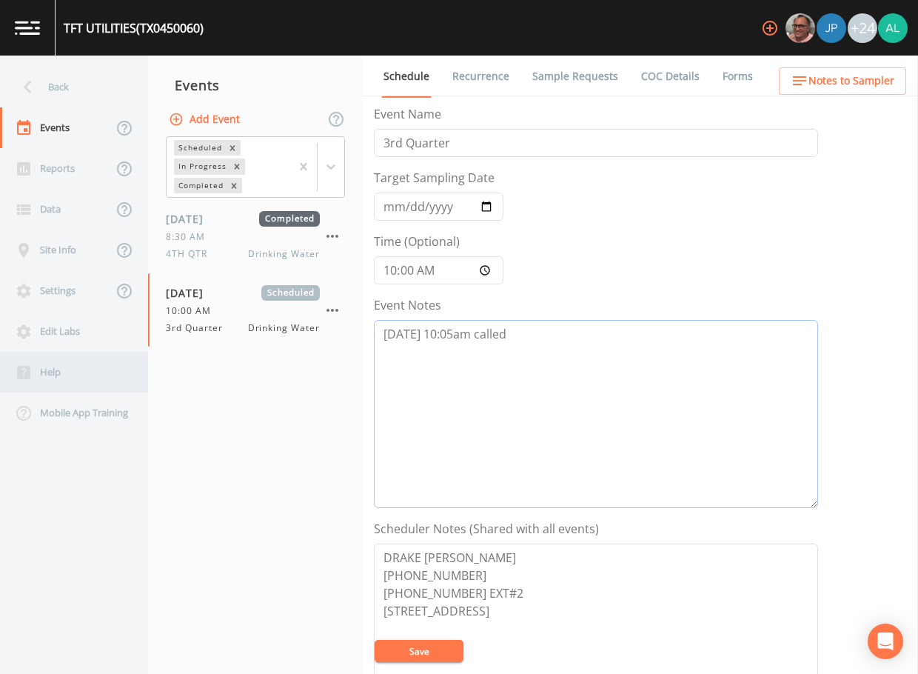
type textarea "[DATE] 10:05am called"
click at [818, 93] on button "Notes to Sampler" at bounding box center [842, 80] width 127 height 27
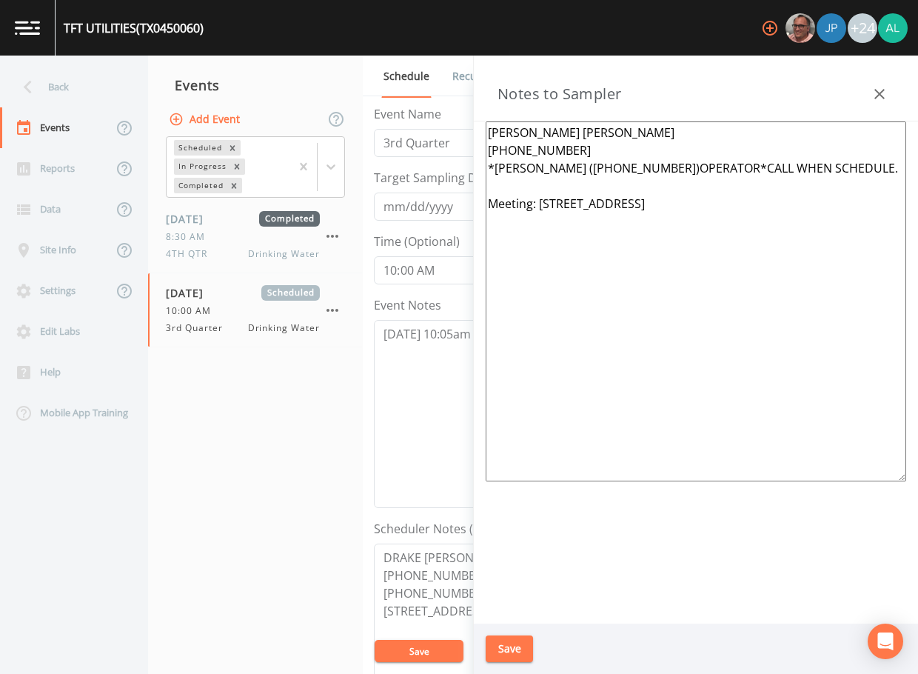
click at [707, 169] on textarea "[PERSON_NAME] [PERSON_NAME] [PHONE_NUMBER] *[PERSON_NAME] ([PHONE_NUMBER])OPERA…" at bounding box center [696, 301] width 421 height 360
drag, startPoint x: 763, startPoint y: 168, endPoint x: 706, endPoint y: 168, distance: 57.0
click at [706, 168] on textarea "[PERSON_NAME] [PERSON_NAME] [PHONE_NUMBER] *[PERSON_NAME] ([PHONE_NUMBER])OPERA…" at bounding box center [696, 301] width 421 height 360
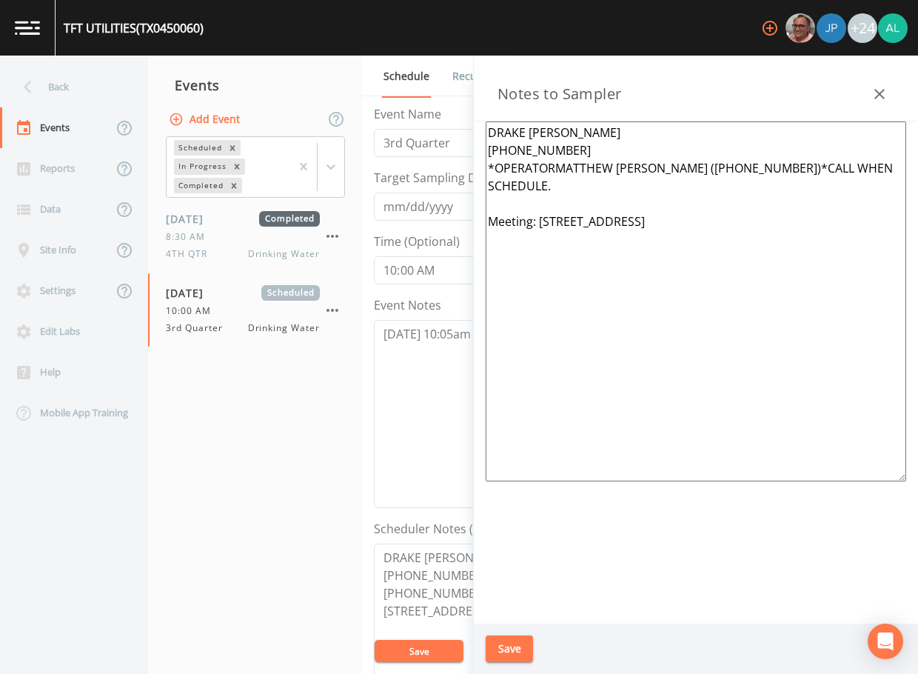
click at [561, 167] on textarea "DRAKE [PERSON_NAME] [PHONE_NUMBER] *OPERATORMATTHEW [PERSON_NAME] ([PHONE_NUMBE…" at bounding box center [696, 301] width 421 height 360
click at [568, 156] on textarea "DRAKE [PERSON_NAME] [PHONE_NUMBER] *OPERATORMATTHEW [PERSON_NAME] ([PHONE_NUMBE…" at bounding box center [696, 301] width 421 height 360
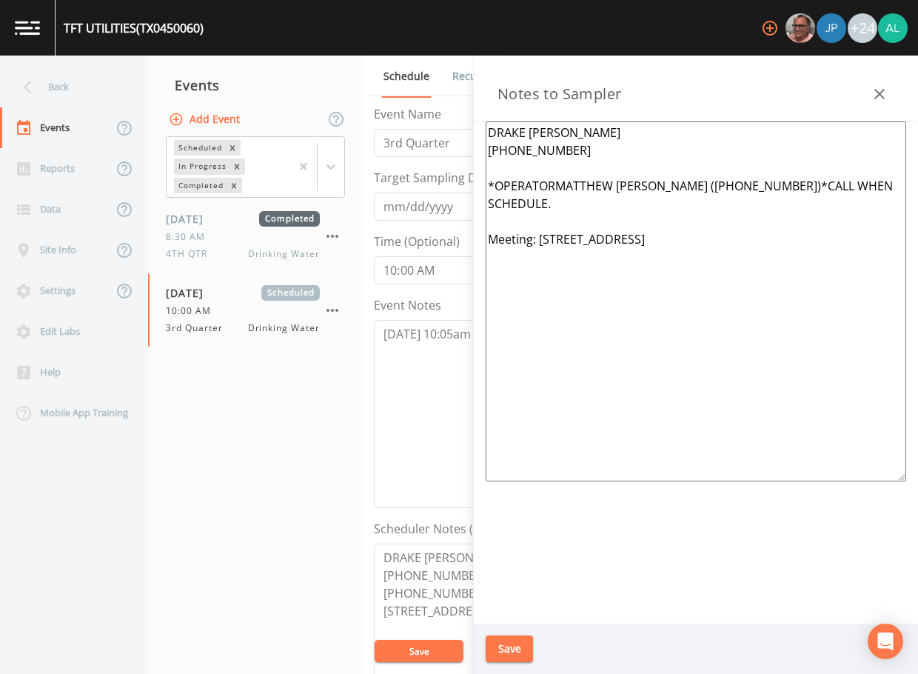
click at [555, 183] on textarea "DRAKE [PERSON_NAME] [PHONE_NUMBER] *OPERATORMATTHEW [PERSON_NAME] ([PHONE_NUMBE…" at bounding box center [696, 301] width 421 height 360
drag, startPoint x: 773, startPoint y: 186, endPoint x: 917, endPoint y: 170, distance: 144.6
click at [917, 181] on div "DRAKE [PERSON_NAME] [PHONE_NUMBER] *OPERATORMATTHEW [PERSON_NAME] ([PHONE_NUMBE…" at bounding box center [696, 372] width 444 height 502
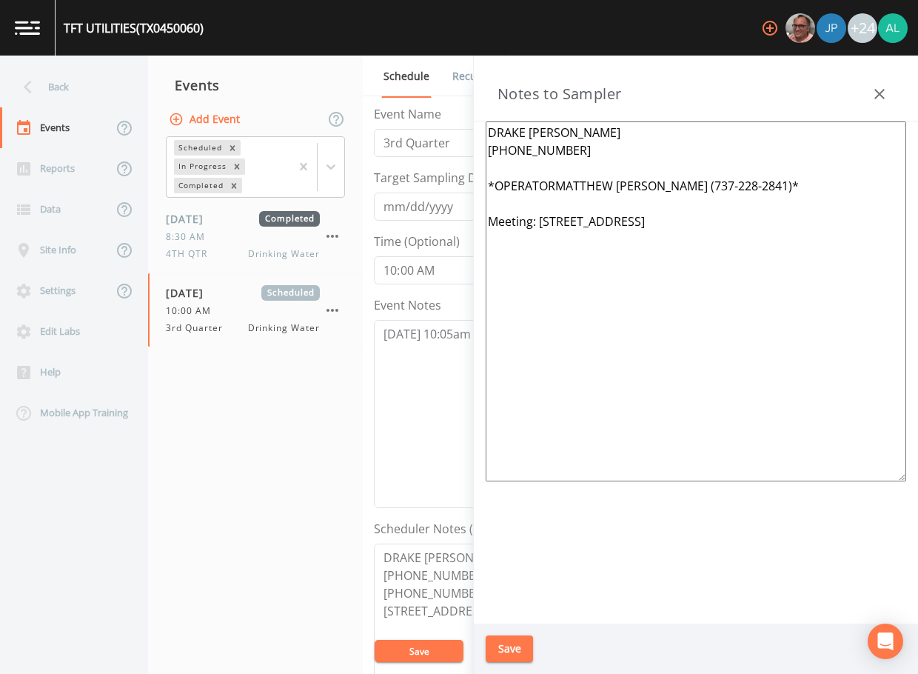
drag, startPoint x: 555, startPoint y: 187, endPoint x: 487, endPoint y: 186, distance: 68.2
click at [487, 186] on textarea "DRAKE [PERSON_NAME] [PHONE_NUMBER] *OPERATORMATTHEW [PERSON_NAME] (737-228-2841…" at bounding box center [696, 301] width 421 height 360
click at [616, 188] on textarea "DRAKE [PERSON_NAME] [PHONE_NUMBER] [PERSON_NAME] (737-228-2841)* Meeting: [STRE…" at bounding box center [696, 301] width 421 height 360
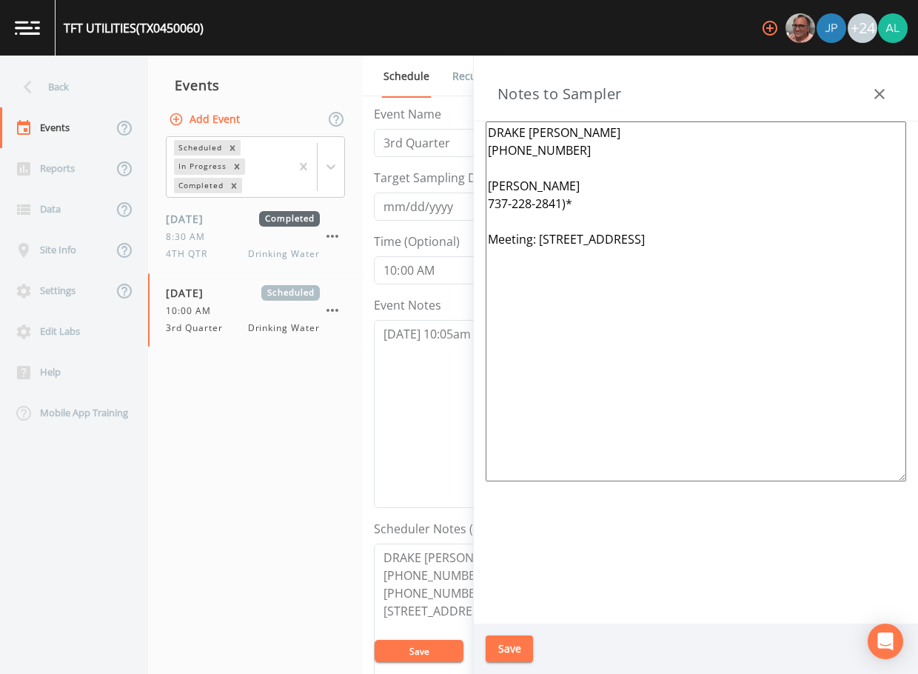
drag, startPoint x: 572, startPoint y: 215, endPoint x: 581, endPoint y: 203, distance: 14.8
click at [579, 206] on textarea "DRAKE [PERSON_NAME] [PHONE_NUMBER] [PERSON_NAME] 737-228-2841)* Meeting: [STREE…" at bounding box center [696, 301] width 421 height 360
click at [644, 182] on textarea "DRAKE [PERSON_NAME] [PHONE_NUMBER] [PERSON_NAME] [PHONE_NUMBER] Meeting: [STREE…" at bounding box center [696, 301] width 421 height 360
type textarea "DRAKE [PERSON_NAME] [PHONE_NUMBER] [PERSON_NAME] (operator) [PHONE_NUMBER] Meet…"
click at [505, 636] on button "Save" at bounding box center [509, 648] width 47 height 27
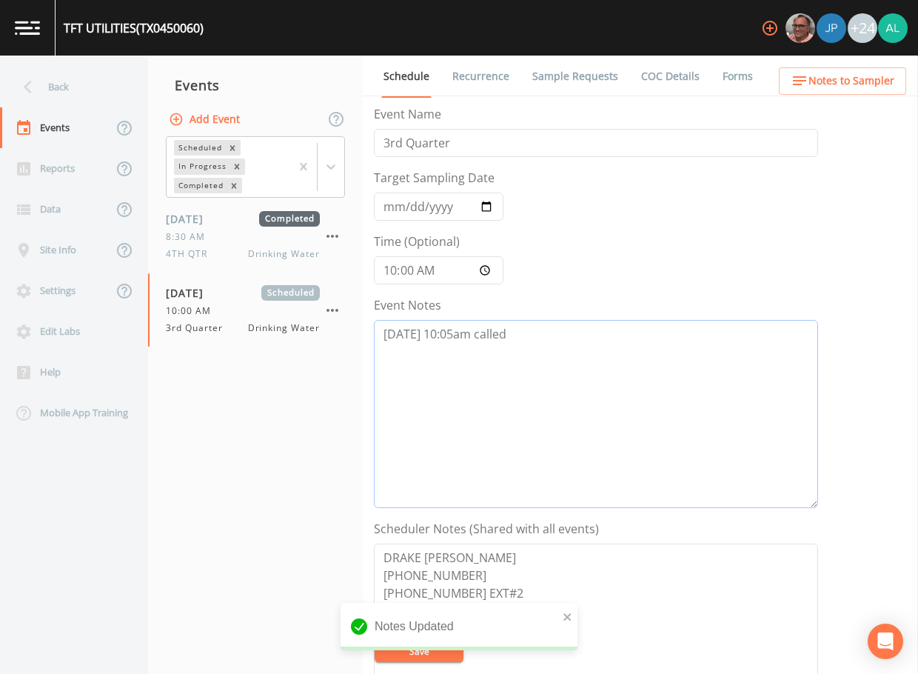
click at [538, 347] on textarea "[DATE] 10:05am called" at bounding box center [596, 414] width 444 height 188
type textarea "[DATE] 10:05am confirmed by [PERSON_NAME]"
click at [445, 657] on button "Save" at bounding box center [419, 651] width 89 height 22
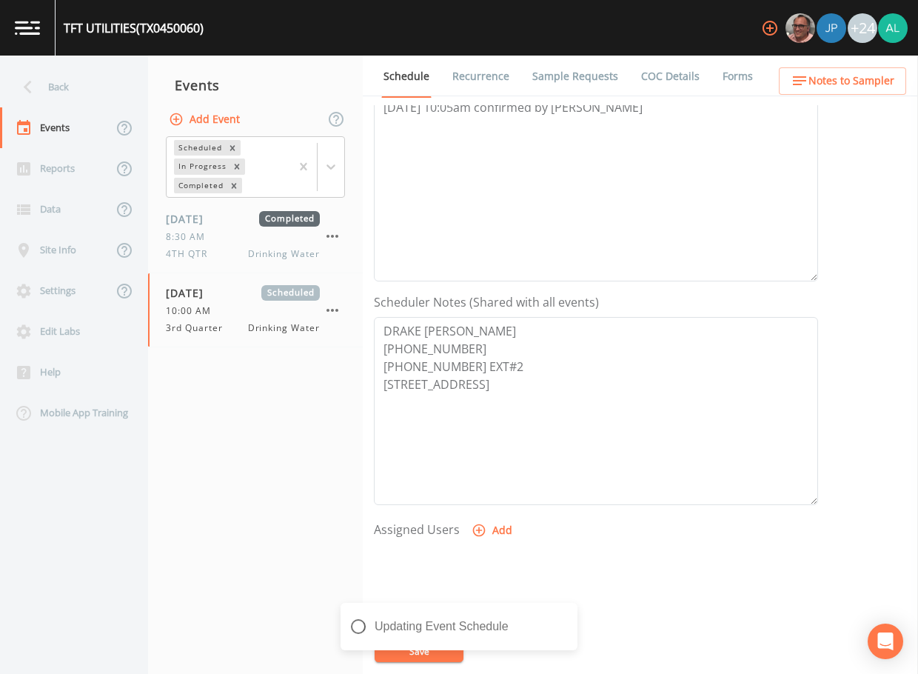
scroll to position [370, 0]
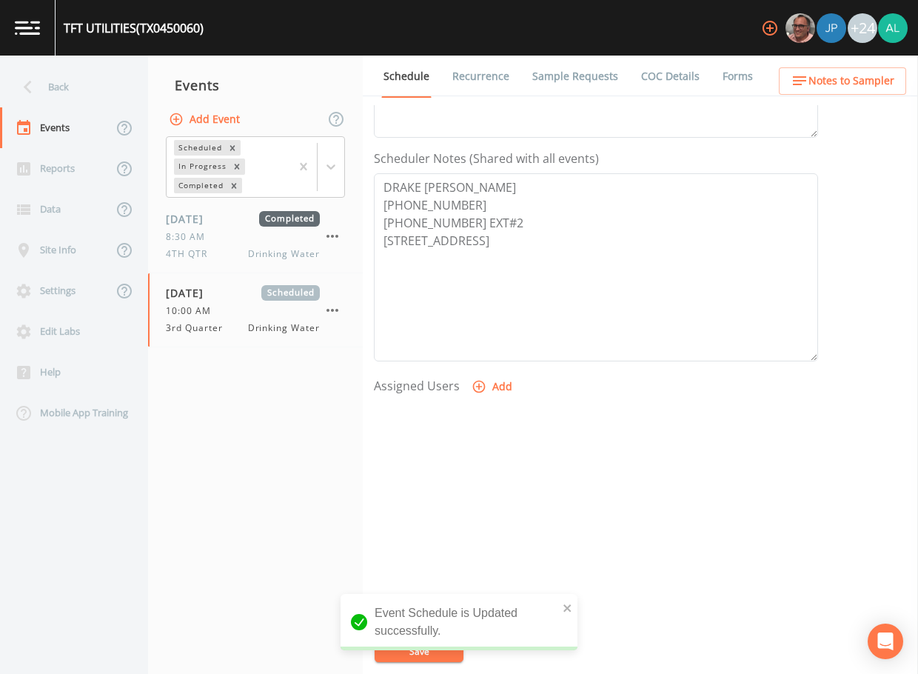
click at [494, 382] on button "Add" at bounding box center [494, 386] width 50 height 27
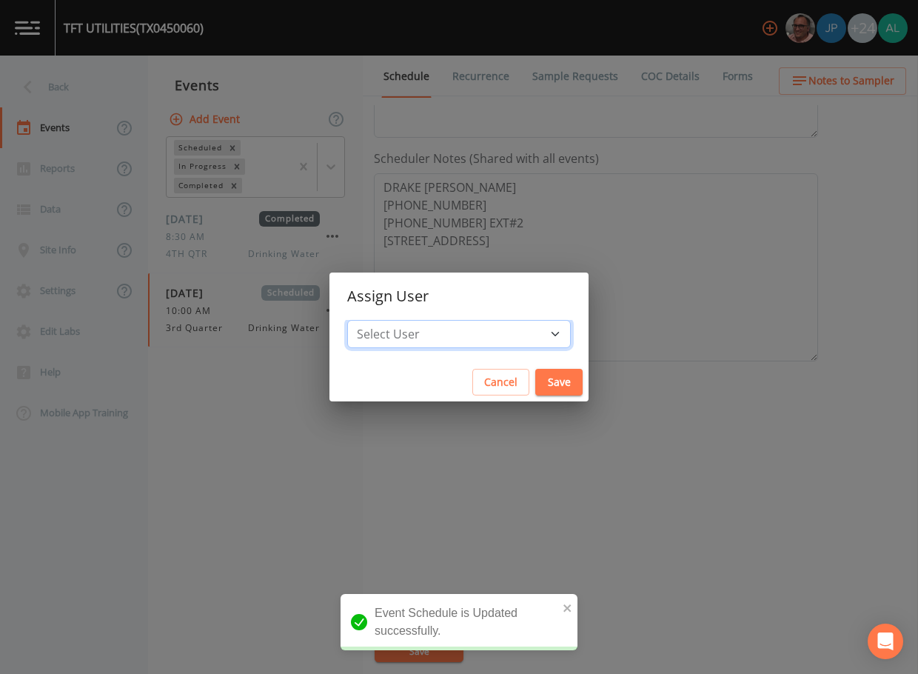
click at [460, 339] on select "Select User [PERSON_NAME] [PERSON_NAME] [PERSON_NAME] [PERSON_NAME] [PERSON_NAM…" at bounding box center [459, 334] width 224 height 28
select select "af93318b-11dc-4776-bee1-f4056f560a61"
click at [381, 320] on select "Select User [PERSON_NAME] [PERSON_NAME] [PERSON_NAME] [PERSON_NAME] [PERSON_NAM…" at bounding box center [459, 334] width 224 height 28
click at [535, 381] on button "Save" at bounding box center [558, 382] width 47 height 27
select select
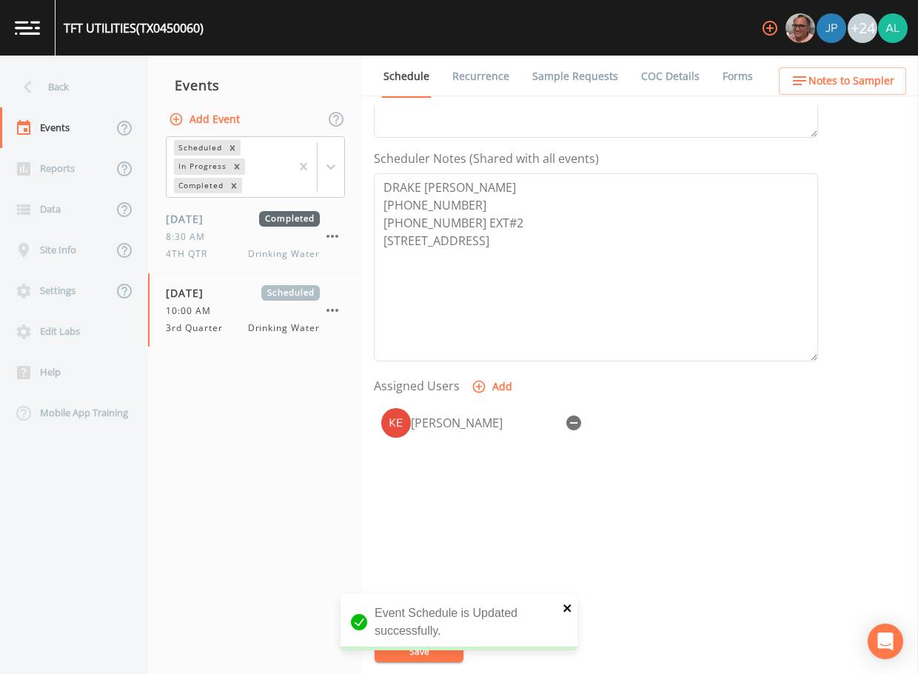
click at [565, 604] on icon "close" at bounding box center [568, 608] width 10 height 12
click at [390, 653] on div "Event Schedule is Updated successfully." at bounding box center [459, 628] width 237 height 68
click at [390, 653] on div "TFT UTILITIES (TX0450060) +24 Back Events Reports Data Site Info Settings Edit …" at bounding box center [459, 337] width 918 height 674
click at [390, 653] on button "Save" at bounding box center [419, 651] width 89 height 22
click at [93, 93] on div "Back" at bounding box center [66, 87] width 133 height 41
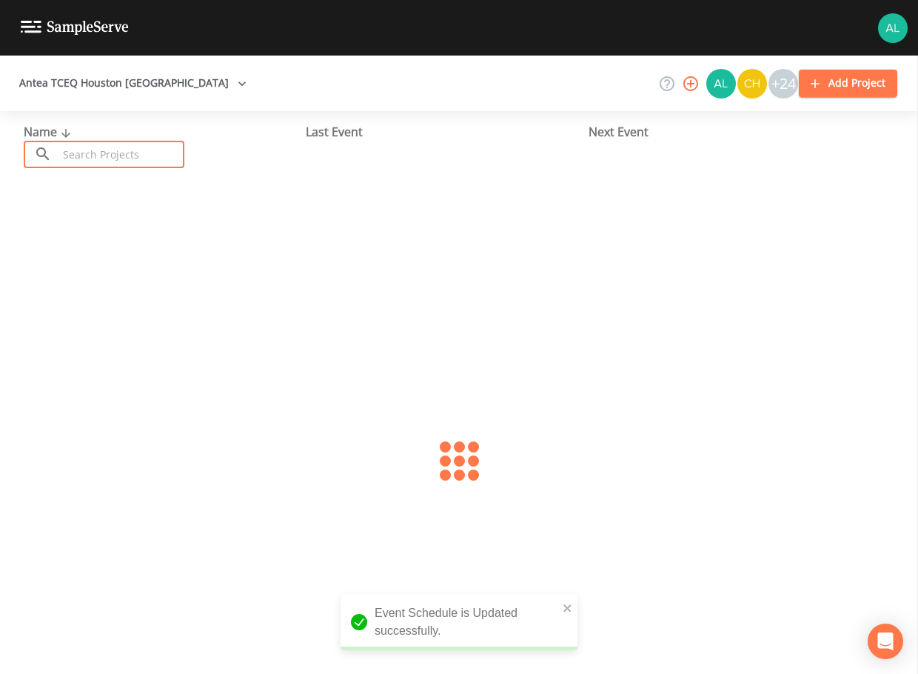
click at [132, 148] on input "text" at bounding box center [121, 154] width 127 height 27
type input "0450060"
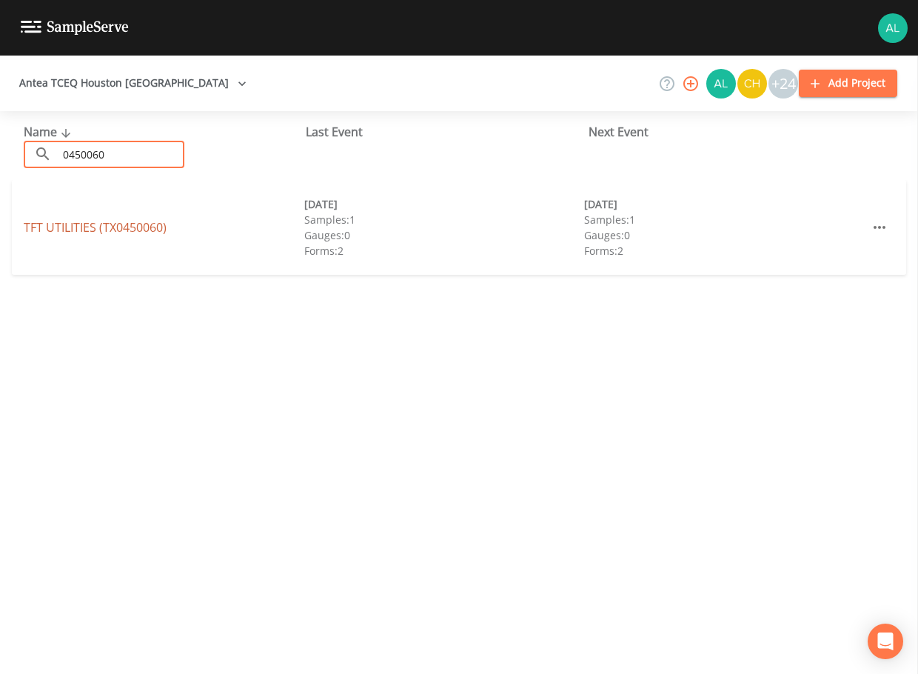
click at [73, 224] on link "TFT UTILITIES (TX0450060)" at bounding box center [95, 227] width 143 height 16
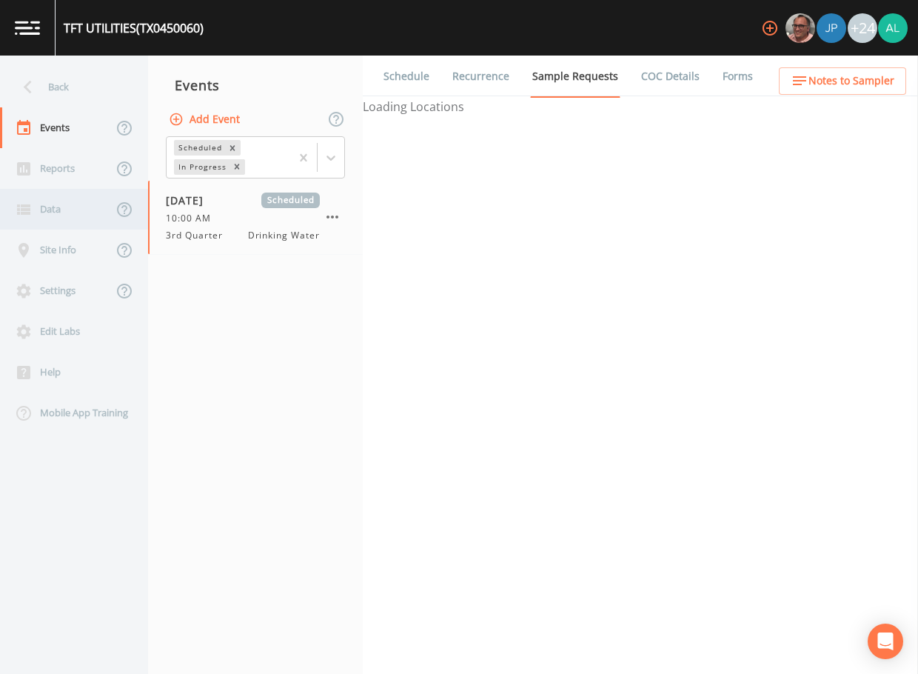
click at [70, 221] on div "Data" at bounding box center [56, 209] width 113 height 41
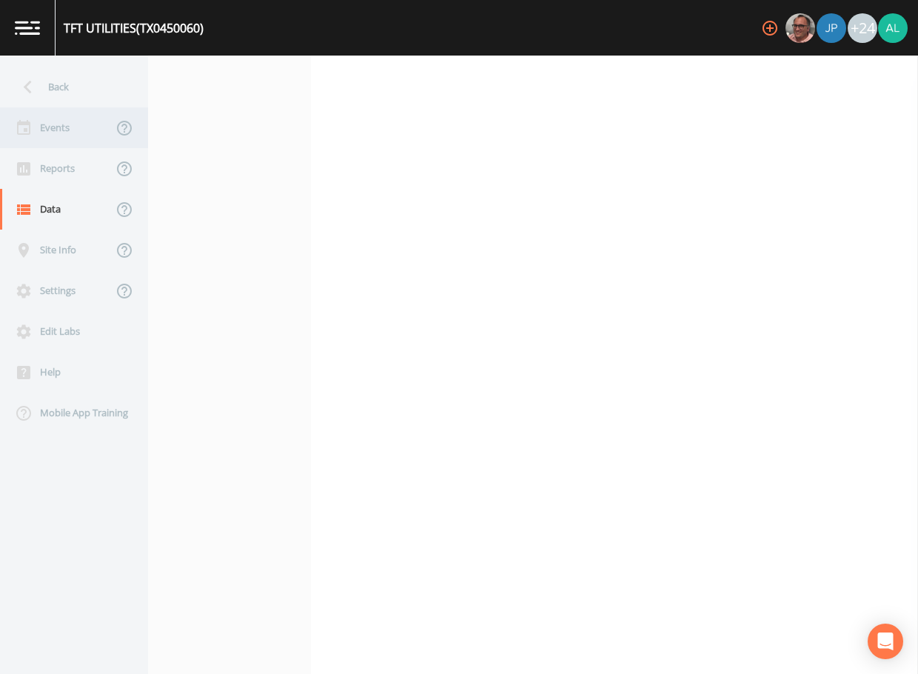
click at [66, 108] on div "Events" at bounding box center [56, 127] width 113 height 41
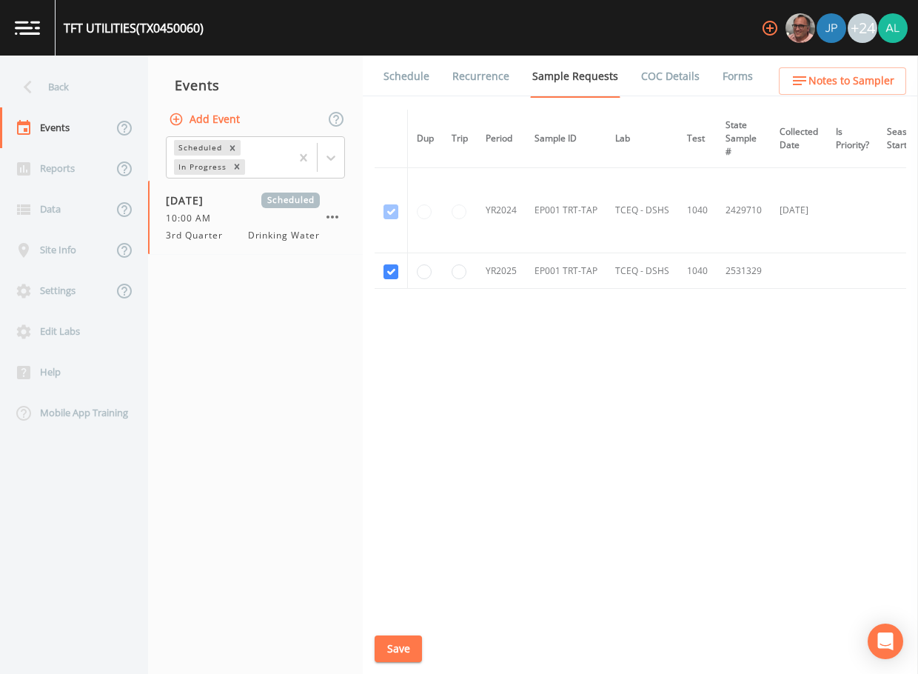
click at [404, 69] on link "Schedule" at bounding box center [406, 76] width 50 height 41
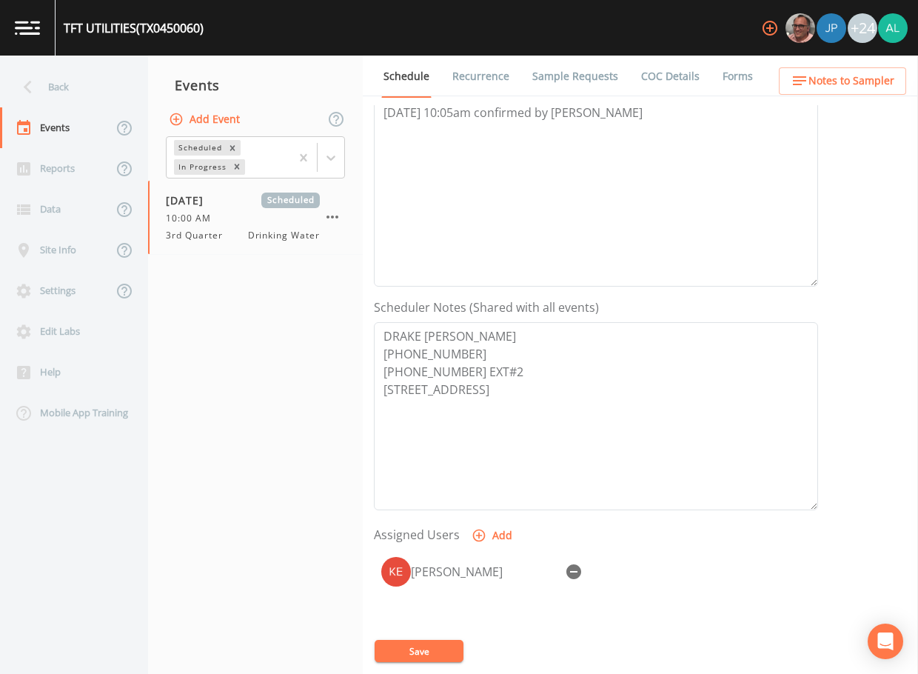
scroll to position [222, 0]
click at [824, 87] on span "Notes to Sampler" at bounding box center [852, 81] width 86 height 19
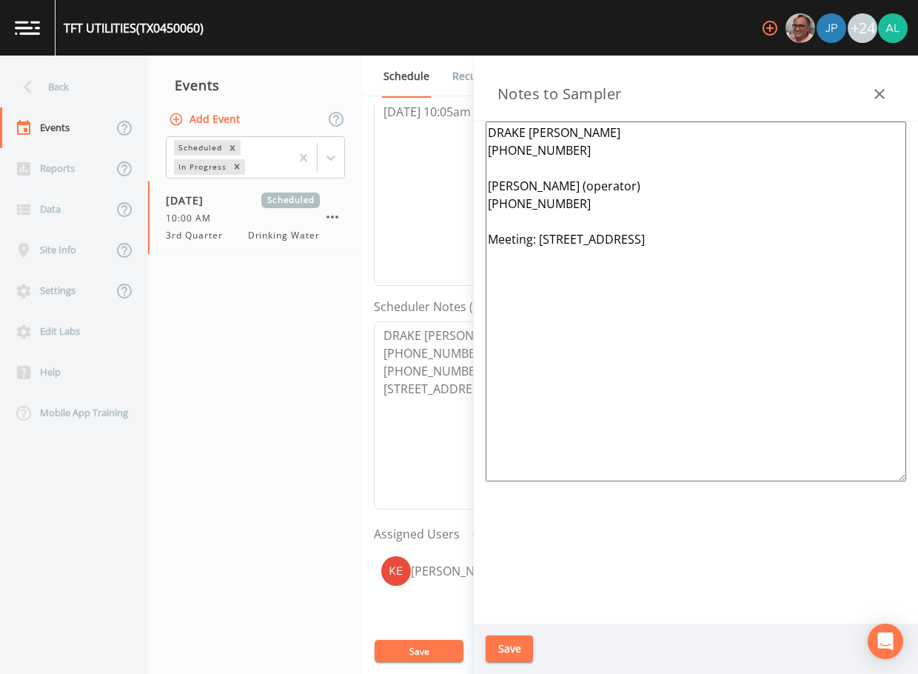
click at [525, 647] on button "Save" at bounding box center [509, 648] width 47 height 27
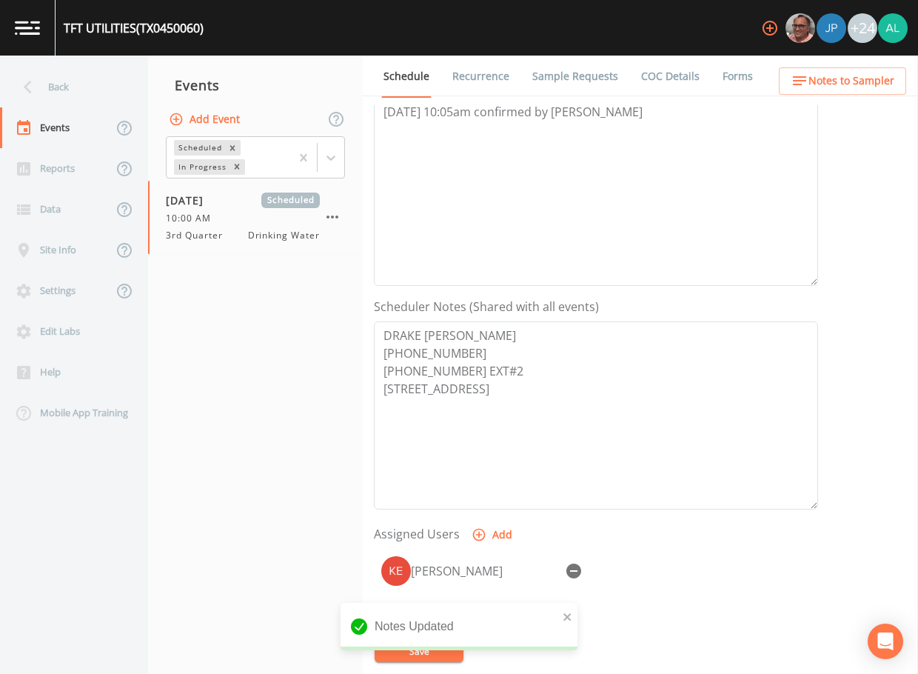
click at [433, 662] on div "[PERSON_NAME]" at bounding box center [596, 627] width 444 height 156
click at [67, 101] on div "Back" at bounding box center [66, 87] width 133 height 41
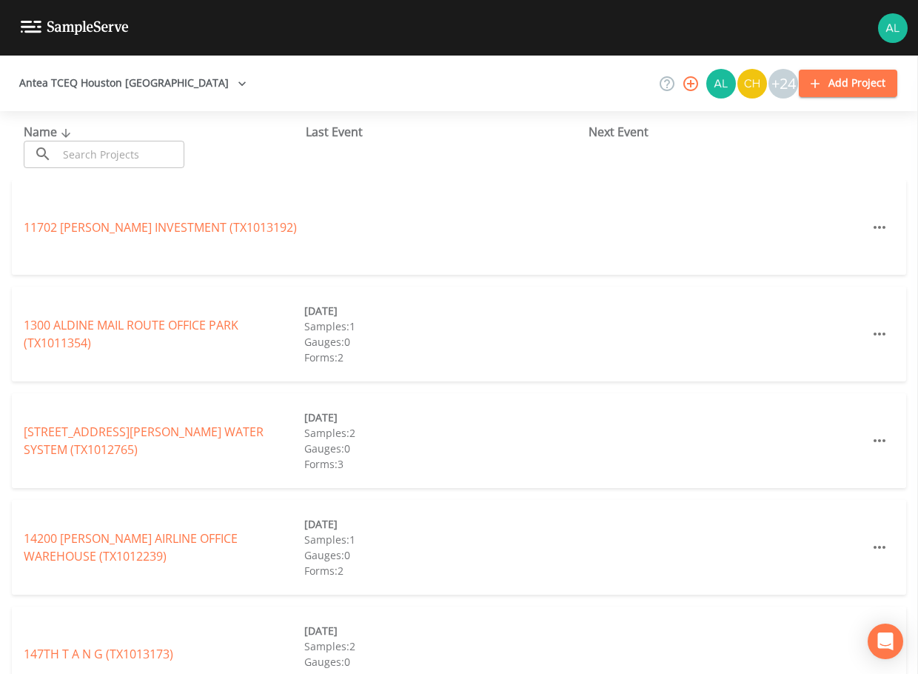
click at [101, 148] on input "text" at bounding box center [121, 154] width 127 height 27
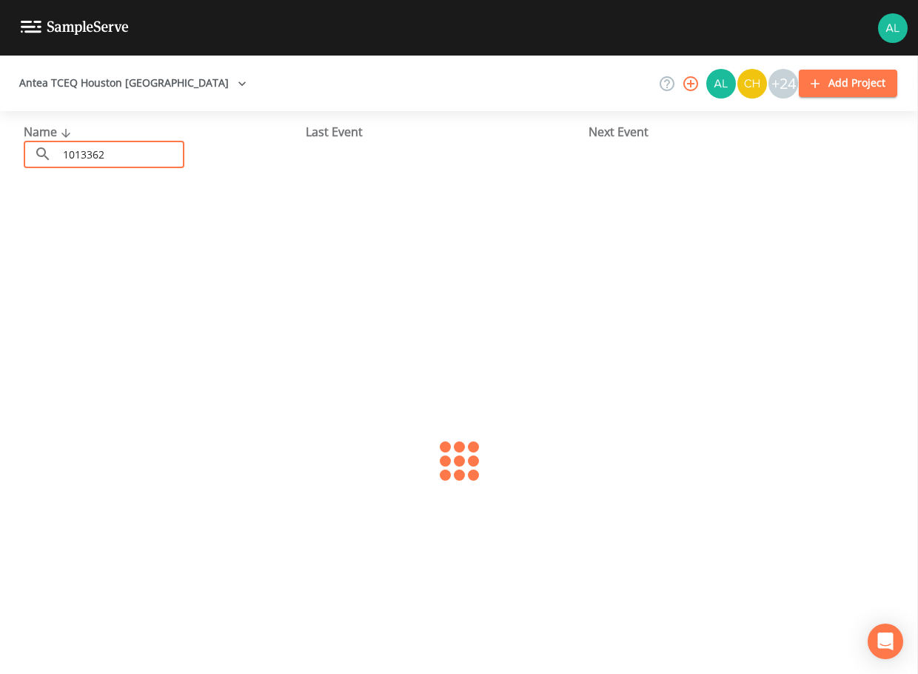
type input "1013362"
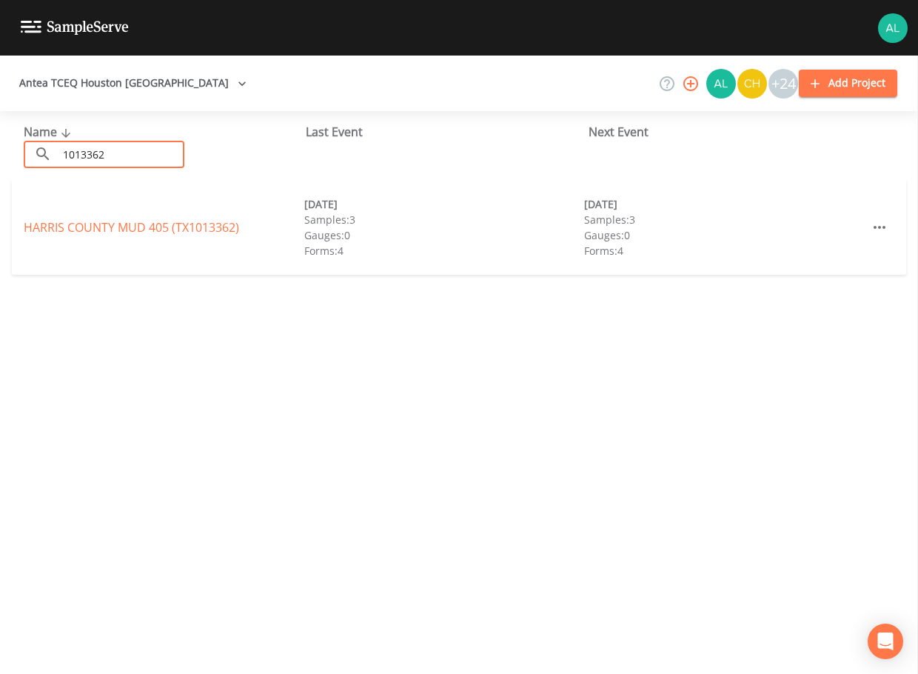
click at [78, 211] on div "[GEOGRAPHIC_DATA] 405 (TX1013362) [DATE] Samples: 3 Gauges: 0 Forms: 4 [DATE] S…" at bounding box center [459, 227] width 895 height 95
click at [79, 214] on div "[GEOGRAPHIC_DATA] 405 (TX1013362) [DATE] Samples: 3 Gauges: 0 Forms: 4 [DATE] S…" at bounding box center [459, 227] width 895 height 95
click at [79, 223] on link "[GEOGRAPHIC_DATA] 405 (TX1013362)" at bounding box center [132, 227] width 216 height 16
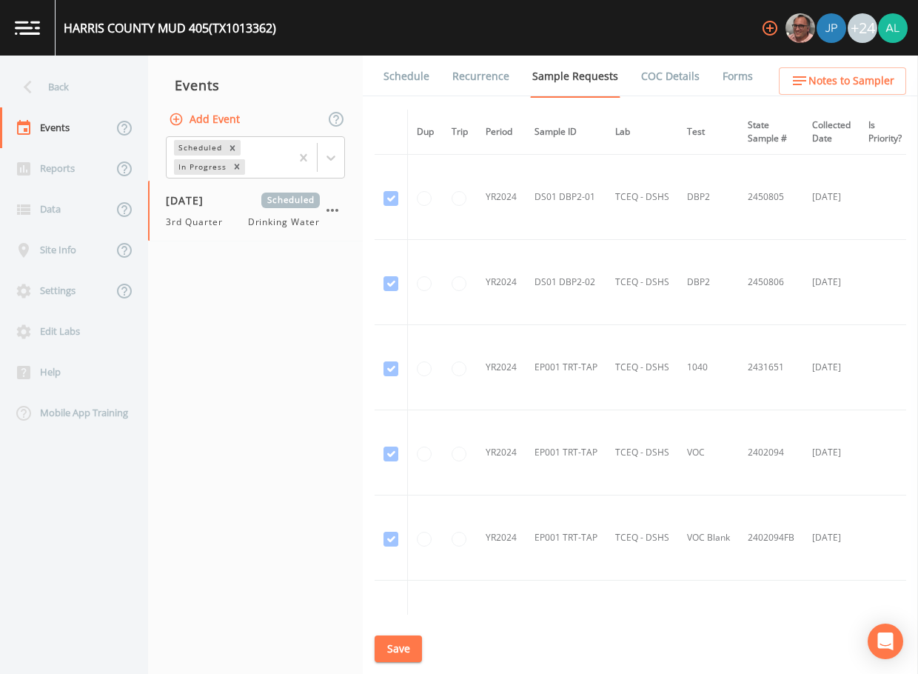
click at [198, 247] on nav "Events Add Event Scheduled In Progress [DATE] Scheduled 3rd Quarter Drinking Wa…" at bounding box center [255, 365] width 215 height 618
click at [282, 218] on span "Drinking Water" at bounding box center [284, 222] width 72 height 13
click at [386, 81] on link "Schedule" at bounding box center [406, 76] width 50 height 41
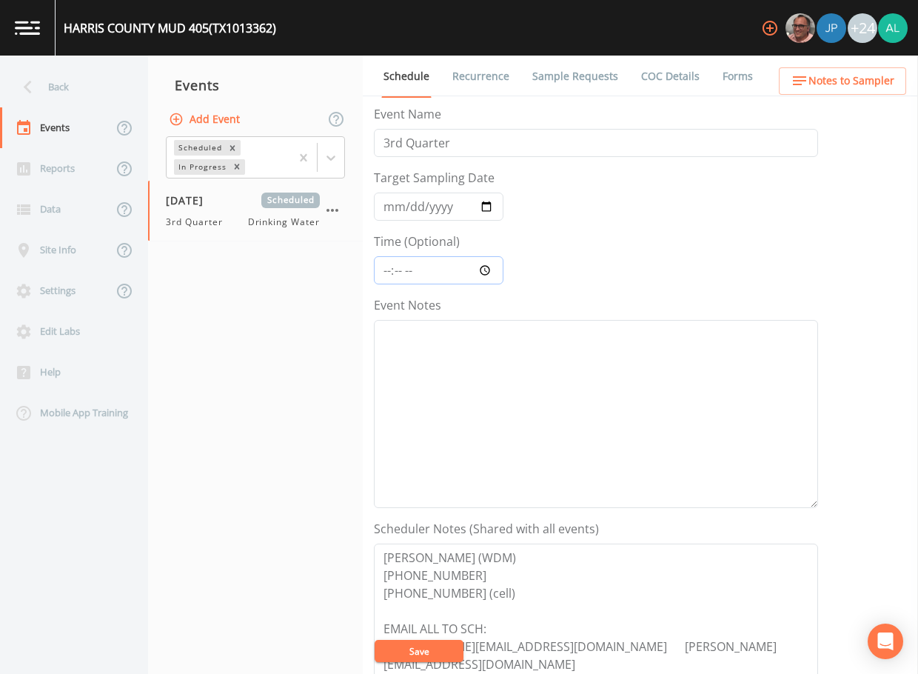
click at [382, 265] on input "Time (Optional)" at bounding box center [439, 270] width 130 height 28
type input "08:30"
click at [375, 640] on button "Save" at bounding box center [419, 651] width 89 height 22
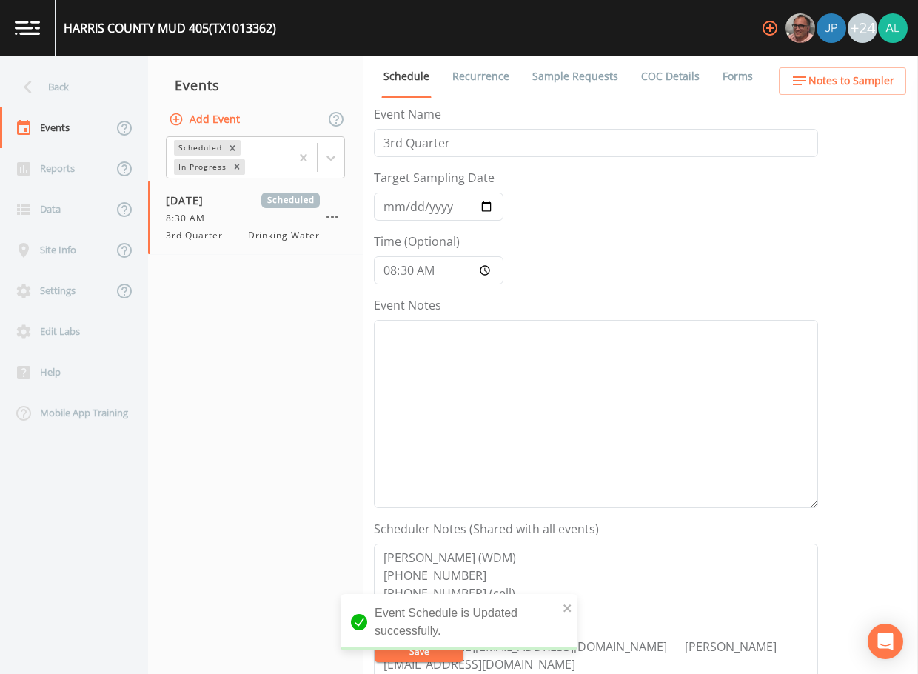
click at [590, 78] on link "Sample Requests" at bounding box center [575, 76] width 90 height 41
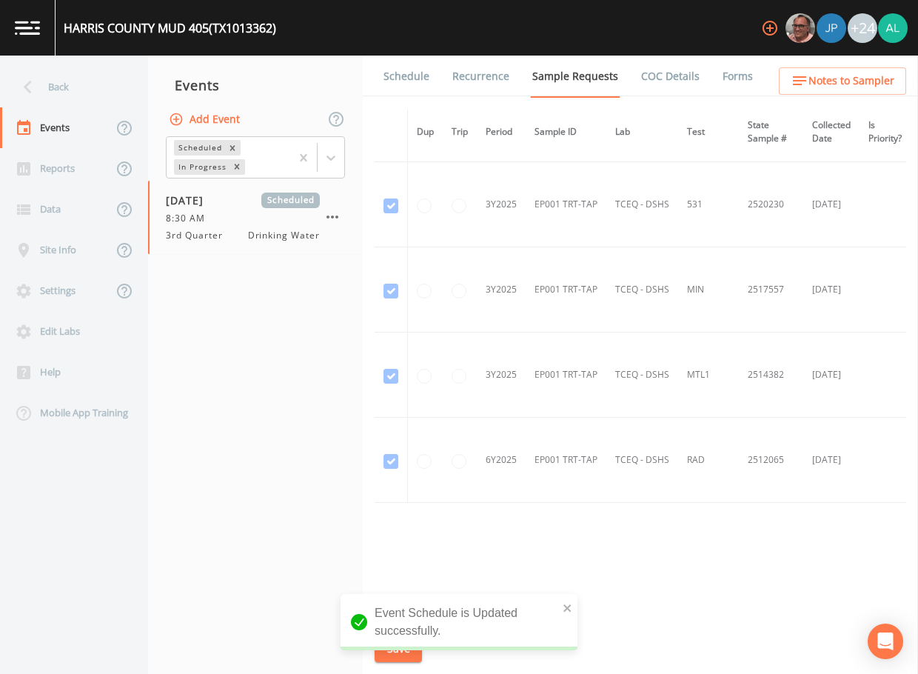
scroll to position [1452, 0]
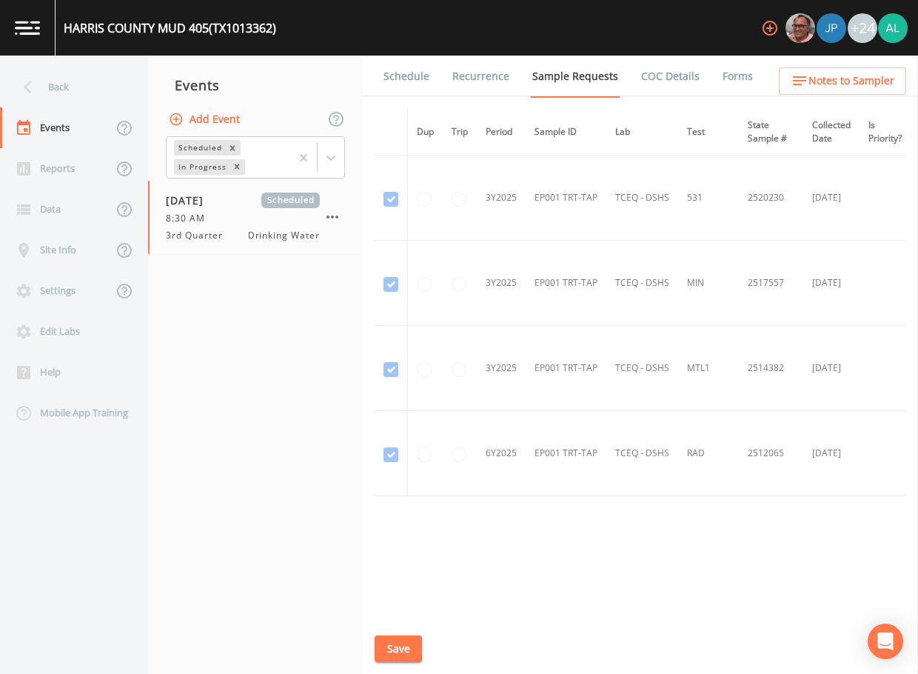
click at [378, 87] on li "Schedule" at bounding box center [397, 76] width 69 height 41
click at [402, 72] on link "Schedule" at bounding box center [406, 76] width 50 height 41
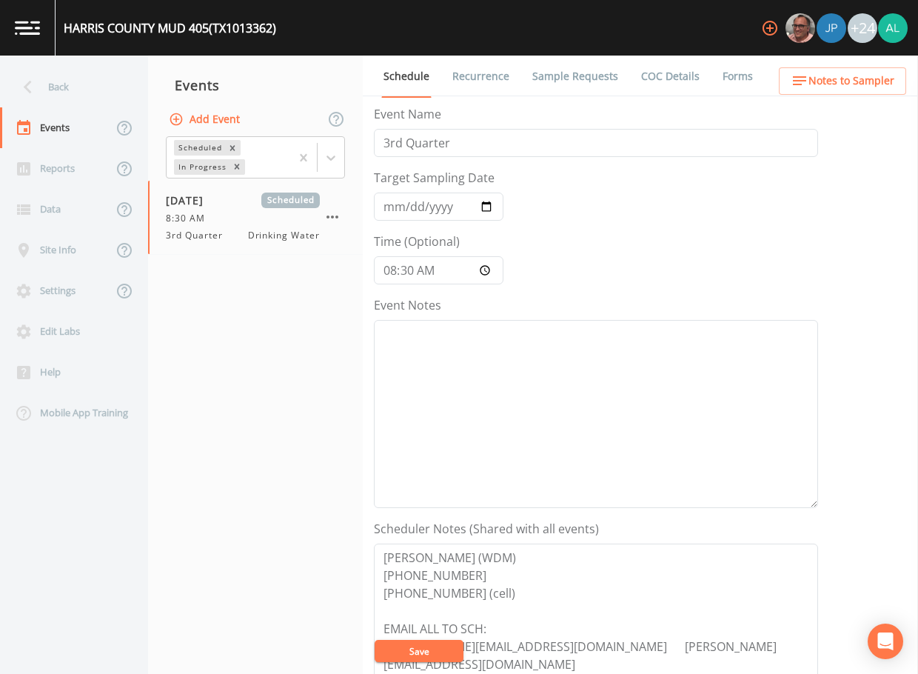
scroll to position [296, 0]
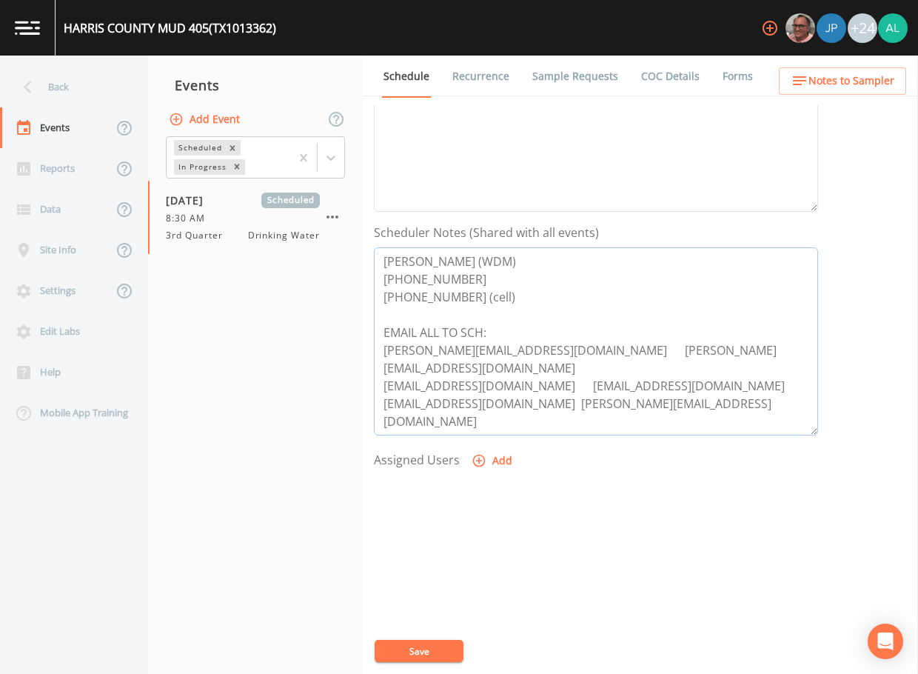
drag, startPoint x: 515, startPoint y: 353, endPoint x: 381, endPoint y: 350, distance: 133.3
click at [381, 350] on textarea "[PERSON_NAME] (WDM) [PHONE_NUMBER] [PHONE_NUMBER] (cell) EMAIL ALL TO SCH: [PER…" at bounding box center [596, 341] width 444 height 188
drag, startPoint x: 523, startPoint y: 367, endPoint x: 330, endPoint y: 363, distance: 193.3
click at [330, 363] on div "Back Events Reports Data Site Info Settings Edit Labs Help Mobile App Training …" at bounding box center [459, 365] width 918 height 618
drag, startPoint x: 664, startPoint y: 344, endPoint x: 530, endPoint y: 344, distance: 133.3
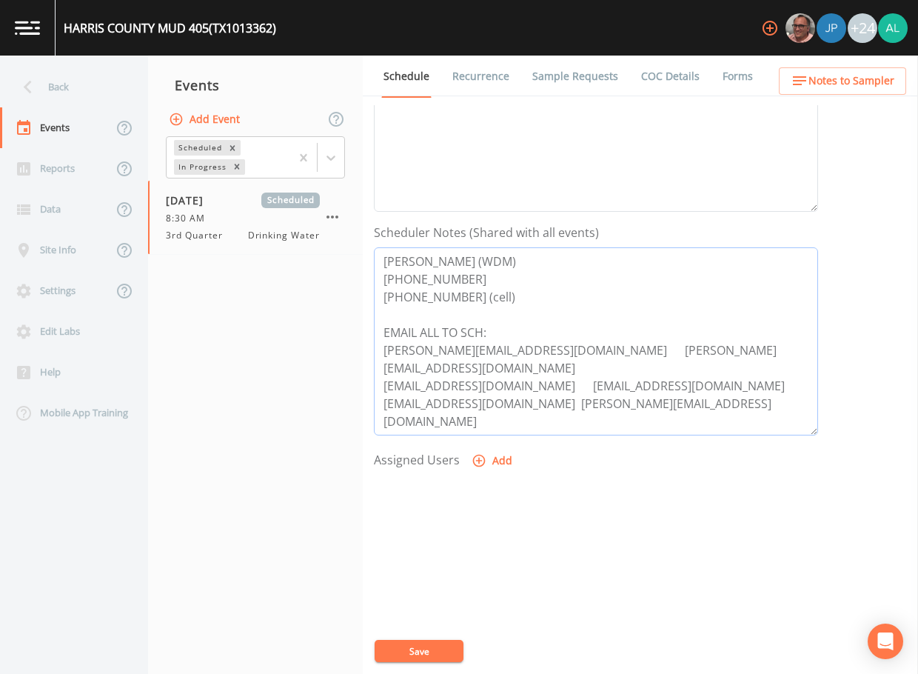
click at [530, 344] on textarea "[PERSON_NAME] (WDM) [PHONE_NUMBER] [PHONE_NUMBER] (cell) EMAIL ALL TO SCH: [PER…" at bounding box center [596, 341] width 444 height 188
drag, startPoint x: 685, startPoint y: 368, endPoint x: 533, endPoint y: 367, distance: 151.8
click at [533, 367] on textarea "[PERSON_NAME] (WDM) [PHONE_NUMBER] [PHONE_NUMBER] (cell) EMAIL ALL TO SCH: [PER…" at bounding box center [596, 341] width 444 height 188
drag, startPoint x: 531, startPoint y: 391, endPoint x: 352, endPoint y: 391, distance: 179.2
click at [352, 391] on div "Back Events Reports Data Site Info Settings Edit Labs Help Mobile App Training …" at bounding box center [459, 365] width 918 height 618
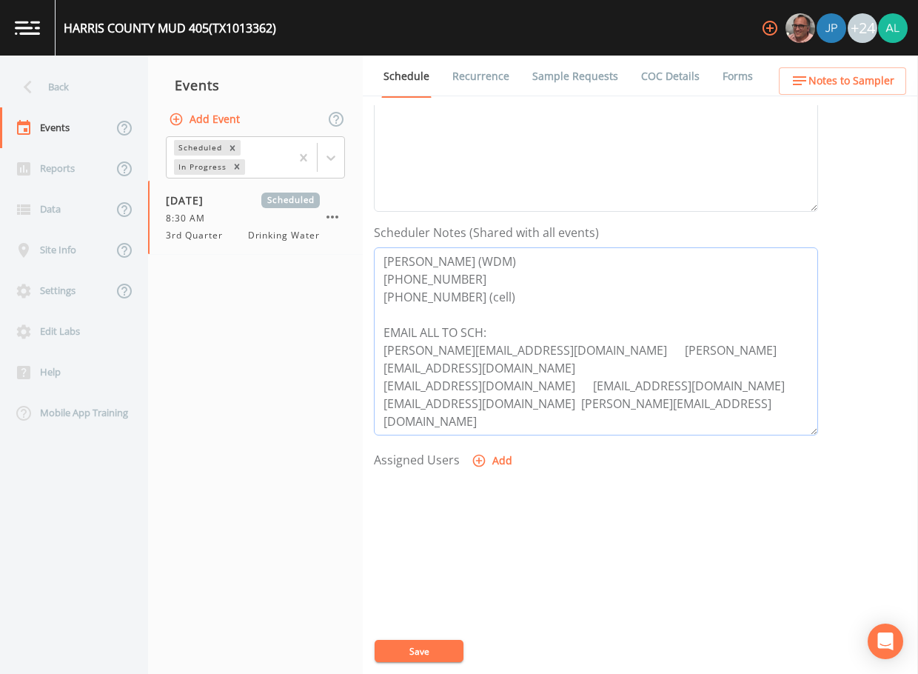
drag, startPoint x: 692, startPoint y: 391, endPoint x: 538, endPoint y: 391, distance: 154.8
click at [538, 391] on textarea "[PERSON_NAME] (WDM) [PHONE_NUMBER] [PHONE_NUMBER] (cell) EMAIL ALL TO SCH: [PER…" at bounding box center [596, 341] width 444 height 188
drag, startPoint x: 520, startPoint y: 358, endPoint x: 352, endPoint y: 354, distance: 168.2
click at [352, 354] on div "Back Events Reports Data Site Info Settings Edit Labs Help Mobile App Training …" at bounding box center [459, 365] width 918 height 618
click at [832, 64] on ul "Schedule Recurrence Sample Requests COC Details Forms" at bounding box center [640, 76] width 555 height 41
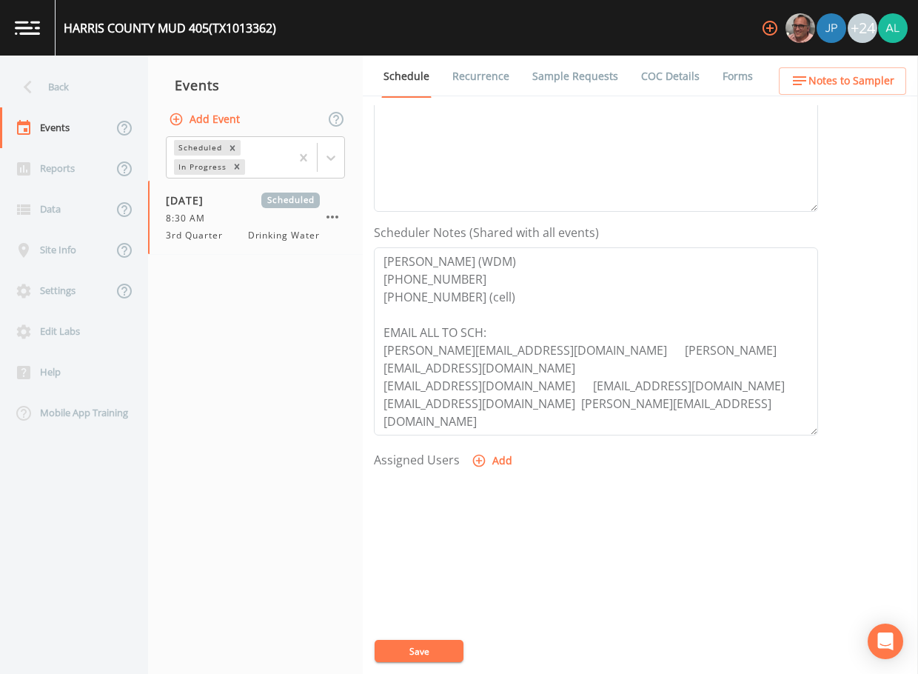
click at [821, 83] on span "Notes to Sampler" at bounding box center [852, 81] width 86 height 19
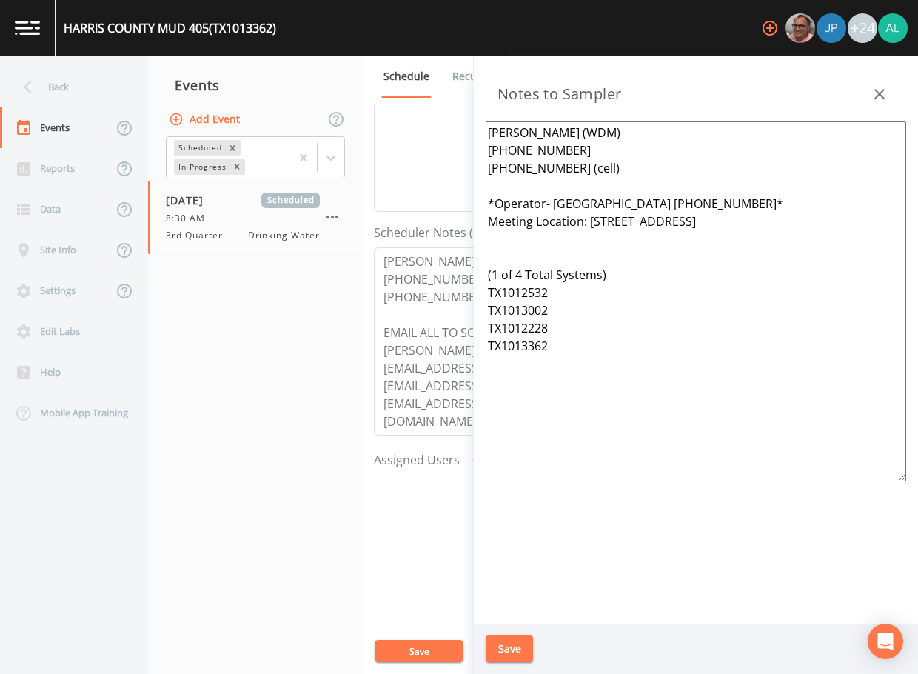
drag, startPoint x: 859, startPoint y: 213, endPoint x: 591, endPoint y: 226, distance: 268.4
click at [591, 226] on textarea "[PERSON_NAME] (WDM) [PHONE_NUMBER] [PHONE_NUMBER] (cell) *Operator- [GEOGRAPHIC…" at bounding box center [696, 301] width 421 height 360
drag, startPoint x: 581, startPoint y: 348, endPoint x: 486, endPoint y: 272, distance: 121.7
click at [486, 272] on textarea "[PERSON_NAME] (WDM) [PHONE_NUMBER] [PHONE_NUMBER] (cell) *Operator- [GEOGRAPHIC…" at bounding box center [696, 301] width 421 height 360
drag, startPoint x: 842, startPoint y: 227, endPoint x: 592, endPoint y: 227, distance: 250.3
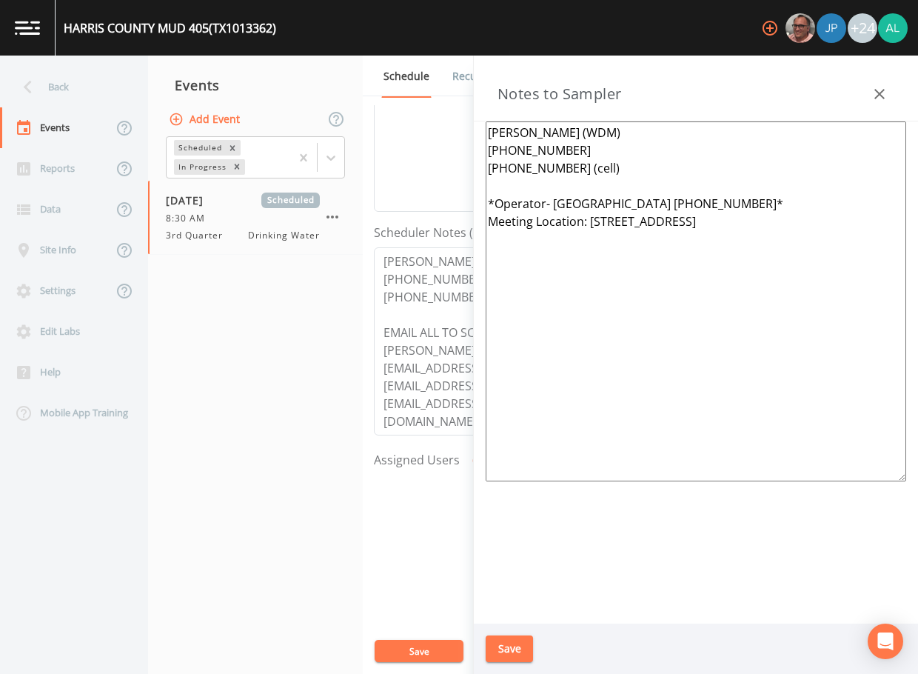
click at [592, 227] on textarea "[PERSON_NAME] (WDM) [PHONE_NUMBER] [PHONE_NUMBER] (cell) *Operator- [GEOGRAPHIC…" at bounding box center [696, 301] width 421 height 360
drag, startPoint x: 891, startPoint y: 218, endPoint x: 591, endPoint y: 228, distance: 300.1
click at [591, 228] on textarea "[PERSON_NAME] (WDM) [PHONE_NUMBER] [PHONE_NUMBER] (cell) *Operator- RJ [PHONE_N…" at bounding box center [696, 301] width 421 height 360
type textarea "[PERSON_NAME] (WDM) [PHONE_NUMBER] [PHONE_NUMBER] (cell) *Operator- RJ [PHONE_N…"
click at [518, 656] on button "Save" at bounding box center [509, 648] width 47 height 27
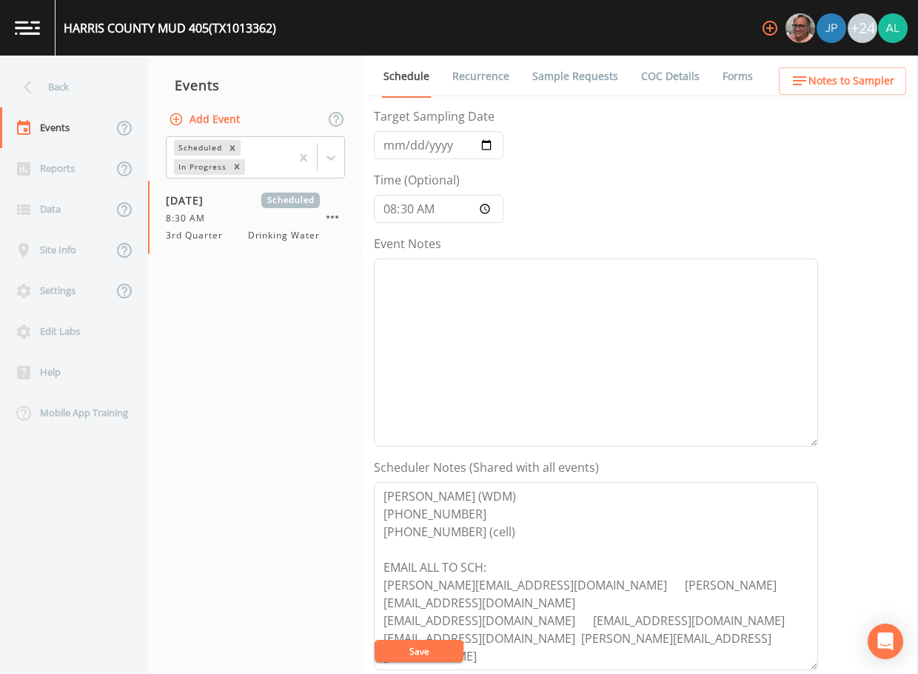
scroll to position [0, 0]
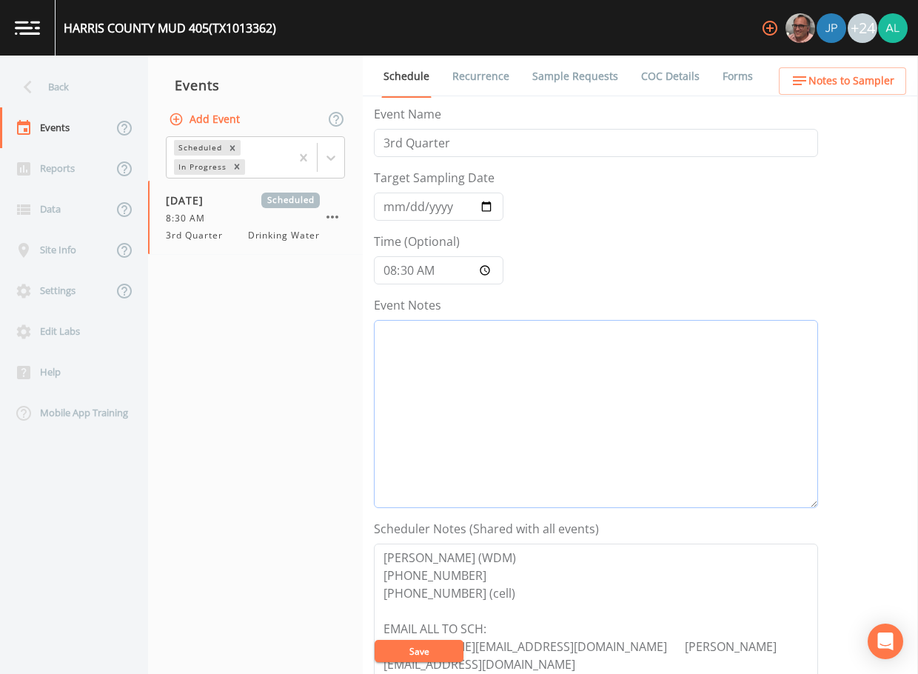
click at [458, 379] on textarea "Event Notes" at bounding box center [596, 414] width 444 height 188
type textarea "[DATE] 10:40am email sent"
click at [436, 651] on button "Save" at bounding box center [419, 651] width 89 height 22
click at [56, 63] on nav "Back Events Reports Data Site Info Settings Edit Labs Help Mobile App Training" at bounding box center [74, 365] width 148 height 618
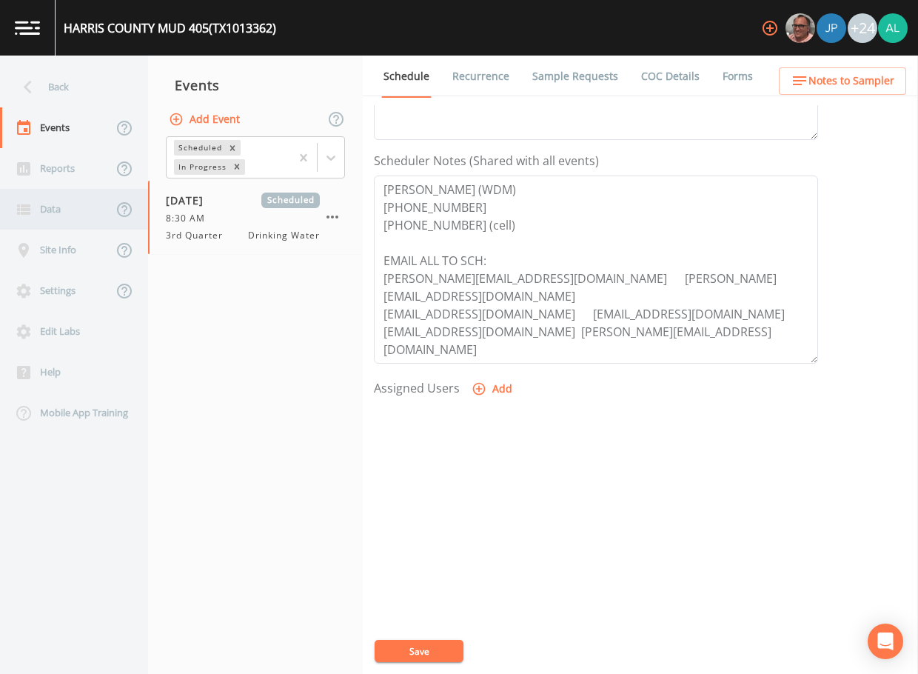
scroll to position [370, 0]
click at [90, 107] on div "Events" at bounding box center [56, 127] width 113 height 41
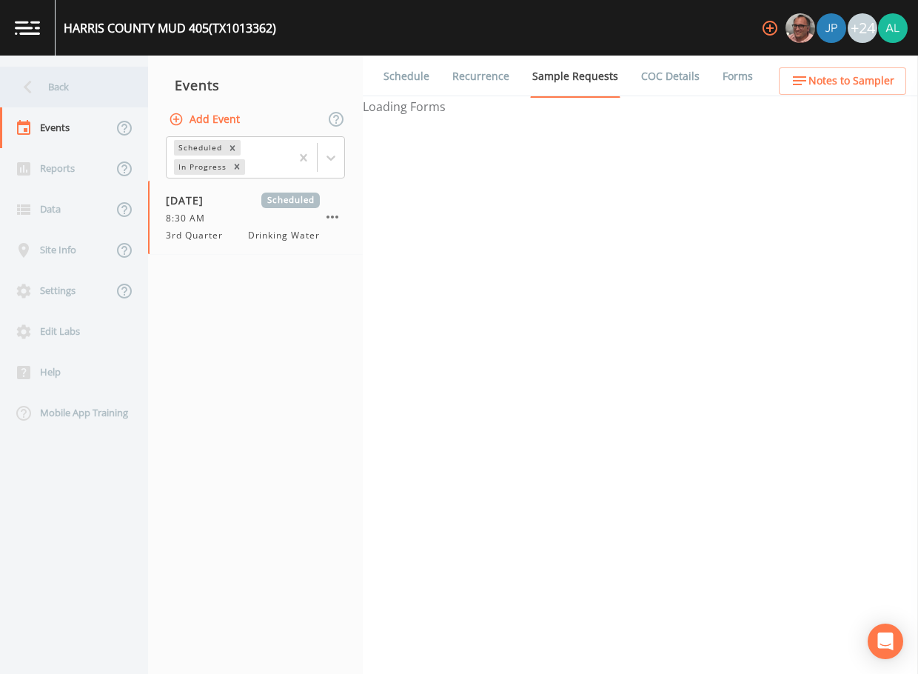
click at [90, 97] on div "Back" at bounding box center [66, 87] width 133 height 41
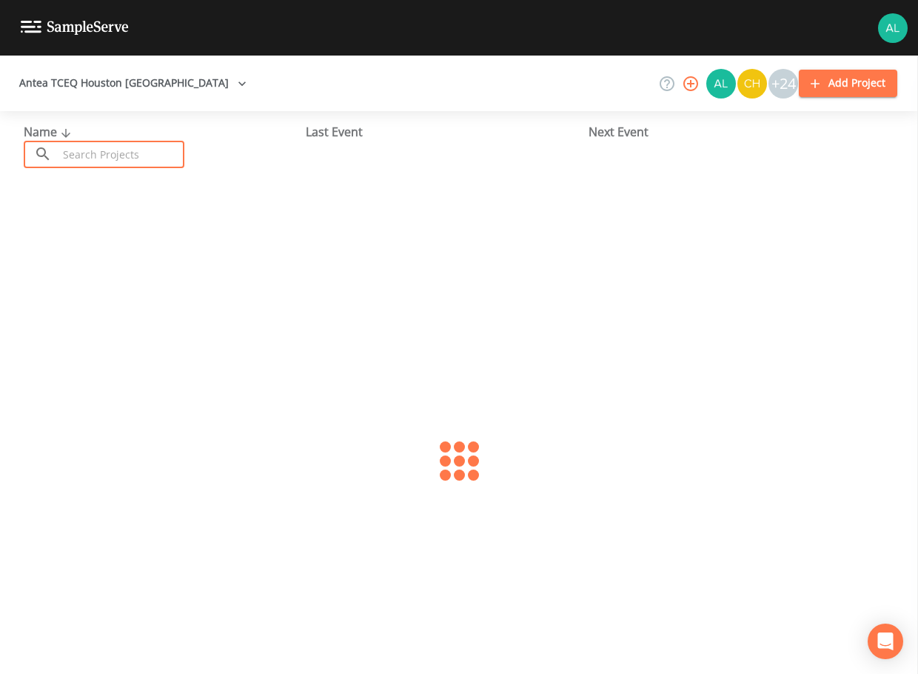
click at [102, 157] on input "text" at bounding box center [121, 154] width 127 height 27
type input "1013063"
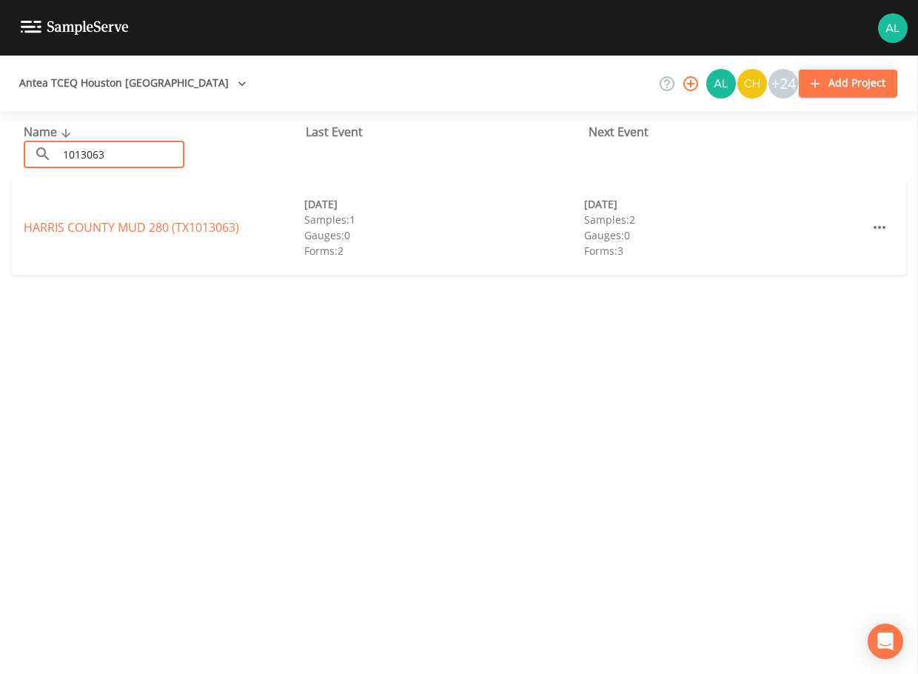
click at [169, 240] on div "[GEOGRAPHIC_DATA] 280 (TX1013063) [DATE] Samples: 1 Gauges: 0 Forms: 2 [DATE] S…" at bounding box center [459, 227] width 895 height 95
click at [172, 223] on link "[GEOGRAPHIC_DATA] 280 (TX1013063)" at bounding box center [132, 227] width 216 height 16
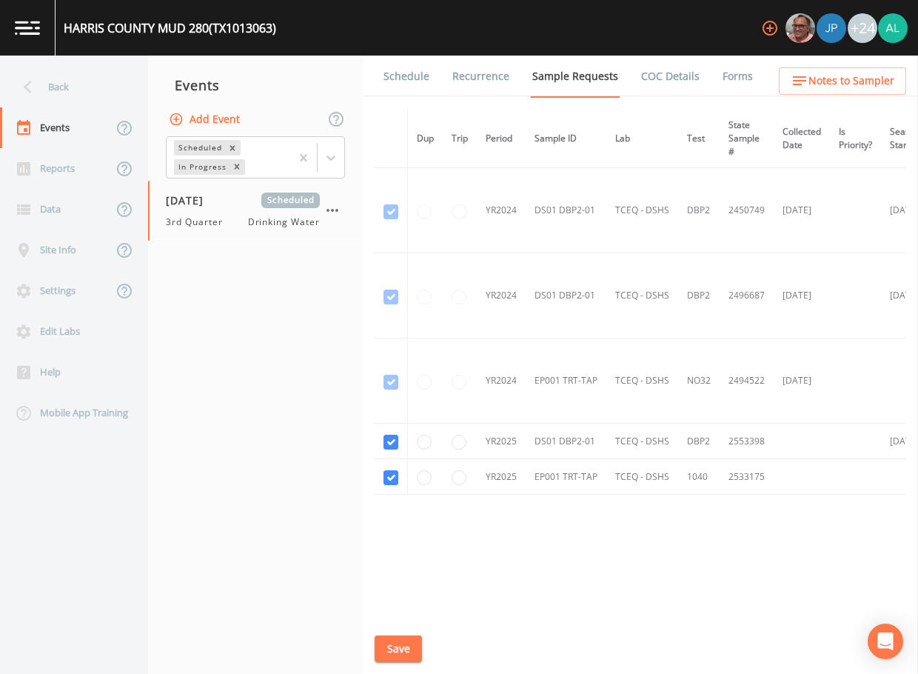
drag, startPoint x: 398, startPoint y: 107, endPoint x: 402, endPoint y: 99, distance: 8.9
click at [398, 107] on div "Schedule Recurrence Sample Requests COC Details Forms Dup Trip Period Sample ID…" at bounding box center [640, 365] width 555 height 618
click at [404, 91] on link "Schedule" at bounding box center [406, 76] width 50 height 41
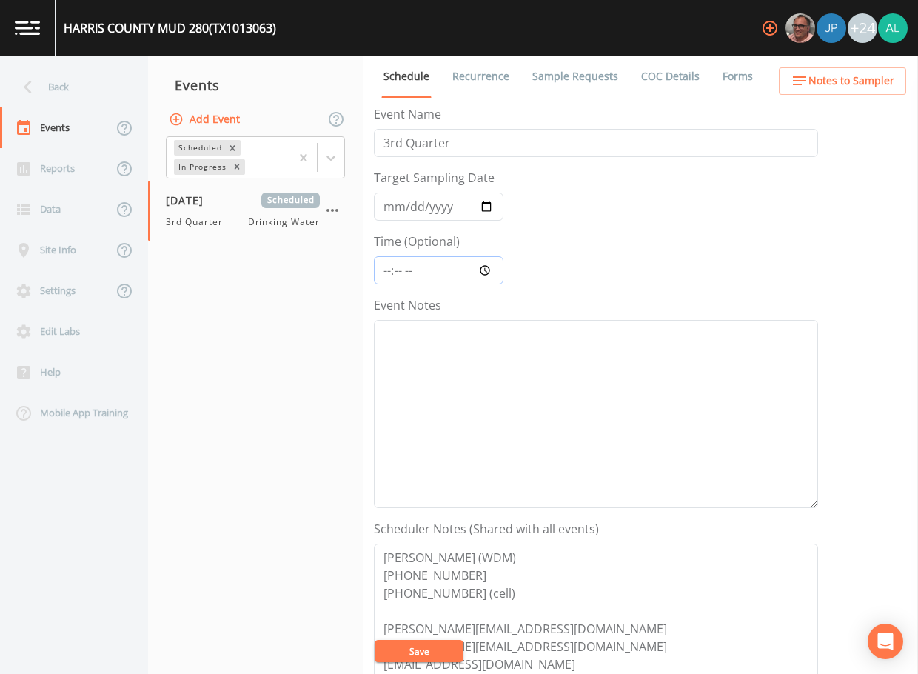
click at [387, 264] on input "Time (Optional)" at bounding box center [439, 270] width 130 height 28
type input "10:00"
click at [375, 640] on button "Save" at bounding box center [419, 651] width 89 height 22
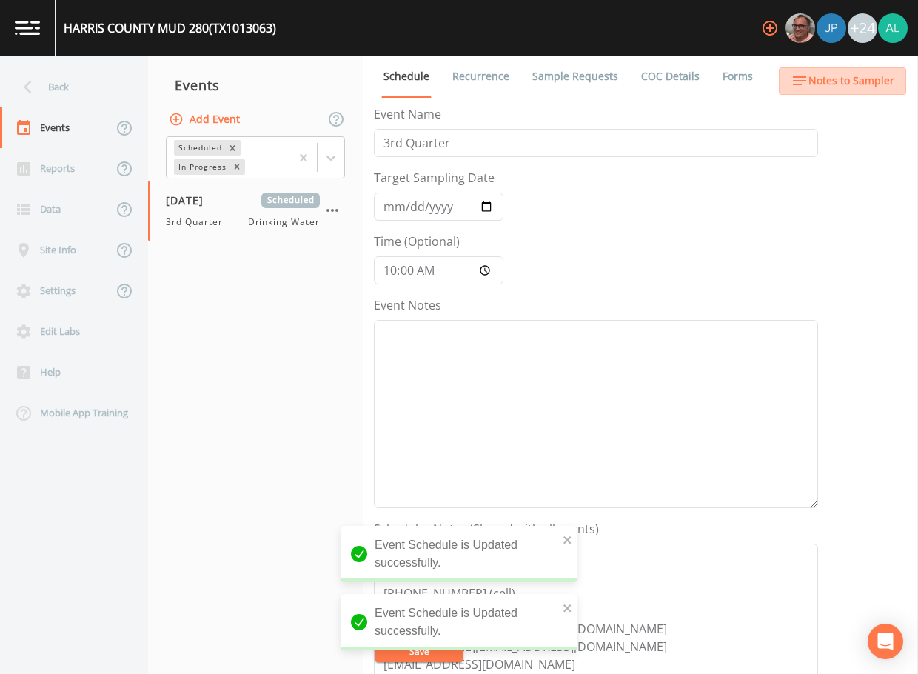
click at [810, 80] on span "Notes to Sampler" at bounding box center [852, 81] width 86 height 19
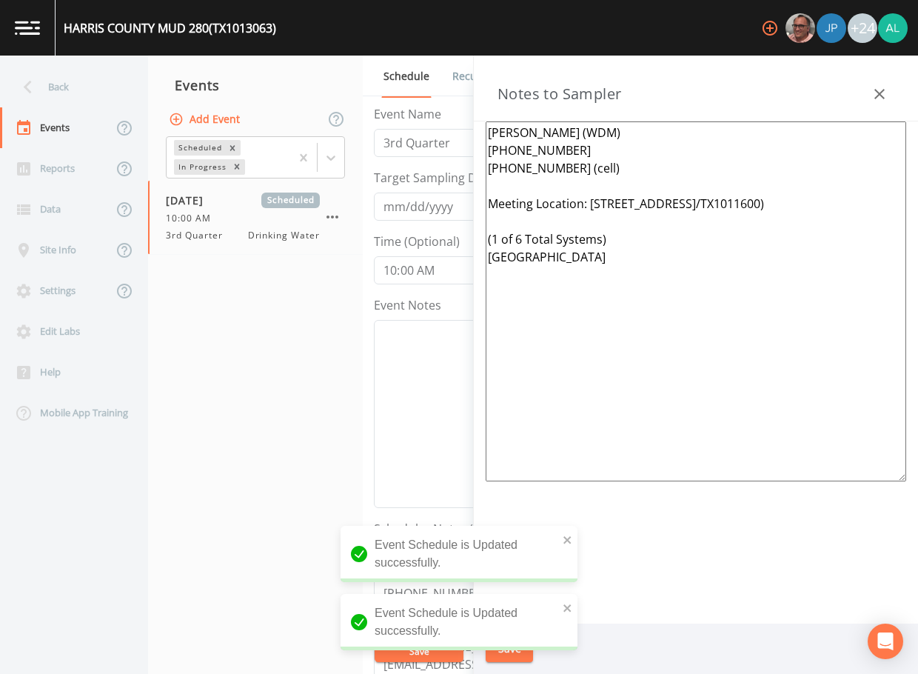
click at [523, 238] on textarea "[PERSON_NAME] (WDM) [PHONE_NUMBER] [PHONE_NUMBER] (cell) Meeting Location: [STR…" at bounding box center [696, 301] width 421 height 360
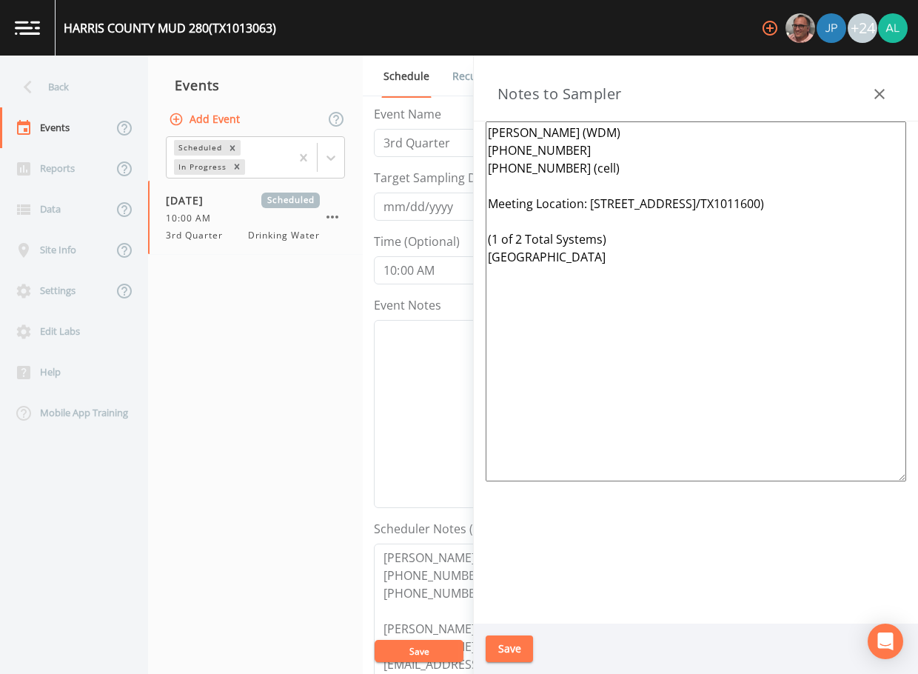
drag, startPoint x: 824, startPoint y: 207, endPoint x: 795, endPoint y: 207, distance: 28.1
click at [795, 207] on textarea "[PERSON_NAME] (WDM) [PHONE_NUMBER] [PHONE_NUMBER] (cell) Meeting Location: [STR…" at bounding box center [696, 301] width 421 height 360
drag, startPoint x: 886, startPoint y: 201, endPoint x: 590, endPoint y: 196, distance: 296.3
click at [590, 196] on textarea "[PERSON_NAME] (WDM) [PHONE_NUMBER] [PHONE_NUMBER] (cell) Meeting Location: [STR…" at bounding box center [696, 301] width 421 height 360
paste textarea "[STREET_ADDRESS][PERSON_NAME]"
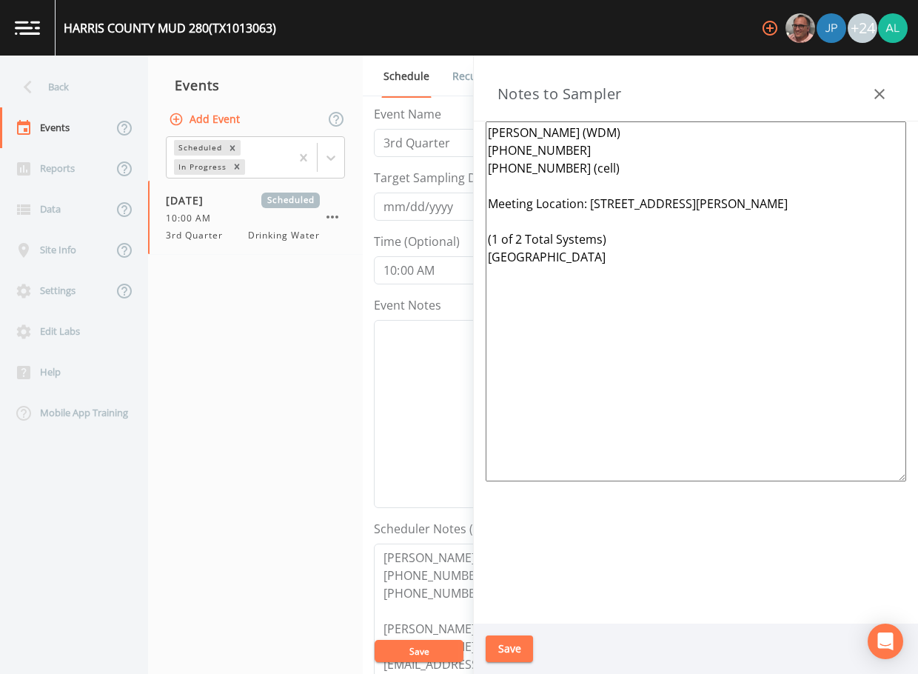
drag, startPoint x: 752, startPoint y: 258, endPoint x: 487, endPoint y: 260, distance: 265.1
click at [487, 260] on textarea "[PERSON_NAME] (WDM) [PHONE_NUMBER] [PHONE_NUMBER] (cell) Meeting Location: [STR…" at bounding box center [696, 301] width 421 height 360
drag, startPoint x: 629, startPoint y: 263, endPoint x: 601, endPoint y: 262, distance: 27.4
click at [601, 262] on textarea "[PERSON_NAME] (WDM) [PHONE_NUMBER] [PHONE_NUMBER] (cell) Meeting Location: [STR…" at bounding box center [696, 301] width 421 height 360
click at [565, 254] on textarea "[PERSON_NAME] (WDM) [PHONE_NUMBER] [PHONE_NUMBER] (cell) Meeting Location: [STR…" at bounding box center [696, 301] width 421 height 360
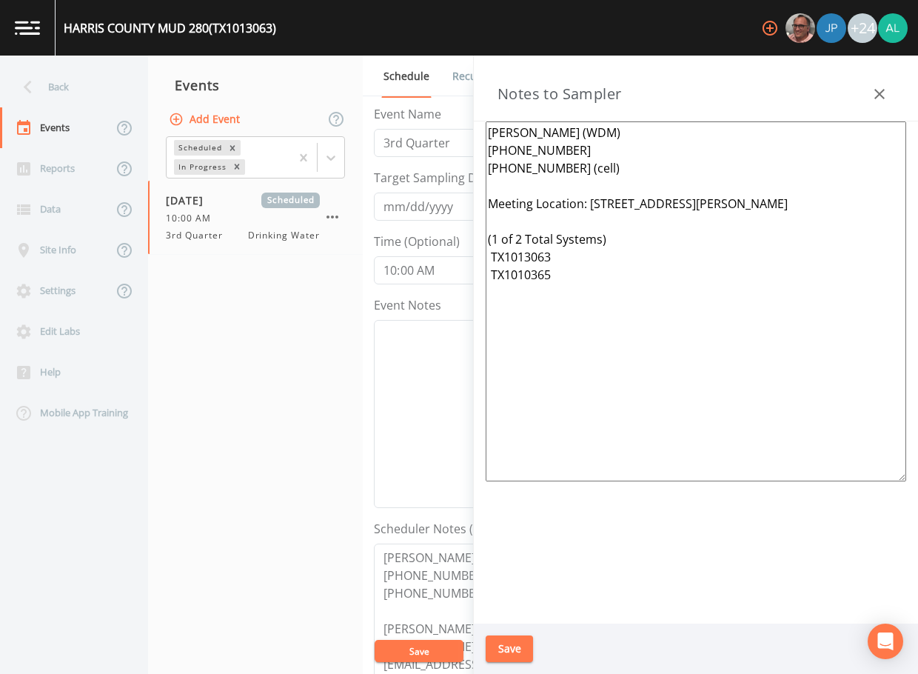
drag, startPoint x: 596, startPoint y: 283, endPoint x: 512, endPoint y: 180, distance: 133.1
click at [459, 110] on div "Back Events Reports Data Site Info Settings Edit Labs Help Mobile App Training …" at bounding box center [459, 365] width 918 height 618
type textarea "[PERSON_NAME] (WDM) [PHONE_NUMBER] [PHONE_NUMBER] (cell) Meeting Location: [STR…"
click at [519, 648] on button "Save" at bounding box center [509, 648] width 47 height 27
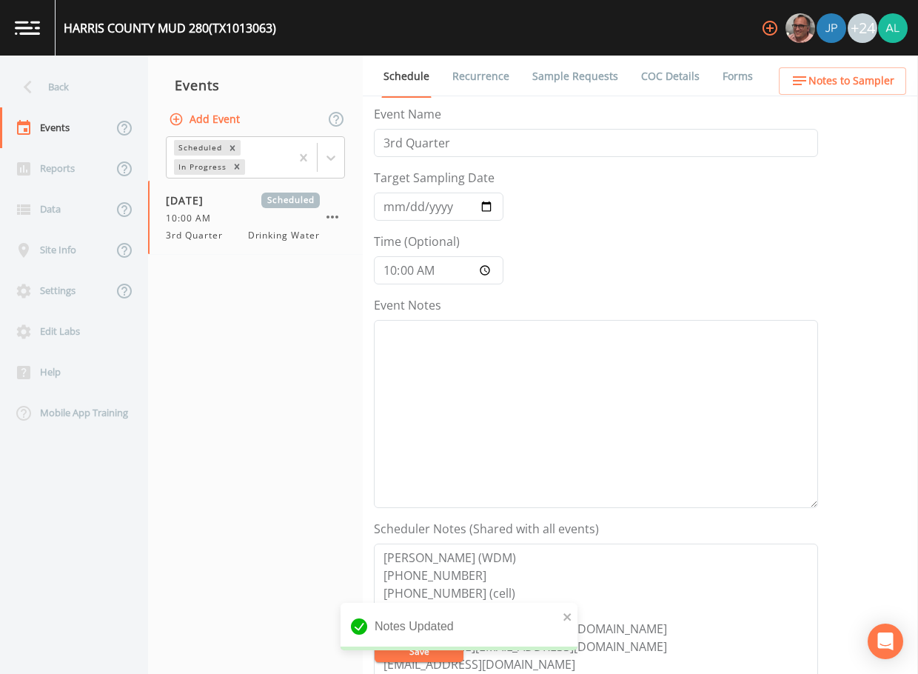
scroll to position [296, 0]
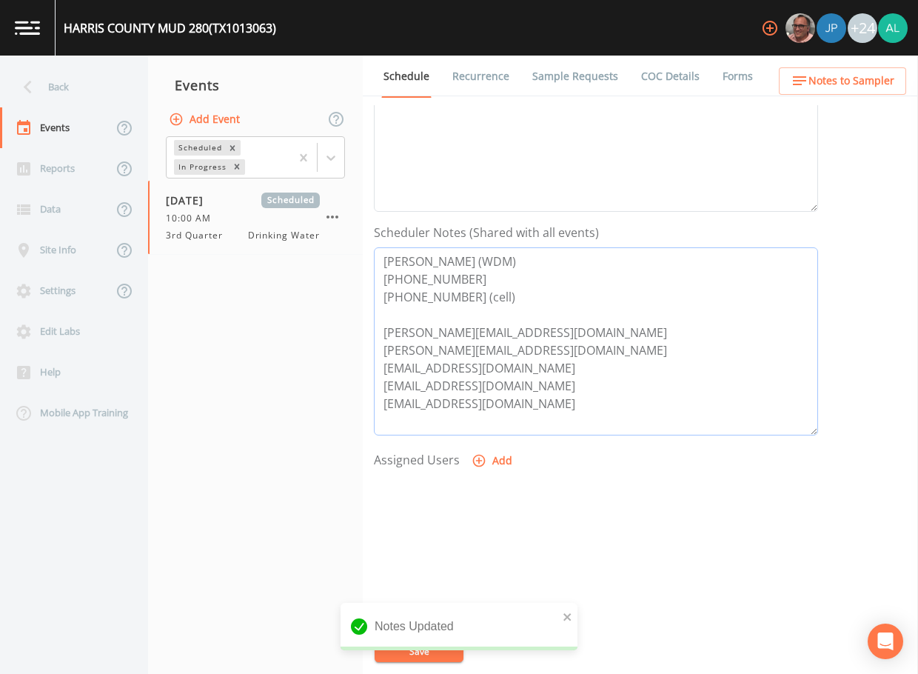
drag, startPoint x: 512, startPoint y: 335, endPoint x: 361, endPoint y: 333, distance: 150.4
click at [361, 333] on div "Back Events Reports Data Site Info Settings Edit Labs Help Mobile App Training …" at bounding box center [459, 365] width 918 height 618
drag, startPoint x: 528, startPoint y: 346, endPoint x: 358, endPoint y: 354, distance: 170.5
click at [358, 354] on div "Back Events Reports Data Site Info Settings Edit Labs Help Mobile App Training …" at bounding box center [459, 365] width 918 height 618
drag, startPoint x: 547, startPoint y: 370, endPoint x: 353, endPoint y: 375, distance: 194.8
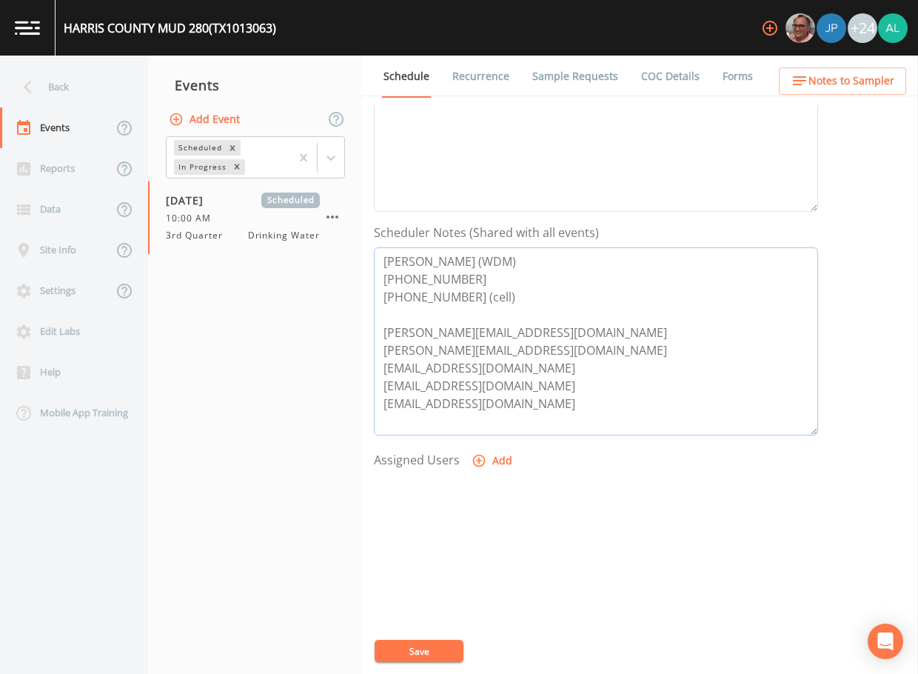
click at [353, 375] on div "Back Events Reports Data Site Info Settings Edit Labs Help Mobile App Training …" at bounding box center [459, 365] width 918 height 618
drag, startPoint x: 547, startPoint y: 387, endPoint x: 330, endPoint y: 391, distance: 217.0
click at [213, 388] on div "Back Events Reports Data Site Info Settings Edit Labs Help Mobile App Training …" at bounding box center [459, 365] width 918 height 618
drag, startPoint x: 417, startPoint y: 398, endPoint x: 390, endPoint y: 416, distance: 32.5
click at [389, 418] on textarea "[PERSON_NAME] (WDM) [PHONE_NUMBER] [PHONE_NUMBER] (cell) [PERSON_NAME][EMAIL_AD…" at bounding box center [596, 341] width 444 height 188
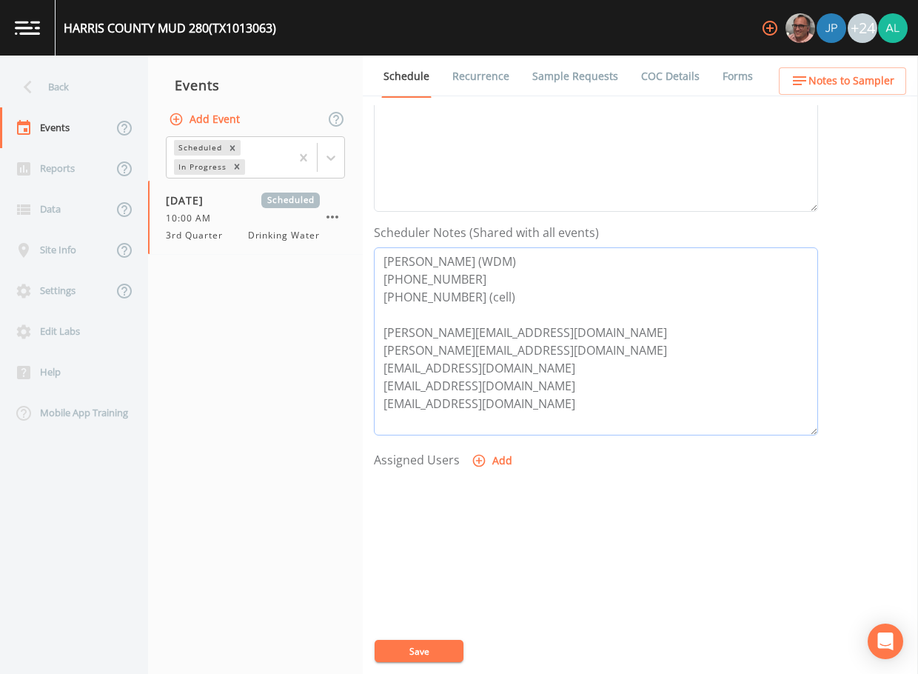
drag, startPoint x: 540, startPoint y: 387, endPoint x: 403, endPoint y: 387, distance: 137.0
click at [310, 387] on div "Back Events Reports Data Site Info Settings Edit Labs Help Mobile App Training …" at bounding box center [459, 365] width 918 height 618
drag, startPoint x: 542, startPoint y: 404, endPoint x: 327, endPoint y: 404, distance: 214.8
click at [327, 404] on div "Back Events Reports Data Site Info Settings Edit Labs Help Mobile App Training …" at bounding box center [459, 365] width 918 height 618
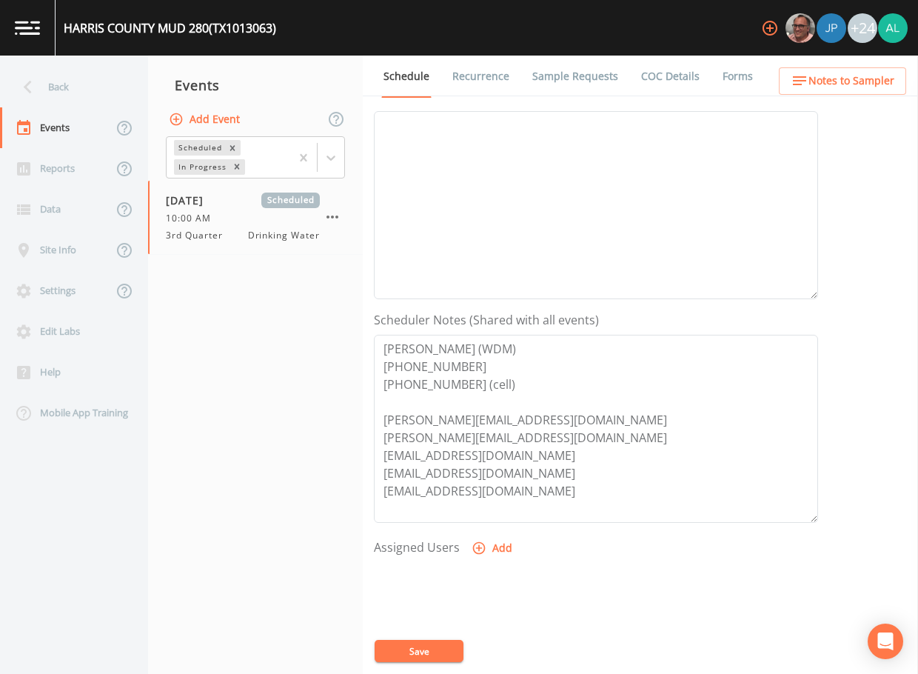
scroll to position [0, 0]
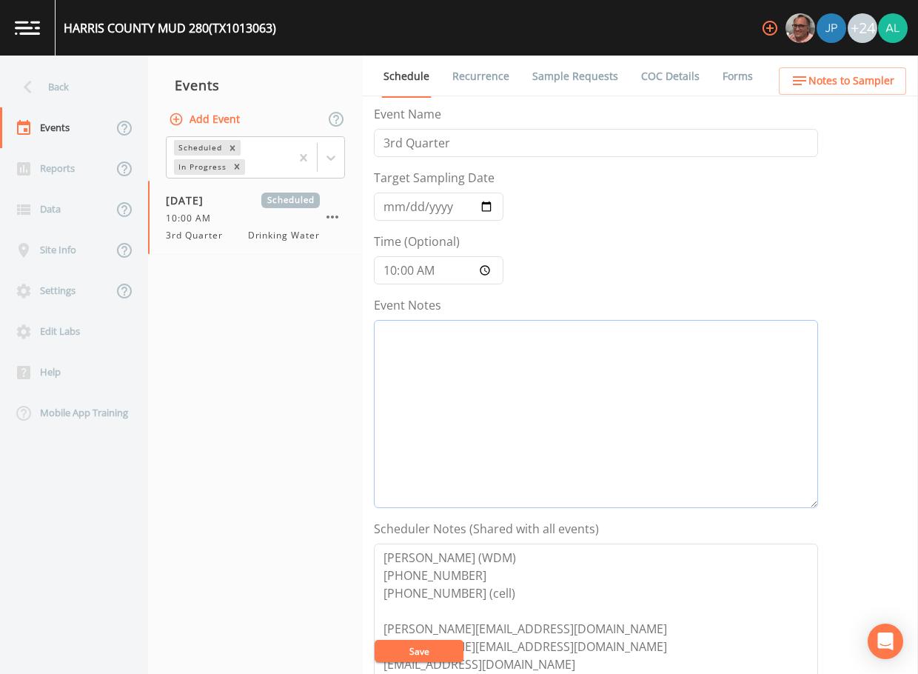
click at [527, 344] on textarea "Event Notes" at bounding box center [596, 414] width 444 height 188
type textarea "[DATE] 10:46am email sent"
click at [448, 645] on button "Save" at bounding box center [419, 651] width 89 height 22
click at [442, 644] on button "Save" at bounding box center [419, 651] width 89 height 22
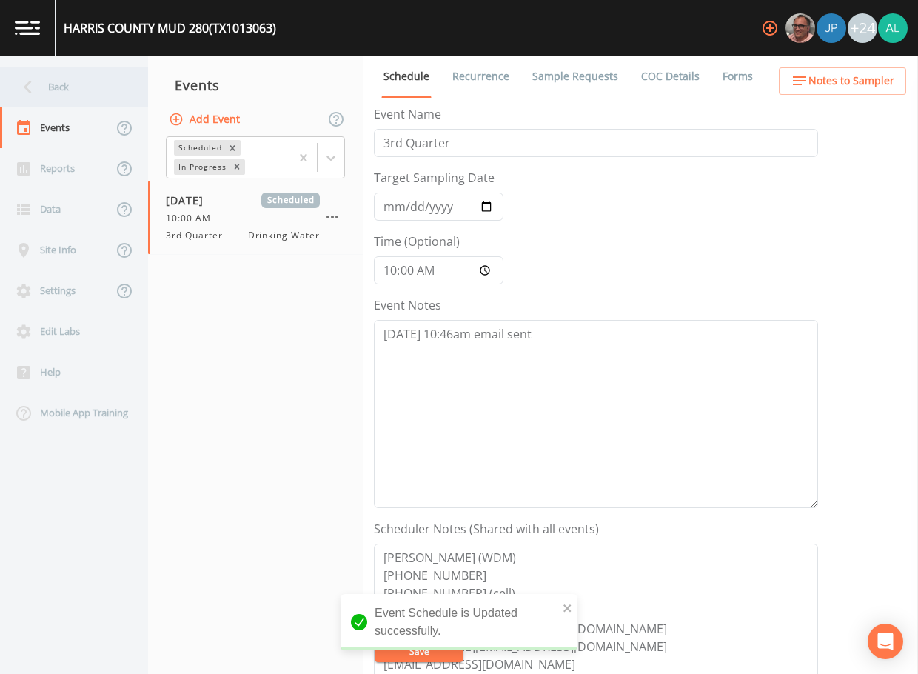
click at [107, 79] on div "Back" at bounding box center [66, 87] width 133 height 41
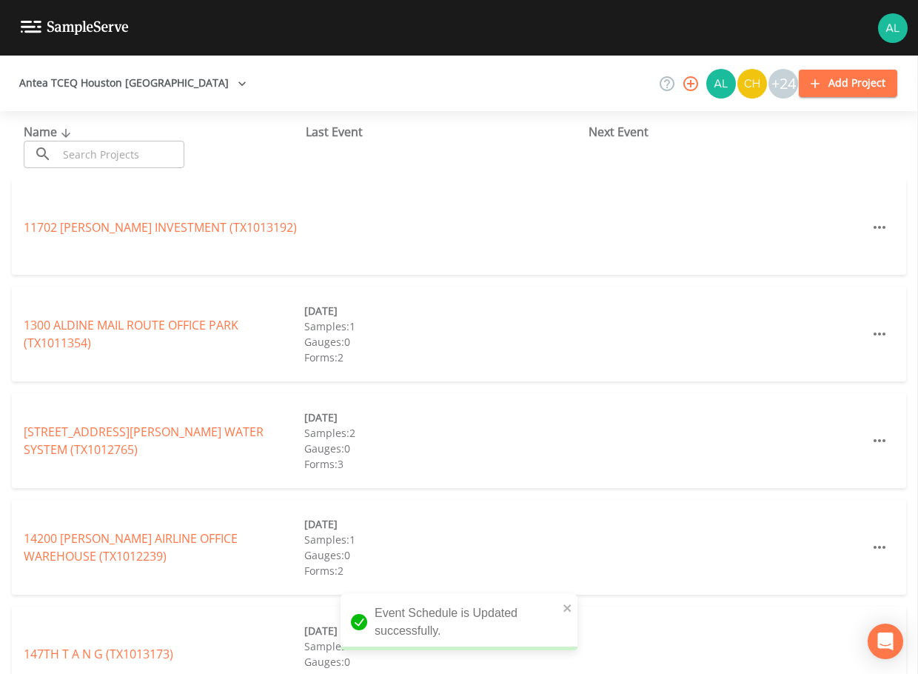
click at [124, 169] on div "Name ​ ​ Last Event Next Event" at bounding box center [459, 145] width 918 height 69
click at [127, 167] on input "text" at bounding box center [121, 154] width 127 height 27
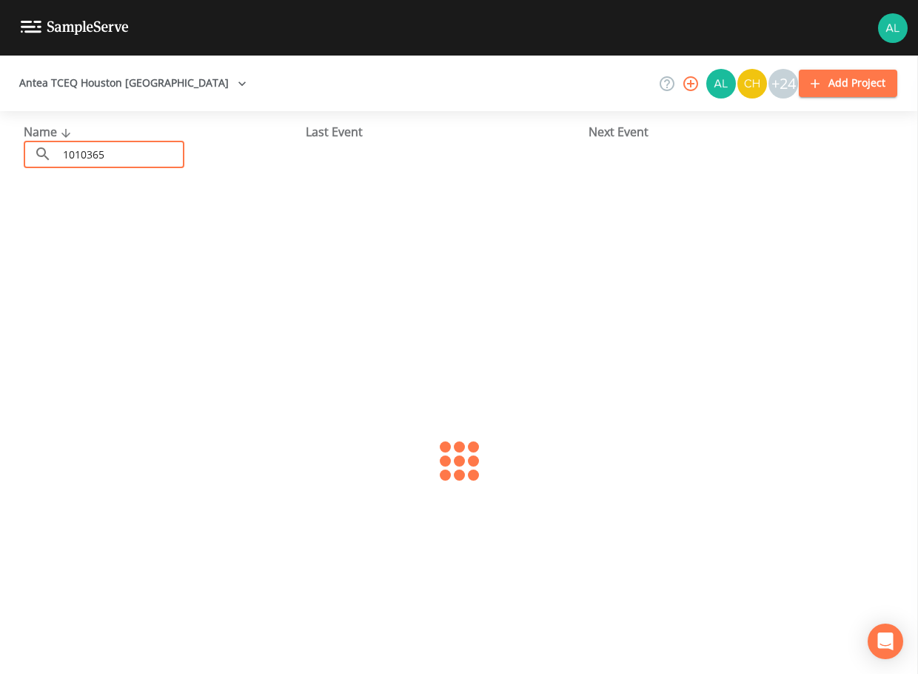
type input "1010365"
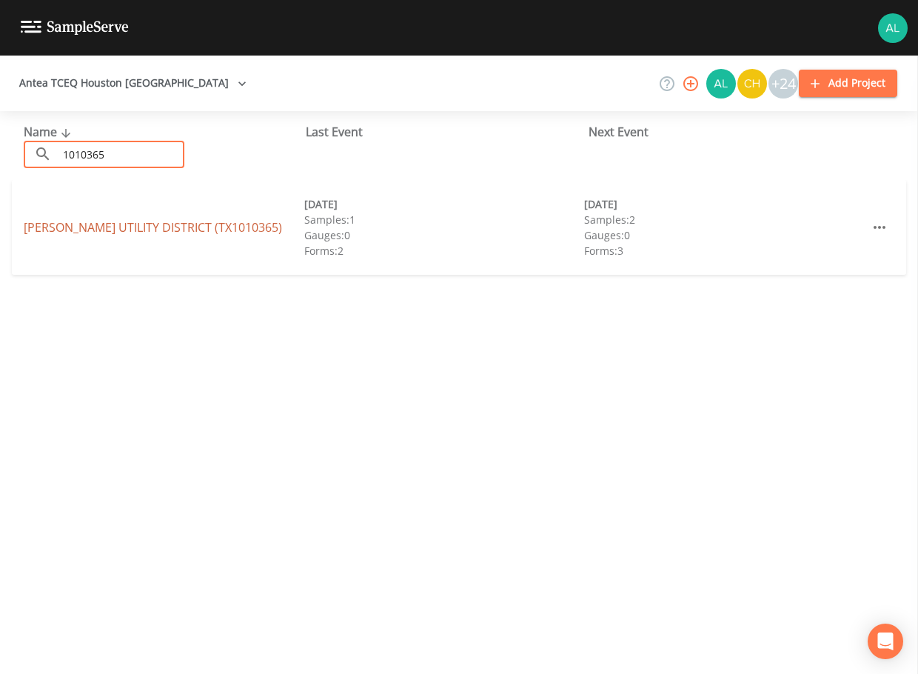
click at [123, 221] on link "[PERSON_NAME][GEOGRAPHIC_DATA] (TX1010365)" at bounding box center [153, 227] width 258 height 16
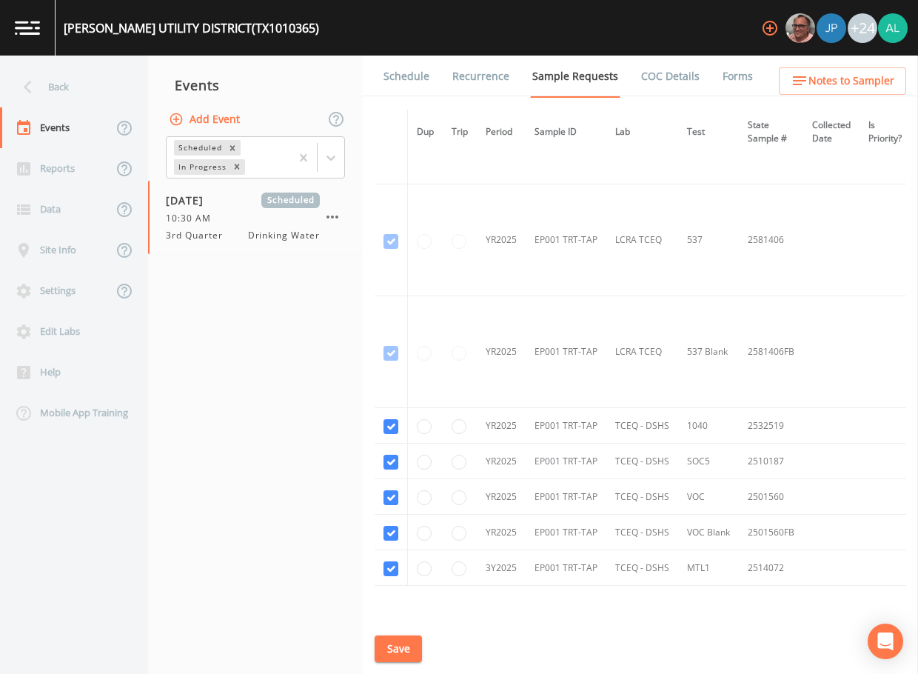
scroll to position [834, 0]
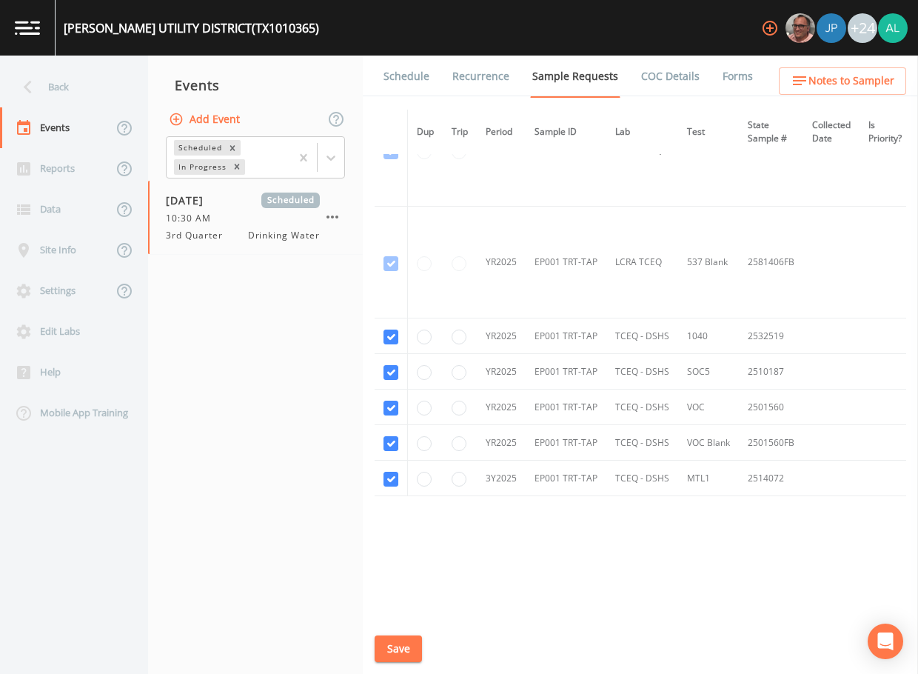
click at [425, 88] on link "Schedule" at bounding box center [406, 76] width 50 height 41
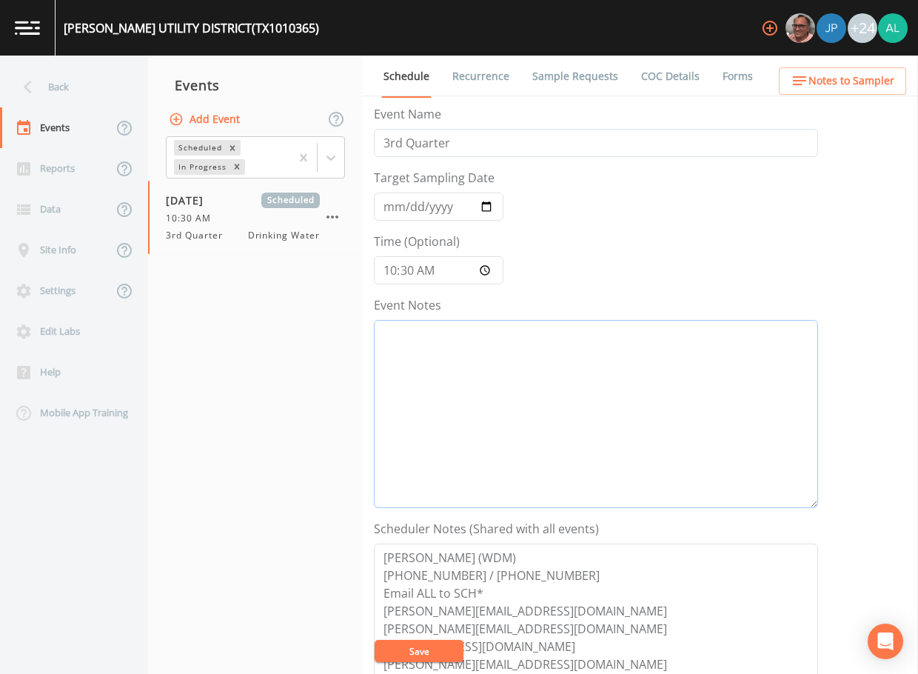
click at [468, 351] on textarea "Event Notes" at bounding box center [596, 414] width 444 height 188
type textarea "[DATE] 10:46am email sent"
click at [407, 654] on button "Save" at bounding box center [419, 651] width 89 height 22
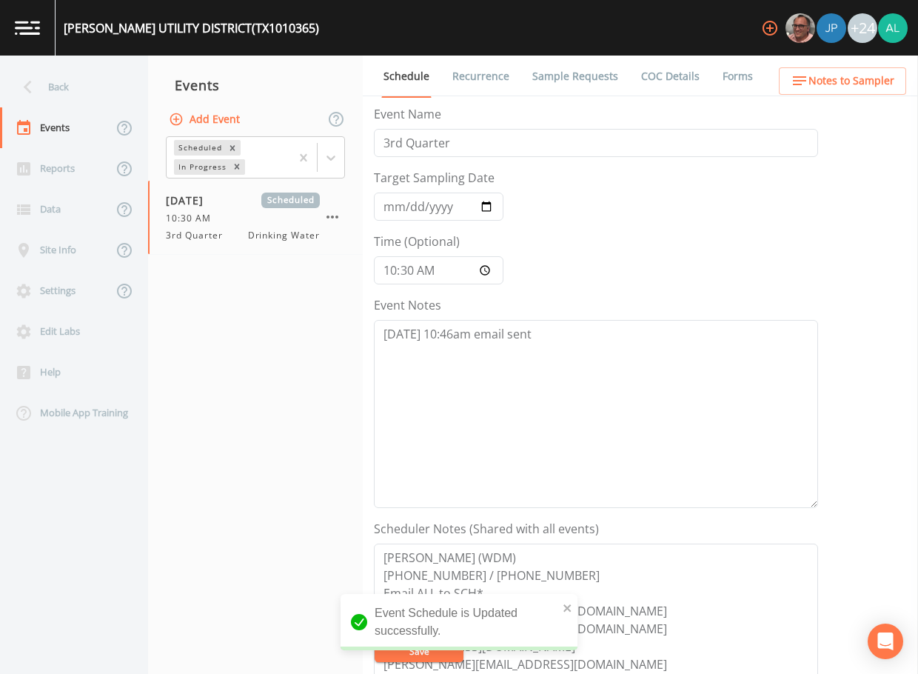
click at [858, 92] on button "Notes to Sampler" at bounding box center [842, 80] width 127 height 27
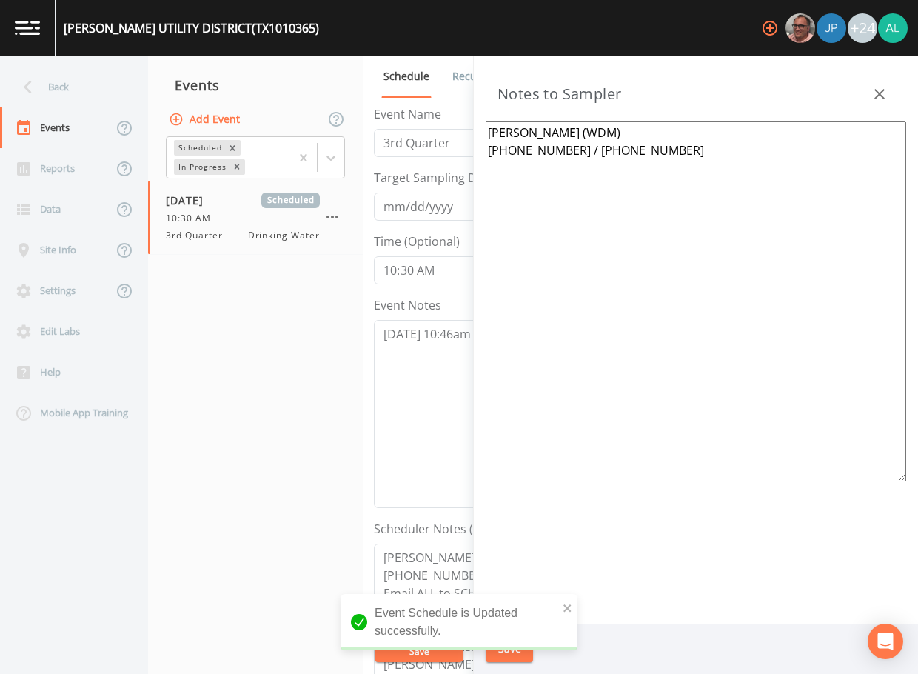
drag, startPoint x: 731, startPoint y: 262, endPoint x: 338, endPoint y: 87, distance: 429.7
click at [338, 87] on div "Back Events Reports Data Site Info Settings Edit Labs Help Mobile App Training …" at bounding box center [459, 365] width 918 height 618
paste textarea "[PERSON_NAME] (WDM) [PHONE_NUMBER] [PHONE_NUMBER] (cell) Meeting Location: [STR…"
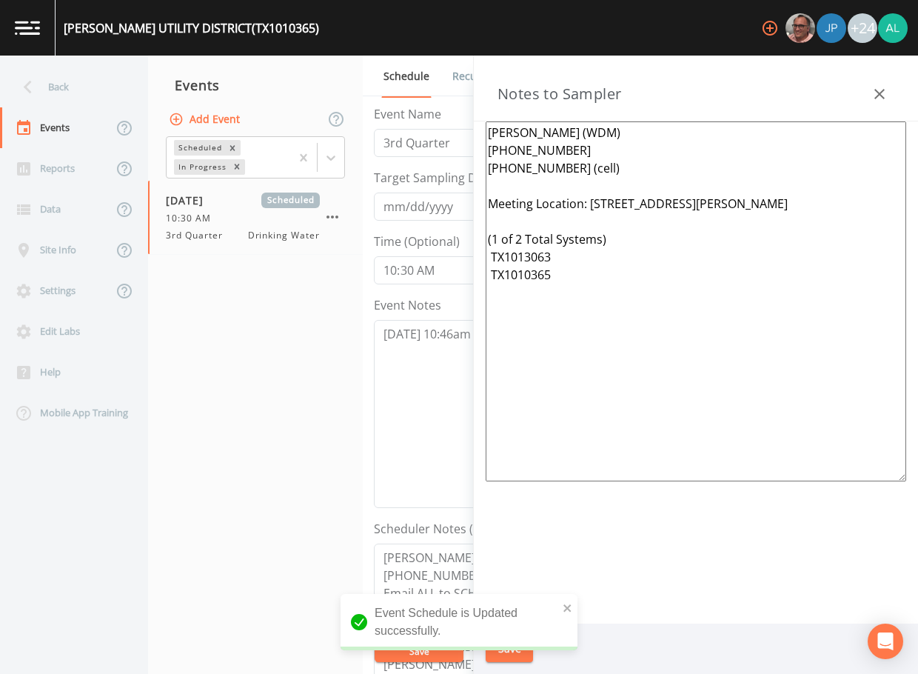
type textarea "[PERSON_NAME] (WDM) [PHONE_NUMBER] [PHONE_NUMBER] (cell) Meeting Location: [STR…"
drag, startPoint x: 561, startPoint y: 619, endPoint x: 559, endPoint y: 610, distance: 9.2
click at [559, 612] on div "Event Schedule is Updated successfully." at bounding box center [459, 622] width 237 height 56
click at [559, 604] on div "Event Schedule is Updated successfully." at bounding box center [459, 622] width 237 height 56
click at [559, 599] on div "Event Schedule is Updated successfully." at bounding box center [459, 622] width 237 height 56
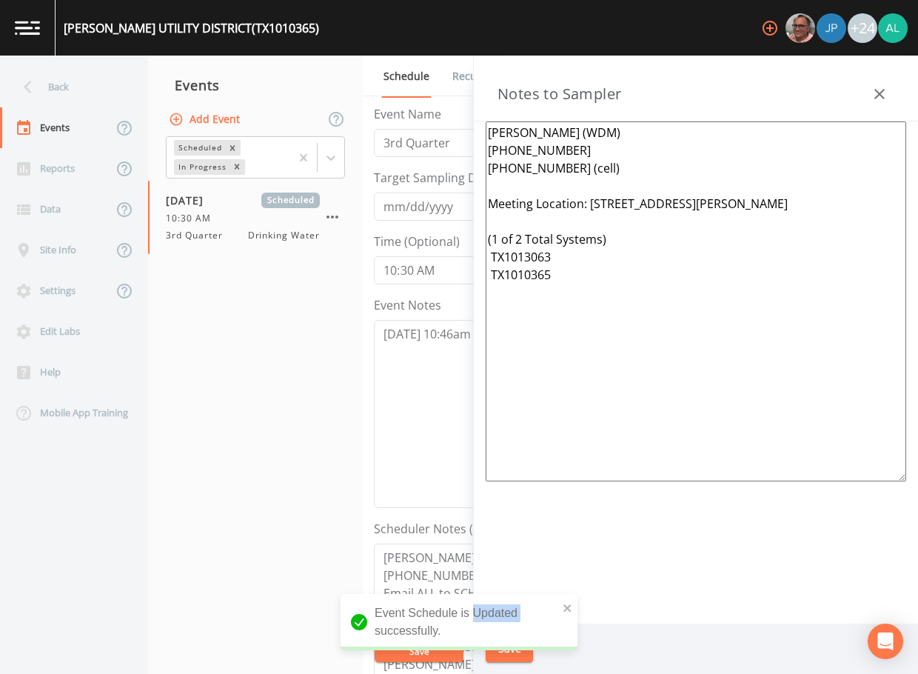
click at [561, 599] on div "Event Schedule is Updated successfully." at bounding box center [459, 622] width 237 height 56
click at [564, 604] on icon "close" at bounding box center [568, 608] width 10 height 12
click at [494, 662] on div "Event Schedule is Updated successfully." at bounding box center [459, 662] width 237 height 0
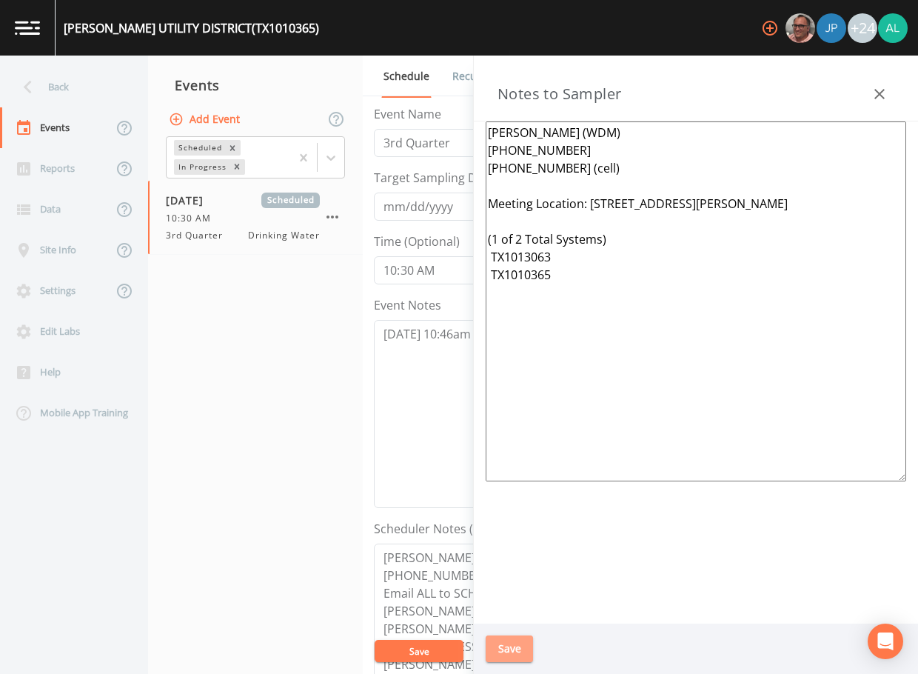
click at [507, 649] on button "Save" at bounding box center [509, 648] width 47 height 27
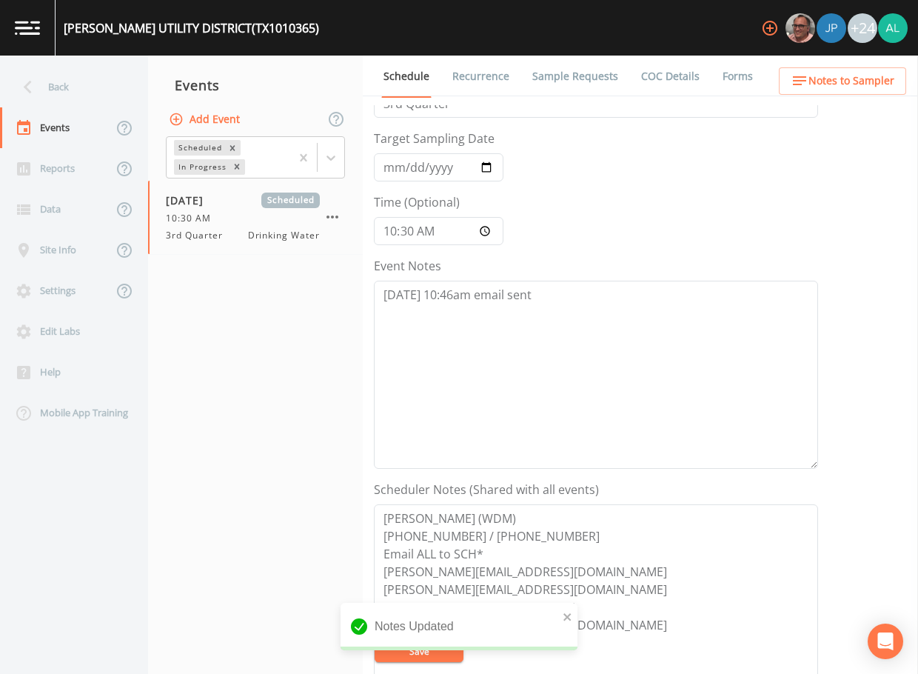
scroll to position [74, 0]
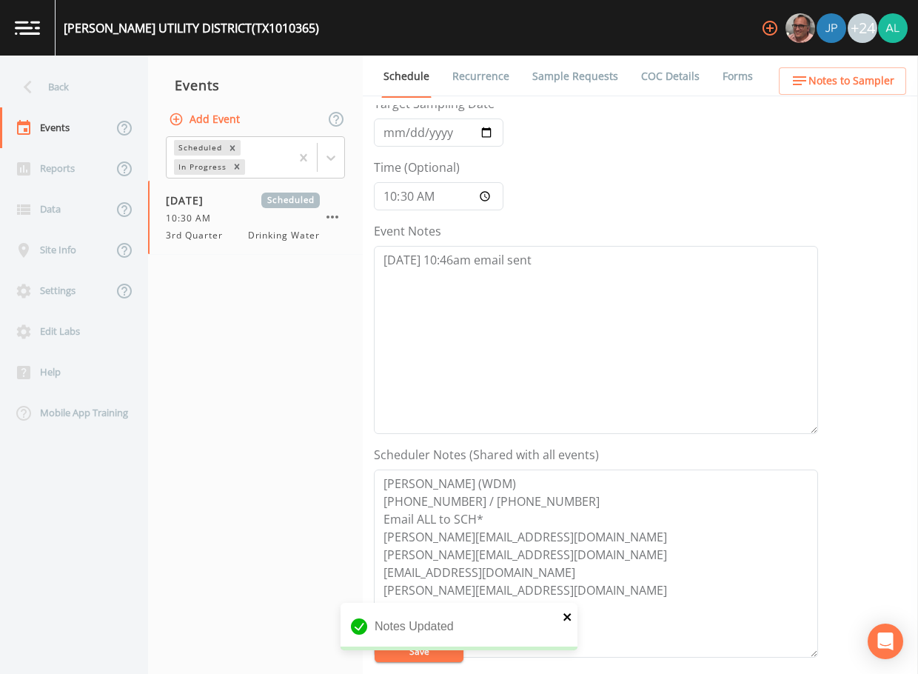
click at [566, 621] on icon "close" at bounding box center [568, 617] width 10 height 12
drag, startPoint x: 395, startPoint y: 647, endPoint x: 406, endPoint y: 643, distance: 12.0
click at [395, 647] on div "Notes Updated" at bounding box center [459, 632] width 237 height 59
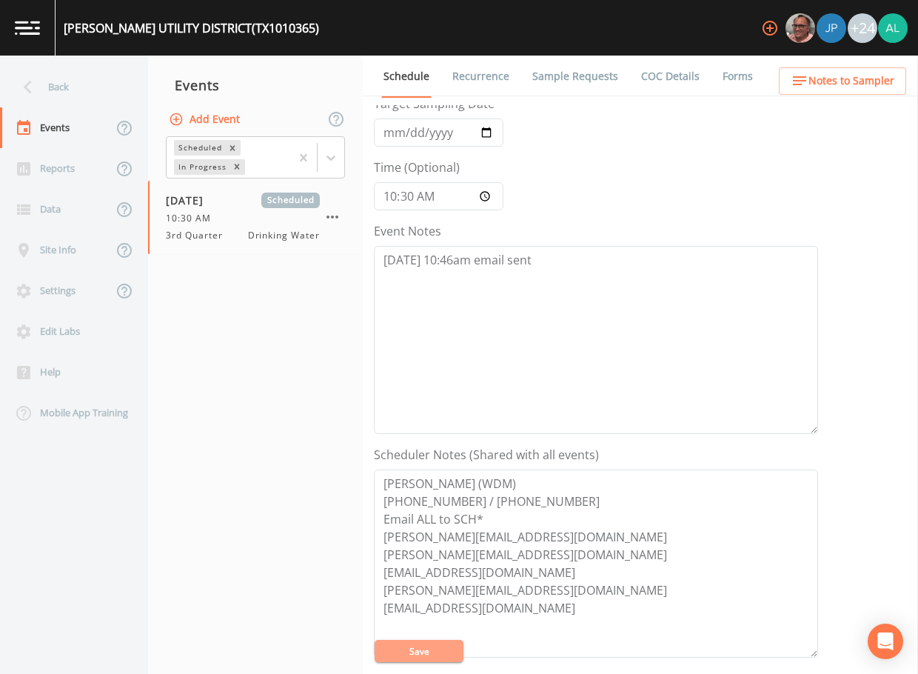
click at [406, 643] on button "Save" at bounding box center [419, 651] width 89 height 22
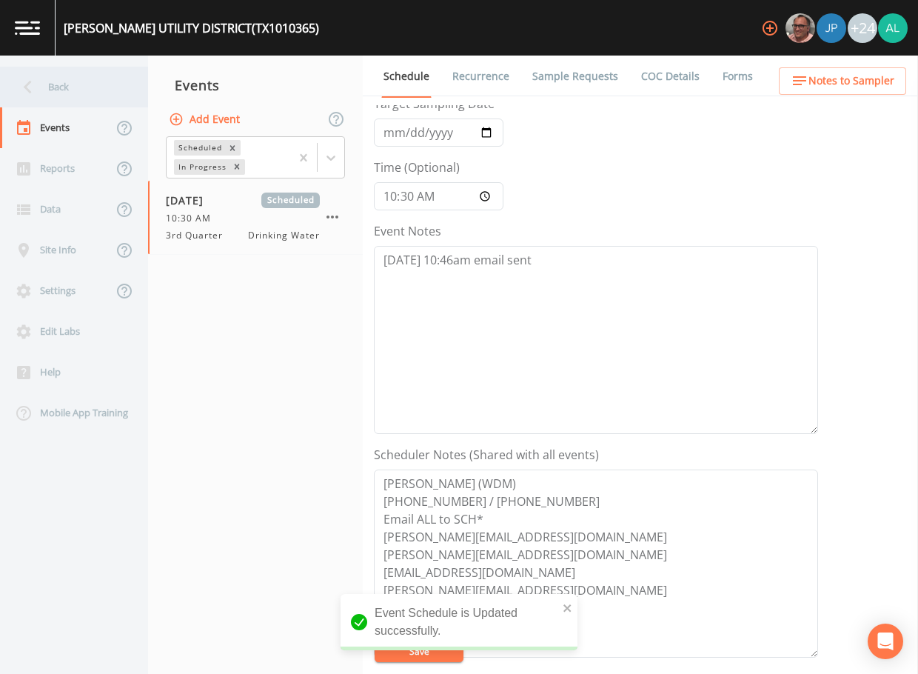
click at [80, 100] on div "Back" at bounding box center [66, 87] width 133 height 41
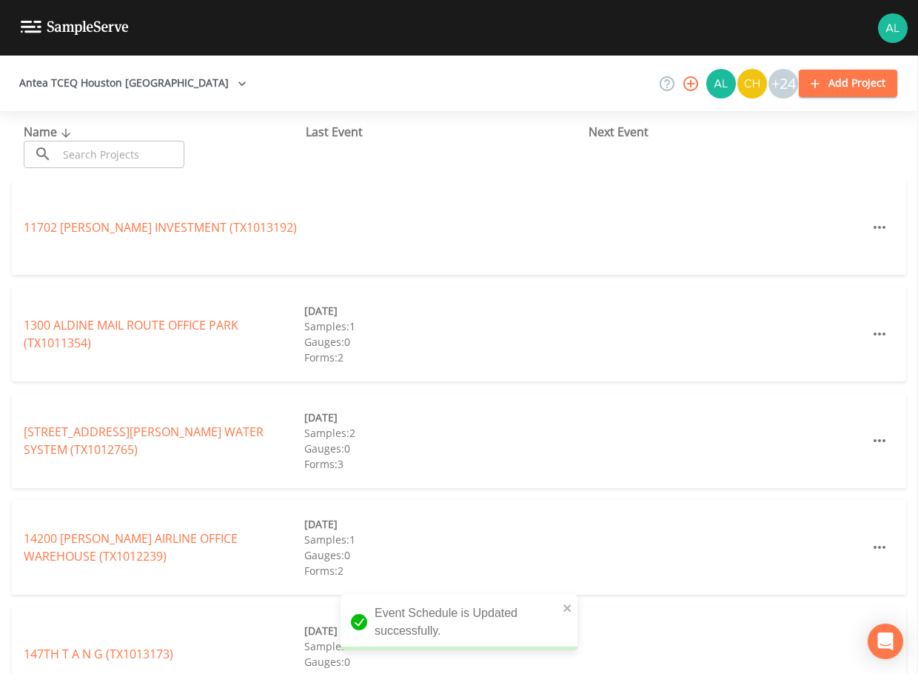
click at [136, 130] on div "Name ​ ​" at bounding box center [165, 145] width 282 height 45
click at [120, 155] on input "text" at bounding box center [121, 154] width 127 height 27
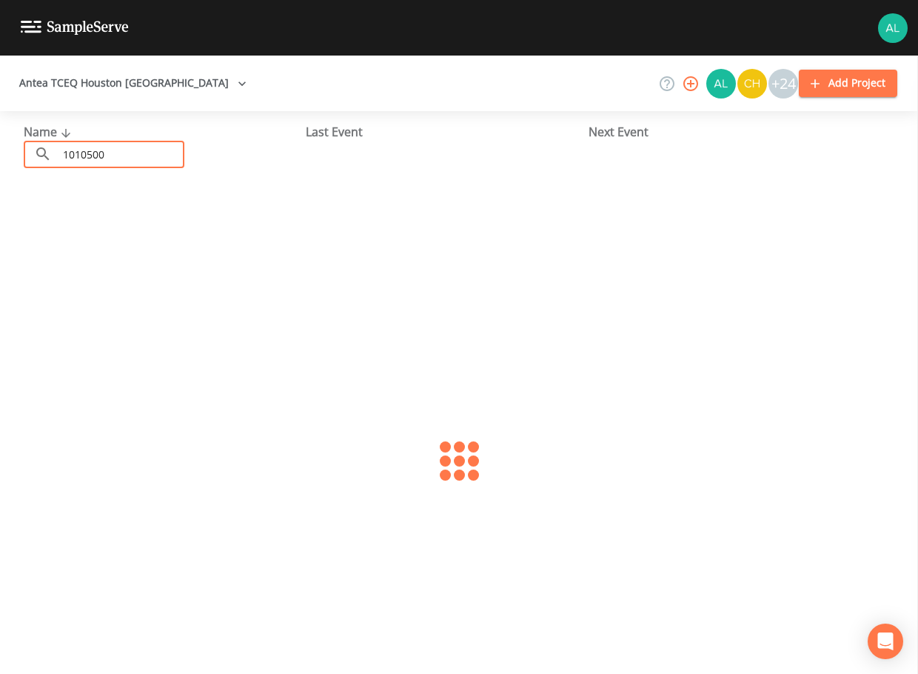
type input "1010500"
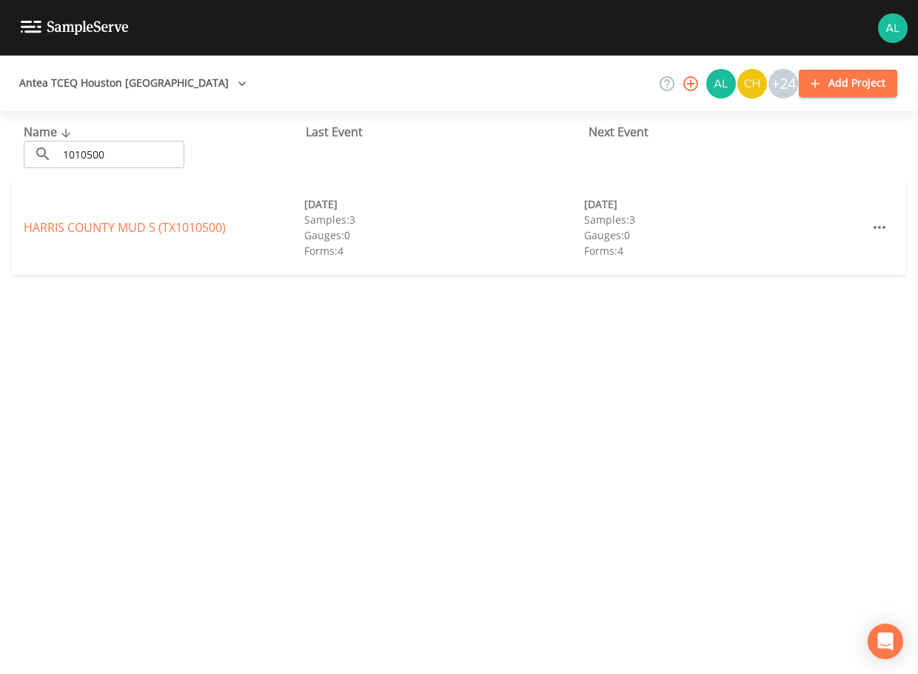
click at [83, 243] on div "HARRIS COUNTY MUD 5 (TX1010500) [DATE] Samples: 3 Gauges: 0 Forms: 4 [DATE] Sam…" at bounding box center [459, 227] width 895 height 95
click at [83, 232] on link "[GEOGRAPHIC_DATA] 5 (TX1010500)" at bounding box center [125, 227] width 202 height 16
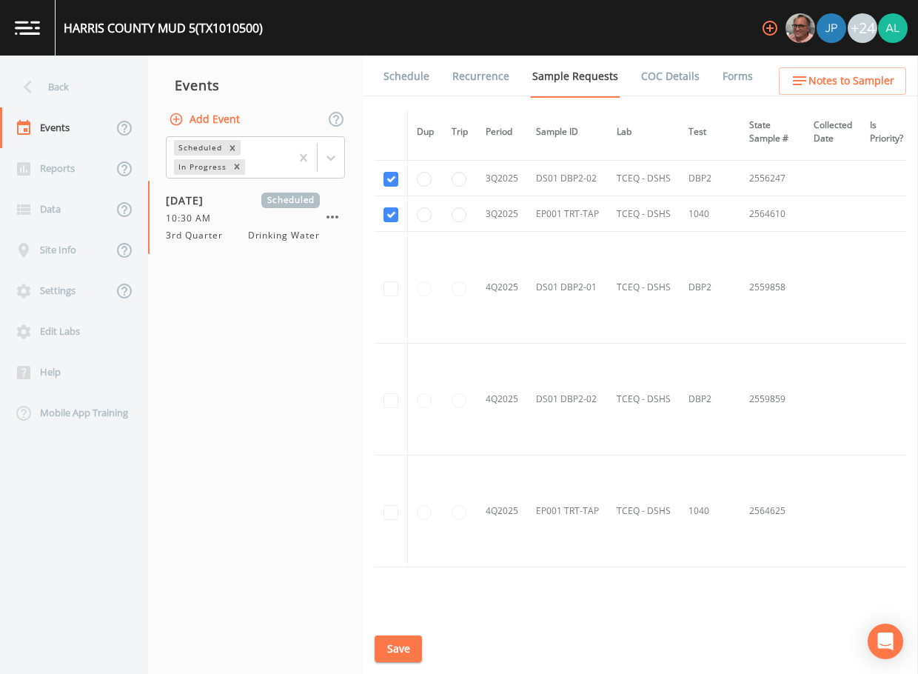
scroll to position [1720, 0]
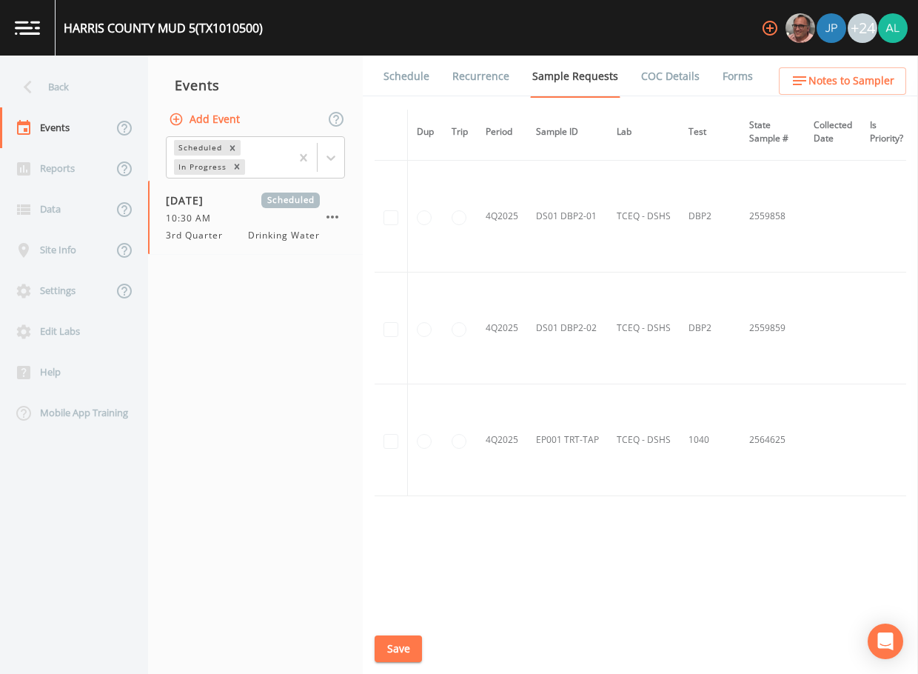
click at [408, 68] on link "Schedule" at bounding box center [406, 76] width 50 height 41
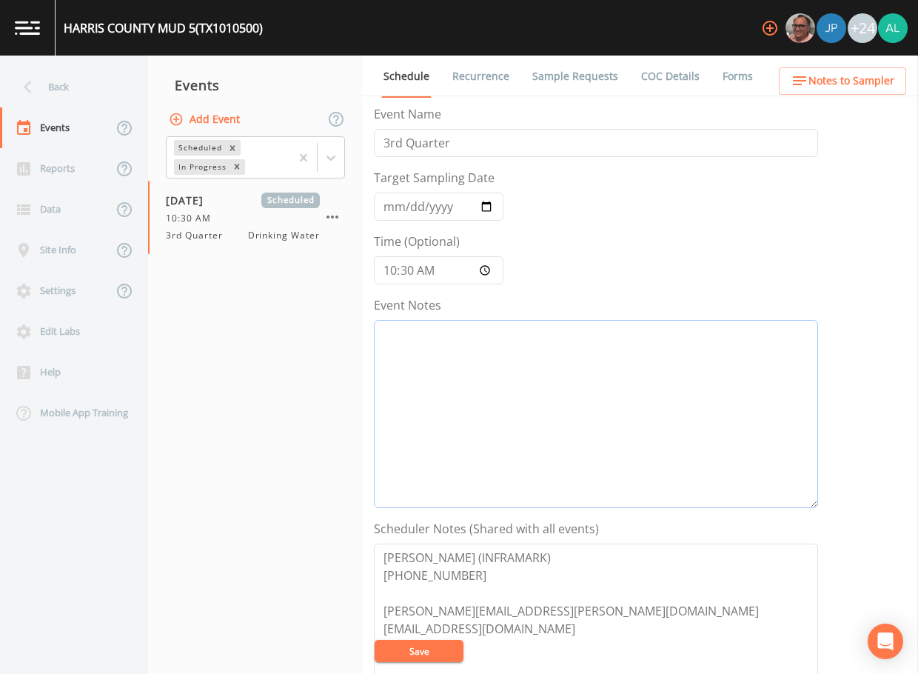
click at [512, 376] on textarea "Event Notes" at bounding box center [596, 414] width 444 height 188
type textarea "0"
type textarea "[DATE] 10:52am email sent"
click at [387, 644] on button "Save" at bounding box center [419, 651] width 89 height 22
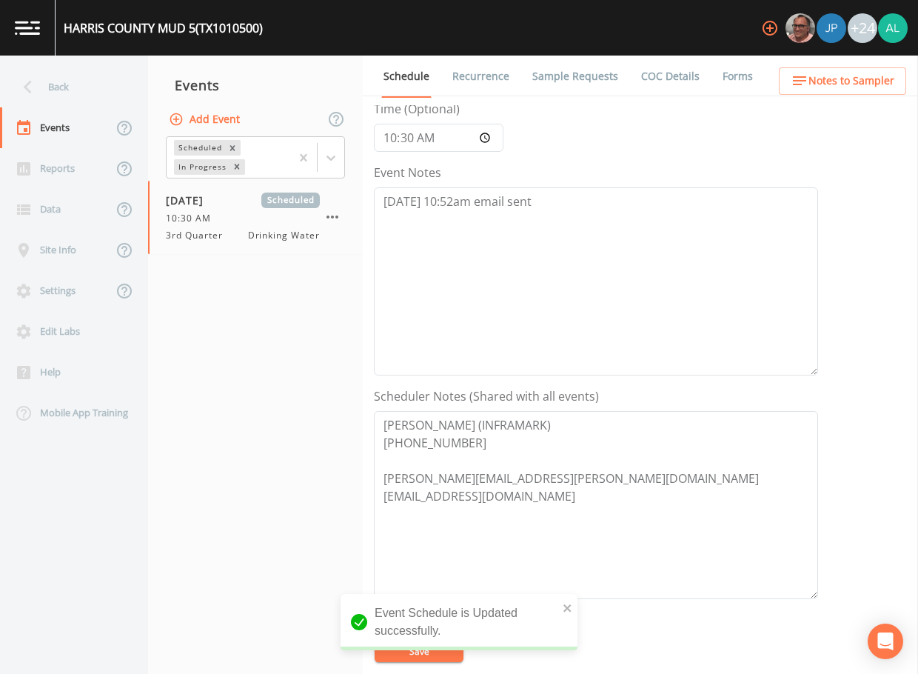
scroll to position [296, 0]
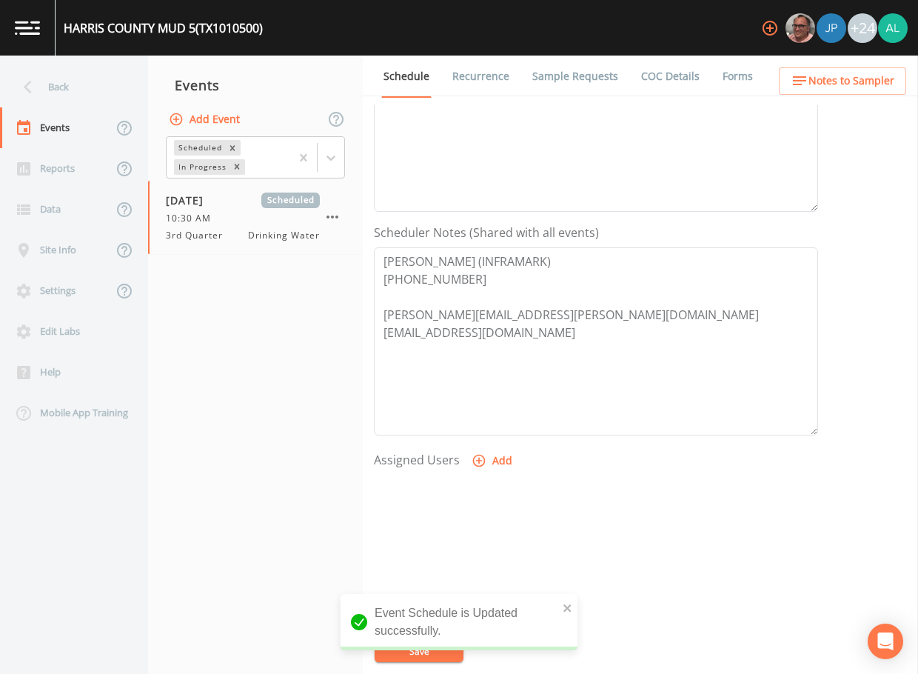
click at [869, 84] on span "Notes to Sampler" at bounding box center [852, 81] width 86 height 19
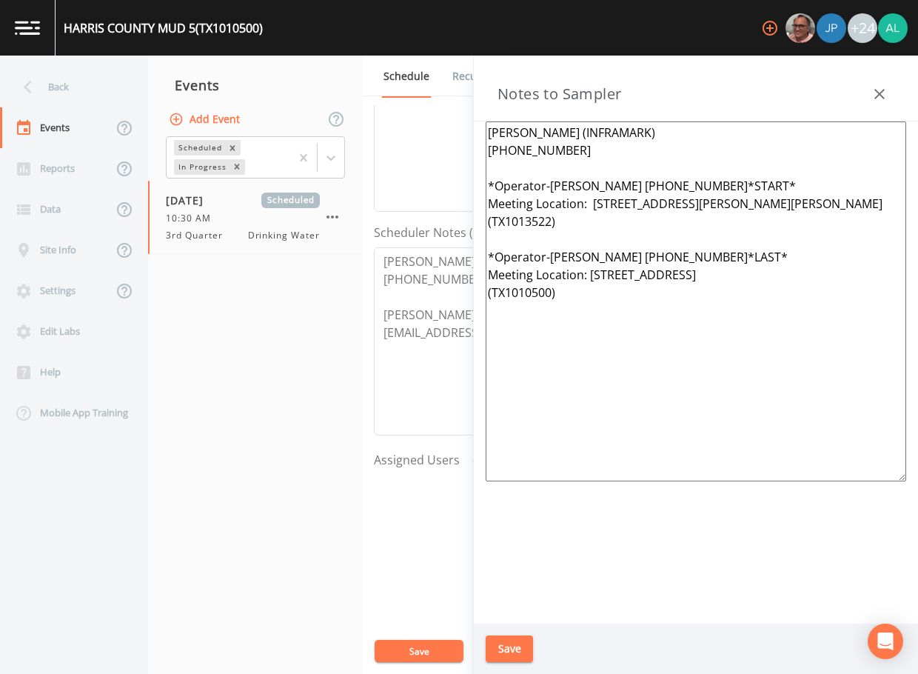
drag, startPoint x: 567, startPoint y: 221, endPoint x: 490, endPoint y: 185, distance: 84.2
click at [490, 185] on textarea "[PERSON_NAME] (INFRAMARK) [PHONE_NUMBER] *Operator-[PERSON_NAME] [PHONE_NUMBER]…" at bounding box center [696, 301] width 421 height 360
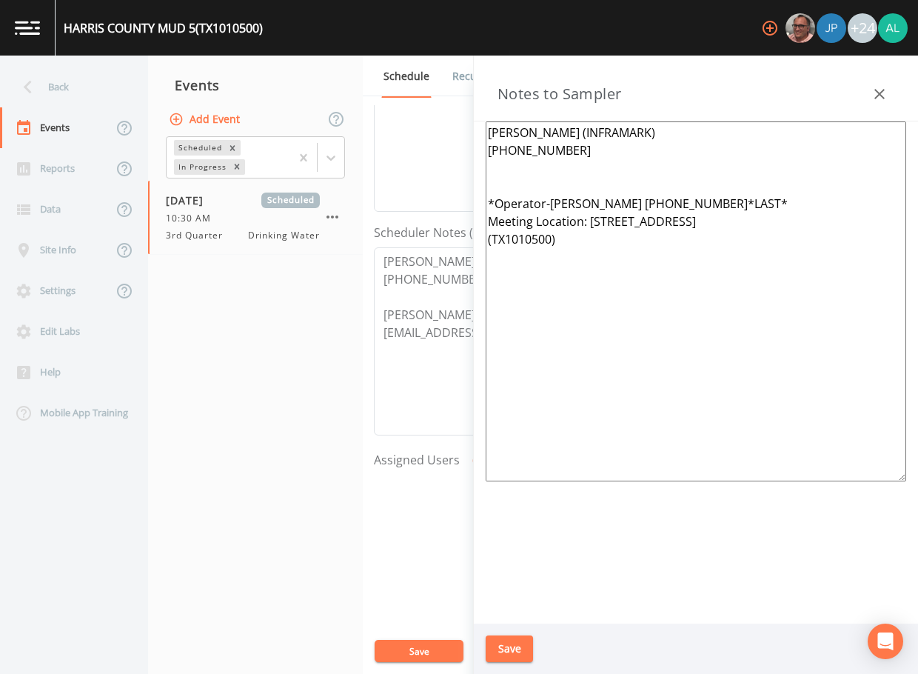
drag, startPoint x: 550, startPoint y: 239, endPoint x: 453, endPoint y: 239, distance: 97.8
click at [453, 239] on div "Back Events Reports Data Site Info Settings Edit Labs Help Mobile App Training …" at bounding box center [459, 365] width 918 height 618
click at [758, 201] on textarea "[PERSON_NAME] (INFRAMARK) [PHONE_NUMBER] *Operator-[PERSON_NAME] [PHONE_NUMBER]…" at bounding box center [696, 301] width 421 height 360
drag, startPoint x: 781, startPoint y: 245, endPoint x: 706, endPoint y: 238, distance: 75.9
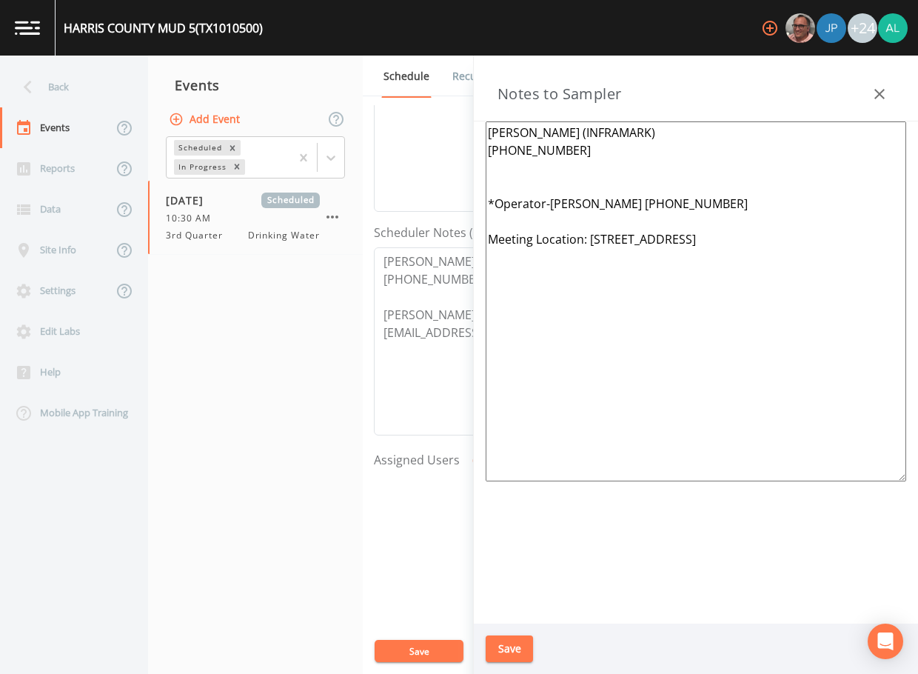
click at [652, 247] on textarea "[PERSON_NAME] (INFRAMARK) [PHONE_NUMBER] *Operator-[PERSON_NAME] [PHONE_NUMBER]…" at bounding box center [696, 301] width 421 height 360
click at [788, 233] on textarea "[PERSON_NAME] (INFRAMARK) [PHONE_NUMBER] *Operator-[PERSON_NAME] [PHONE_NUMBER]…" at bounding box center [696, 301] width 421 height 360
drag, startPoint x: 788, startPoint y: 233, endPoint x: 612, endPoint y: 238, distance: 175.6
click at [612, 238] on textarea "[PERSON_NAME] (INFRAMARK) [PHONE_NUMBER] *Operator-[PERSON_NAME] [PHONE_NUMBER]…" at bounding box center [696, 301] width 421 height 360
type textarea "[PERSON_NAME] (INFRAMARK) [PHONE_NUMBER] *Operator-[PERSON_NAME] [PHONE_NUMBER]…"
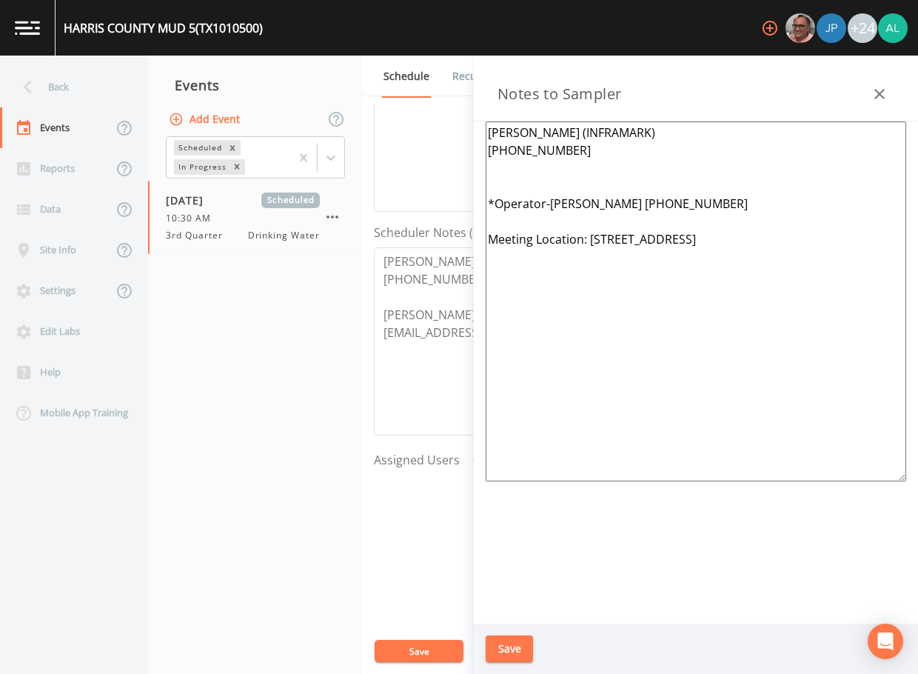
click at [512, 658] on button "Save" at bounding box center [509, 648] width 47 height 27
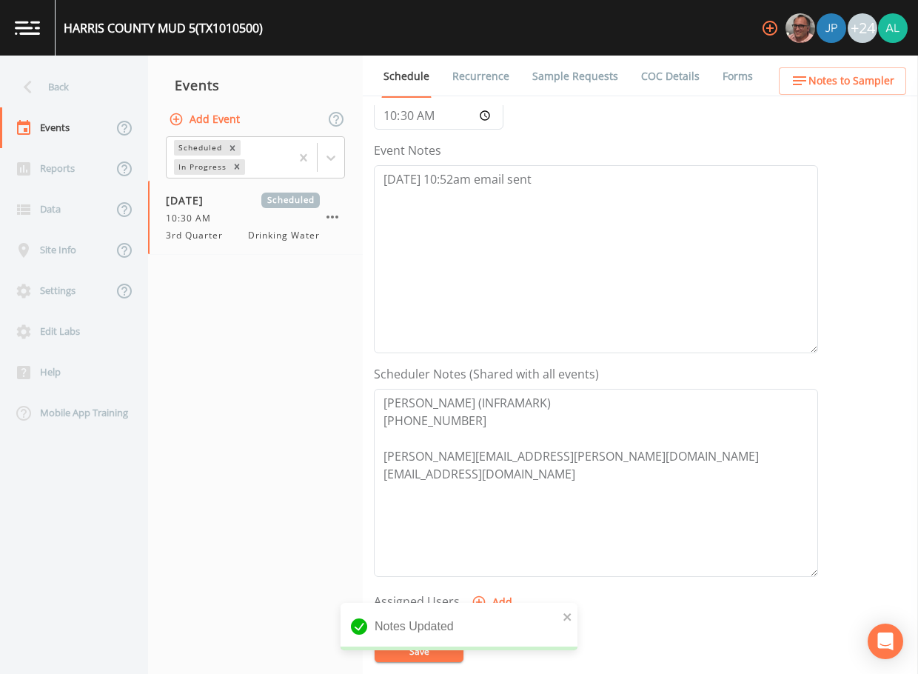
scroll to position [74, 0]
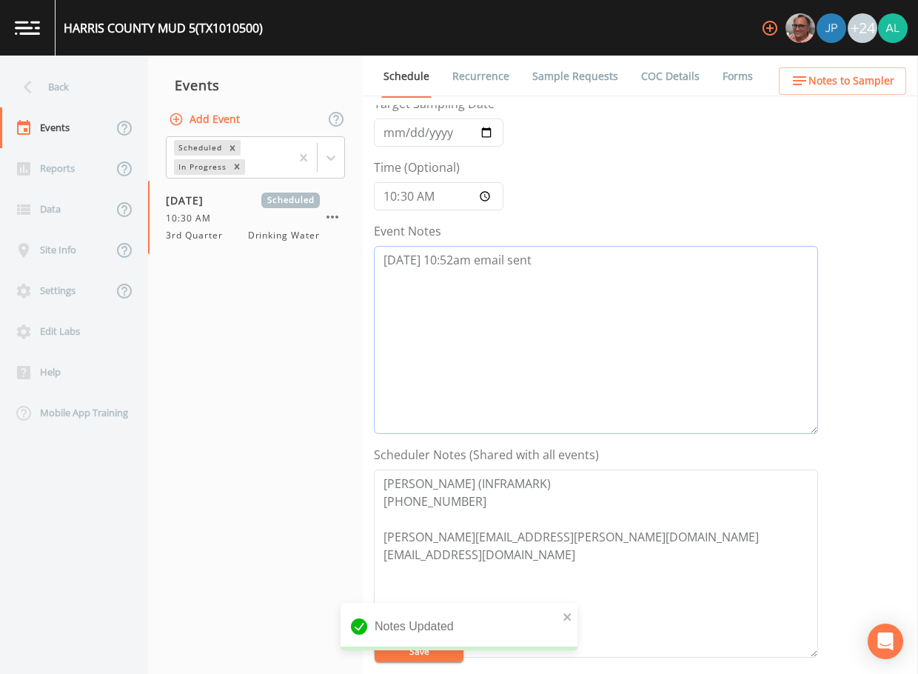
click at [453, 256] on textarea "[DATE] 10:52am email sent" at bounding box center [596, 340] width 444 height 188
type textarea "[DATE] 10:51am email sent"
click at [573, 618] on div "Notes Updated" at bounding box center [459, 626] width 237 height 47
click at [566, 620] on icon "close" at bounding box center [568, 617] width 10 height 12
click at [382, 663] on form "Event Name 3rd Quarter Target Sampling Date [DATE] Time (Optional) 10:30:00 Eve…" at bounding box center [596, 441] width 444 height 821
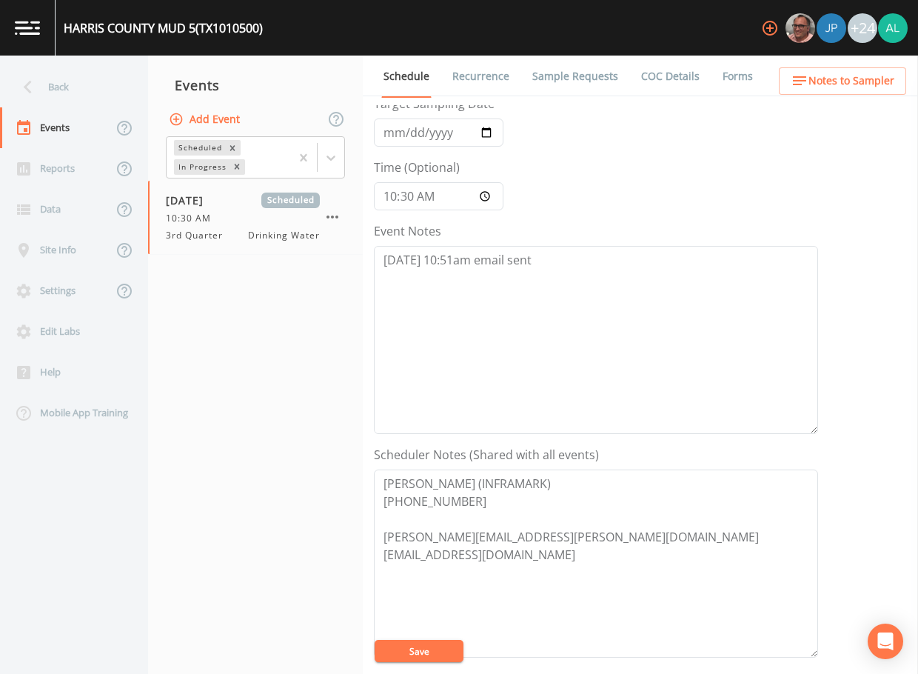
click at [398, 653] on button "Save" at bounding box center [419, 651] width 89 height 22
click at [410, 646] on button "Save" at bounding box center [419, 651] width 89 height 22
click at [70, 94] on div "Back" at bounding box center [66, 87] width 133 height 41
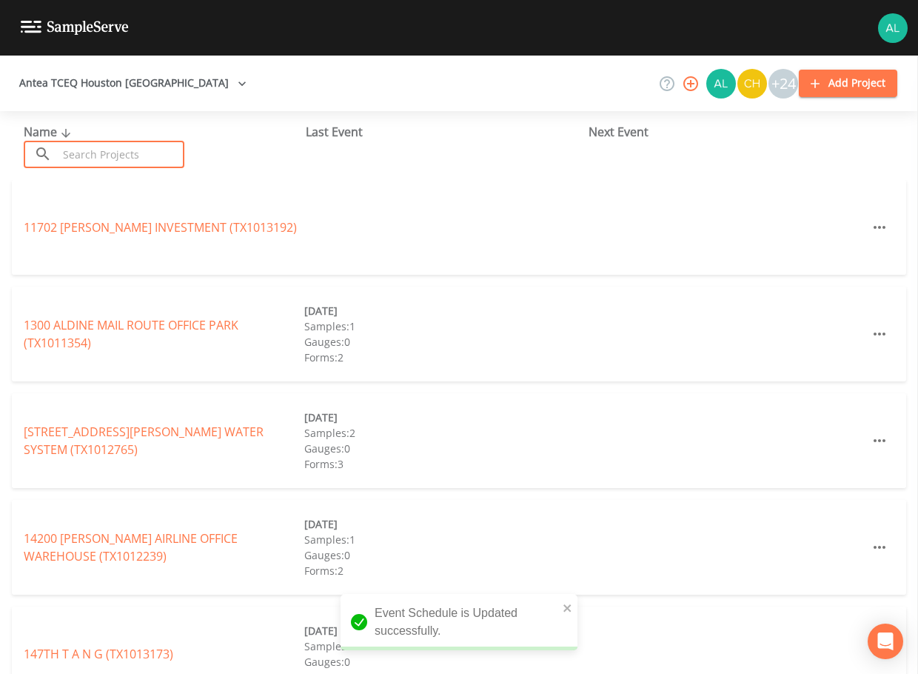
click at [141, 158] on input "text" at bounding box center [121, 154] width 127 height 27
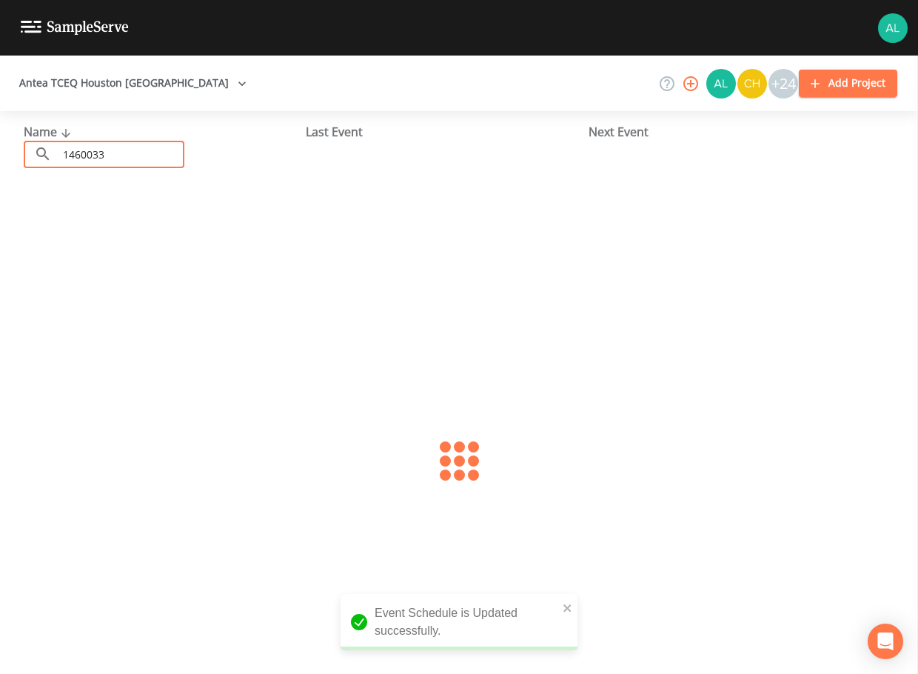
type input "1460033"
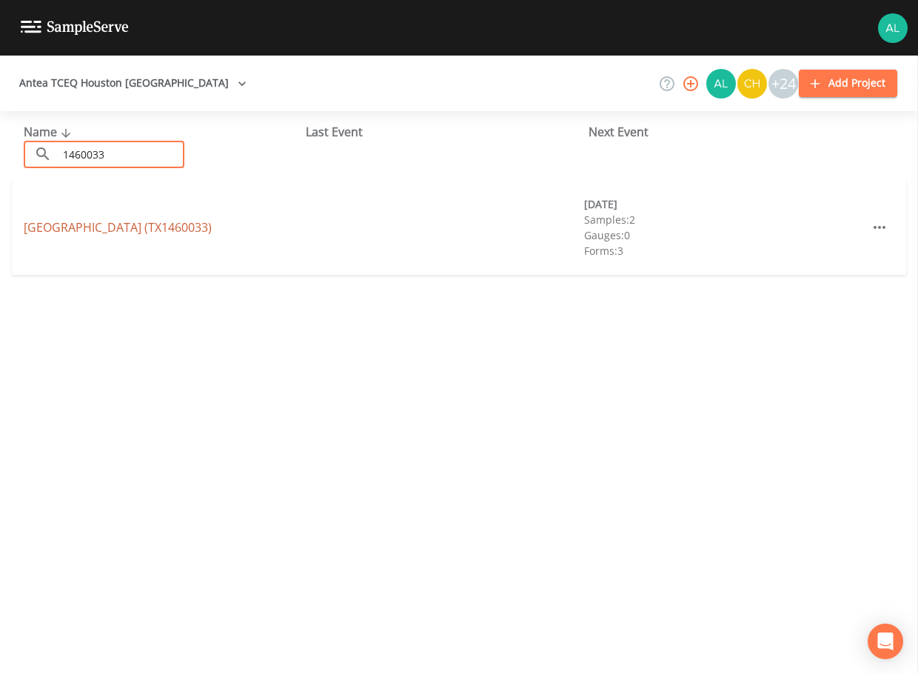
click at [59, 224] on link "[GEOGRAPHIC_DATA] (TX1460033)" at bounding box center [118, 227] width 188 height 16
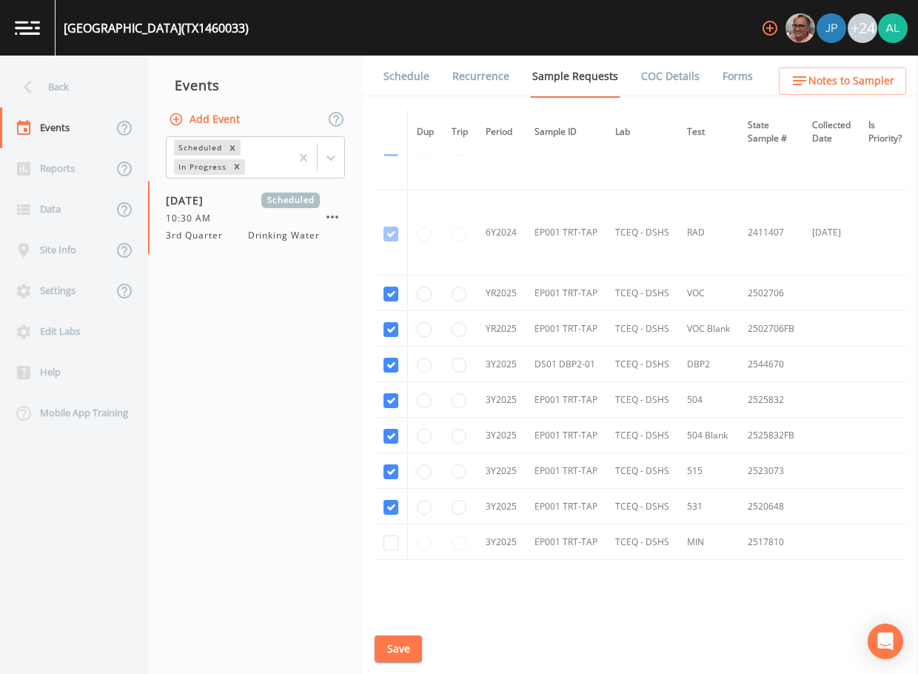
scroll to position [373, 0]
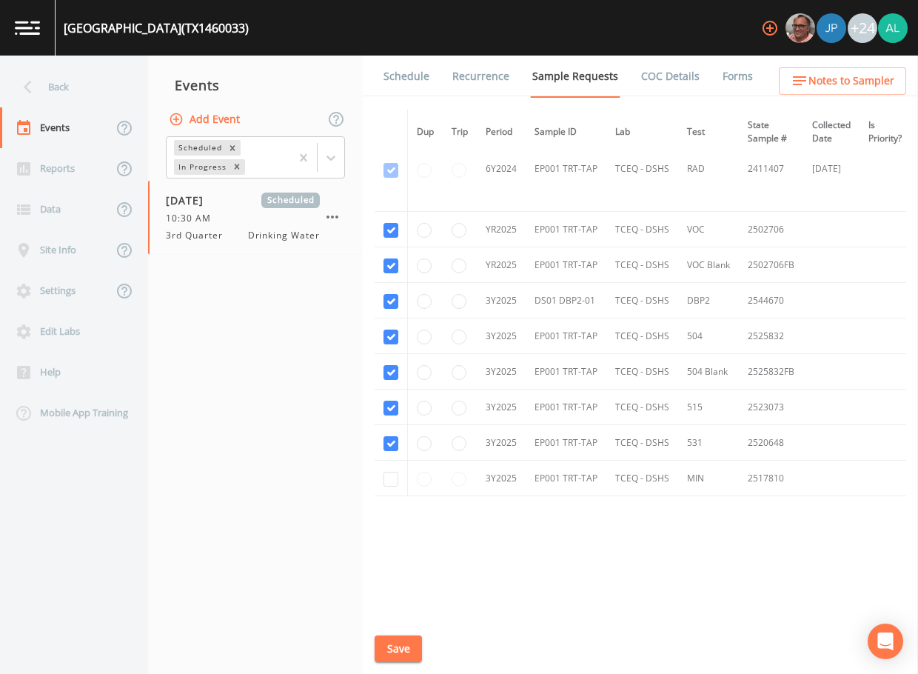
click at [407, 81] on link "Schedule" at bounding box center [406, 76] width 50 height 41
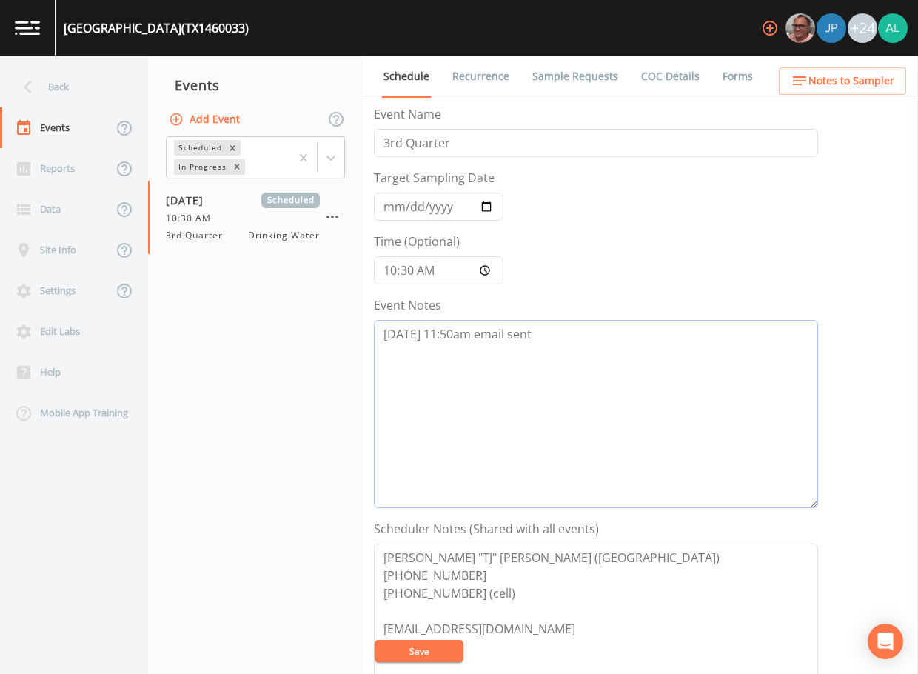
click at [585, 360] on textarea "[DATE] 11:50am email sent" at bounding box center [596, 414] width 444 height 188
click at [424, 350] on textarea "[DATE] 11:50am email sent 8/14" at bounding box center [596, 414] width 444 height 188
type textarea "[DATE] 11:50am email sent [DATE] 10:52am follow up email sent"
click at [430, 650] on button "Save" at bounding box center [419, 651] width 89 height 22
click at [438, 658] on button "Save" at bounding box center [419, 651] width 89 height 22
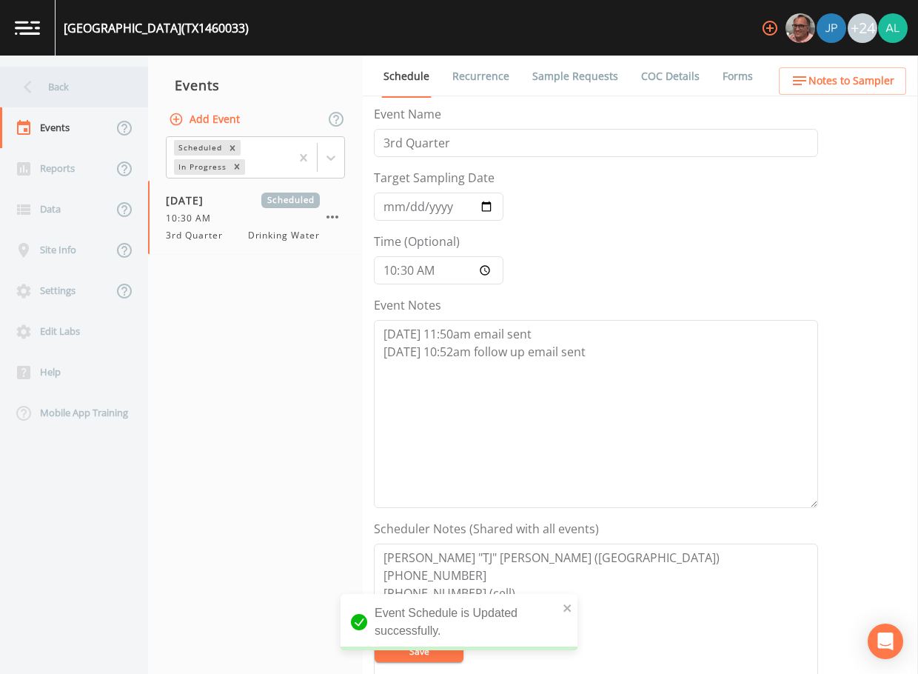
click at [83, 93] on div "Back" at bounding box center [66, 87] width 133 height 41
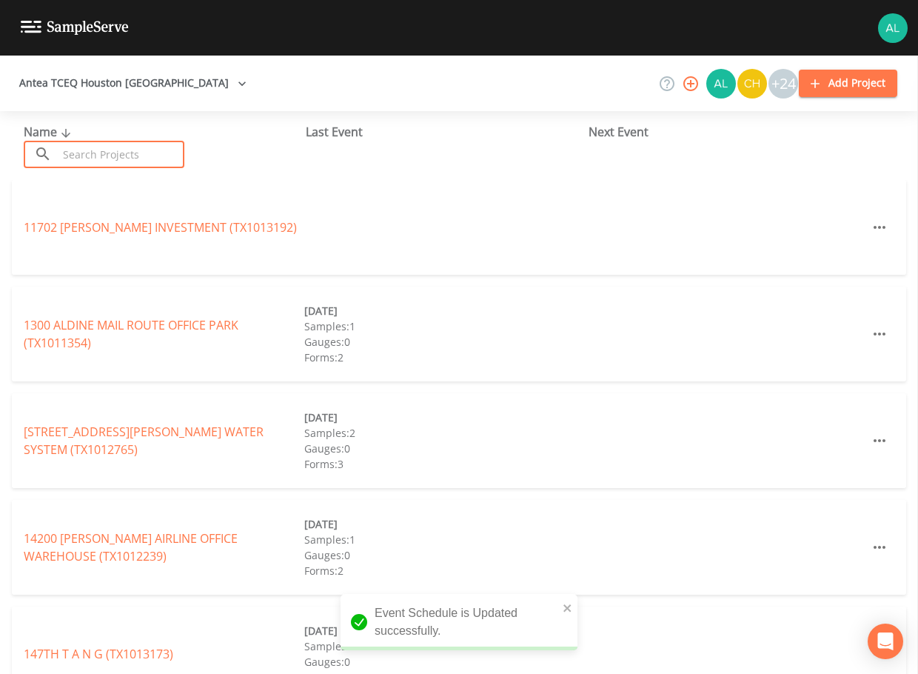
click at [101, 156] on input "text" at bounding box center [121, 154] width 127 height 27
